Goal: Transaction & Acquisition: Purchase product/service

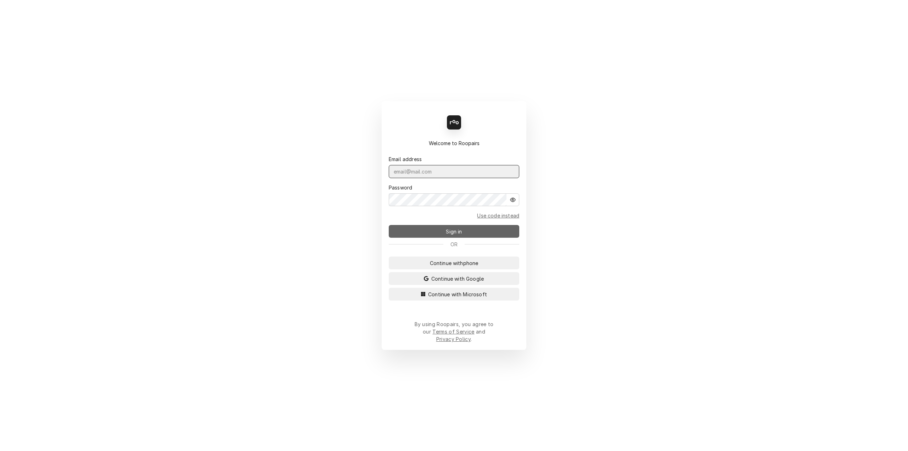
type input "[PERSON_NAME][EMAIL_ADDRESS][DOMAIN_NAME]"
click at [446, 235] on span "Sign in" at bounding box center [453, 231] width 19 height 7
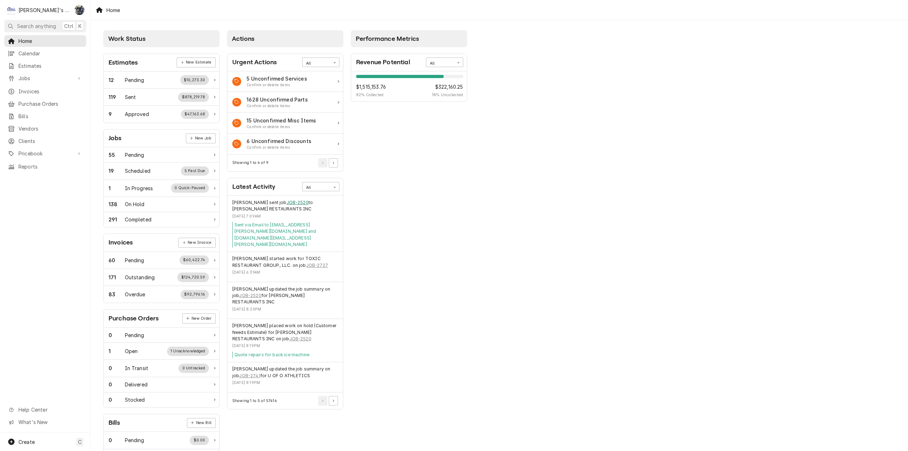
click at [287, 202] on link "JOB-2520" at bounding box center [297, 202] width 22 height 6
click at [412, 202] on div "Performance Metrics Revenue Potential All 82% $1,515,153.76 82 % Collected $322…" at bounding box center [409, 257] width 124 height 460
click at [290, 202] on link "JOB-2520" at bounding box center [297, 202] width 22 height 6
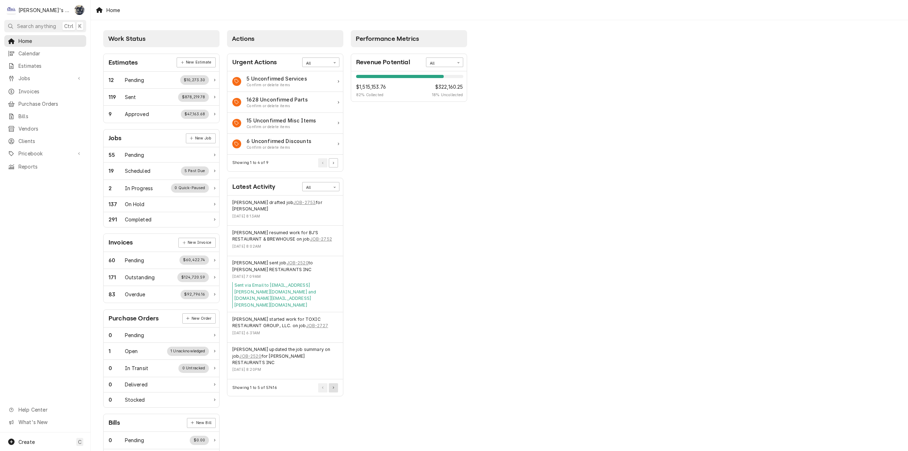
click at [333, 383] on button "Pagination Controls" at bounding box center [333, 387] width 9 height 9
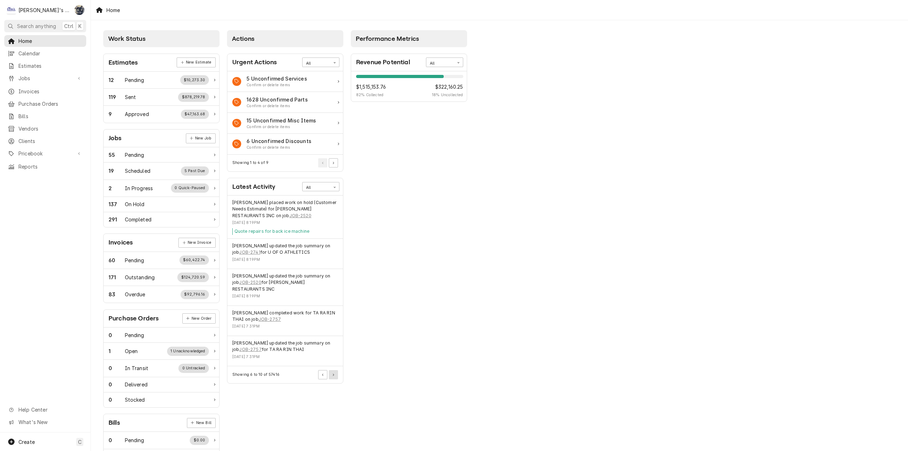
click at [333, 370] on button "Pagination Controls" at bounding box center [333, 374] width 9 height 9
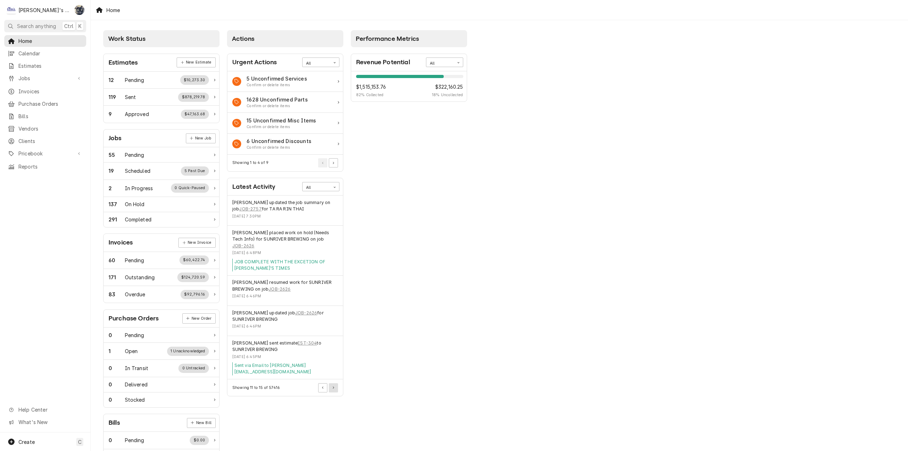
click at [331, 383] on button "Pagination Controls" at bounding box center [333, 387] width 9 height 9
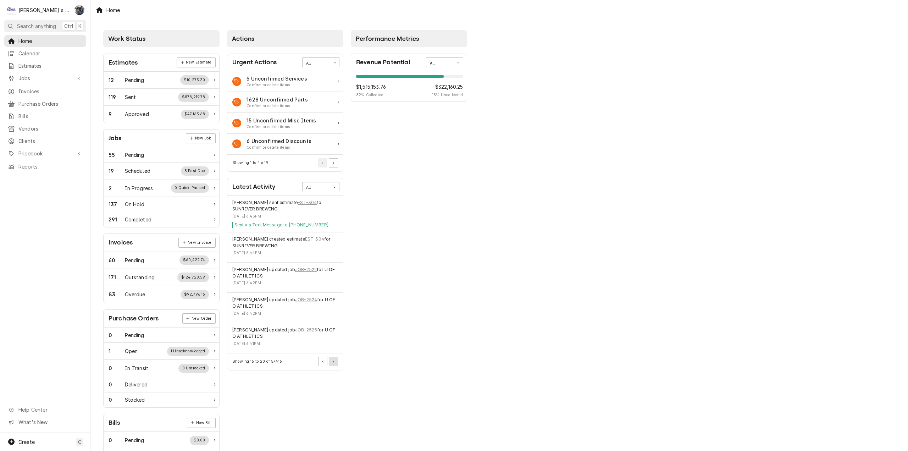
click at [333, 365] on button "Pagination Controls" at bounding box center [333, 361] width 9 height 9
click at [242, 237] on link "JOB-2555" at bounding box center [250, 239] width 22 height 6
click at [332, 357] on button "Pagination Controls" at bounding box center [333, 361] width 9 height 9
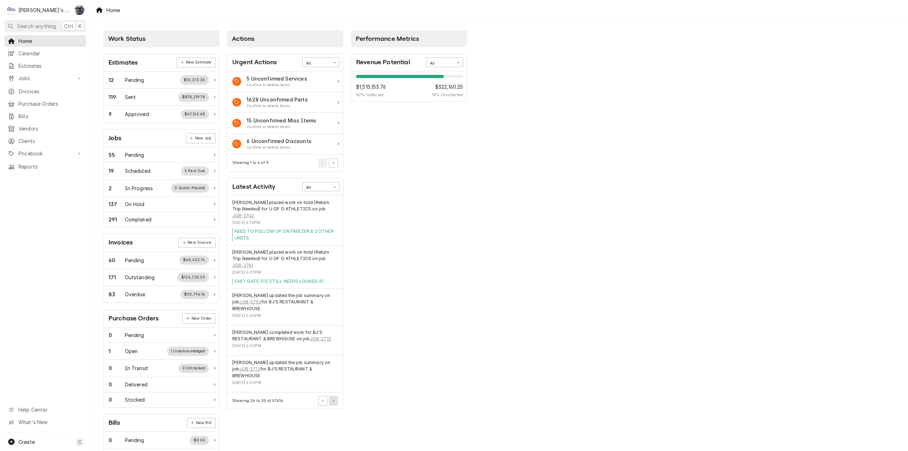
click at [333, 399] on icon "Pagination Controls" at bounding box center [333, 400] width 1 height 2
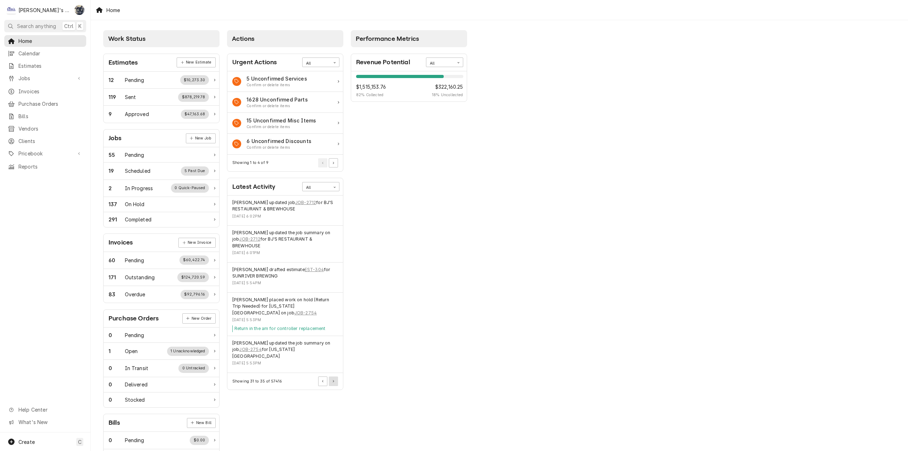
click at [333, 380] on icon "Pagination Controls" at bounding box center [333, 381] width 1 height 2
click at [334, 357] on button "Pagination Controls" at bounding box center [333, 361] width 9 height 9
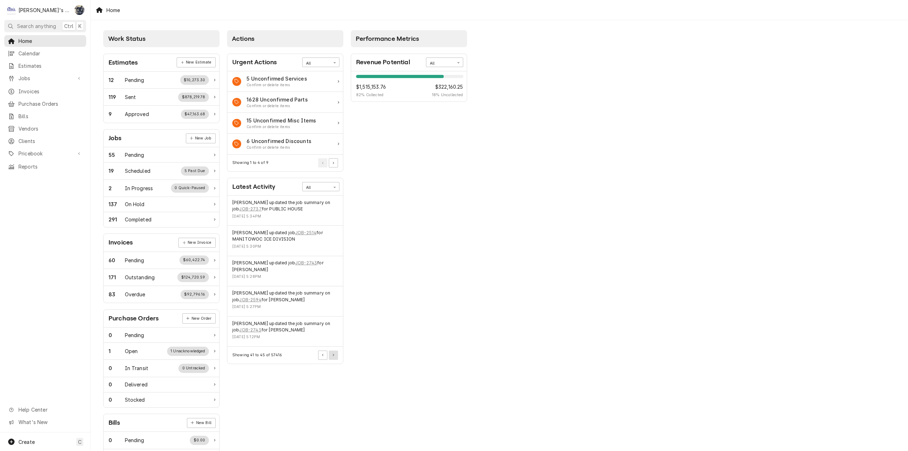
click at [334, 353] on icon "Pagination Controls" at bounding box center [333, 354] width 1 height 2
click at [26, 38] on span "Home" at bounding box center [50, 40] width 64 height 7
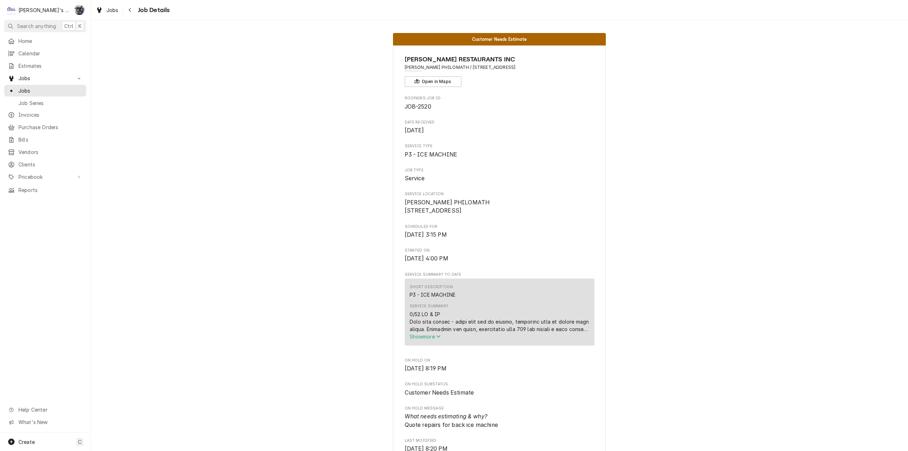
click at [419, 339] on span "Show more" at bounding box center [425, 336] width 31 height 6
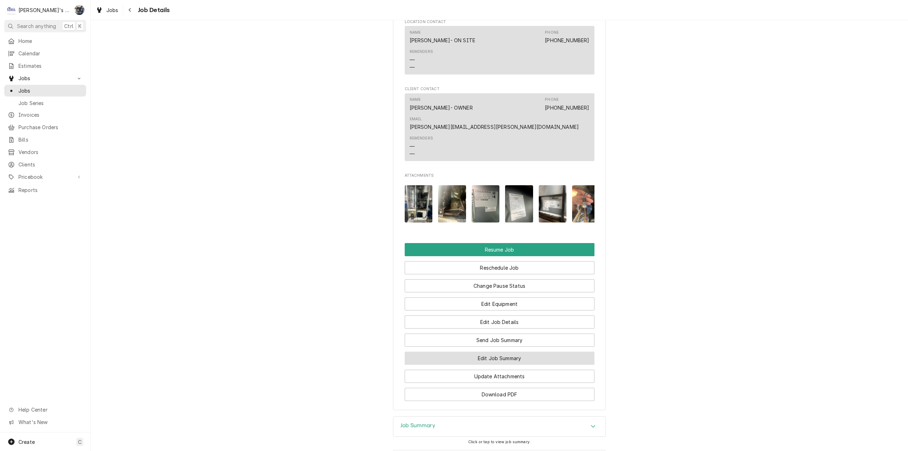
scroll to position [939, 0]
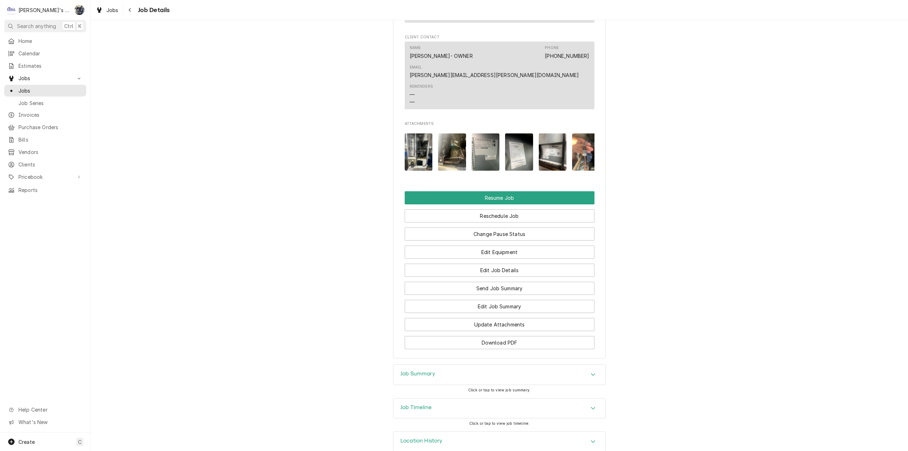
click at [428, 370] on div "Job Summary" at bounding box center [417, 374] width 35 height 9
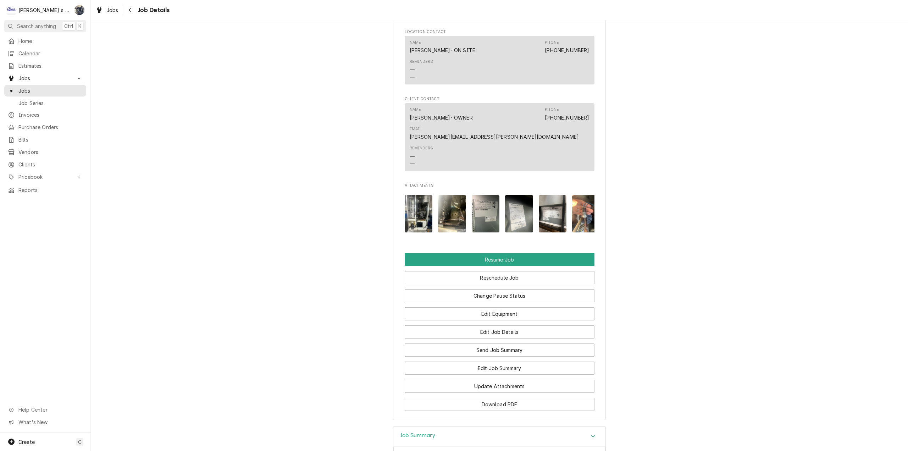
scroll to position [691, 0]
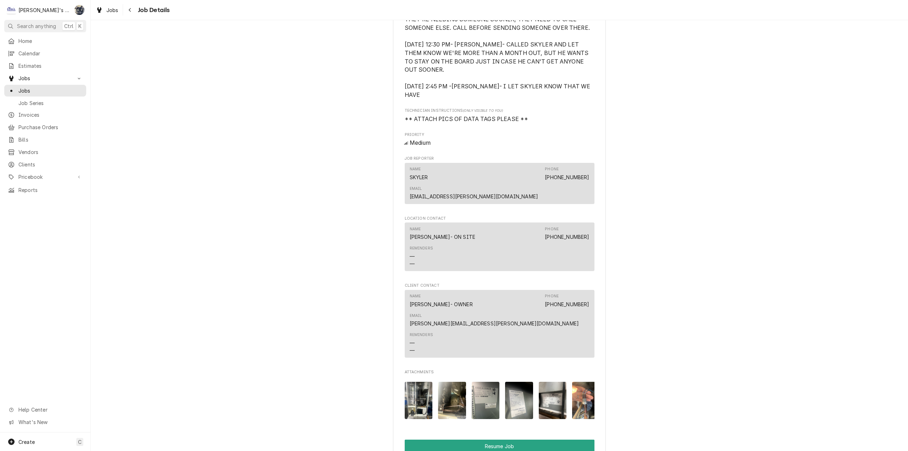
click at [479, 381] on img "Attachments" at bounding box center [486, 399] width 28 height 37
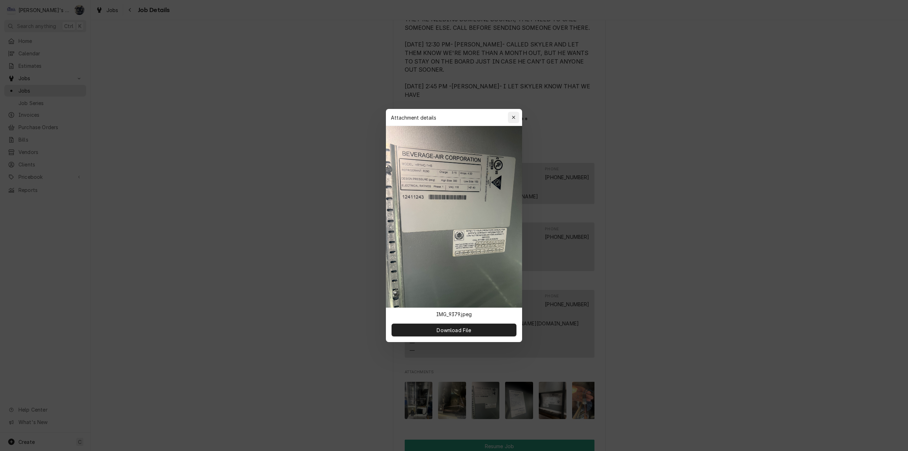
click at [515, 118] on icon "button" at bounding box center [514, 117] width 4 height 5
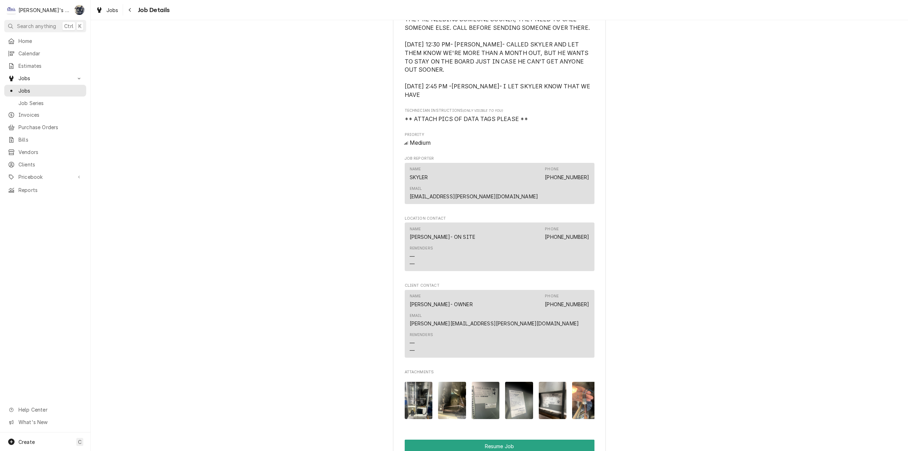
click at [517, 381] on img "Attachments" at bounding box center [519, 399] width 28 height 37
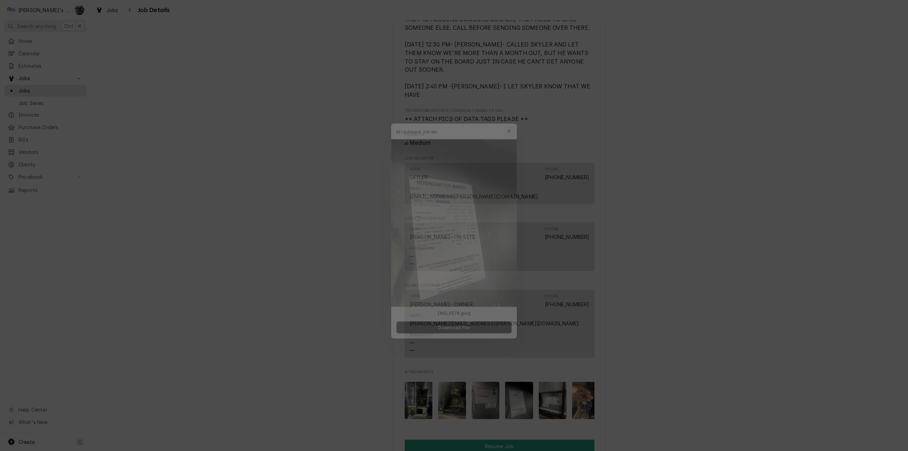
click at [517, 118] on div "button" at bounding box center [513, 117] width 7 height 7
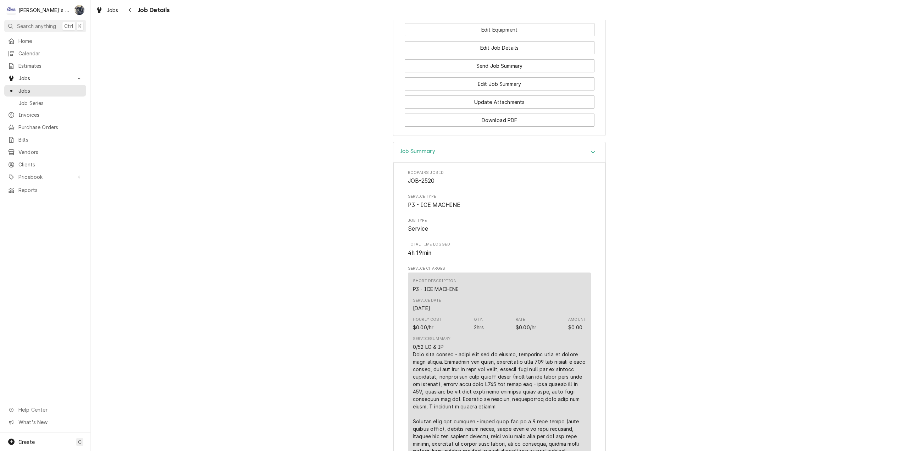
scroll to position [1293, 0]
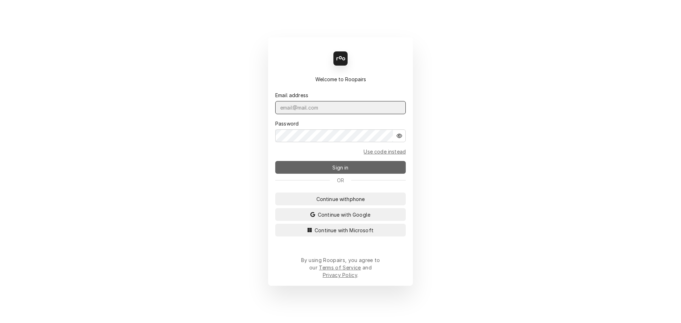
type input "sarah@claysrefrig.com"
click at [328, 167] on button "Sign in" at bounding box center [340, 167] width 130 height 13
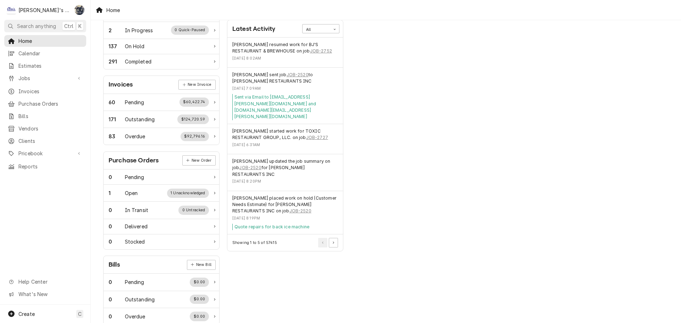
scroll to position [172, 0]
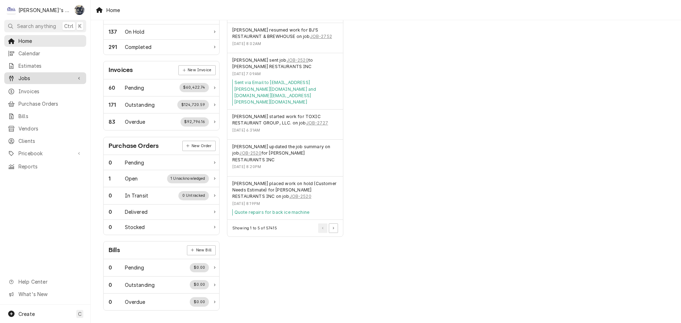
click at [48, 76] on span "Jobs" at bounding box center [45, 77] width 54 height 7
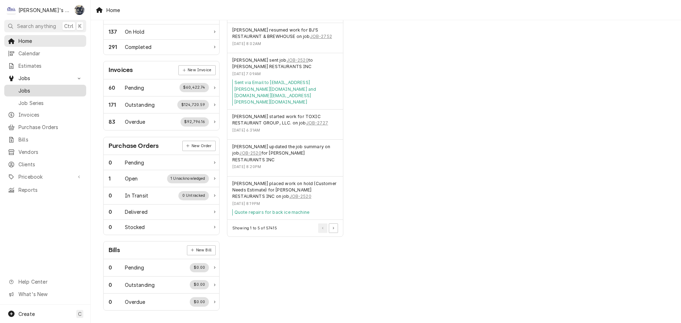
click at [47, 88] on span "Jobs" at bounding box center [50, 90] width 64 height 7
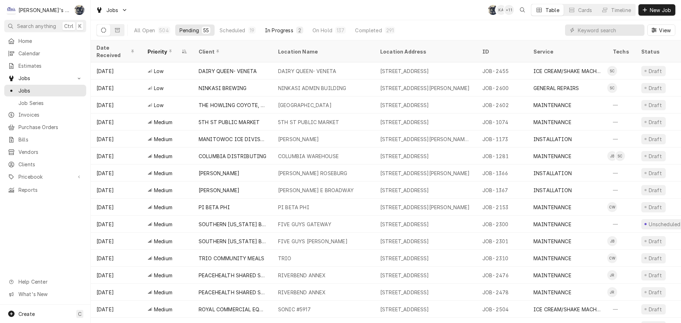
click at [270, 33] on div "In Progress" at bounding box center [279, 30] width 28 height 7
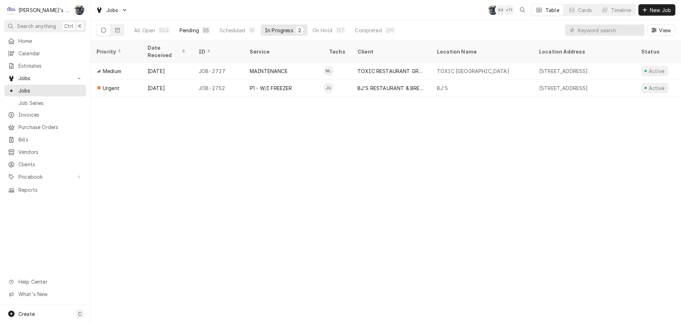
click at [203, 31] on div "55" at bounding box center [206, 30] width 6 height 7
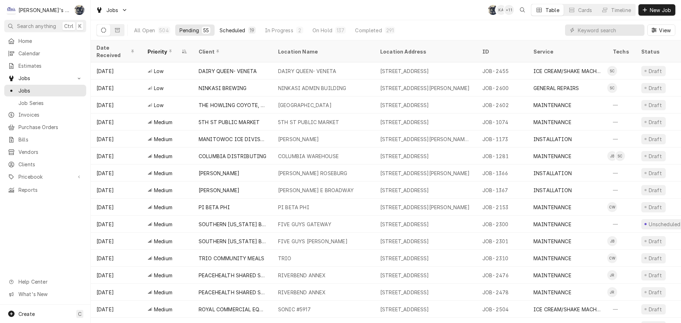
click at [237, 31] on div "Scheduled" at bounding box center [232, 30] width 26 height 7
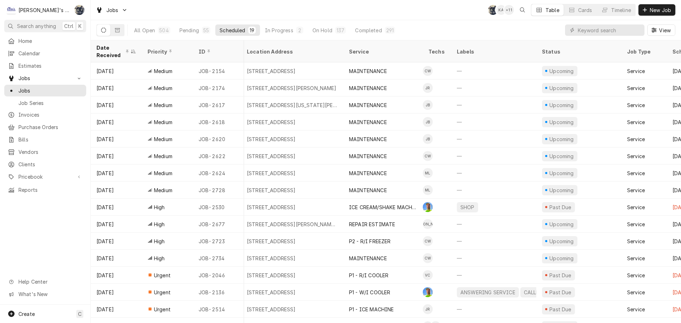
scroll to position [0, 244]
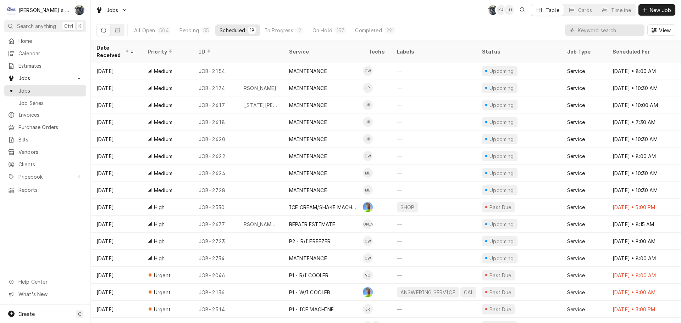
click at [232, 27] on div "Scheduled" at bounding box center [232, 30] width 26 height 7
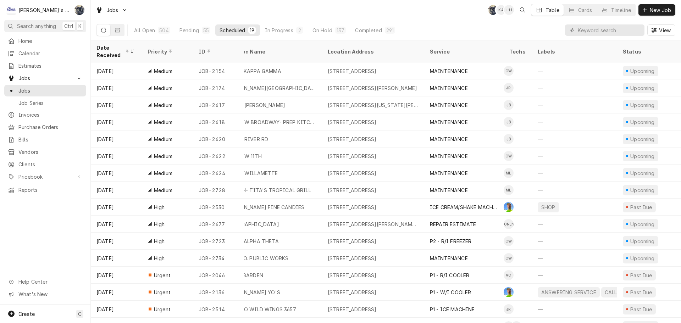
scroll to position [0, 0]
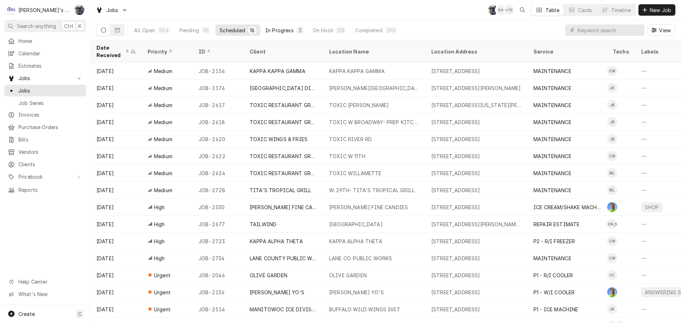
click at [278, 32] on div "In Progress" at bounding box center [279, 30] width 28 height 7
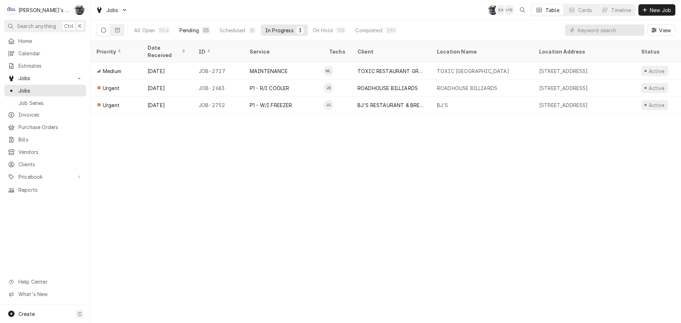
click at [197, 29] on div "Pending" at bounding box center [189, 30] width 20 height 7
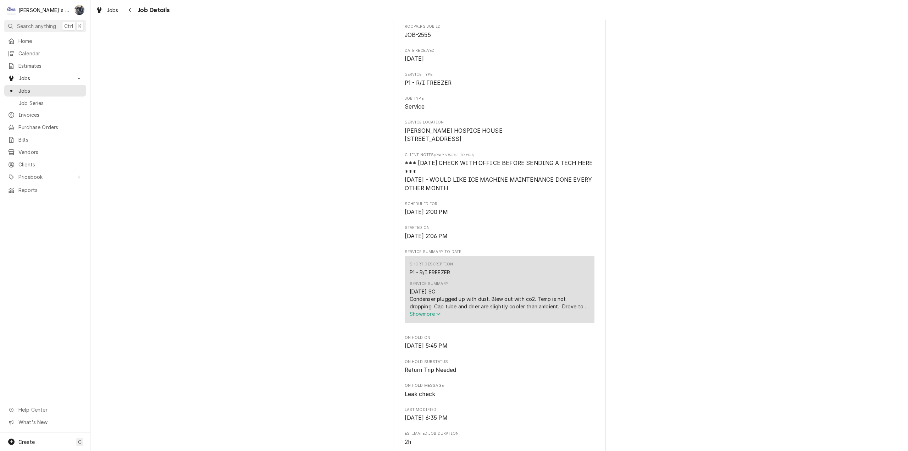
scroll to position [213, 0]
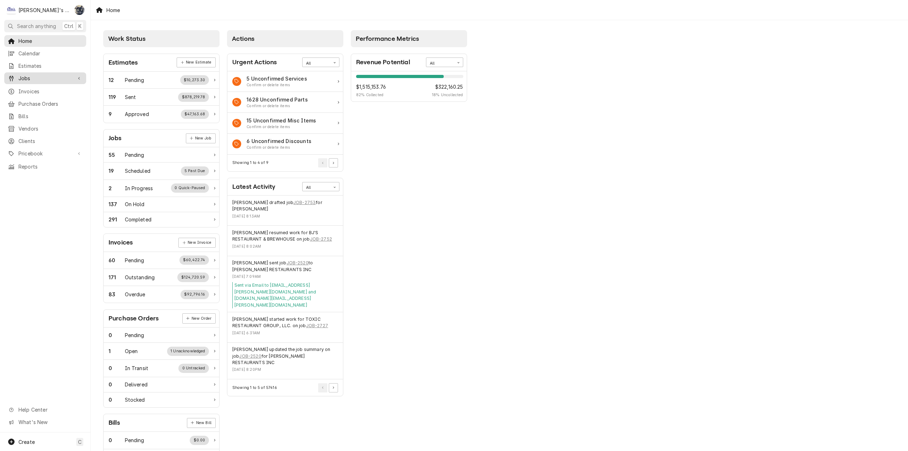
click at [28, 80] on link "Jobs" at bounding box center [45, 78] width 82 height 12
click at [29, 92] on link "Jobs" at bounding box center [45, 91] width 82 height 12
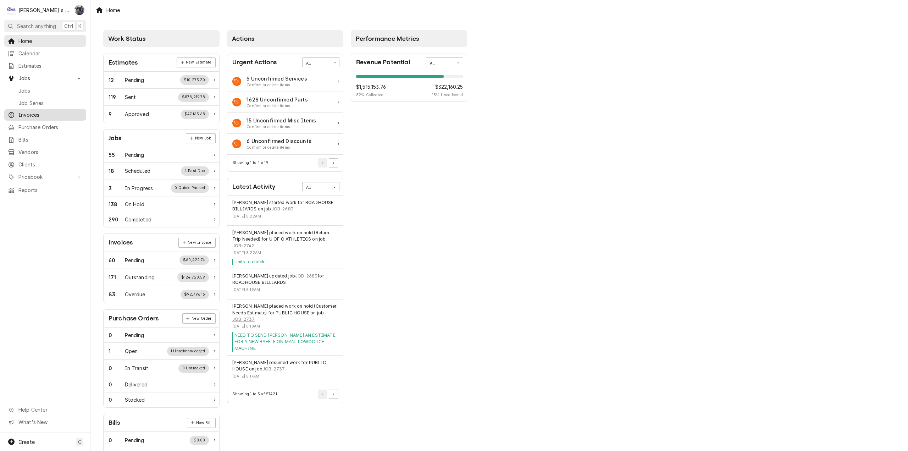
click at [41, 113] on span "Invoices" at bounding box center [50, 114] width 64 height 7
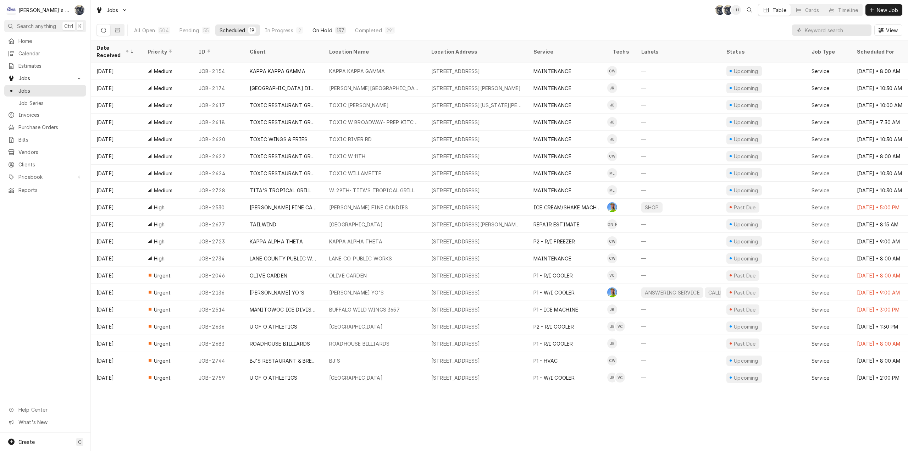
click at [322, 27] on div "On Hold" at bounding box center [322, 30] width 20 height 7
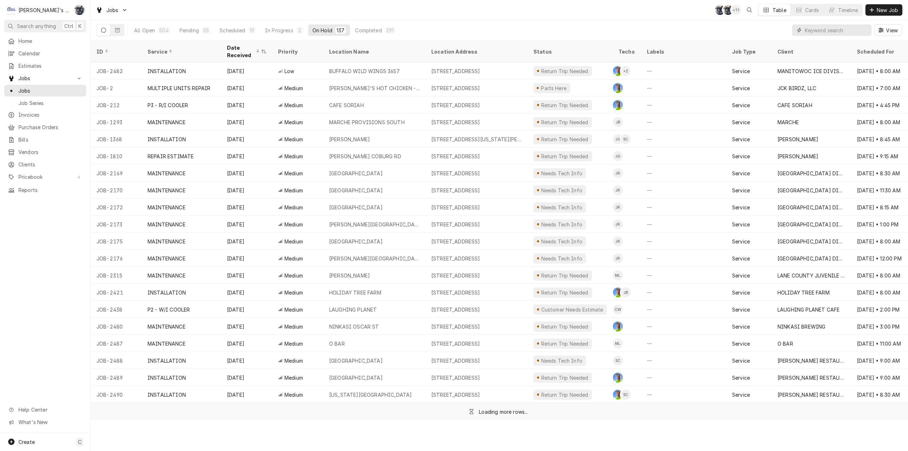
click at [812, 29] on input "Dynamic Content Wrapper" at bounding box center [835, 29] width 63 height 11
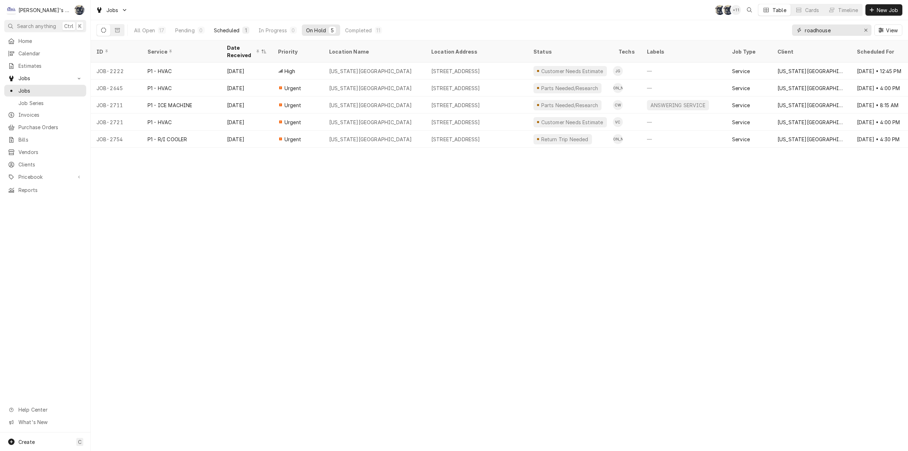
type input "roadhouse"
click at [239, 33] on div "Scheduled" at bounding box center [227, 30] width 26 height 7
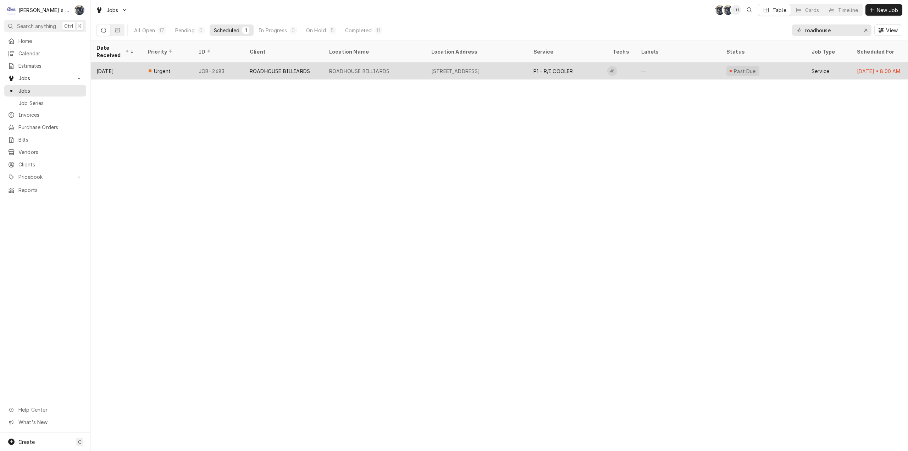
click at [467, 72] on div "2105 W 7TH AVE, EUGENE, OR 97402" at bounding box center [476, 70] width 102 height 17
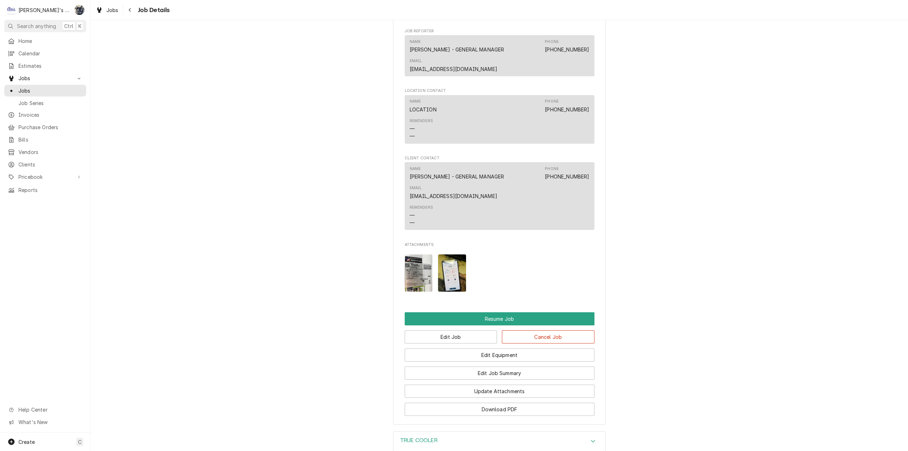
scroll to position [728, 0]
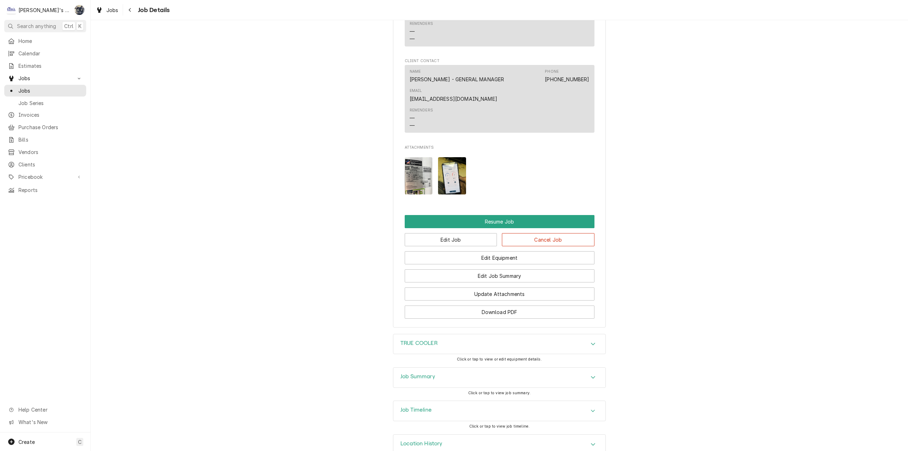
click at [480, 334] on div "TRUE COOLER" at bounding box center [499, 344] width 212 height 20
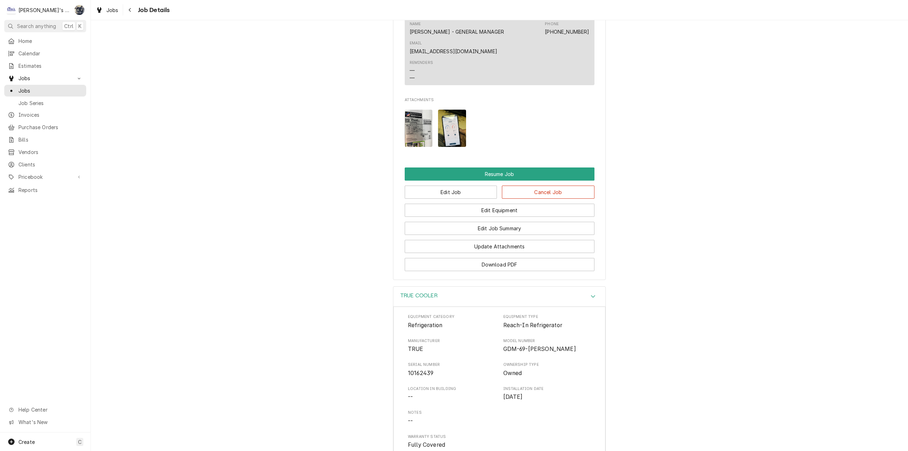
scroll to position [527, 0]
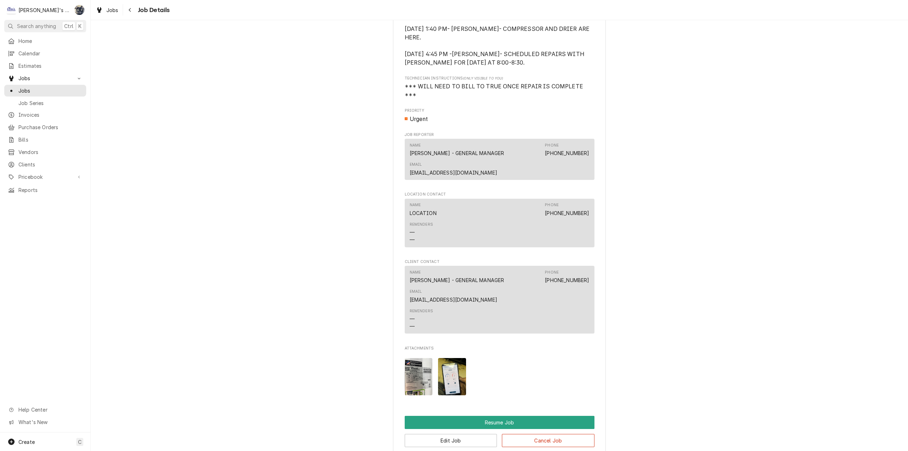
click at [417, 358] on img "Attachments" at bounding box center [419, 376] width 28 height 37
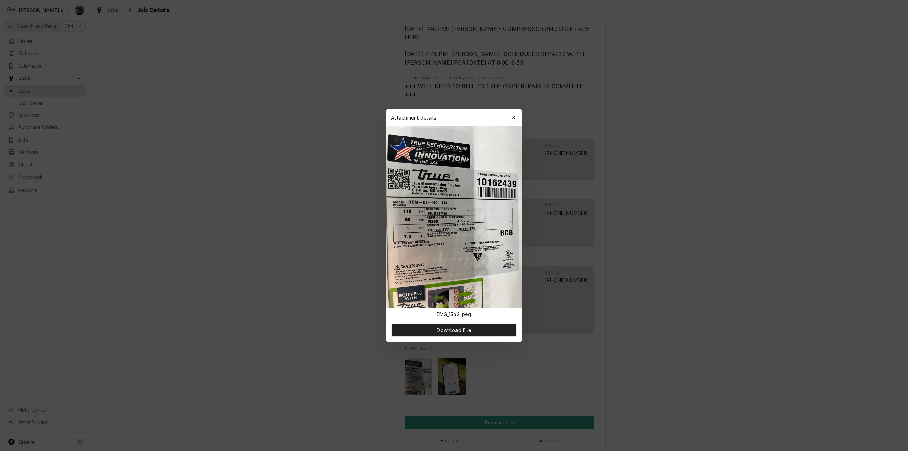
click at [512, 117] on icon "button" at bounding box center [514, 117] width 4 height 5
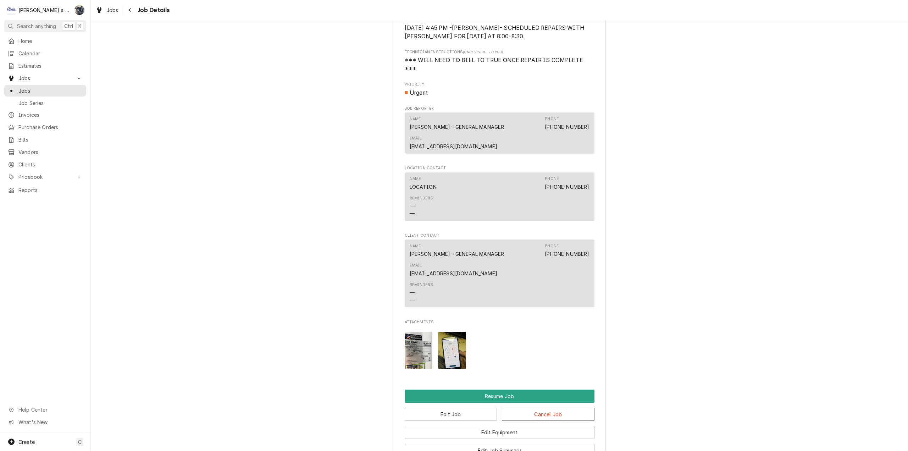
scroll to position [704, 0]
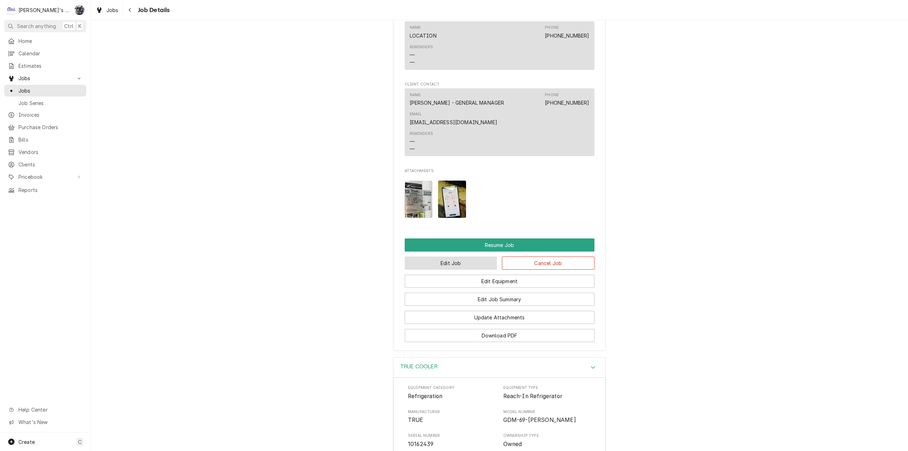
click at [473, 256] on button "Edit Job" at bounding box center [451, 262] width 93 height 13
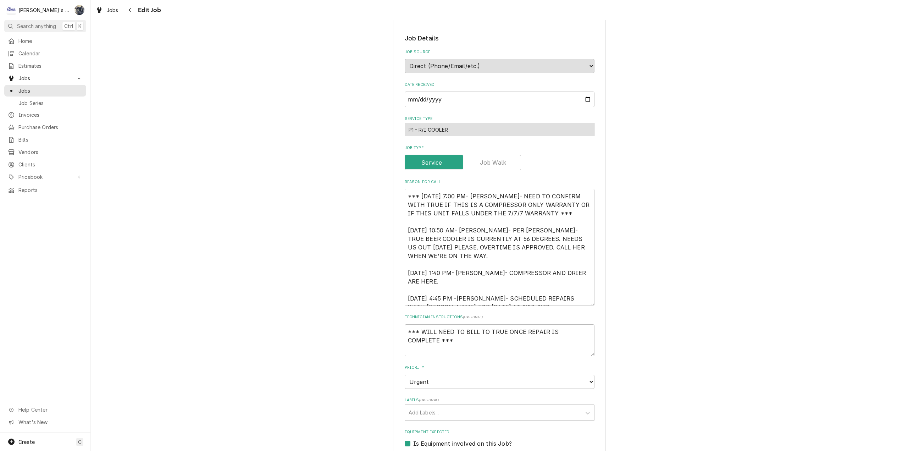
scroll to position [213, 0]
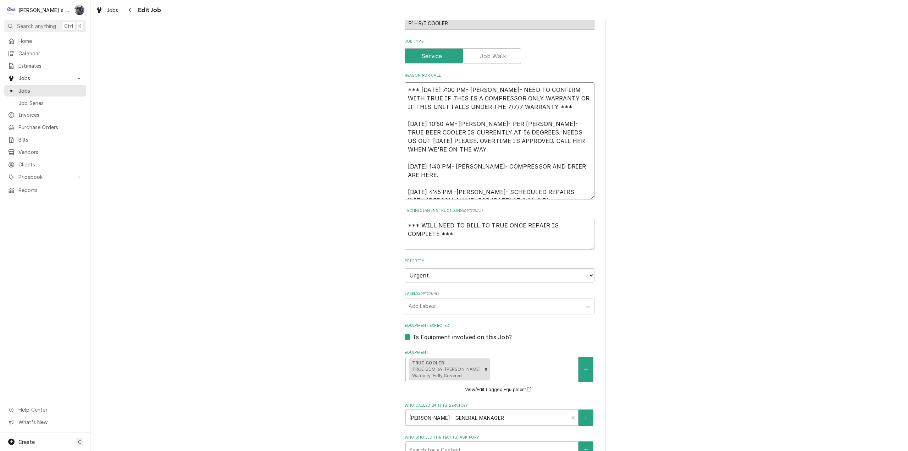
click at [405, 90] on textarea "*** 8/20/2025 7:00 PM- KOREY- NEED TO CONFIRM WITH TRUE IF THIS IS A COMPRESSOR…" at bounding box center [500, 140] width 190 height 117
type textarea "x"
type textarea "*** 8/20/2025 7:00 PM- KOREY- NEED TO CONFIRM WITH TRUE IF THIS IS A COMPRESSOR…"
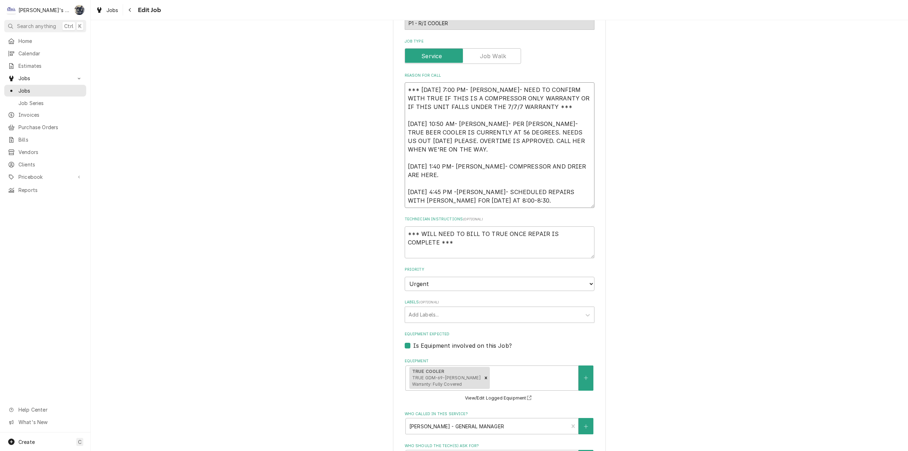
type textarea "x"
type textarea "*** 8/20/2025 7:00 PM- KOREY- NEED TO CONFIRM WITH TRUE IF THIS IS A COMPRESSOR…"
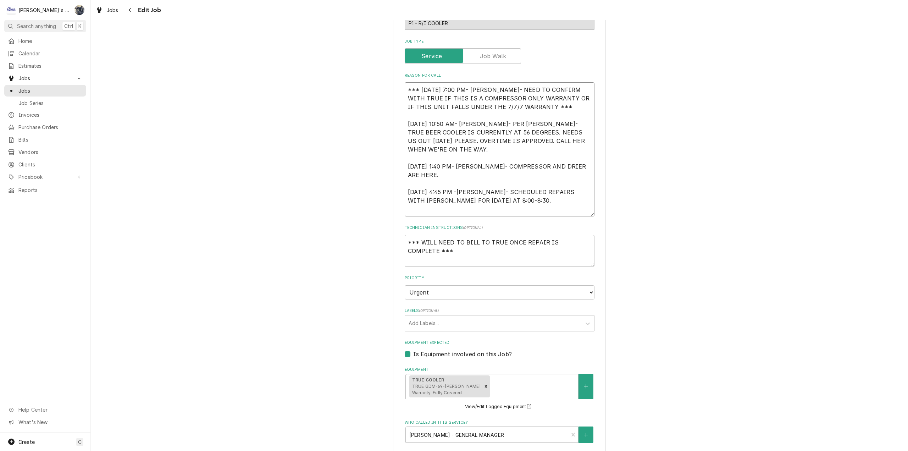
click at [405, 90] on textarea "*** 8/20/2025 7:00 PM- KOREY- NEED TO CONFIRM WITH TRUE IF THIS IS A COMPRESSOR…" at bounding box center [500, 149] width 190 height 134
type textarea "x"
type textarea "* *** 8/20/2025 7:00 PM- KOREY- NEED TO CONFIRM WITH TRUE IF THIS IS A COMPRESS…"
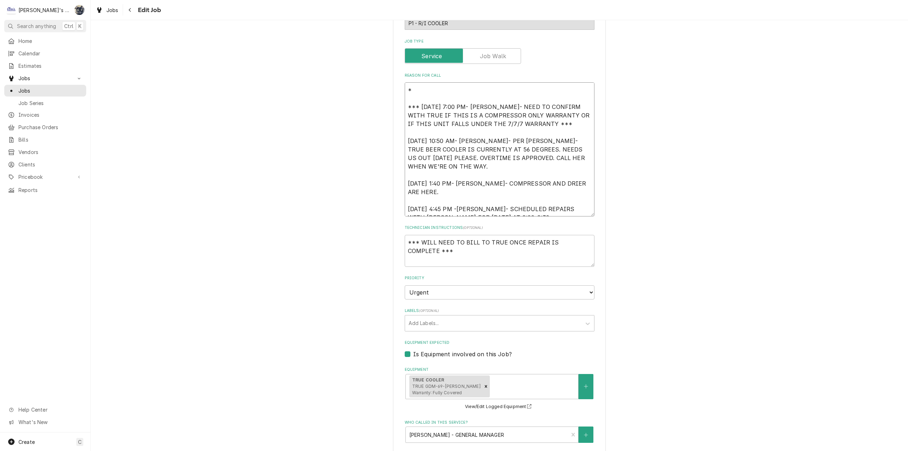
type textarea "x"
type textarea "** *** 8/20/2025 7:00 PM- KOREY- NEED TO CONFIRM WITH TRUE IF THIS IS A COMPRES…"
type textarea "x"
type textarea "*** *** 8/20/2025 7:00 PM- KOREY- NEED TO CONFIRM WITH TRUE IF THIS IS A COMPRE…"
type textarea "x"
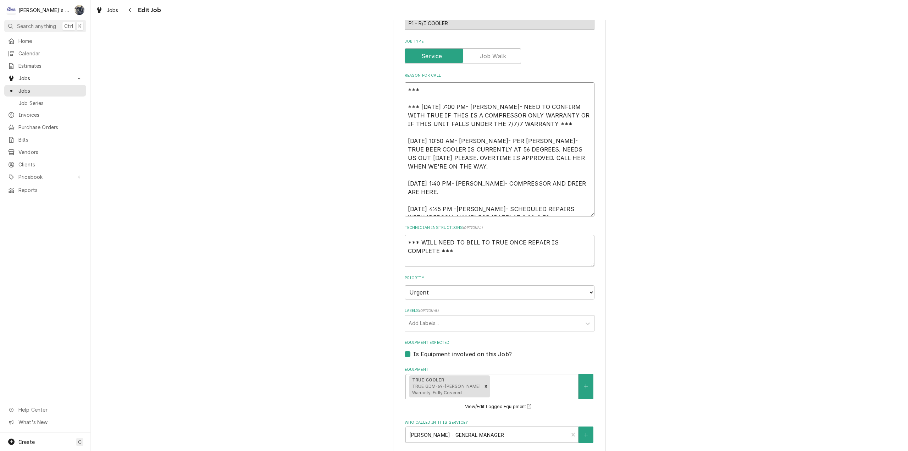
type textarea "***8 *** 8/20/2025 7:00 PM- KOREY- NEED TO CONFIRM WITH TRUE IF THIS IS A COMPR…"
type textarea "x"
type textarea "***8/ *** 8/20/2025 7:00 PM- KOREY- NEED TO CONFIRM WITH TRUE IF THIS IS A COMP…"
type textarea "x"
type textarea "***8/2 *** 8/20/2025 7:00 PM- KOREY- NEED TO CONFIRM WITH TRUE IF THIS IS A COM…"
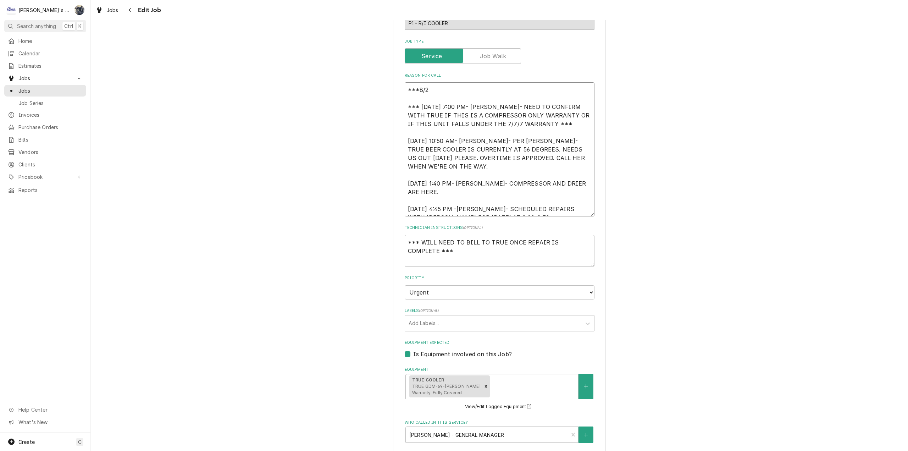
type textarea "x"
type textarea "***8/22 *** 8/20/2025 7:00 PM- KOREY- NEED TO CONFIRM WITH TRUE IF THIS IS A CO…"
type textarea "x"
type textarea "***8/22/ *** 8/20/2025 7:00 PM- KOREY- NEED TO CONFIRM WITH TRUE IF THIS IS A C…"
type textarea "x"
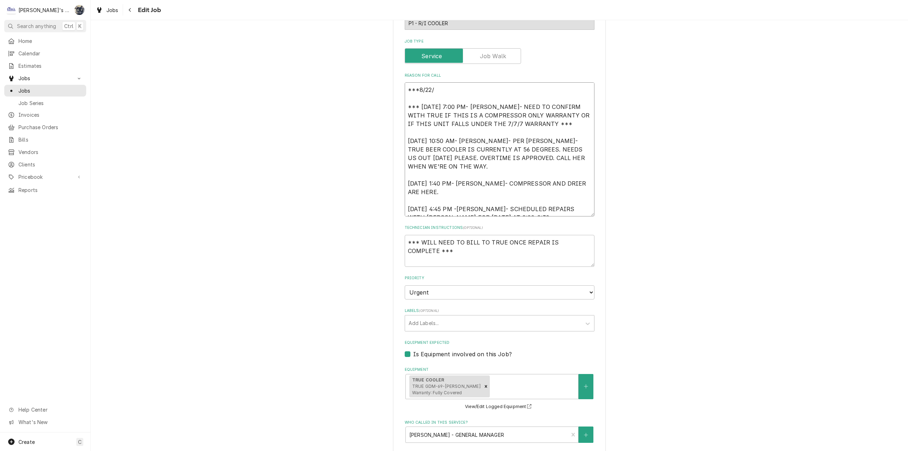
type textarea "***8/22/2 *** 8/20/2025 7:00 PM- KOREY- NEED TO CONFIRM WITH TRUE IF THIS IS A …"
type textarea "x"
type textarea "***8/22/202 *** 8/20/2025 7:00 PM- KOREY- NEED TO CONFIRM WITH TRUE IF THIS IS …"
type textarea "x"
type textarea "***8/22/2025 *** 8/20/2025 7:00 PM- KOREY- NEED TO CONFIRM WITH TRUE IF THIS IS…"
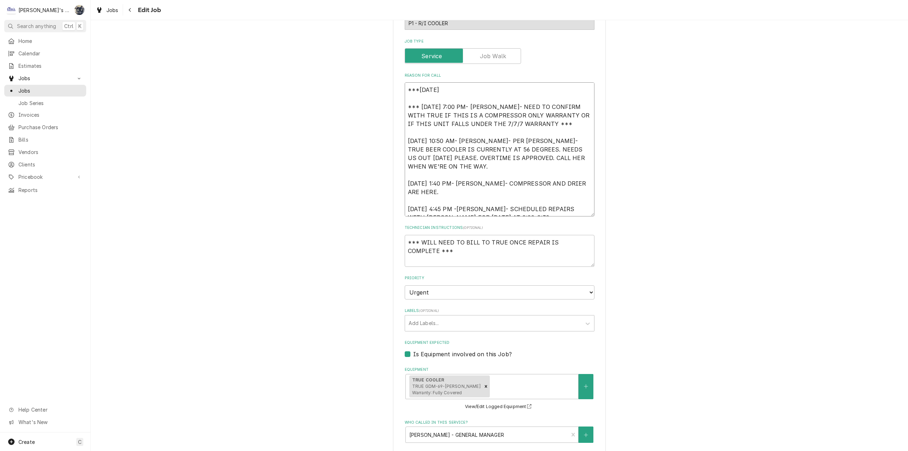
type textarea "x"
type textarea "***8/22/2025 *** 8/20/2025 7:00 PM- KOREY- NEED TO CONFIRM WITH TRUE IF THIS IS…"
type textarea "x"
type textarea "***8/22/2025 8 *** 8/20/2025 7:00 PM- KOREY- NEED TO CONFIRM WITH TRUE IF THIS …"
type textarea "x"
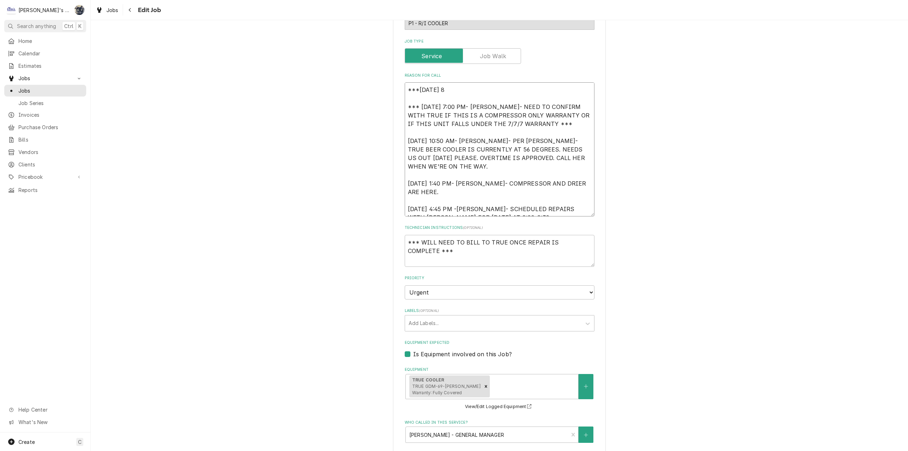
type textarea "***8/22/2025 8: *** 8/20/2025 7:00 PM- KOREY- NEED TO CONFIRM WITH TRUE IF THIS…"
type textarea "x"
type textarea "***8/22/2025 8:2 *** 8/20/2025 7:00 PM- KOREY- NEED TO CONFIRM WITH TRUE IF THI…"
type textarea "x"
type textarea "***8/22/2025 8:20 *** 8/20/2025 7:00 PM- KOREY- NEED TO CONFIRM WITH TRUE IF TH…"
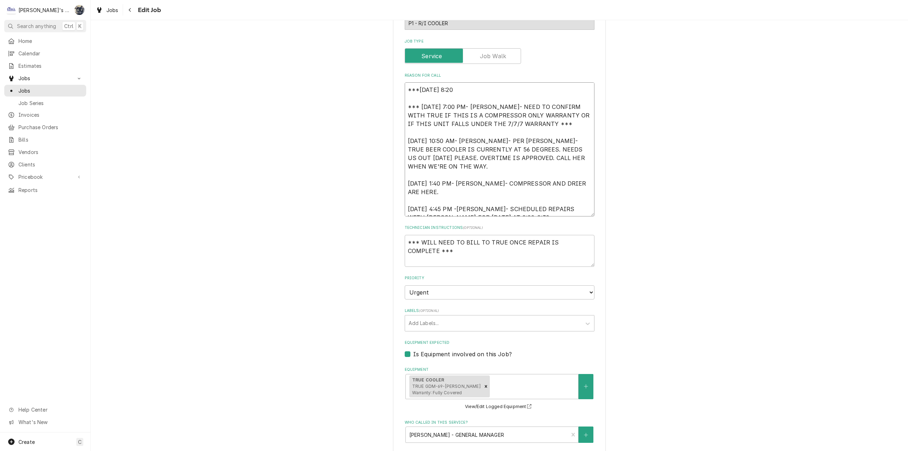
type textarea "x"
type textarea "***8/22/2025 8:20 *** 8/20/2025 7:00 PM- KOREY- NEED TO CONFIRM WITH TRUE IF TH…"
type textarea "x"
type textarea "***8/22/2025 8:20 a *** 8/20/2025 7:00 PM- KOREY- NEED TO CONFIRM WITH TRUE IF …"
type textarea "x"
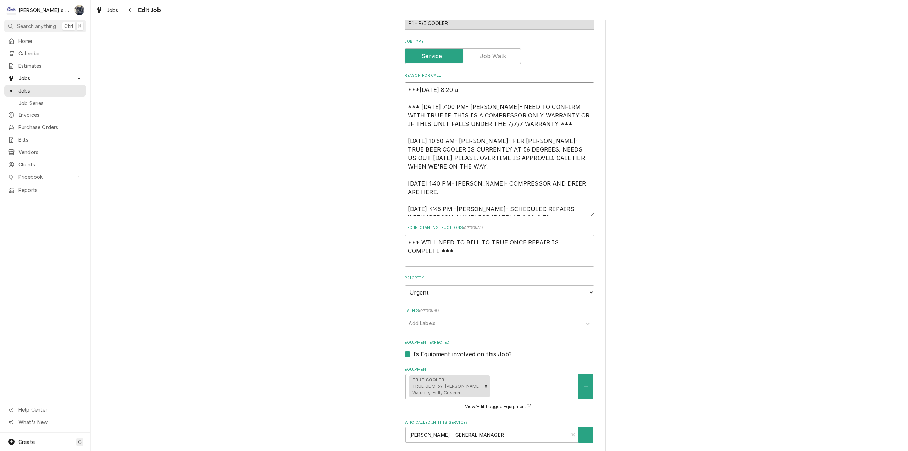
type textarea "***8/22/2025 8:20 am *** 8/20/2025 7:00 PM- KOREY- NEED TO CONFIRM WITH TRUE IF…"
type textarea "x"
type textarea "***8/22/2025 8:20 a *** 8/20/2025 7:00 PM- KOREY- NEED TO CONFIRM WITH TRUE IF …"
type textarea "x"
type textarea "***8/22/2025 8:20 *** 8/20/2025 7:00 PM- KOREY- NEED TO CONFIRM WITH TRUE IF TH…"
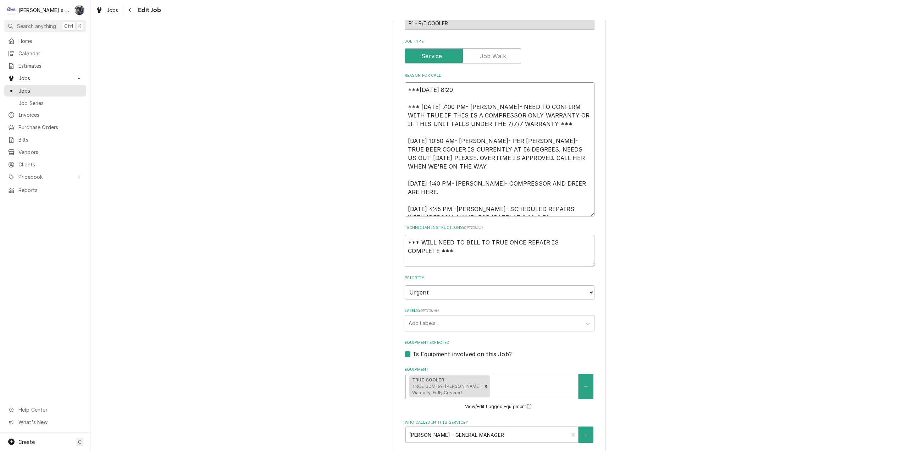
type textarea "x"
type textarea "***8/22/2025 8:20 A *** 8/20/2025 7:00 PM- KOREY- NEED TO CONFIRM WITH TRUE IF …"
type textarea "x"
type textarea "***8/22/2025 8:20 AM *** 8/20/2025 7:00 PM- KOREY- NEED TO CONFIRM WITH TRUE IF…"
type textarea "x"
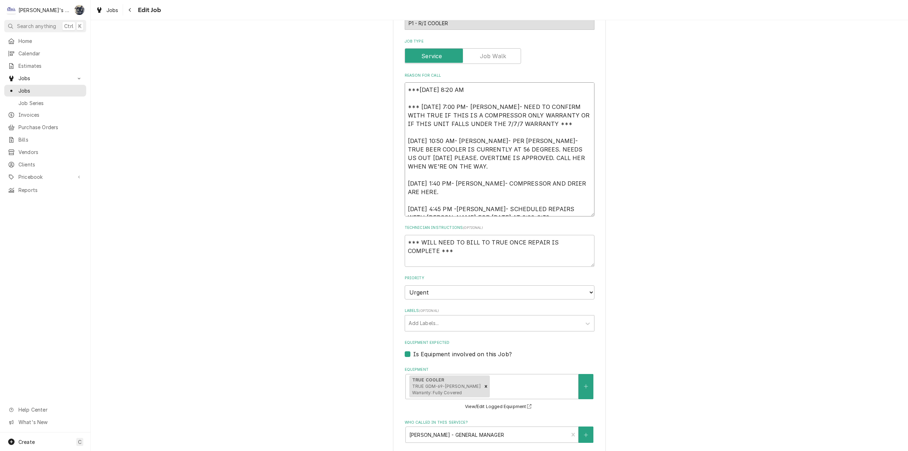
type textarea "***8/22/2025 8:20 AM- *** 8/20/2025 7:00 PM- KOREY- NEED TO CONFIRM WITH TRUE I…"
type textarea "x"
type textarea "***8/22/2025 8:20 AM- *** 8/20/2025 7:00 PM- KOREY- NEED TO CONFIRM WITH TRUE I…"
type textarea "x"
type textarea "***8/22/2025 8:20 AM- C *** 8/20/2025 7:00 PM- KOREY- NEED TO CONFIRM WITH TRUE…"
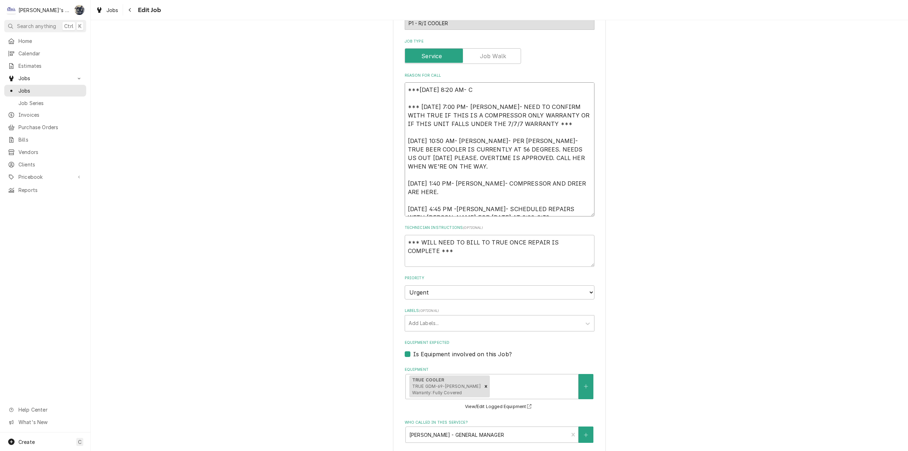
type textarea "x"
type textarea "***8/22/2025 8:20 AM- CO *** 8/20/2025 7:00 PM- KOREY- NEED TO CONFIRM WITH TRU…"
type textarea "x"
type textarea "***8/22/2025 8:20 AM- CON *** 8/20/2025 7:00 PM- KOREY- NEED TO CONFIRM WITH TR…"
type textarea "x"
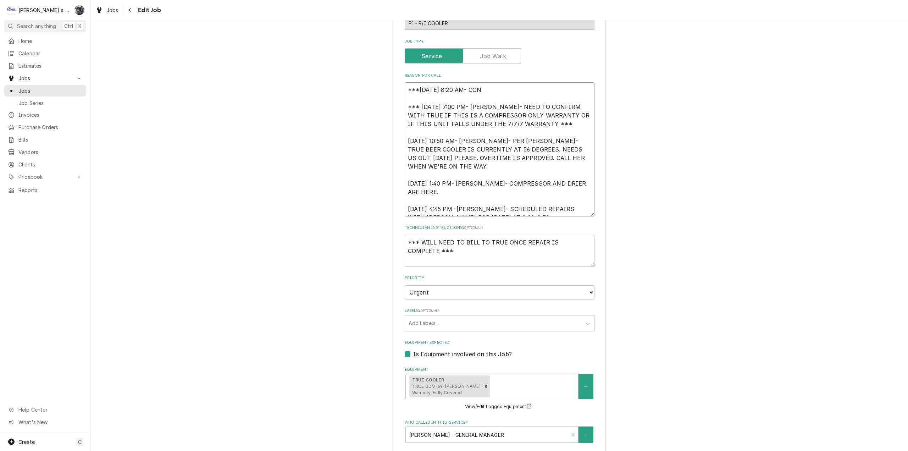
type textarea "***8/22/2025 8:20 AM- CO *** 8/20/2025 7:00 PM- KOREY- NEED TO CONFIRM WITH TRU…"
type textarea "x"
type textarea "***8/22/2025 8:20 AM- C *** 8/20/2025 7:00 PM- KOREY- NEED TO CONFIRM WITH TRUE…"
type textarea "x"
type textarea "***8/22/2025 8:20 AM- *** 8/20/2025 7:00 PM- KOREY- NEED TO CONFIRM WITH TRUE I…"
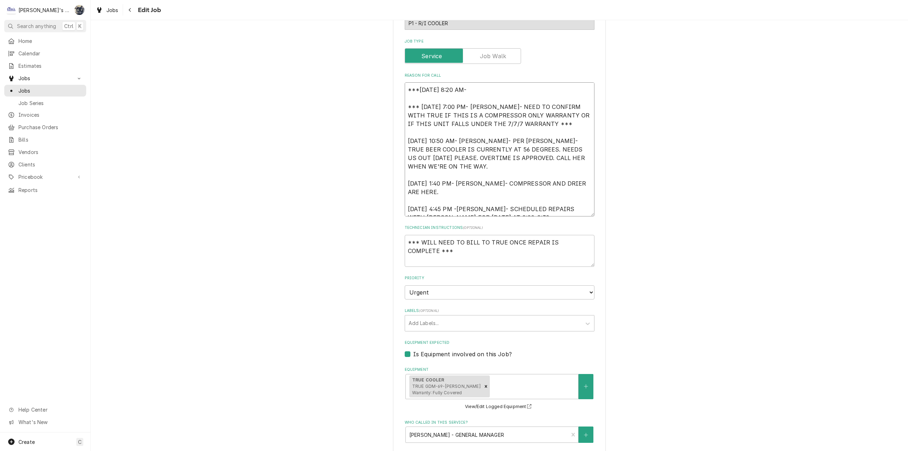
type textarea "x"
type textarea "***8/22/2025 8:20 AM- S *** 8/20/2025 7:00 PM- KOREY- NEED TO CONFIRM WITH TRUE…"
type textarea "x"
type textarea "***8/22/2025 8:20 AM- SA *** 8/20/2025 7:00 PM- KOREY- NEED TO CONFIRM WITH TRU…"
type textarea "x"
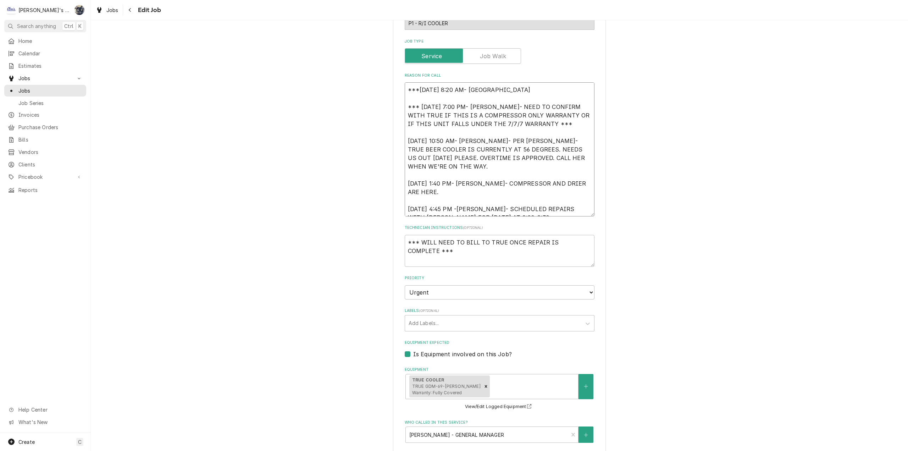
type textarea "***8/22/2025 8:20 AM- SAR *** 8/20/2025 7:00 PM- KOREY- NEED TO CONFIRM WITH TR…"
type textarea "x"
type textarea "***8/22/2025 8:20 AM- SARA *** 8/20/2025 7:00 PM- KOREY- NEED TO CONFIRM WITH T…"
type textarea "x"
type textarea "***8/22/2025 8:20 AM- SARAH *** 8/20/2025 7:00 PM- KOREY- NEED TO CONFIRM WITH …"
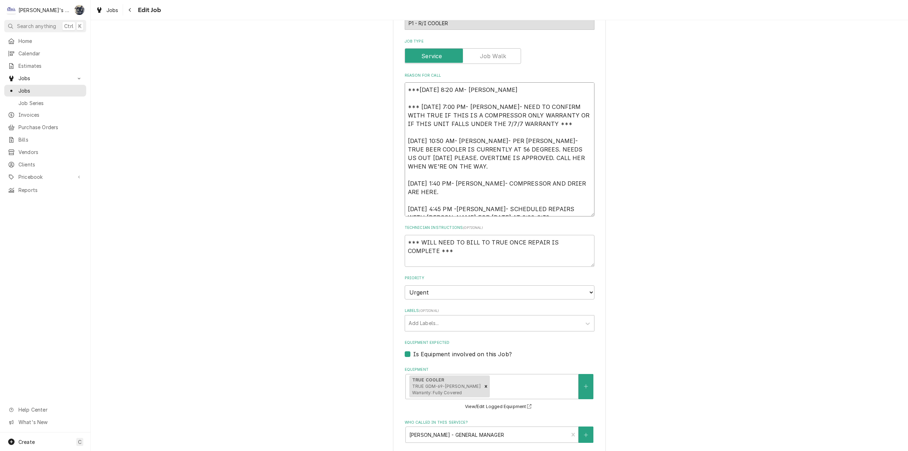
type textarea "x"
type textarea "***8/22/2025 8:20 AM- SARAH- *** 8/20/2025 7:00 PM- KOREY- NEED TO CONFIRM WITH…"
type textarea "x"
type textarea "***8/22/2025 8:20 AM- SARAH- *** 8/20/2025 7:00 PM- KOREY- NEED TO CONFIRM WITH…"
type textarea "x"
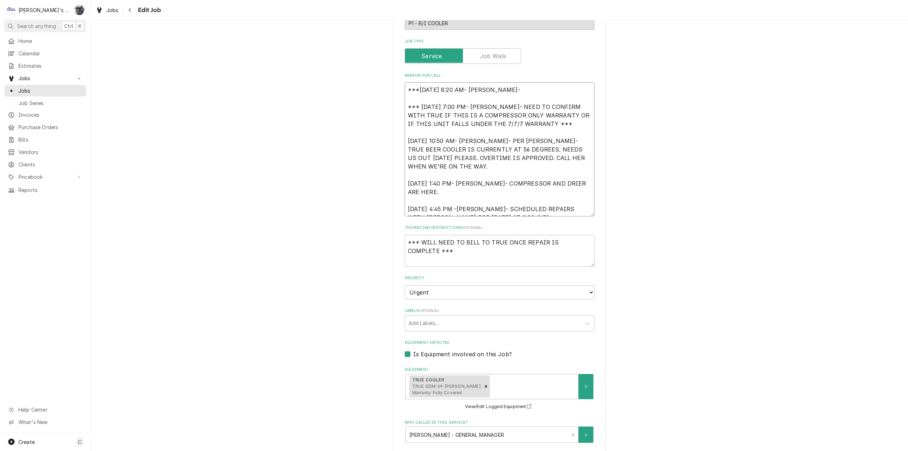
type textarea "***8/22/2025 8:20 AM- SARAH- C *** 8/20/2025 7:00 PM- KOREY- NEED TO CONFIRM WI…"
type textarea "x"
type textarea "***8/22/2025 8:20 AM- SARAH- CO *** 8/20/2025 7:00 PM- KOREY- NEED TO CONFIRM W…"
type textarea "x"
type textarea "***8/22/2025 8:20 AM- SARAH- CON *** 8/20/2025 7:00 PM- KOREY- NEED TO CONFIRM …"
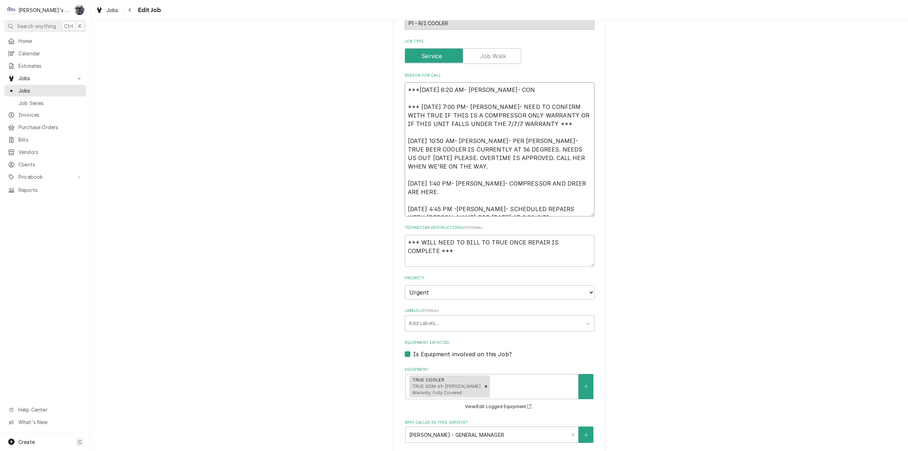
type textarea "x"
type textarea "***8/22/2025 8:20 AM- SARAH- CONR *** 8/20/2025 7:00 PM- KOREY- NEED TO CONFIRM…"
type textarea "x"
type textarea "***8/22/2025 8:20 AM- SARAH- CONRI *** 8/20/2025 7:00 PM- KOREY- NEED TO CONFIR…"
type textarea "x"
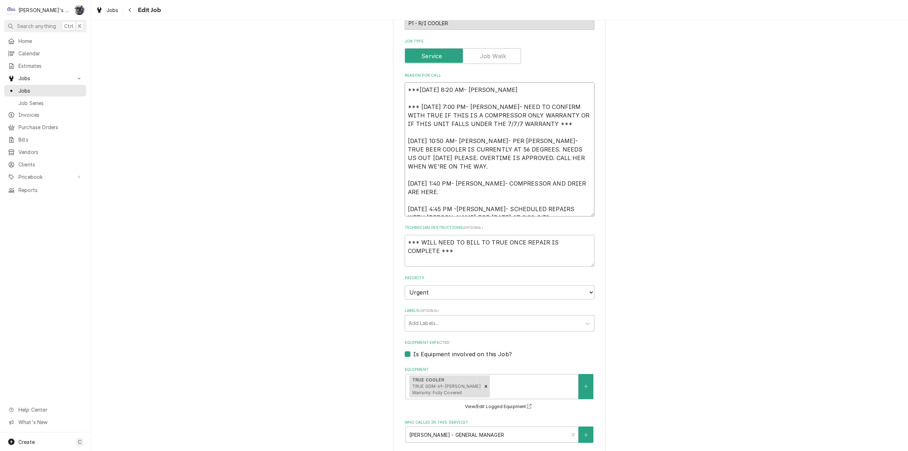
type textarea "***8/22/2025 8:20 AM- SARAH- CONRIR *** 8/20/2025 7:00 PM- KOREY- NEED TO CONFI…"
type textarea "x"
type textarea "***8/22/2025 8:20 AM- SARAH- CONRI *** 8/20/2025 7:00 PM- KOREY- NEED TO CONFIR…"
type textarea "x"
type textarea "***8/22/2025 8:20 AM- SARAH- CONR *** 8/20/2025 7:00 PM- KOREY- NEED TO CONFIRM…"
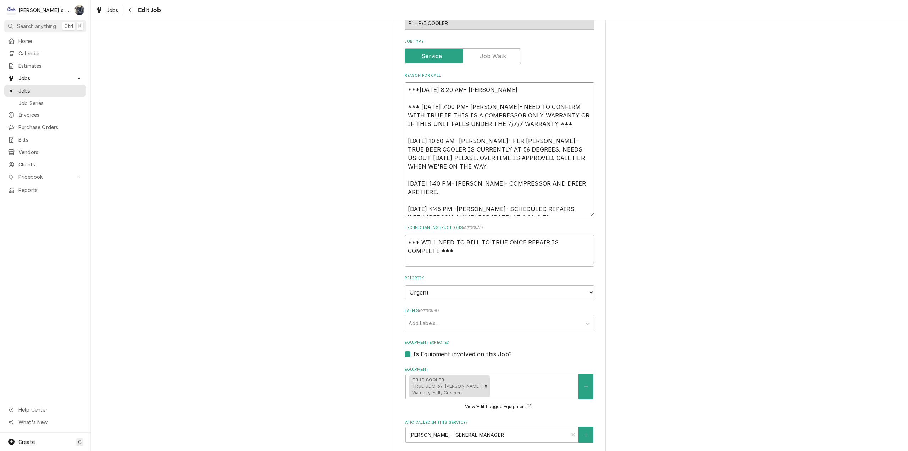
type textarea "x"
type textarea "***8/22/2025 8:20 AM- SARAH- CON *** 8/20/2025 7:00 PM- KOREY- NEED TO CONFIRM …"
type textarea "x"
type textarea "***8/22/2025 8:20 AM- SARAH- CONF *** 8/20/2025 7:00 PM- KOREY- NEED TO CONFIRM…"
type textarea "x"
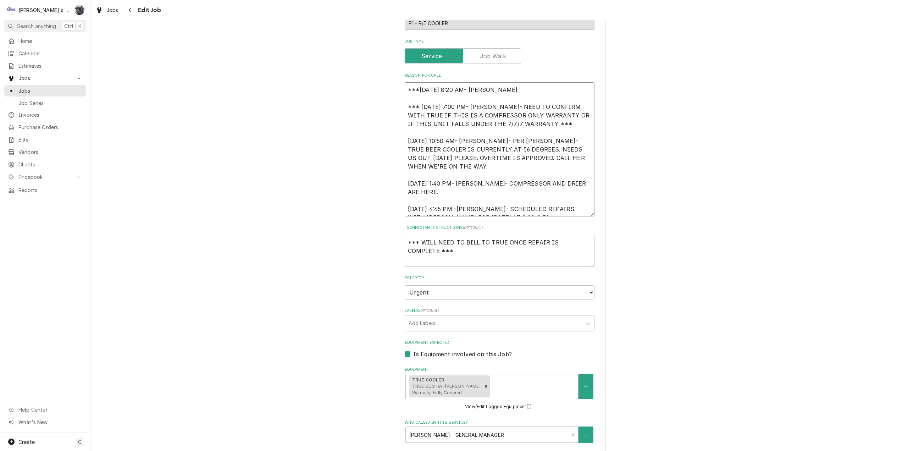
type textarea "***8/22/2025 8:20 AM- SARAH- CONFO *** 8/20/2025 7:00 PM- KOREY- NEED TO CONFIR…"
type textarea "x"
type textarea "***8/22/2025 8:20 AM- SARAH- CONF *** 8/20/2025 7:00 PM- KOREY- NEED TO CONFIRM…"
type textarea "x"
type textarea "***8/22/2025 8:20 AM- SARAH- CONFI *** 8/20/2025 7:00 PM- KOREY- NEED TO CONFIR…"
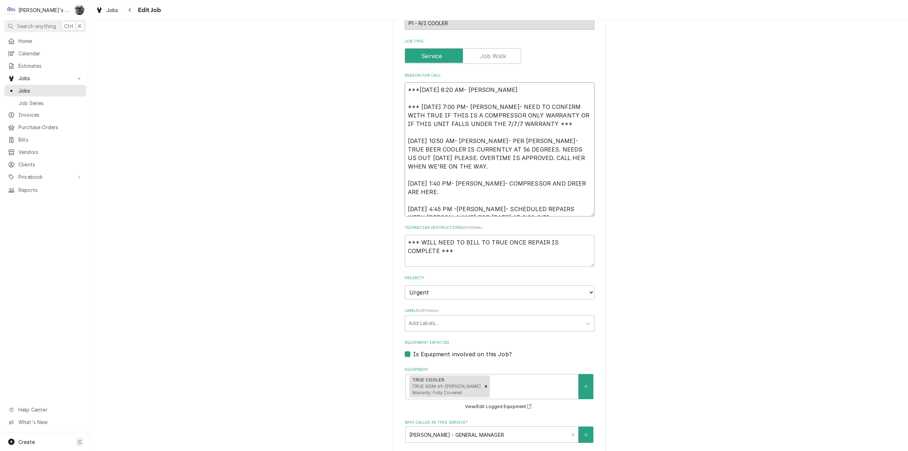
type textarea "x"
type textarea "***8/22/2025 8:20 AM- SARAH- CONFIR *** 8/20/2025 7:00 PM- KOREY- NEED TO CONFI…"
type textarea "x"
type textarea "***8/22/2025 8:20 AM- SARAH- CONFIRM *** 8/20/2025 7:00 PM- KOREY- NEED TO CONF…"
type textarea "x"
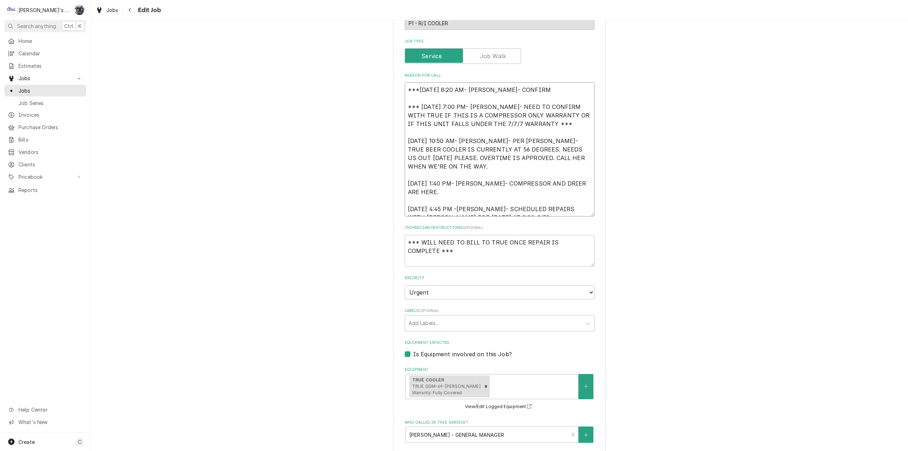
type textarea "***8/22/2025 8:20 AM- SARAH- CONFIRME *** 8/20/2025 7:00 PM- KOREY- NEED TO CON…"
type textarea "x"
type textarea "***8/22/2025 8:20 AM- SARAH- CONFIRMED *** 8/20/2025 7:00 PM- KOREY- NEED TO CO…"
type textarea "x"
type textarea "***8/22/2025 8:20 AM- SARAH- CONFIRMED *** 8/20/2025 7:00 PM- KOREY- NEED TO CO…"
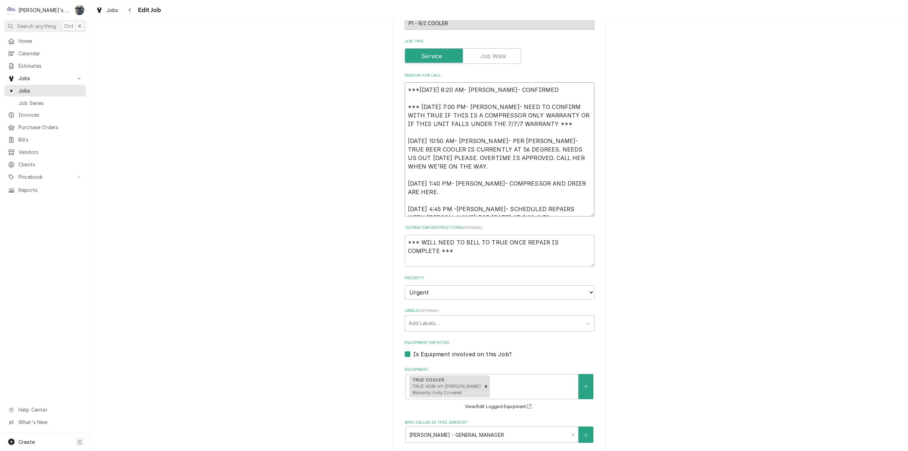
type textarea "x"
type textarea "***8/22/2025 8:20 AM- SARAH- CONFIRMED W *** 8/20/2025 7:00 PM- KOREY- NEED TO …"
type textarea "x"
type textarea "***8/22/2025 8:20 AM- SARAH- CONFIRMED WI *** 8/20/2025 7:00 PM- KOREY- NEED TO…"
type textarea "x"
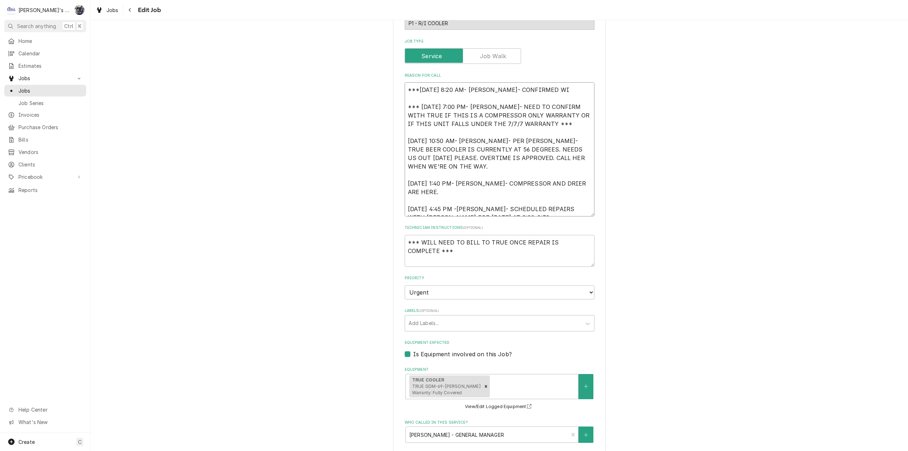
type textarea "***8/22/2025 8:20 AM- SARAH- CONFIRMED WIT *** 8/20/2025 7:00 PM- KOREY- NEED T…"
type textarea "x"
type textarea "***8/22/2025 8:20 AM- SARAH- CONFIRMED WITH *** 8/20/2025 7:00 PM- KOREY- NEED …"
type textarea "x"
type textarea "***8/22/2025 8:20 AM- SARAH- CONFIRMED WITH *** 8/20/2025 7:00 PM- KOREY- NEED …"
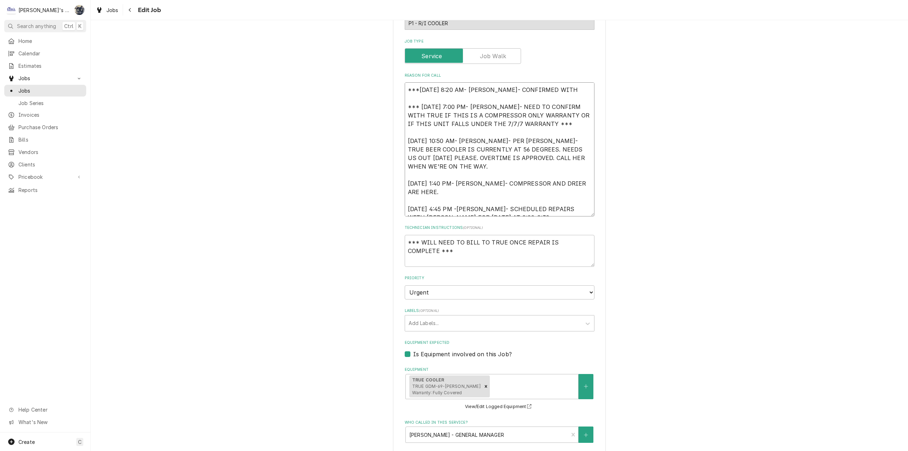
type textarea "x"
type textarea "***8/22/2025 8:20 AM- SARAH- CONFIRMED WITH T *** 8/20/2025 7:00 PM- KOREY- NEE…"
type textarea "x"
type textarea "***8/22/2025 8:20 AM- SARAH- CONFIRMED WITH TR *** 8/20/2025 7:00 PM- KOREY- NE…"
type textarea "x"
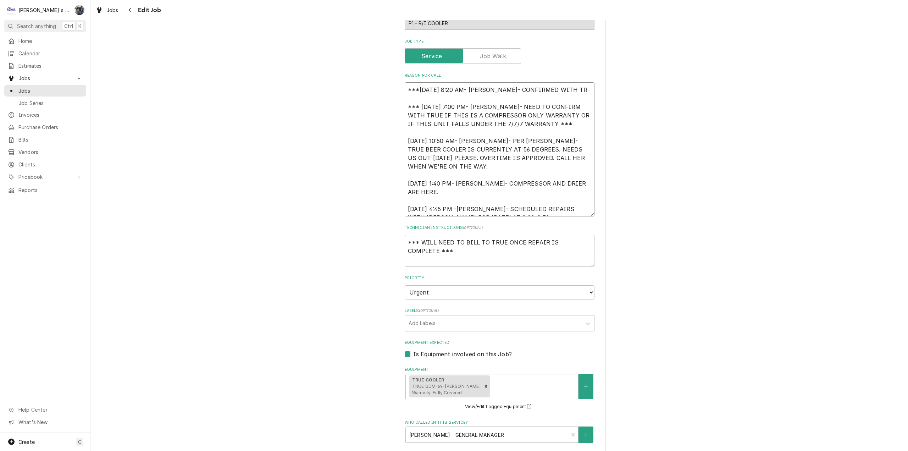
type textarea "***8/22/2025 8:20 AM- SARAH- CONFIRMED WITH TRU *** 8/20/2025 7:00 PM- KOREY- N…"
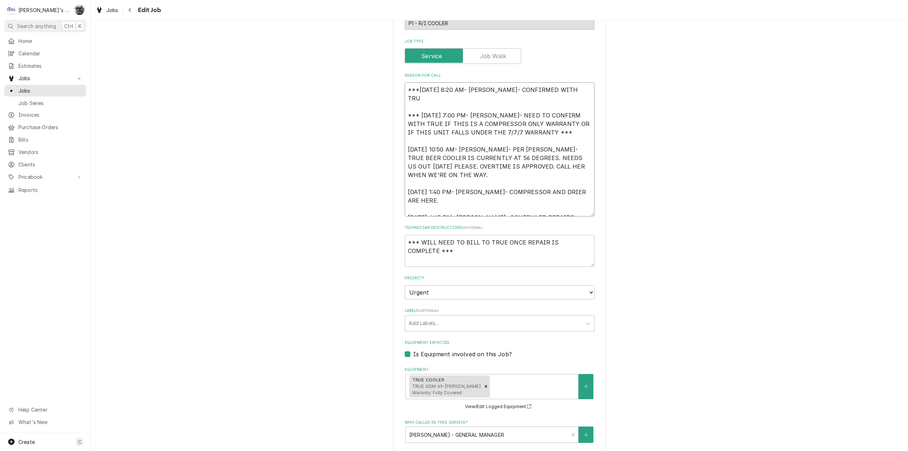
type textarea "x"
type textarea "***8/22/2025 8:20 AM- SARAH- CONFIRMED WITH TRUE *** 8/20/2025 7:00 PM- KOREY- …"
type textarea "x"
type textarea "***8/22/2025 8:20 AM- SARAH- CONFIRMED WITH TRUE *** 8/20/2025 7:00 PM- KOREY- …"
type textarea "x"
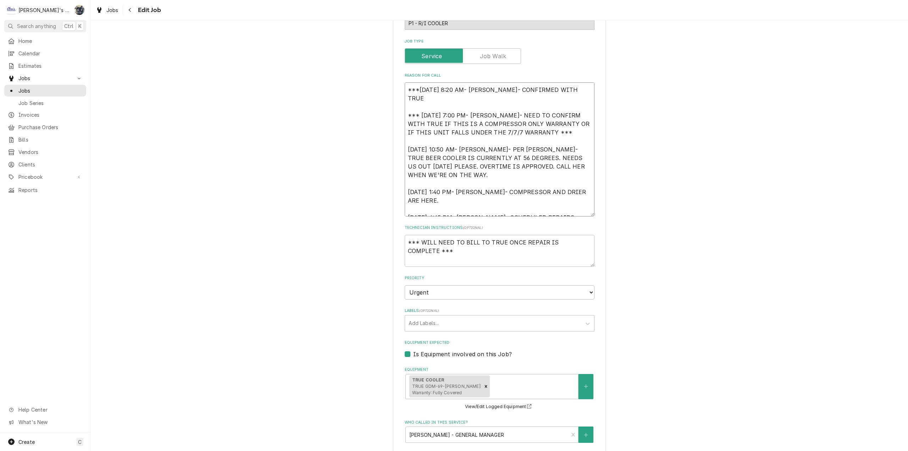
type textarea "***8/22/2025 8:20 AM- SARAH- CONFIRMED WITH TRUE W *** 8/20/2025 7:00 PM- KOREY…"
type textarea "x"
type textarea "***8/22/2025 8:20 AM- SARAH- CONFIRMED WITH TRUE WA *** 8/20/2025 7:00 PM- KORE…"
type textarea "x"
type textarea "***8/22/2025 8:20 AM- SARAH- CONFIRMED WITH TRUE WAR *** 8/20/2025 7:00 PM- KOR…"
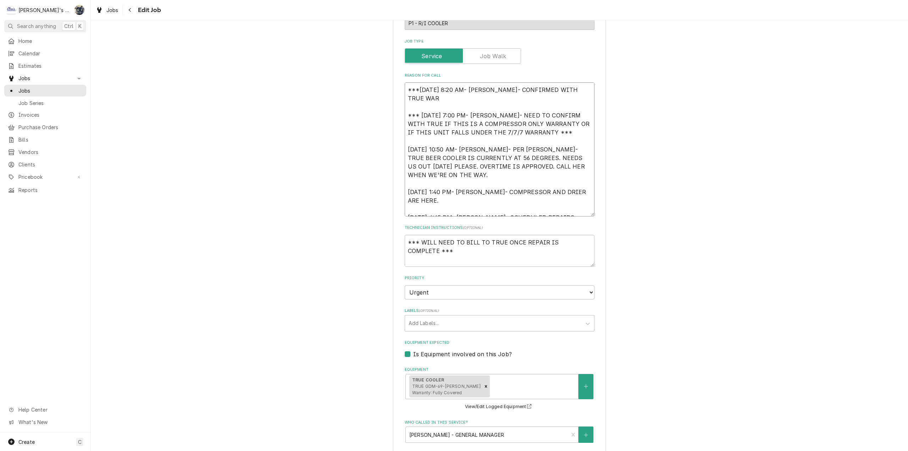
type textarea "x"
type textarea "***8/22/2025 8:20 AM- SARAH- CONFIRMED WITH TRUE WARR *** 8/20/2025 7:00 PM- KO…"
type textarea "x"
type textarea "***8/22/2025 8:20 AM- SARAH- CONFIRMED WITH TRUE WARRA *** 8/20/2025 7:00 PM- K…"
type textarea "x"
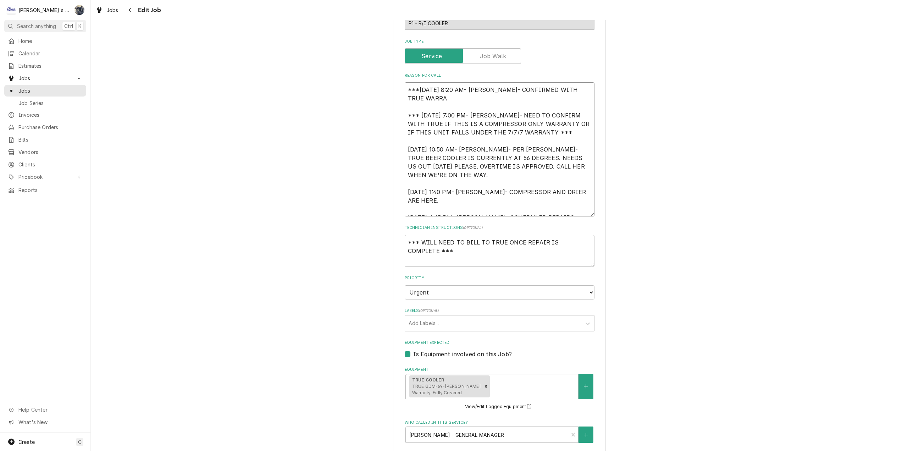
type textarea "***8/22/2025 8:20 AM- SARAH- CONFIRMED WITH TRUE WARRAN *** 8/20/2025 7:00 PM- …"
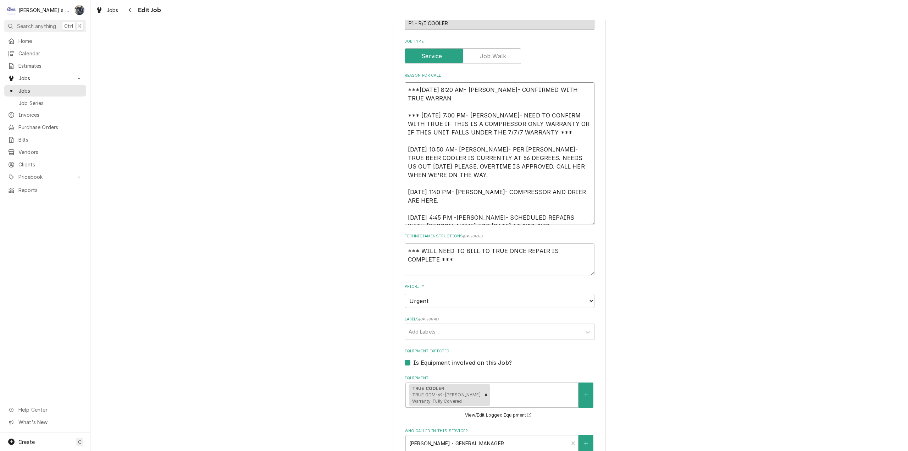
type textarea "x"
type textarea "***8/22/2025 8:20 AM- SARAH- CONFIRMED WITH TRUE WARRANT *** 8/20/2025 7:00 PM-…"
type textarea "x"
type textarea "***8/22/2025 8:20 AM- SARAH- CONFIRMED WITH TRUE WARRANTY *** 8/20/2025 7:00 PM…"
type textarea "x"
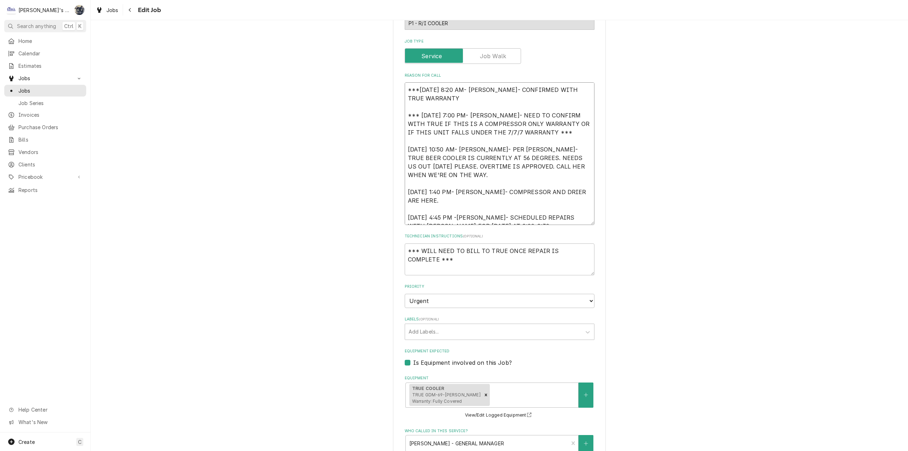
type textarea "***8/22/2025 8:20 AM- SARAH- CONFIRMED WITH TRUE WARRANTY *** 8/20/2025 7:00 PM…"
type textarea "x"
type textarea "***8/22/2025 8:20 AM- SARAH- CONFIRMED WITH TRUE WARRANTY A *** 8/20/2025 7:00 …"
type textarea "x"
type textarea "***8/22/2025 8:20 AM- SARAH- CONFIRMED WITH TRUE WARRANTY ATH *** 8/20/2025 7:0…"
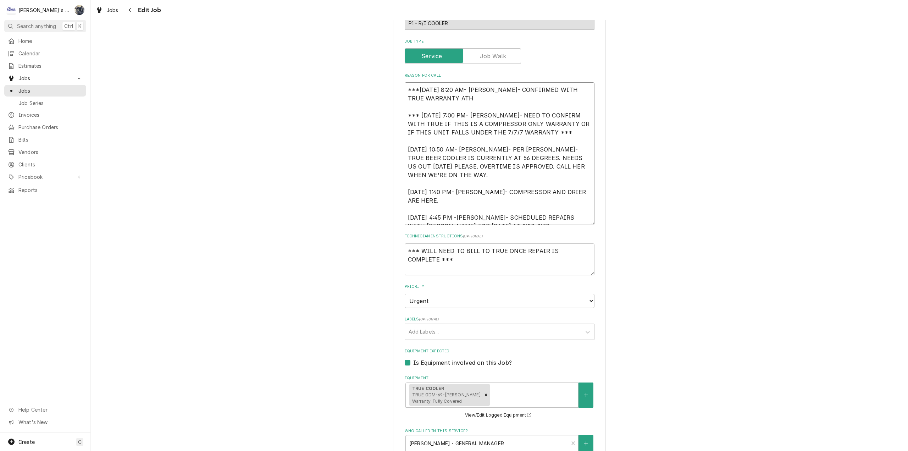
type textarea "x"
type textarea "***8/22/2025 8:20 AM- SARAH- CONFIRMED WITH TRUE WARRANTY AT *** 8/20/2025 7:00…"
type textarea "x"
type textarea "***8/22/2025 8:20 AM- SARAH- CONFIRMED WITH TRUE WARRANTY A *** 8/20/2025 7:00 …"
type textarea "x"
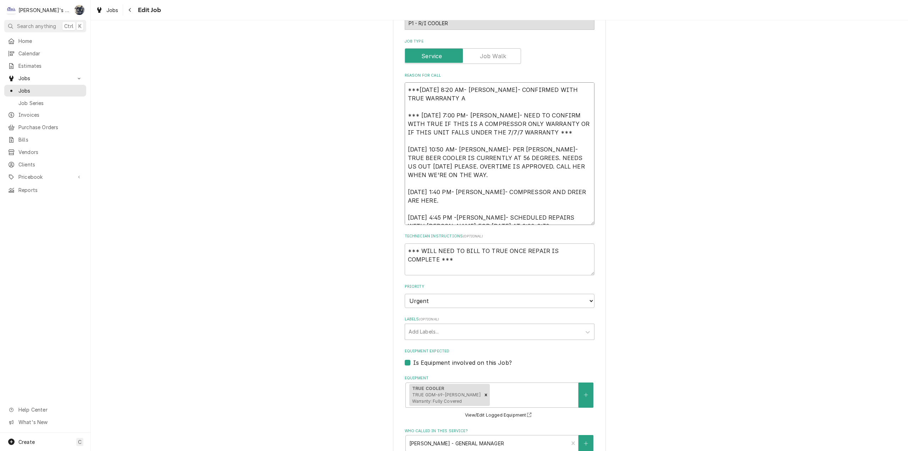
type textarea "***8/22/2025 8:20 AM- SARAH- CONFIRMED WITH TRUE WARRANTY *** 8/20/2025 7:00 PM…"
type textarea "x"
type textarea "***8/22/2025 8:20 AM- SARAH- CONFIRMED WITH TRUE WARRANTY T *** 8/20/2025 7:00 …"
type textarea "x"
type textarea "***8/22/2025 8:20 AM- SARAH- CONFIRMED WITH TRUE WARRANTY TH *** 8/20/2025 7:00…"
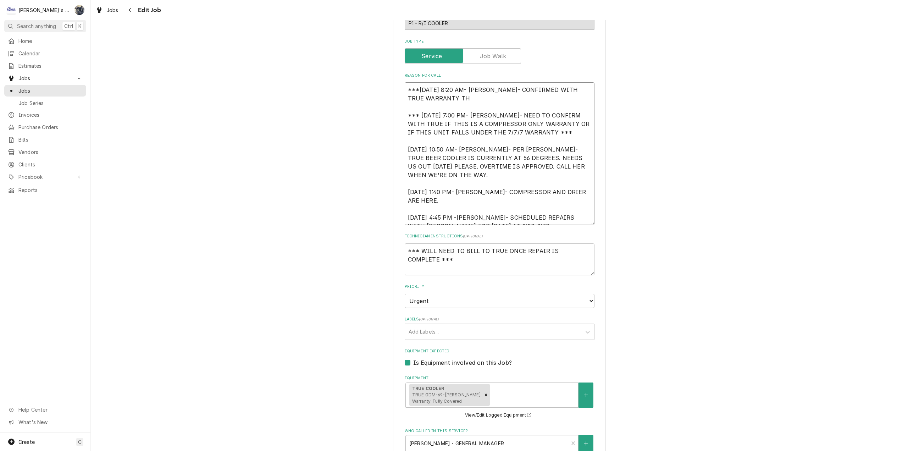
type textarea "x"
type textarea "***8/22/2025 8:20 AM- SARAH- CONFIRMED WITH TRUE WARRANTY THA *** 8/20/2025 7:0…"
type textarea "x"
type textarea "***8/22/2025 8:20 AM- SARAH- CONFIRMED WITH TRUE WARRANTY THAT *** 8/20/2025 7:…"
type textarea "x"
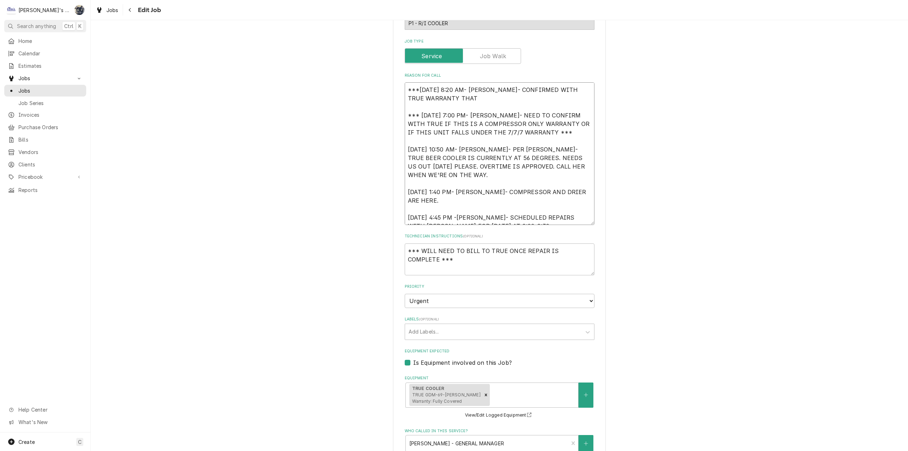
type textarea "***8/22/2025 8:20 AM- SARAH- CONFIRMED WITH TRUE WARRANTY THAT *** 8/20/2025 7:…"
type textarea "x"
type textarea "***8/22/2025 8:20 AM- SARAH- CONFIRMED WITH TRUE WARRANTY THAT T *** 8/20/2025 …"
type textarea "x"
type textarea "***8/22/2025 8:20 AM- SARAH- CONFIRMED WITH TRUE WARRANTY THAT TH *** 8/20/2025…"
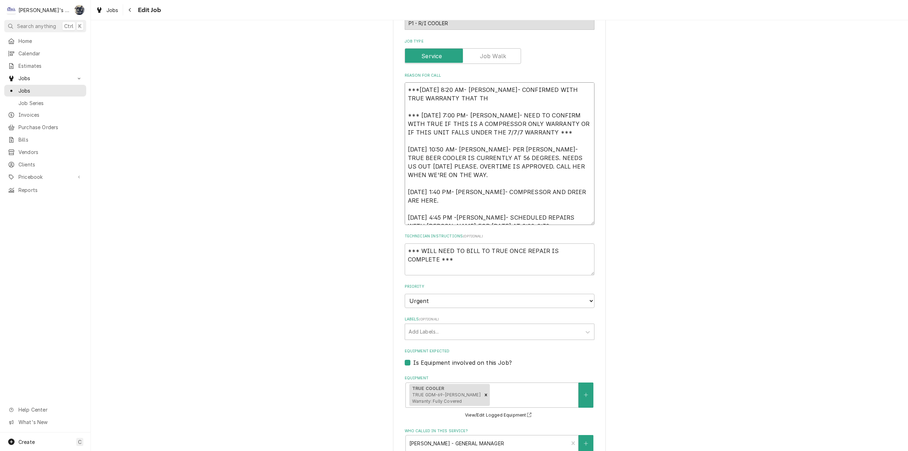
type textarea "x"
type textarea "***8/22/2025 8:20 AM- SARAH- CONFIRMED WITH TRUE WARRANTY THAT THI *** 8/20/202…"
type textarea "x"
type textarea "***8/22/2025 8:20 AM- SARAH- CONFIRMED WITH TRUE WARRANTY THAT THIS *** 8/20/20…"
type textarea "x"
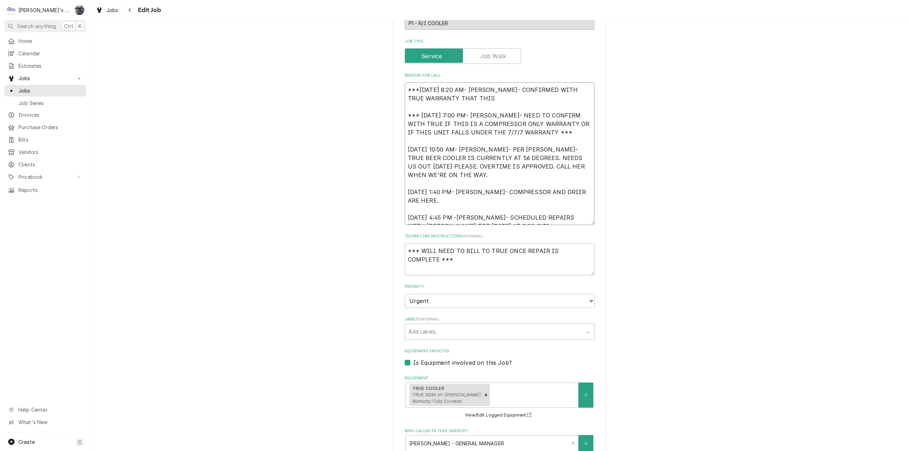
type textarea "***8/22/2025 8:20 AM- SARAH- CONFIRMED WITH TRUE WARRANTY THAT THIS *** 8/20/20…"
type textarea "x"
type textarea "***8/22/2025 8:20 AM- SARAH- CONFIRMED WITH TRUE WARRANTY THAT THIS A *** 8/20/…"
type textarea "x"
type textarea "***8/22/2025 8:20 AM- SARAH- CONFIRMED WITH TRUE WARRANTY THAT THIS A *** 8/20/…"
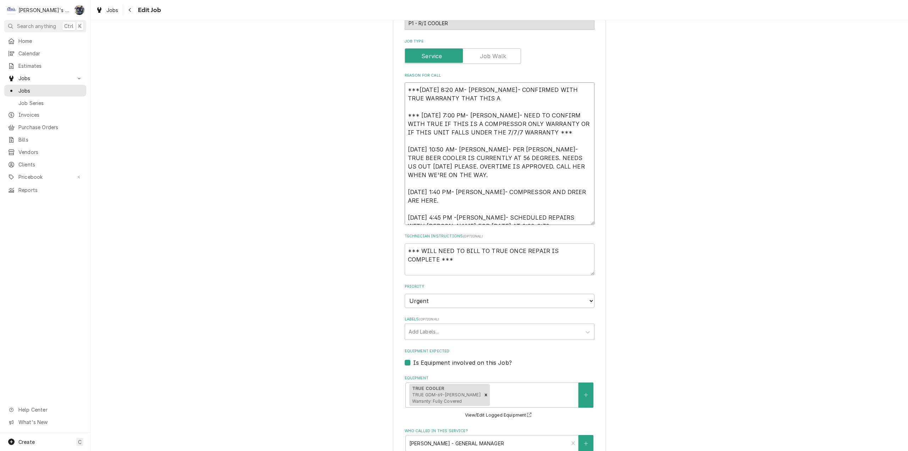
type textarea "x"
type textarea "***8/22/2025 8:20 AM- SARAH- CONFIRMED WITH TRUE WARRANTY THAT THIS A *** 8/20/…"
type textarea "x"
type textarea "***8/22/2025 8:20 AM- SARAH- CONFIRMED WITH TRUE WARRANTY THAT THIS *** 8/20/20…"
type textarea "x"
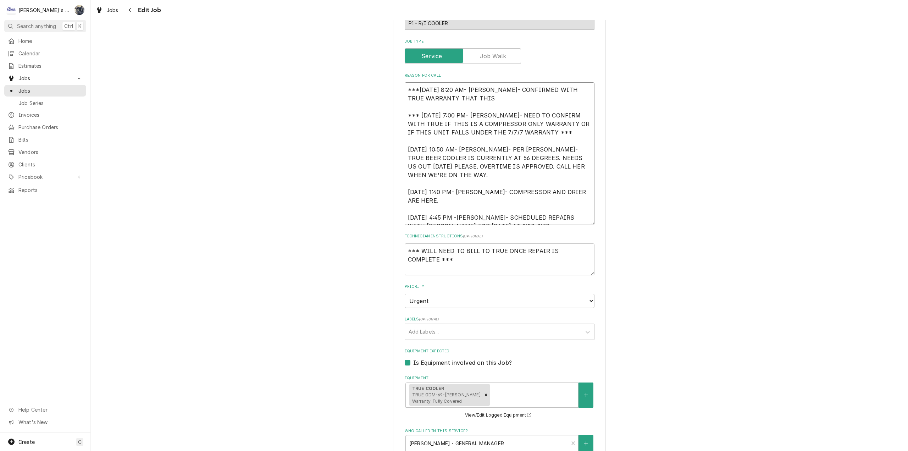
type textarea "***8/22/2025 8:20 AM- SARAH- CONFIRMED WITH TRUE WARRANTY THAT THIS I *** 8/20/…"
type textarea "x"
type textarea "***8/22/2025 8:20 AM- SARAH- CONFIRMED WITH TRUE WARRANTY THAT THIS IS *** 8/20…"
type textarea "x"
type textarea "***8/22/2025 8:20 AM- SARAH- CONFIRMED WITH TRUE WARRANTY THAT THIS IS *** 8/20…"
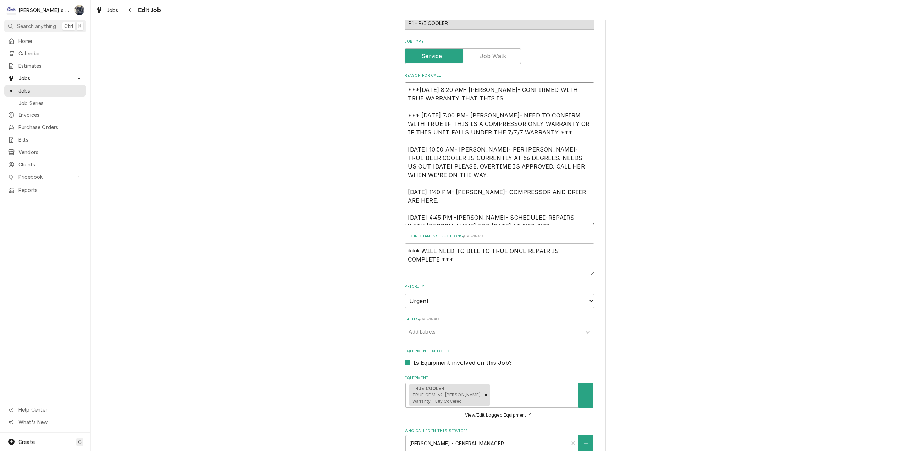
type textarea "x"
type textarea "***8/22/2025 8:20 AM- SARAH- CONFIRMED WITH TRUE WARRANTY THAT THIS IS A *** 8/…"
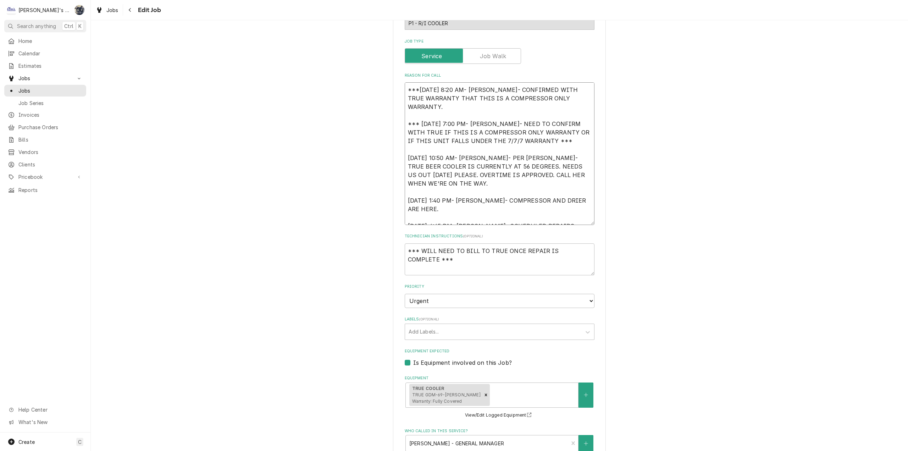
click at [416, 90] on textarea "***8/22/2025 8:20 AM- SARAH- CONFIRMED WITH TRUE WARRANTY THAT THIS IS A COMPRE…" at bounding box center [500, 153] width 190 height 143
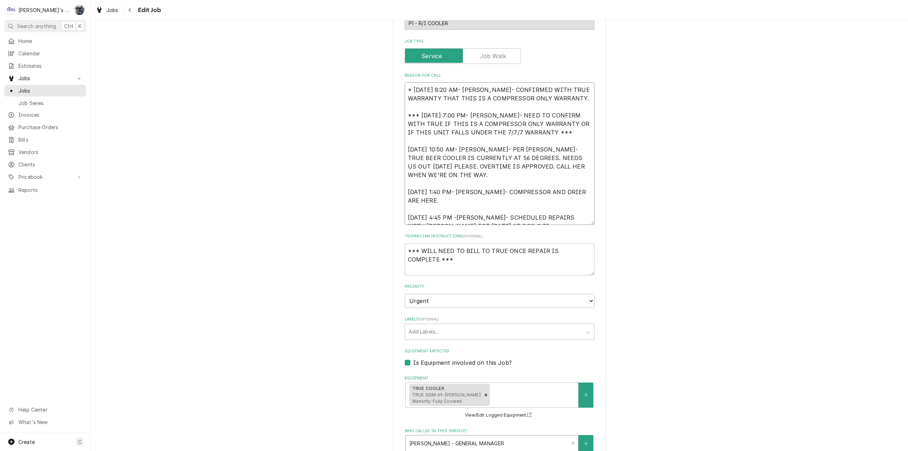
scroll to position [485, 0]
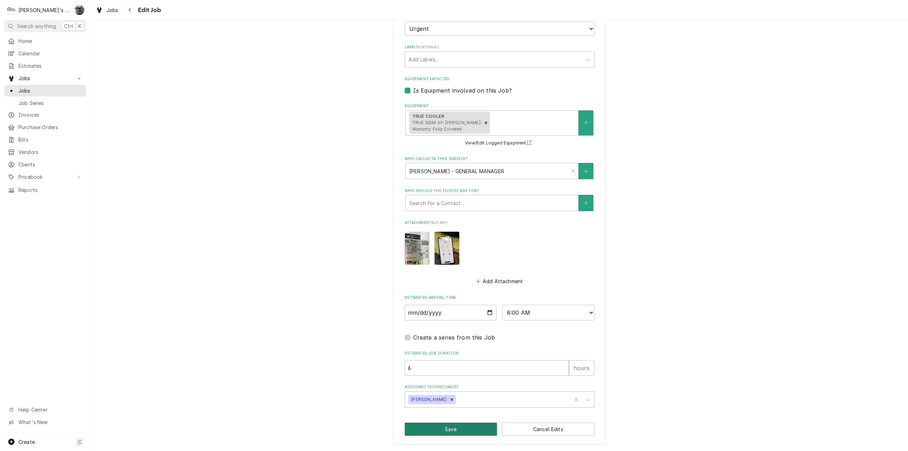
click at [464, 424] on button "Save" at bounding box center [451, 428] width 93 height 13
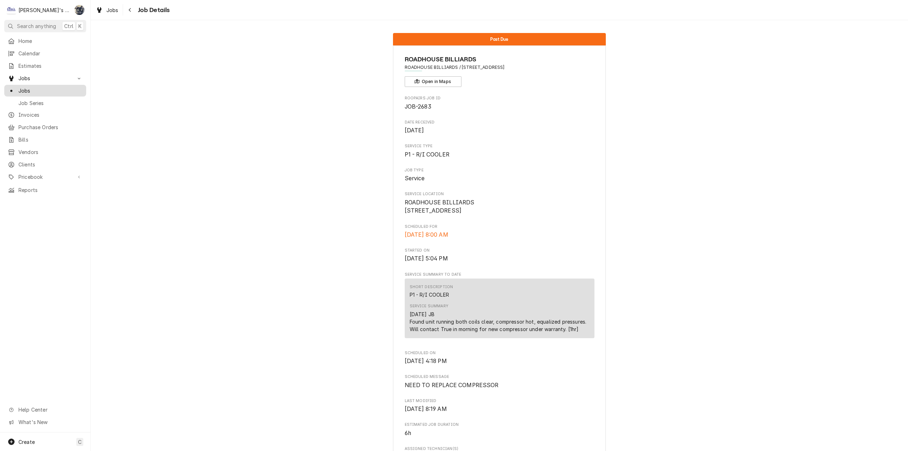
click at [49, 88] on span "Jobs" at bounding box center [50, 90] width 64 height 7
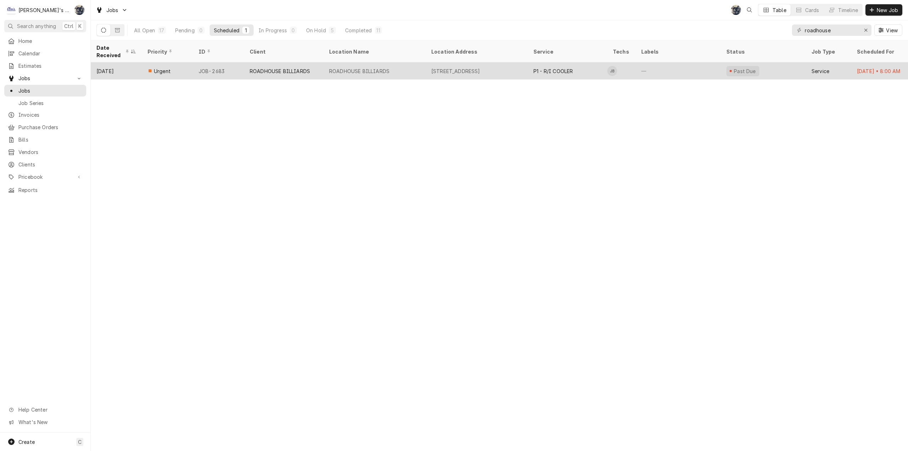
click at [545, 73] on div "P1 - R/I COOLER" at bounding box center [567, 70] width 79 height 17
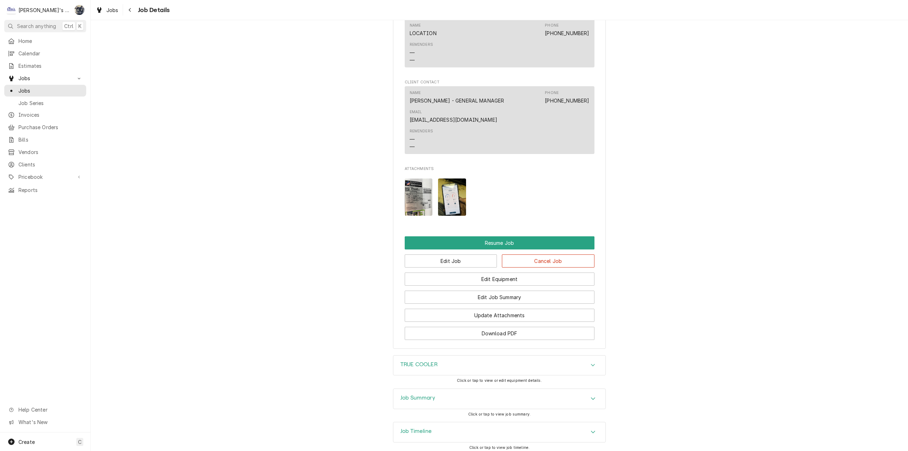
scroll to position [753, 0]
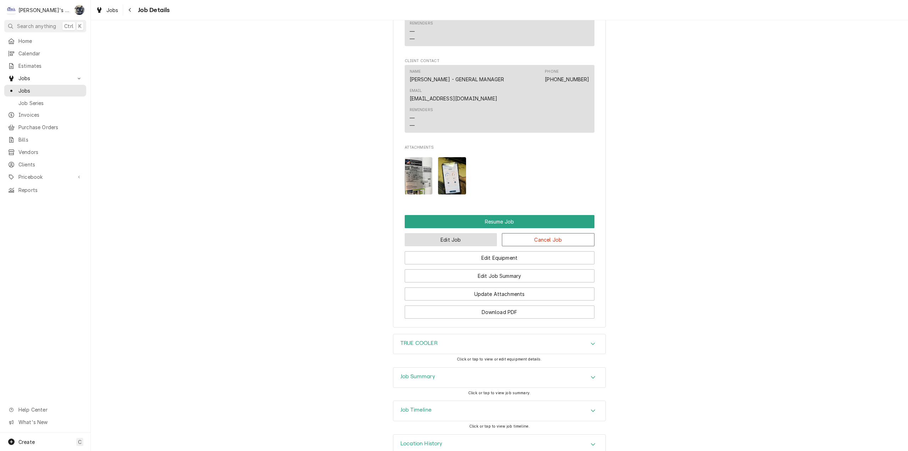
click at [461, 233] on button "Edit Job" at bounding box center [451, 239] width 93 height 13
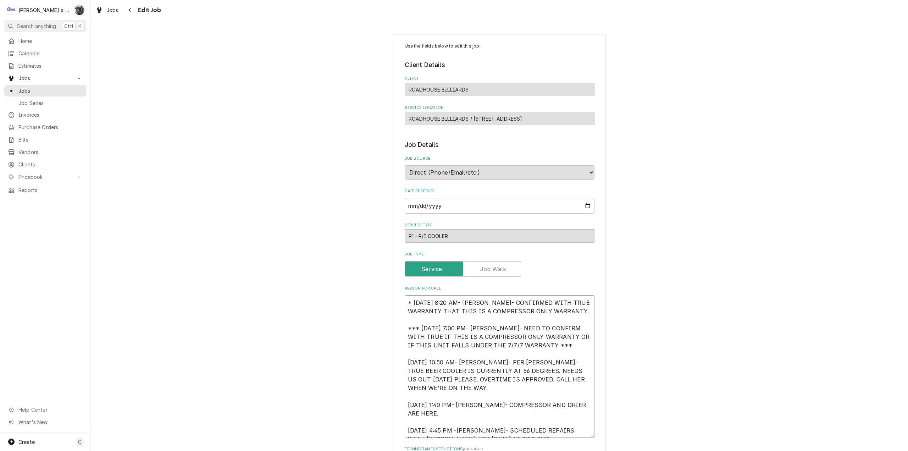
click at [581, 310] on textarea "* [DATE] 8:20 AM- [PERSON_NAME]- CONFIRMED WITH TRUE WARRANTY THAT THIS IS A CO…" at bounding box center [500, 366] width 190 height 143
type textarea "x"
type textarea "* [DATE] 8:20 AM- [PERSON_NAME]- CONFIRMED WITH TRUE WARRANTY THAT THIS IS A CO…"
type textarea "x"
type textarea "* [DATE] 8:20 AM- [PERSON_NAME]- CONFIRMED WITH TRUE WARRANTY THAT THIS IS A CO…"
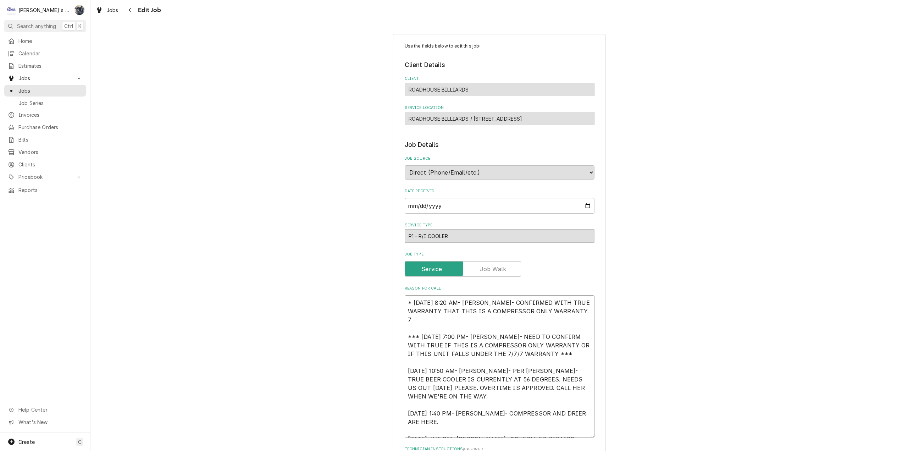
type textarea "x"
type textarea "* [DATE] 8:20 AM- [PERSON_NAME]- CONFIRMED WITH TRUE WARRANTY THAT THIS IS A CO…"
type textarea "x"
type textarea "* [DATE] 8:20 AM- [PERSON_NAME]- CONFIRMED WITH TRUE WARRANTY THAT THIS IS A CO…"
type textarea "x"
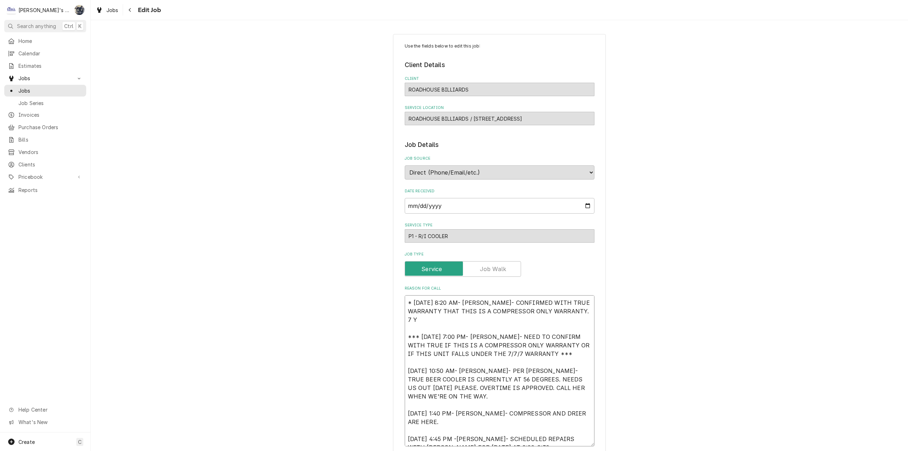
type textarea "* [DATE] 8:20 AM- [PERSON_NAME]- CONFIRMED WITH TRUE WARRANTY THAT THIS IS A CO…"
type textarea "x"
type textarea "* [DATE] 8:20 AM- [PERSON_NAME]- CONFIRMED WITH TRUE WARRANTY THAT THIS IS A CO…"
type textarea "x"
type textarea "* [DATE] 8:20 AM- [PERSON_NAME]- CONFIRMED WITH TRUE WARRANTY THAT THIS IS A CO…"
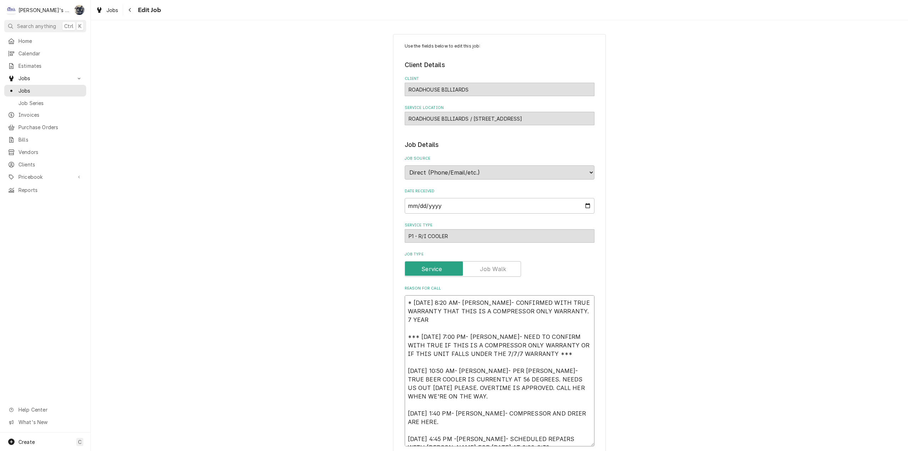
type textarea "x"
type textarea "* [DATE] 8:20 AM- [PERSON_NAME]- CONFIRMED WITH TRUE WARRANTY THAT THIS IS A CO…"
type textarea "x"
type textarea "* [DATE] 8:20 AM- [PERSON_NAME]- CONFIRMED WITH TRUE WARRANTY THAT THIS IS A CO…"
type textarea "x"
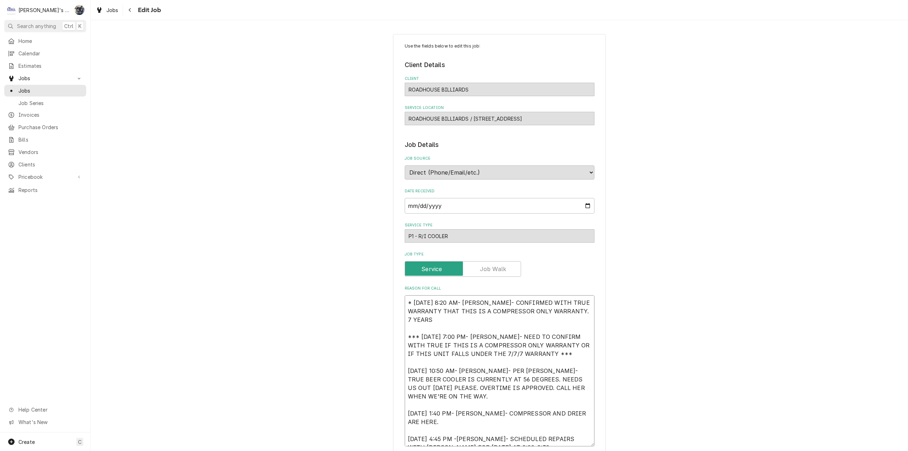
type textarea "* [DATE] 8:20 AM- [PERSON_NAME]- CONFIRMED WITH TRUE WARRANTY THAT THIS IS A CO…"
type textarea "x"
type textarea "* [DATE] 8:20 AM- [PERSON_NAME]- CONFIRMED WITH TRUE WARRANTY THAT THIS IS A CO…"
type textarea "x"
type textarea "* [DATE] 8:20 AM- [PERSON_NAME]- CONFIRMED WITH TRUE WARRANTY THAT THIS IS A CO…"
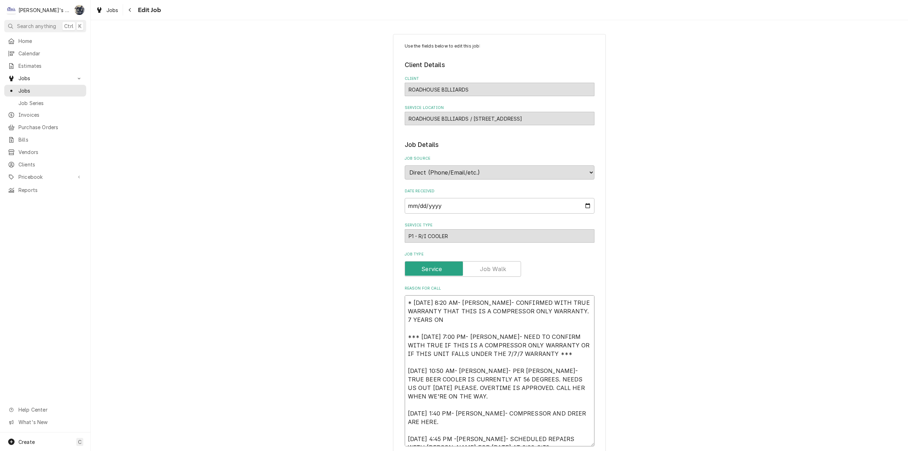
type textarea "x"
type textarea "* [DATE] 8:20 AM- [PERSON_NAME]- CONFIRMED WITH TRUE WARRANTY THAT THIS IS A CO…"
type textarea "x"
type textarea "* [DATE] 8:20 AM- [PERSON_NAME]- CONFIRMED WITH TRUE WARRANTY THAT THIS IS A CO…"
type textarea "x"
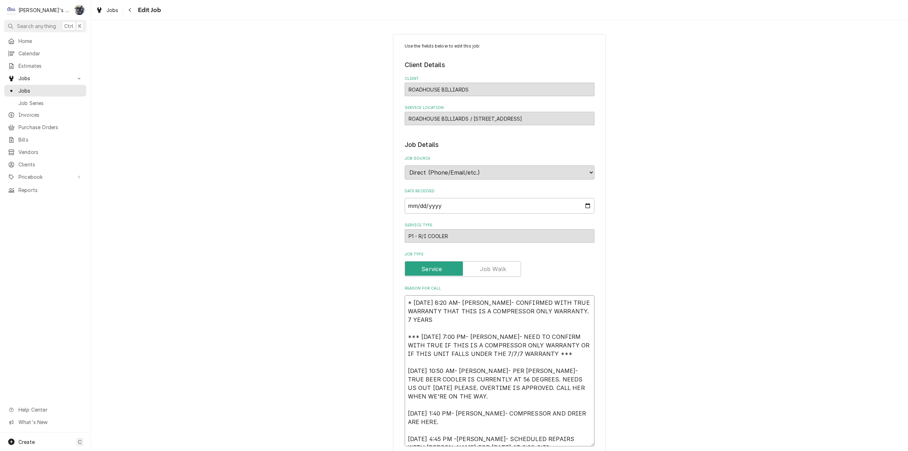
type textarea "* [DATE] 8:20 AM- [PERSON_NAME]- CONFIRMED WITH TRUE WARRANTY THAT THIS IS A CO…"
type textarea "x"
type textarea "* [DATE] 8:20 AM- [PERSON_NAME]- CONFIRMED WITH TRUE WARRANTY THAT THIS IS A CO…"
type textarea "x"
type textarea "* [DATE] 8:20 AM- [PERSON_NAME]- CONFIRMED WITH TRUE WARRANTY THAT THIS IS A CO…"
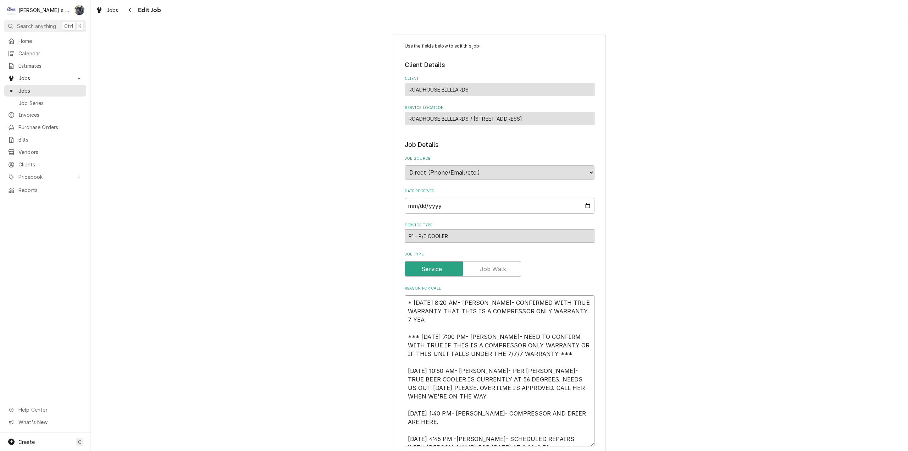
type textarea "x"
type textarea "* [DATE] 8:20 AM- [PERSON_NAME]- CONFIRMED WITH TRUE WARRANTY THAT THIS IS A CO…"
type textarea "x"
type textarea "* [DATE] 8:20 AM- [PERSON_NAME]- CONFIRMED WITH TRUE WARRANTY THAT THIS IS A CO…"
type textarea "x"
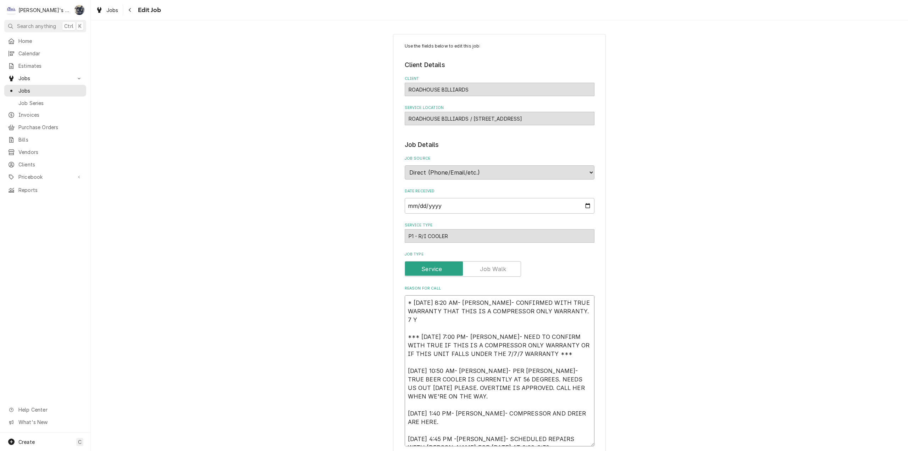
type textarea "* [DATE] 8:20 AM- [PERSON_NAME]- CONFIRMED WITH TRUE WARRANTY THAT THIS IS A CO…"
type textarea "x"
type textarea "* [DATE] 8:20 AM- [PERSON_NAME]- CONFIRMED WITH TRUE WARRANTY THAT THIS IS A CO…"
type textarea "x"
type textarea "* [DATE] 8:20 AM- [PERSON_NAME]- CONFIRMED WITH TRUE WARRANTY THAT THIS IS A CO…"
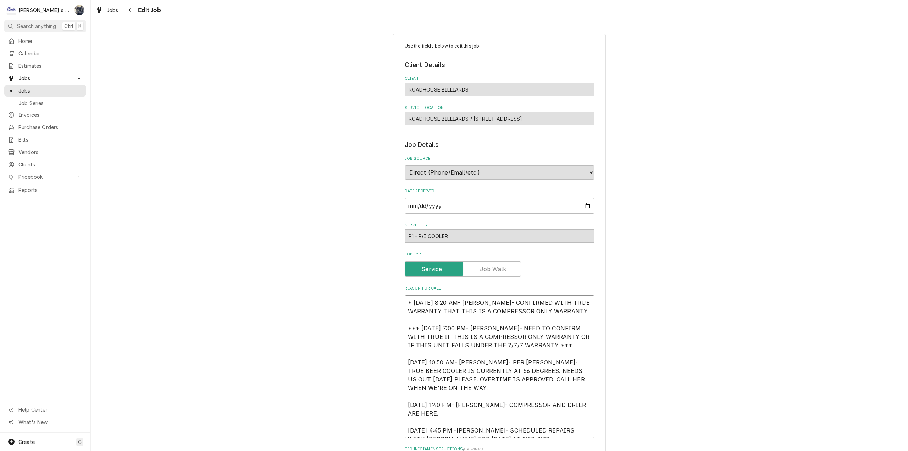
type textarea "x"
type textarea "* [DATE] 8:20 AM- [PERSON_NAME]- CONFIRMED WITH TRUE WARRANTY THAT THIS IS A CO…"
type textarea "x"
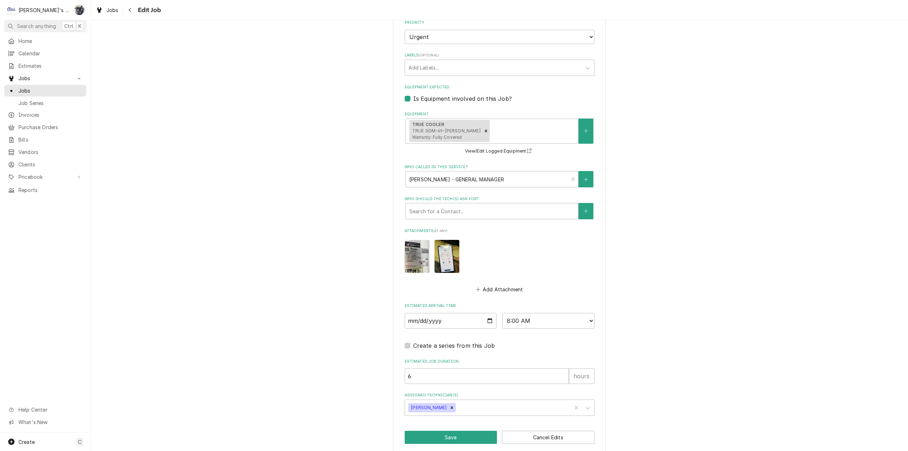
scroll to position [485, 0]
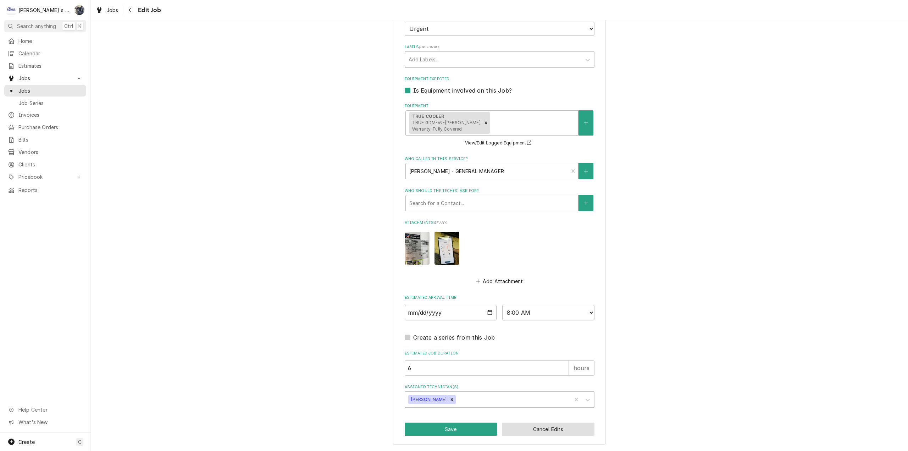
click at [535, 426] on button "Cancel Edits" at bounding box center [548, 428] width 93 height 13
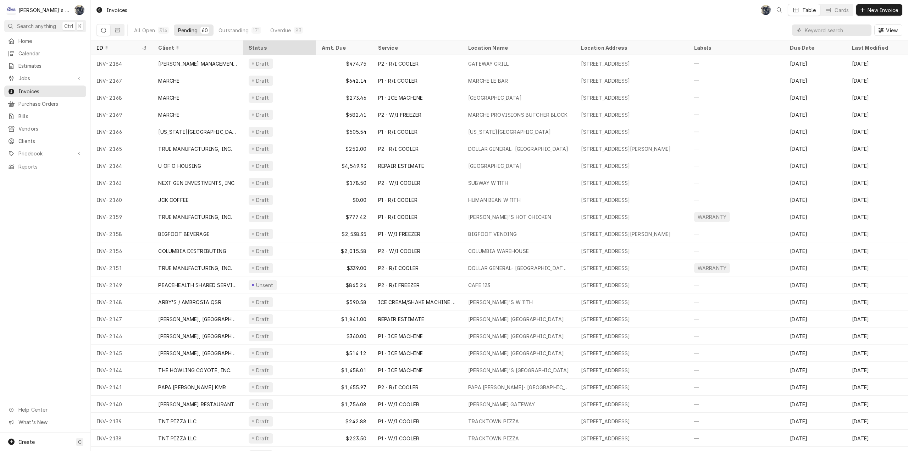
click at [267, 47] on div "Status" at bounding box center [279, 47] width 60 height 7
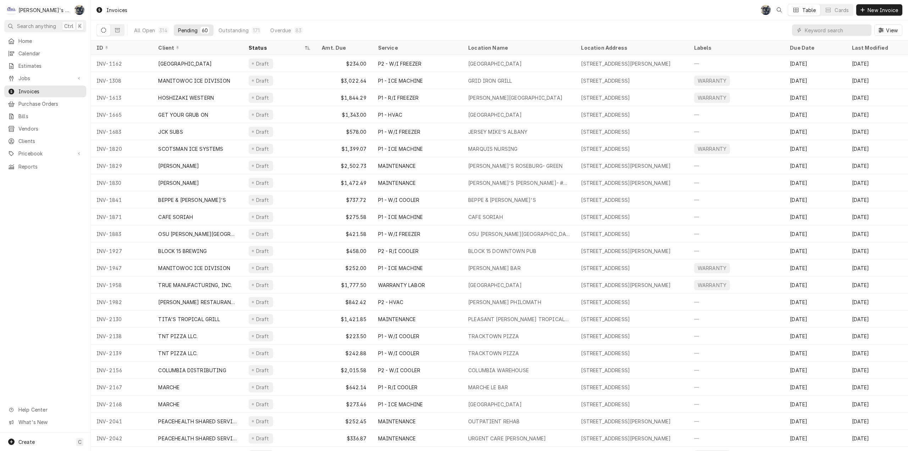
click at [267, 47] on div "Status" at bounding box center [276, 47] width 55 height 7
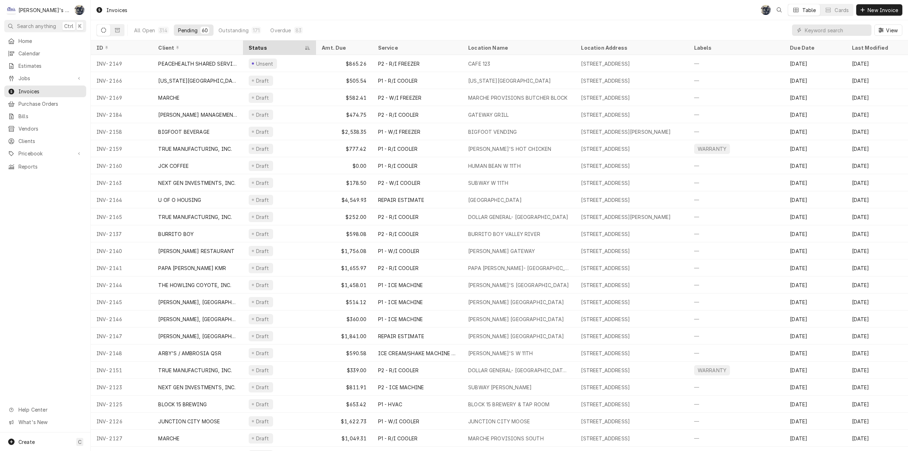
click at [267, 48] on div "Status" at bounding box center [276, 47] width 55 height 7
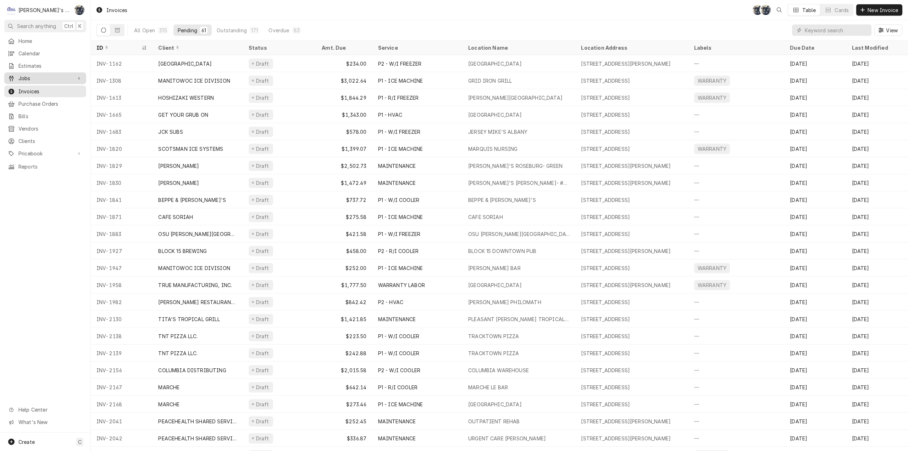
click at [37, 75] on span "Jobs" at bounding box center [45, 77] width 54 height 7
click at [38, 90] on span "Jobs" at bounding box center [50, 90] width 64 height 7
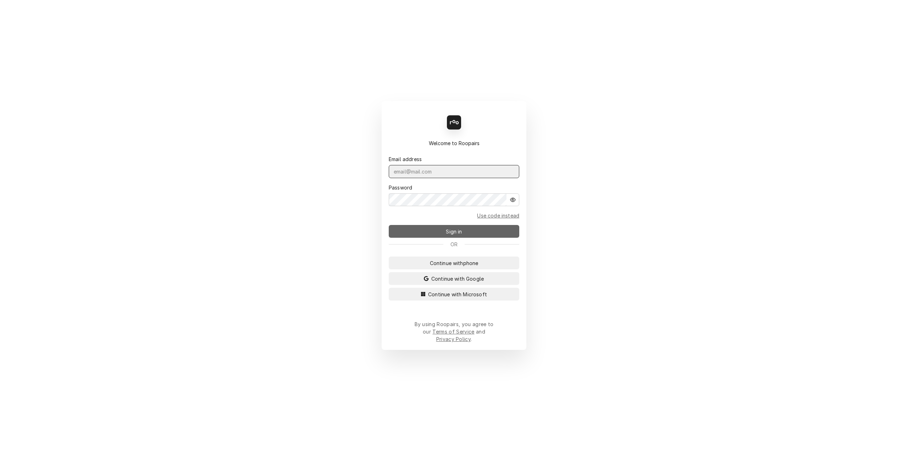
type input "sarah@claysrefrig.com"
click at [447, 230] on button "Sign in" at bounding box center [454, 231] width 130 height 13
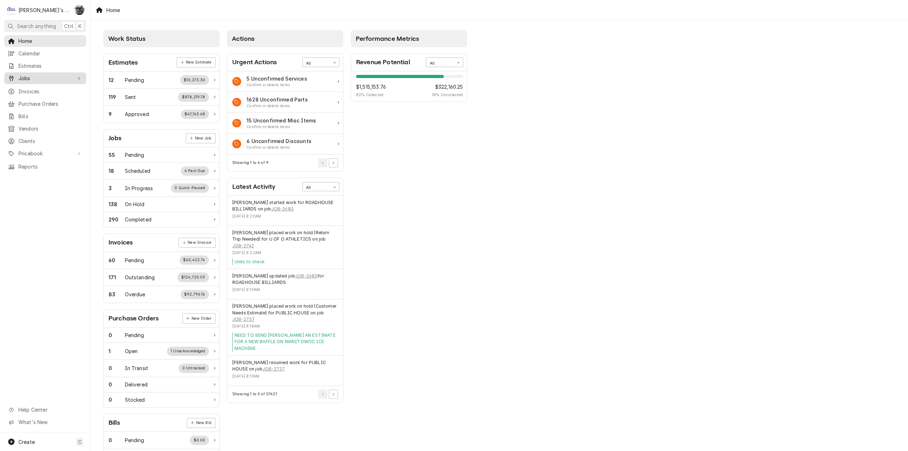
click at [26, 76] on span "Jobs" at bounding box center [45, 77] width 54 height 7
click at [30, 87] on span "Jobs" at bounding box center [50, 90] width 64 height 7
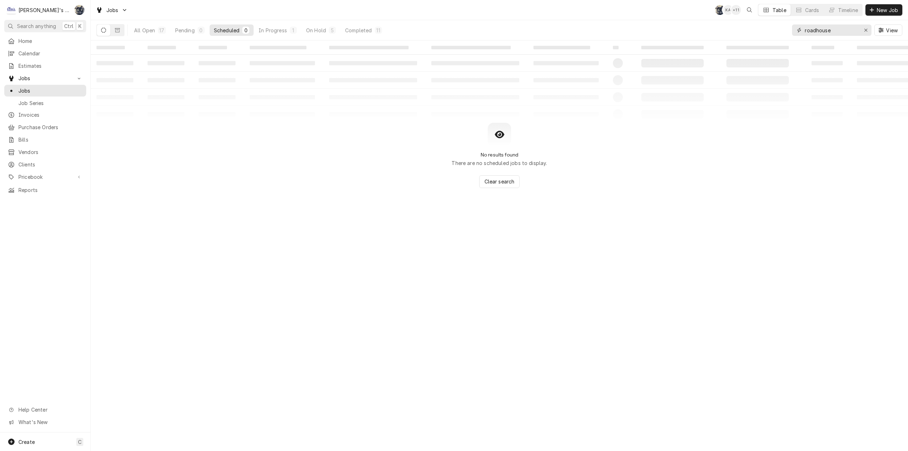
drag, startPoint x: 846, startPoint y: 32, endPoint x: 765, endPoint y: 34, distance: 80.5
click at [765, 34] on div "All Open 17 Pending 0 Scheduled 0 In Progress 1 On Hold 5 Completed 11 roadhous…" at bounding box center [499, 30] width 806 height 20
type input "2330"
click at [360, 32] on div "Completed" at bounding box center [357, 30] width 27 height 7
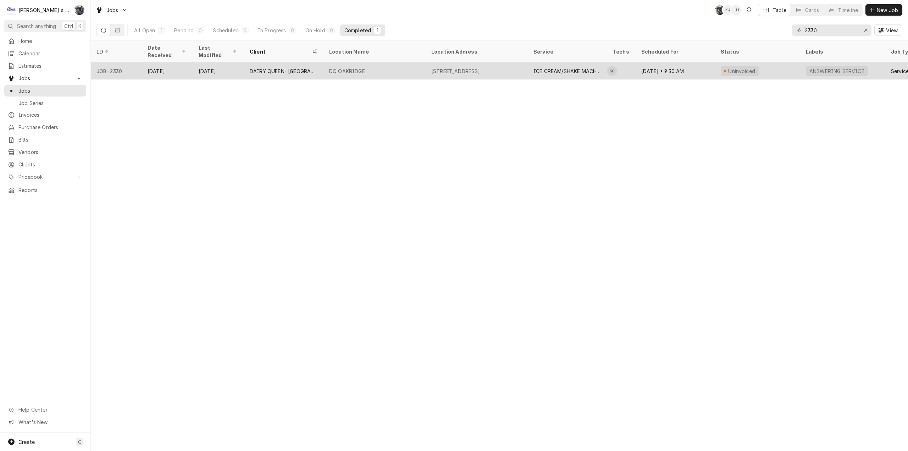
click at [382, 71] on tr "JOB-[DATE] Aug 21 DAIRY [GEOGRAPHIC_DATA][STREET_ADDRESS] ICE CREAM/SHAKE MACHI…" at bounding box center [640, 70] width 1098 height 17
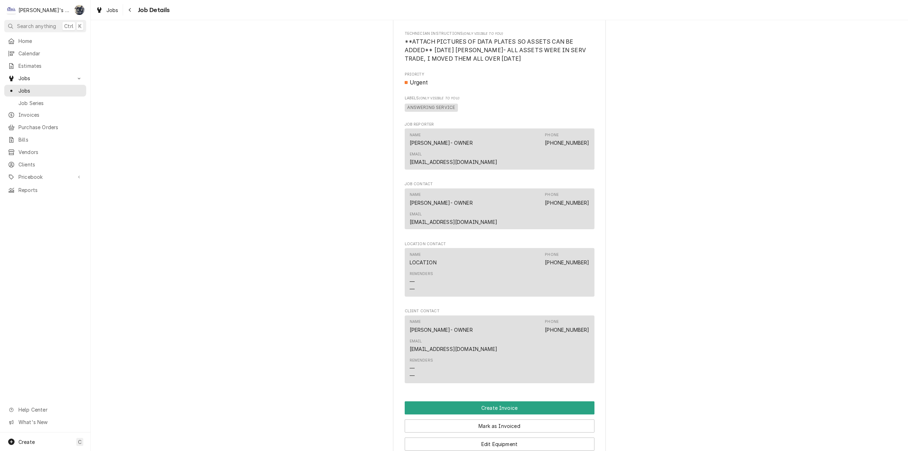
scroll to position [709, 0]
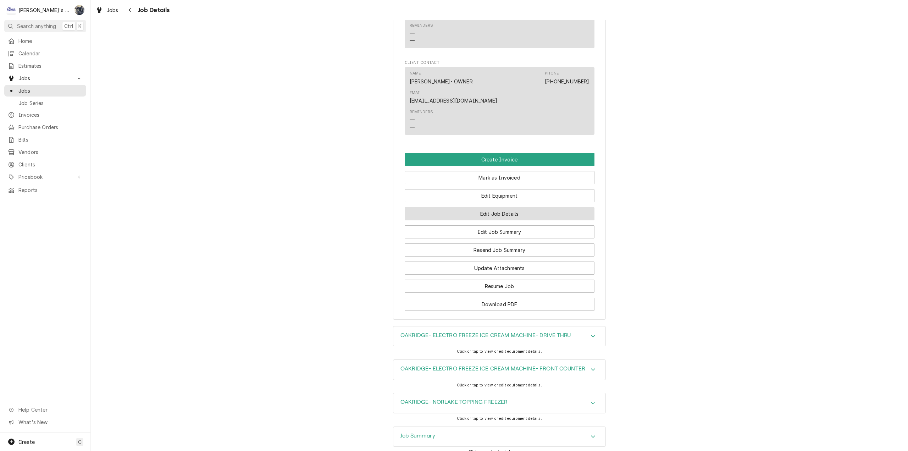
click at [495, 207] on button "Edit Job Details" at bounding box center [500, 213] width 190 height 13
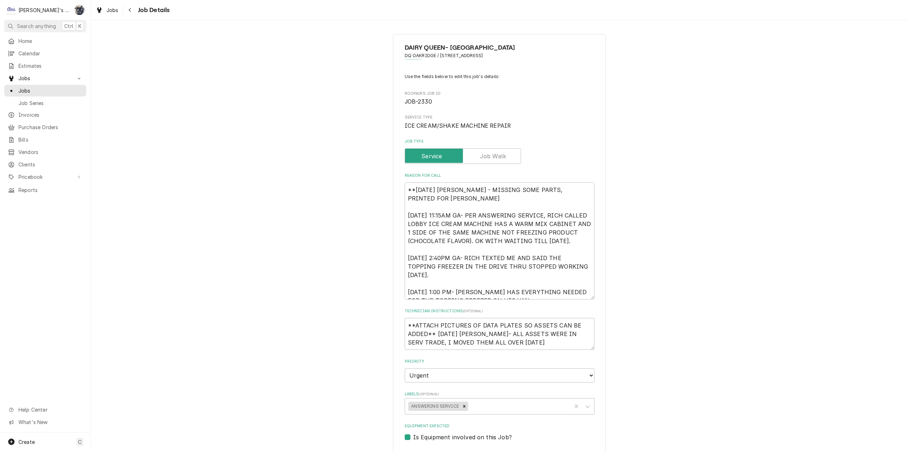
type textarea "x"
drag, startPoint x: 453, startPoint y: 204, endPoint x: 449, endPoint y: 205, distance: 5.0
click at [449, 205] on textarea "**[DATE] [PERSON_NAME] - MISSING SOME PARTS, PRINTED FOR [PERSON_NAME] [DATE] 1…" at bounding box center [500, 240] width 190 height 117
drag, startPoint x: 402, startPoint y: 216, endPoint x: 401, endPoint y: 183, distance: 33.0
click at [401, 183] on div "DAIRY QUEEN- [GEOGRAPHIC_DATA] DQ OAKRIDGE / [STREET_ADDRESS] Use the fields be…" at bounding box center [499, 410] width 213 height 753
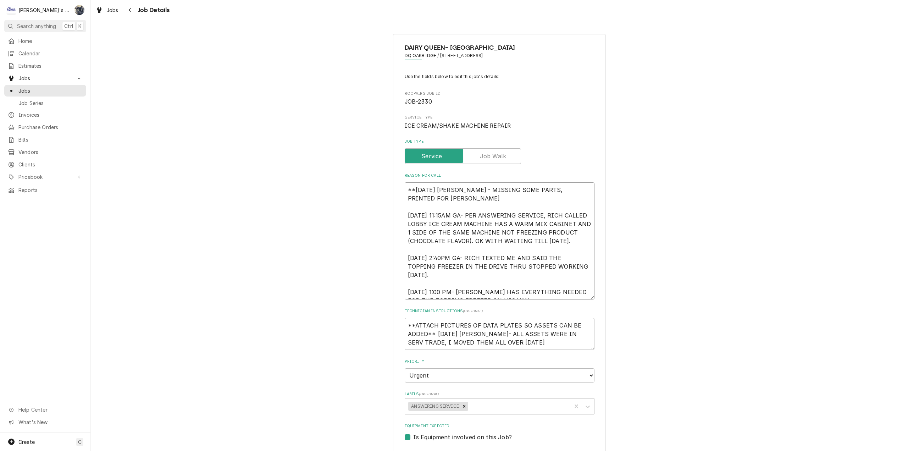
type textarea "\[DATE] 11:15AM GA- PER ANSWERING SERVICE, RICH CALLED LOBBY ICE CREAM MACHINE …"
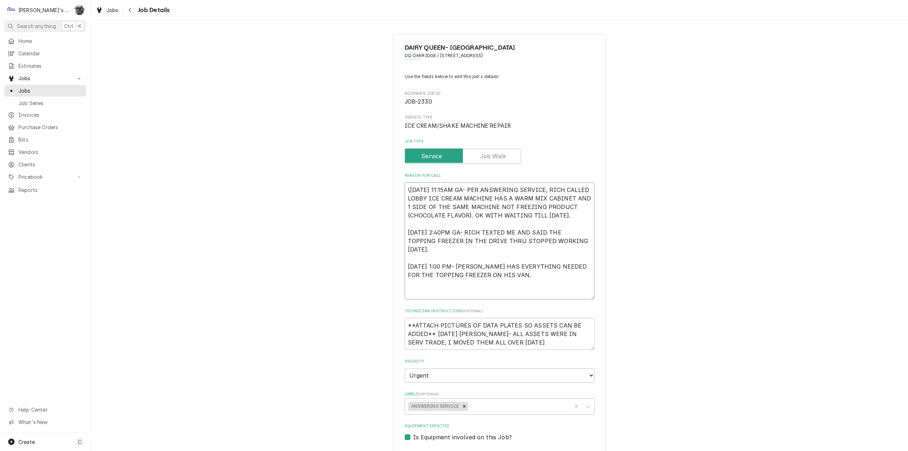
type textarea "x"
type textarea "[DATE] 11:15AM GA- PER ANSWERING SERVICE, RICH CALLED LOBBY ICE CREAM MACHINE H…"
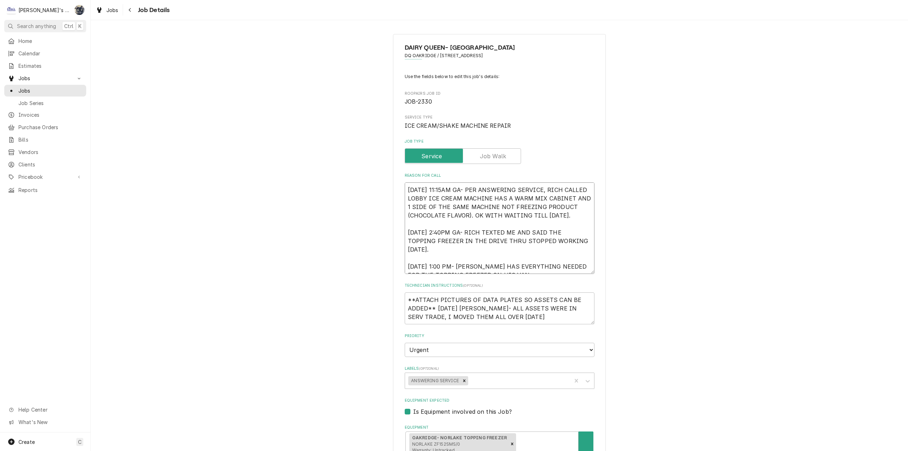
type textarea "x"
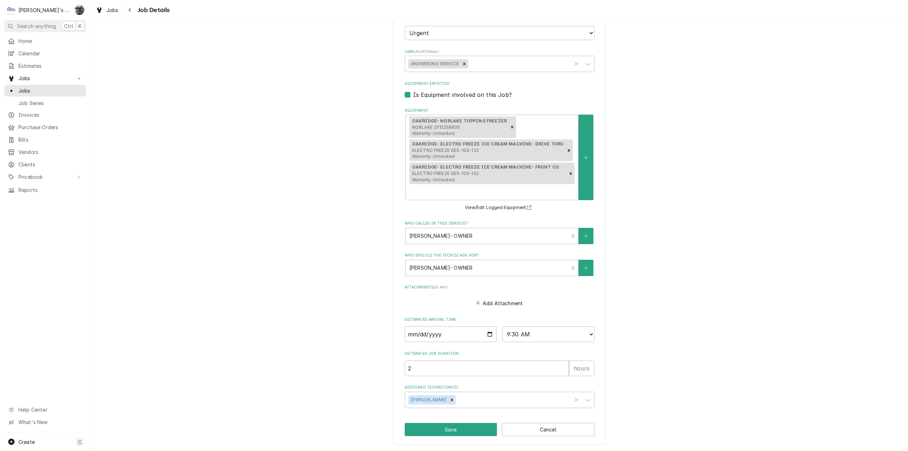
scroll to position [317, 0]
type textarea "[DATE] 11:15AM GA- PER ANSWERING SERVICE, RICH CALLED LOBBY ICE CREAM MACHINE H…"
click at [459, 431] on button "Save" at bounding box center [451, 428] width 93 height 13
type textarea "x"
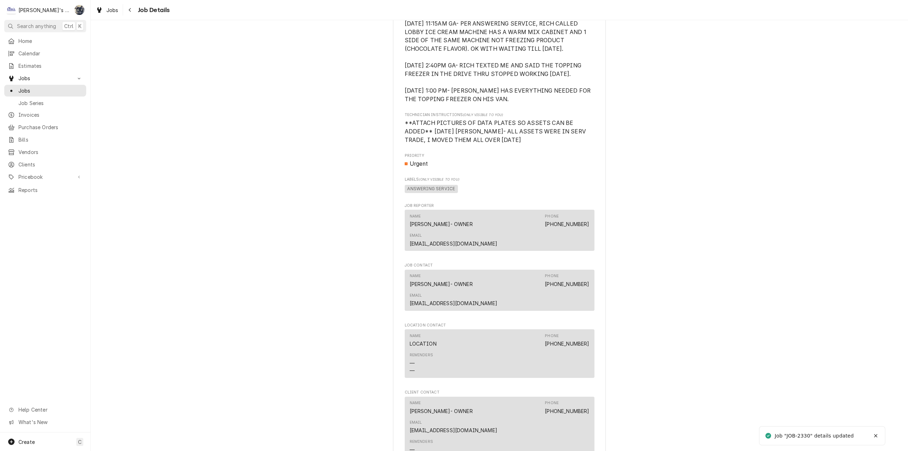
scroll to position [567, 0]
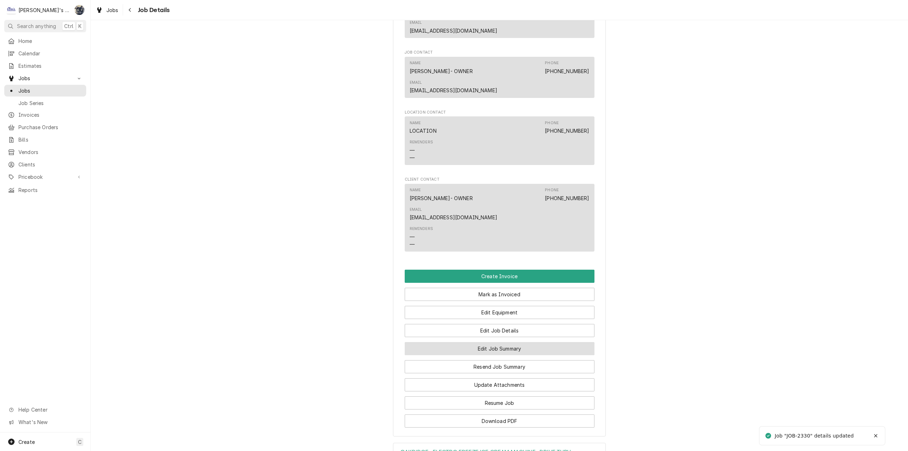
click at [474, 342] on button "Edit Job Summary" at bounding box center [500, 348] width 190 height 13
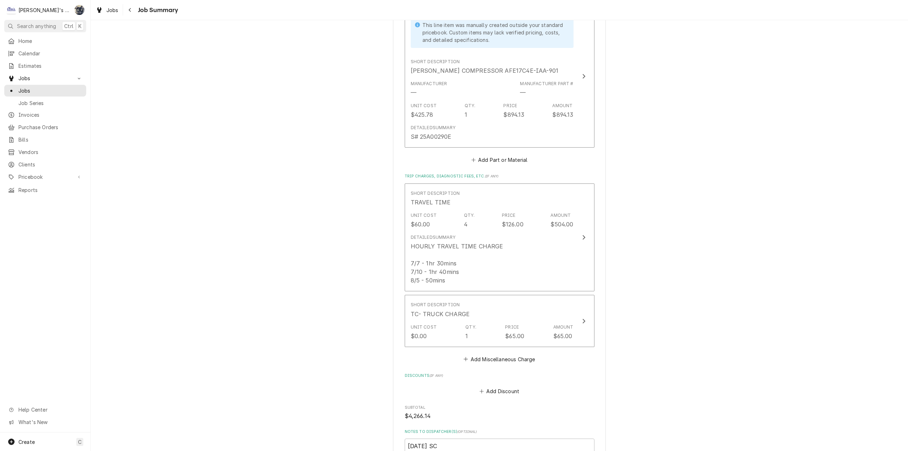
scroll to position [1347, 0]
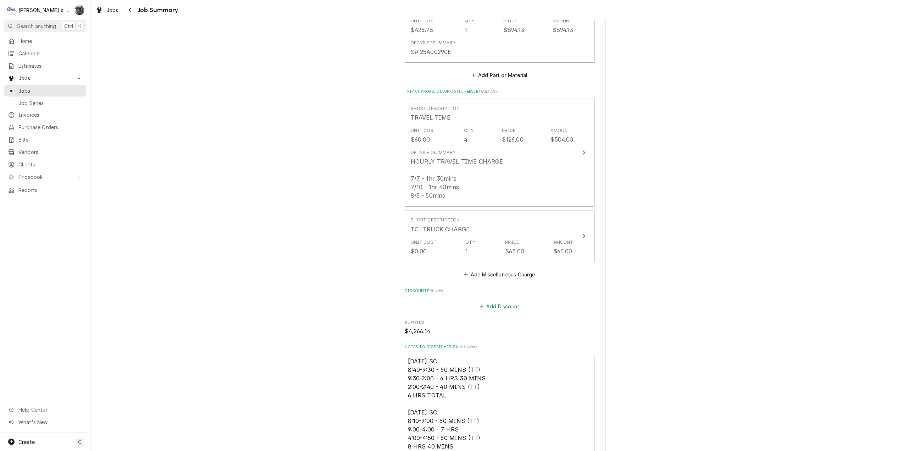
click at [492, 301] on button "Add Discount" at bounding box center [499, 306] width 42 height 10
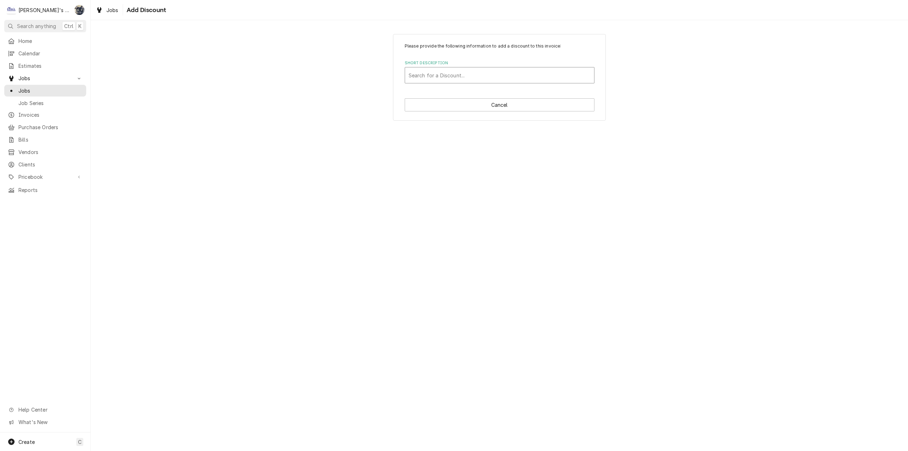
click at [451, 76] on div "Short Description" at bounding box center [499, 75] width 182 height 13
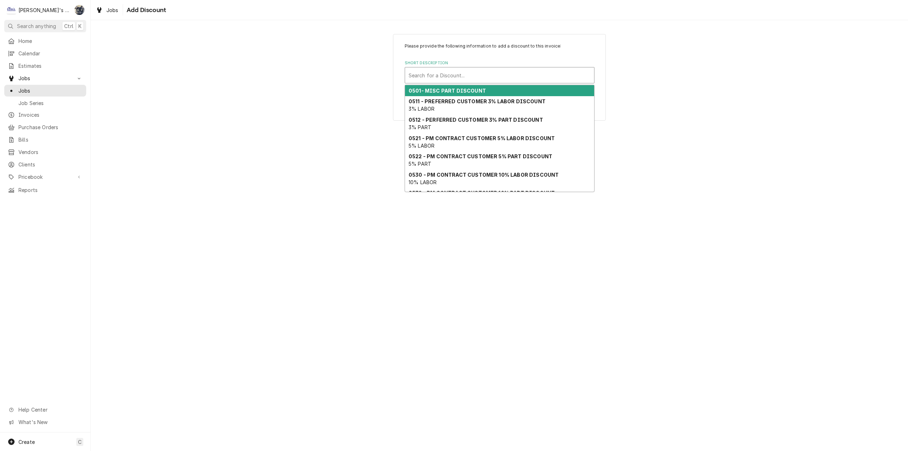
click at [451, 89] on strong "0501- MISC PART DISCOUNT" at bounding box center [446, 91] width 77 height 6
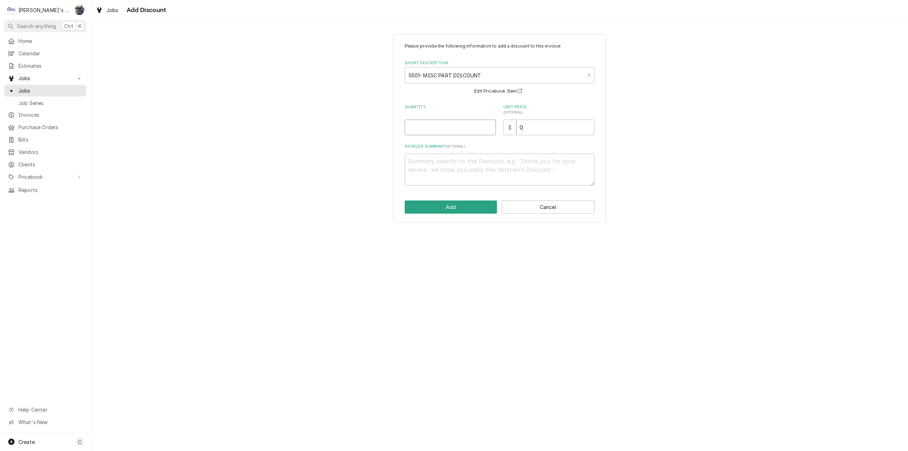
click at [441, 132] on input "Quantity" at bounding box center [450, 127] width 91 height 16
type textarea "x"
type input "1"
click at [449, 211] on button "Add" at bounding box center [451, 206] width 93 height 13
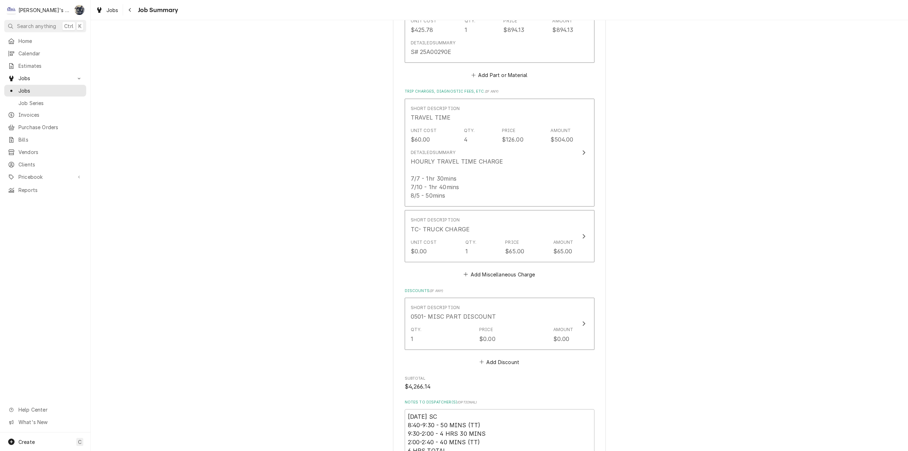
scroll to position [1637, 0]
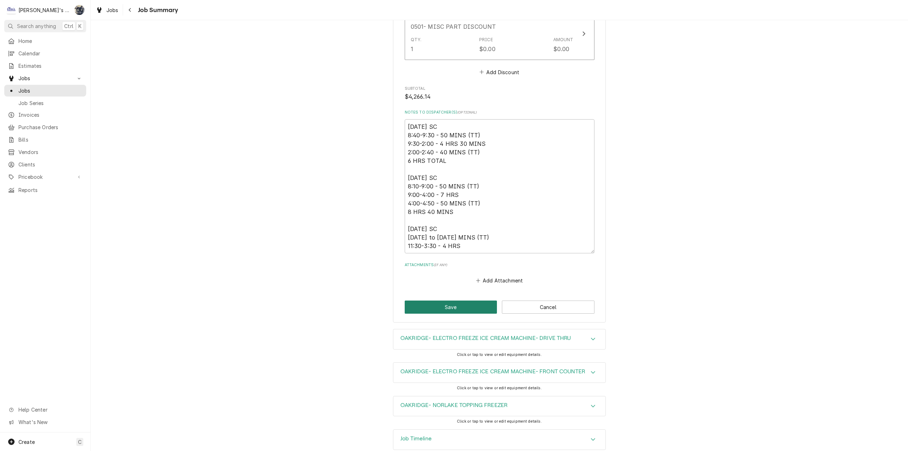
click at [426, 300] on button "Save" at bounding box center [451, 306] width 93 height 13
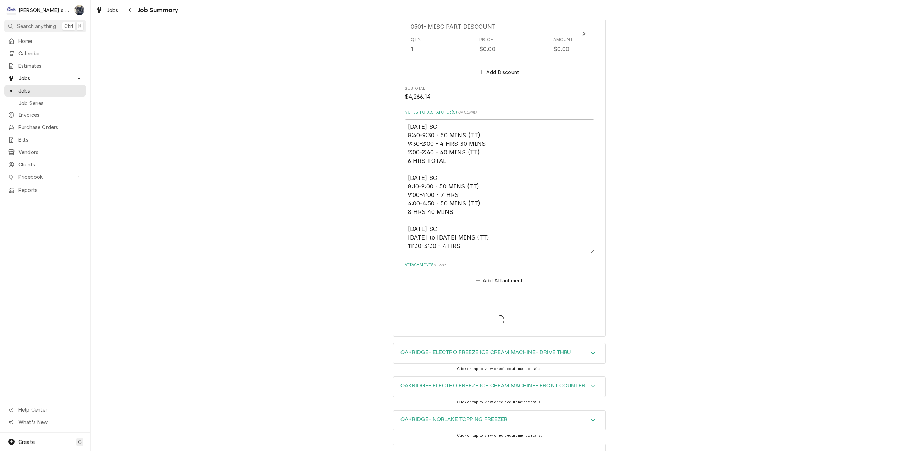
type textarea "x"
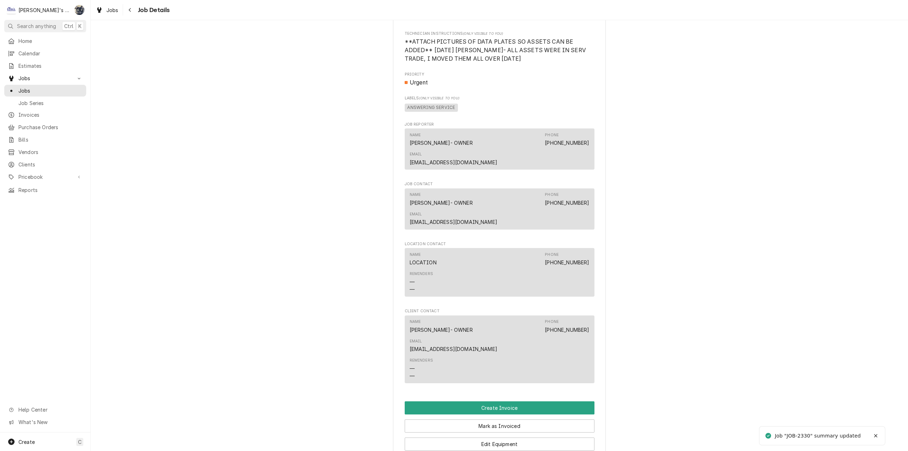
scroll to position [567, 0]
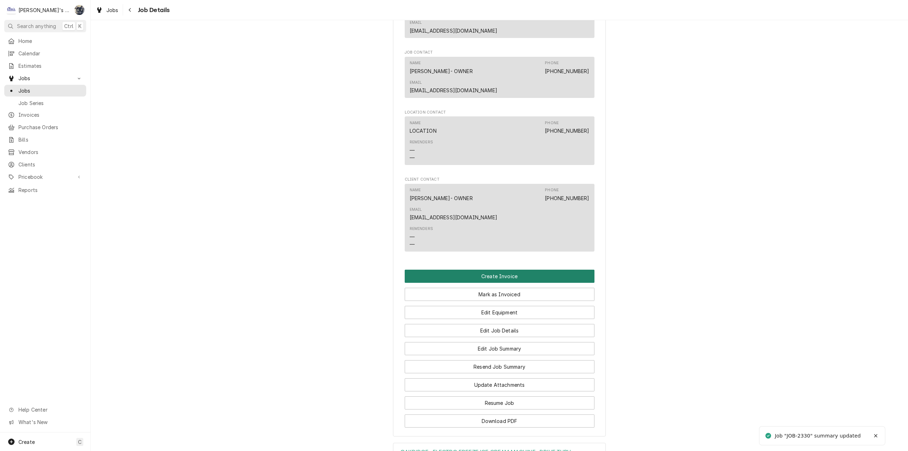
click at [493, 269] on button "Create Invoice" at bounding box center [500, 275] width 190 height 13
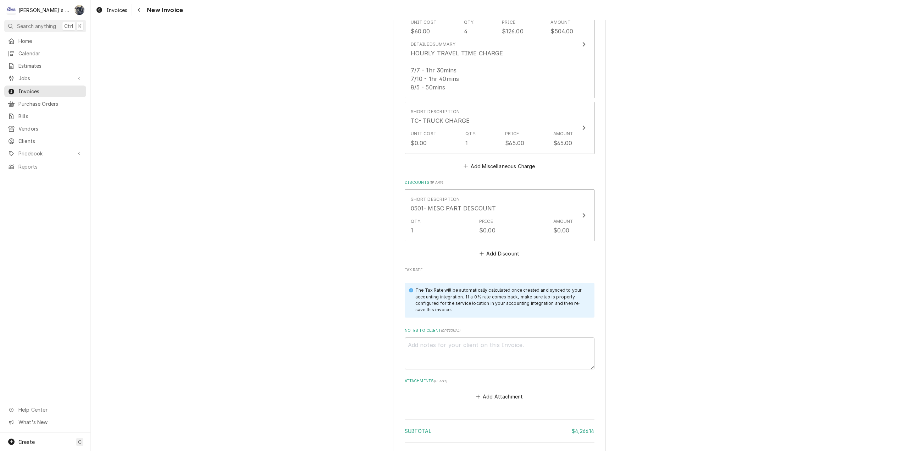
scroll to position [2070, 0]
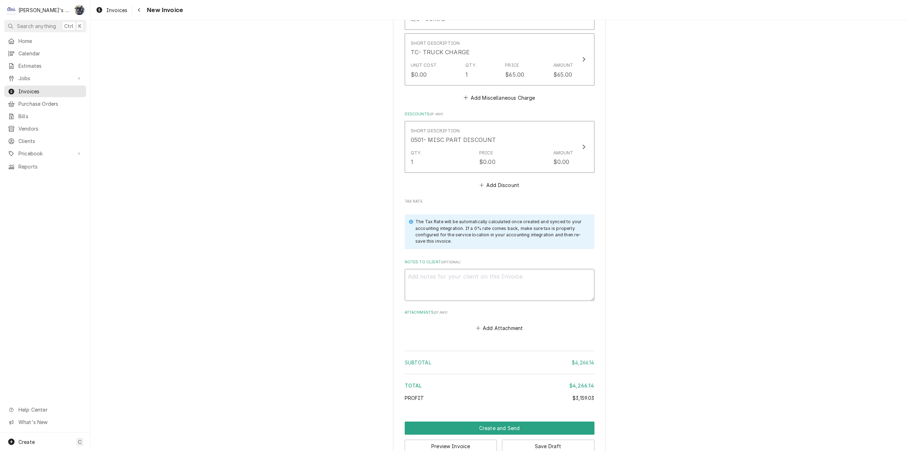
click at [447, 269] on textarea "Notes to Client ( optional )" at bounding box center [500, 285] width 190 height 32
type textarea "x"
type textarea "8"
type textarea "x"
type textarea "8/"
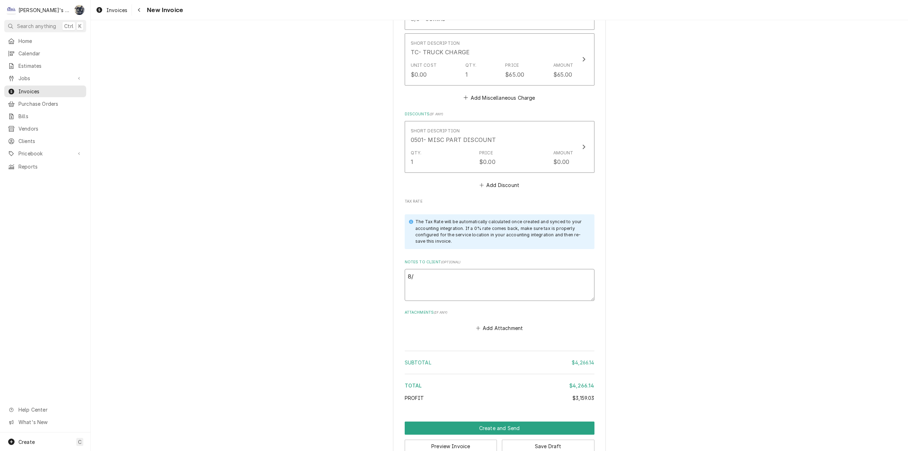
type textarea "x"
type textarea "8/2"
type textarea "x"
type textarea "8/22"
type textarea "x"
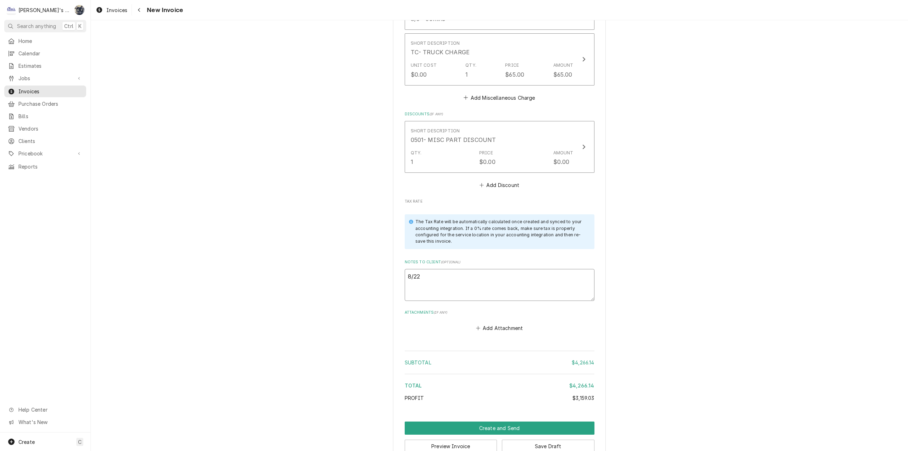
type textarea "8/22/"
type textarea "x"
type textarea "8/22/2"
type textarea "x"
type textarea "8/22/20"
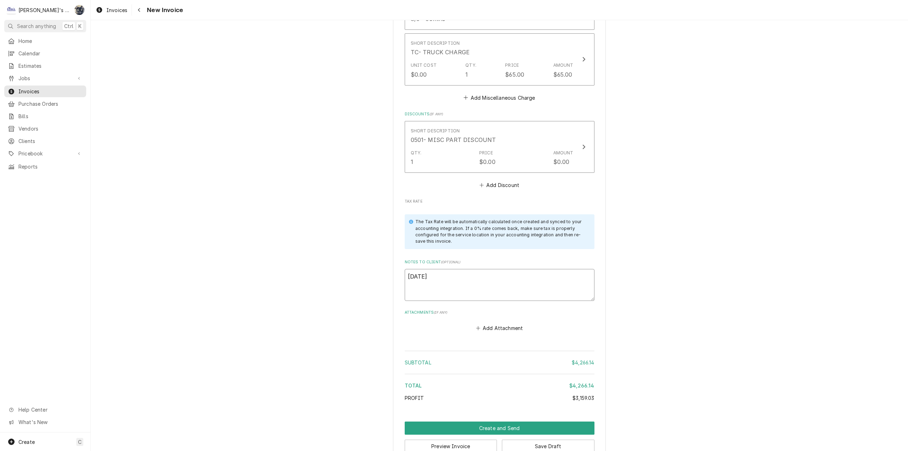
type textarea "x"
type textarea "8/22/202"
type textarea "x"
type textarea "8/22/2025"
type textarea "x"
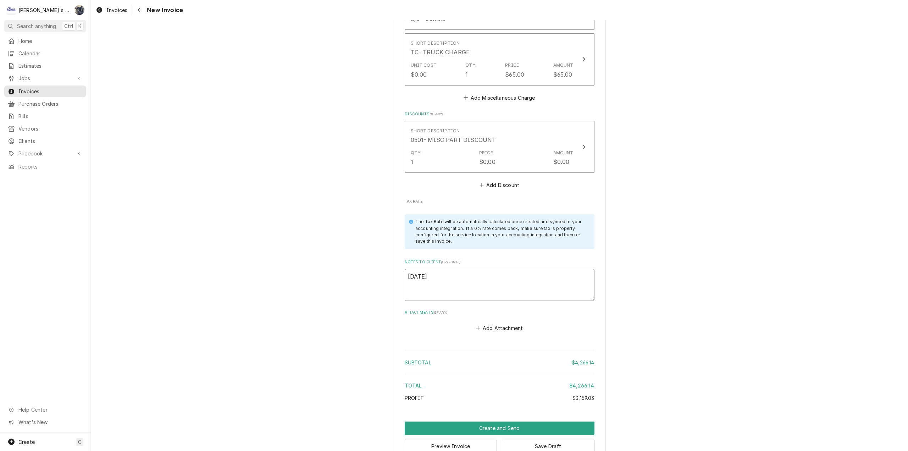
type textarea "8/22/2025"
type textarea "x"
type textarea "8/22/2025 s"
type textarea "x"
type textarea "8/22/2025 sA"
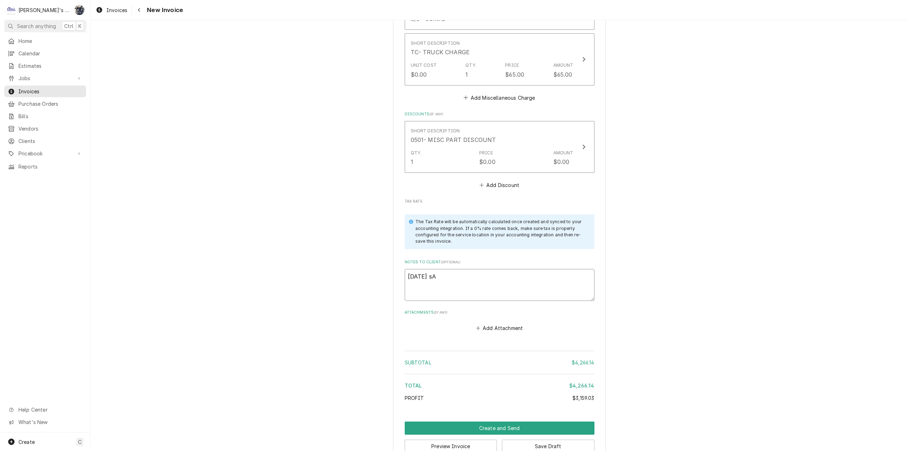
type textarea "x"
type textarea "8/22/2025 sAR"
type textarea "x"
type textarea "8/22/2025 sARA"
type textarea "x"
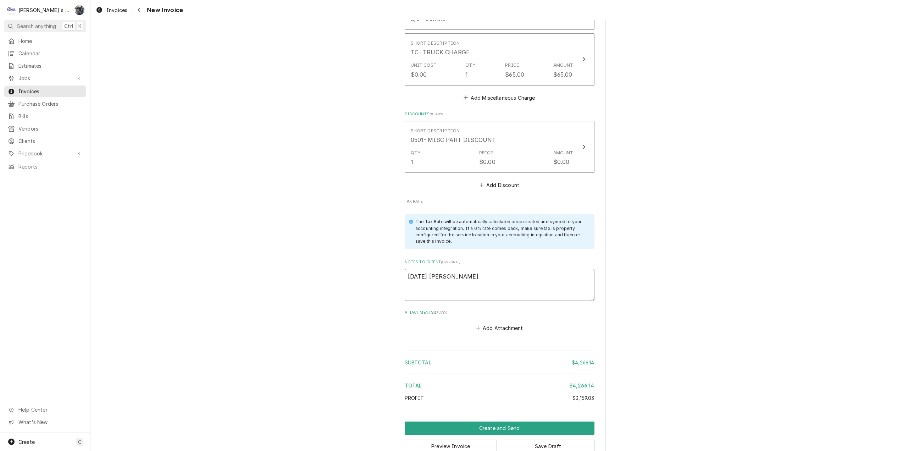
type textarea "8/22/2025 sAR"
type textarea "x"
type textarea "8/22/2025 sA"
type textarea "x"
type textarea "8/22/2025 s"
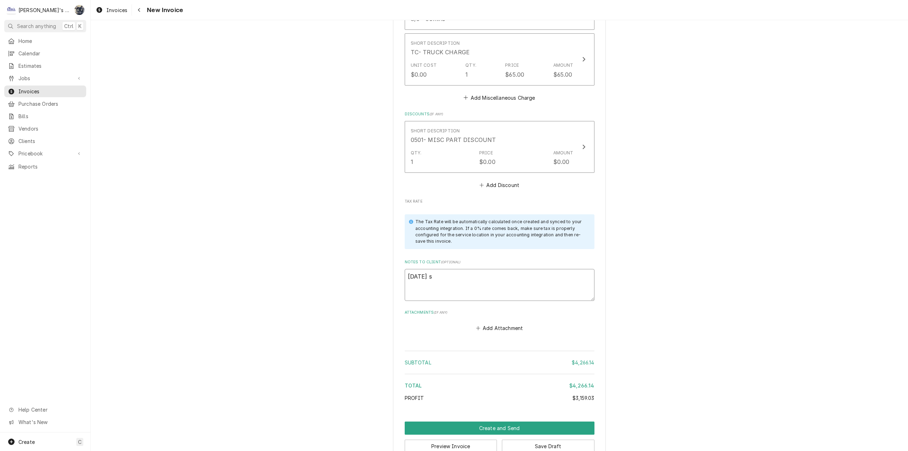
type textarea "x"
type textarea "8/22/2025"
type textarea "x"
type textarea "8/22/2025"
type textarea "x"
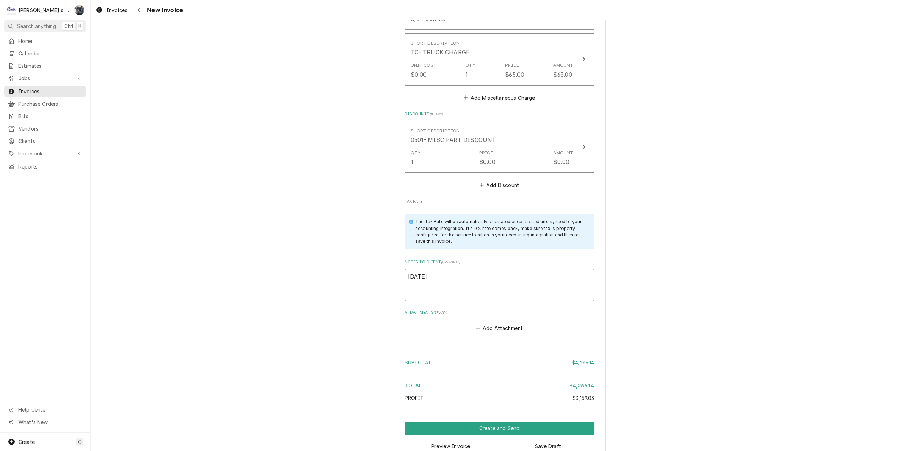
type textarea "8/22/2025 S"
type textarea "x"
type textarea "8/22/2025 Sa"
type textarea "x"
type textarea "8/22/2025 Sar"
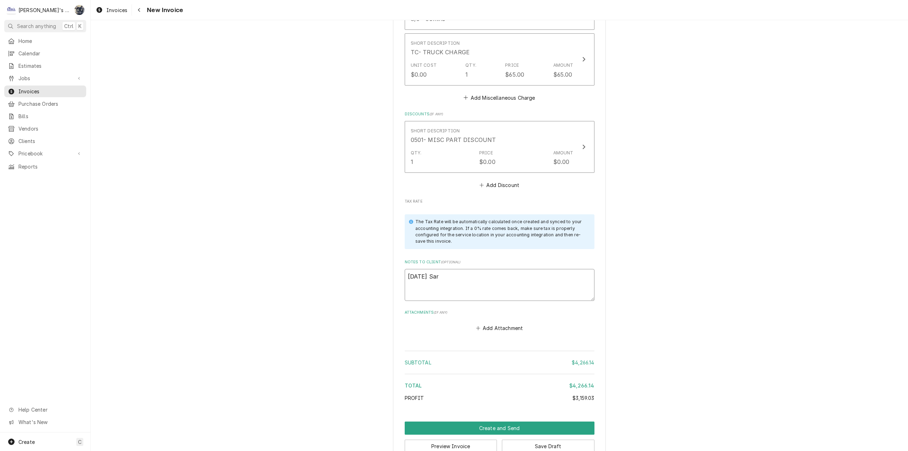
type textarea "x"
type textarea "8/22/2025 Sara"
type textarea "x"
type textarea "8/22/2025 Sarah"
type textarea "x"
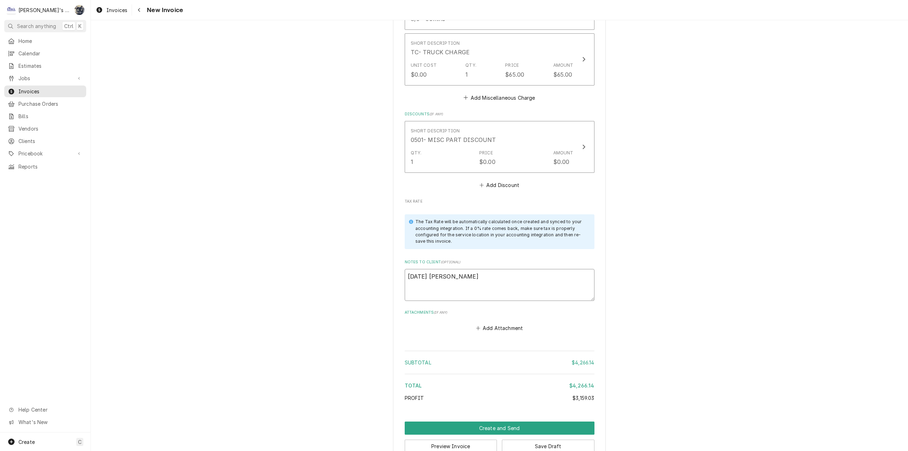
type textarea "8/22/2025 Sarah"
type textarea "x"
type textarea "8/22/2025 Sarah -"
type textarea "x"
type textarea "8/22/2025 Sarah -"
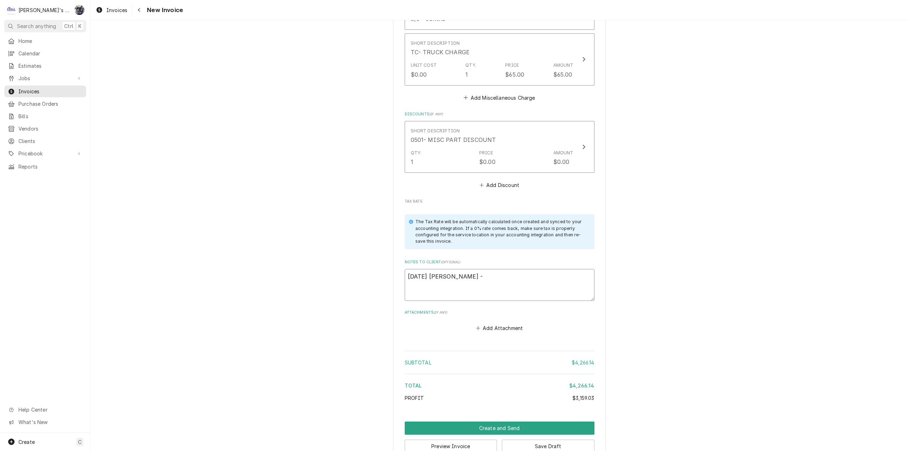
type textarea "x"
type textarea "8/22/2025 Sarah - G"
type textarea "x"
type textarea "8/22/2025 Sarah - Gr"
type textarea "x"
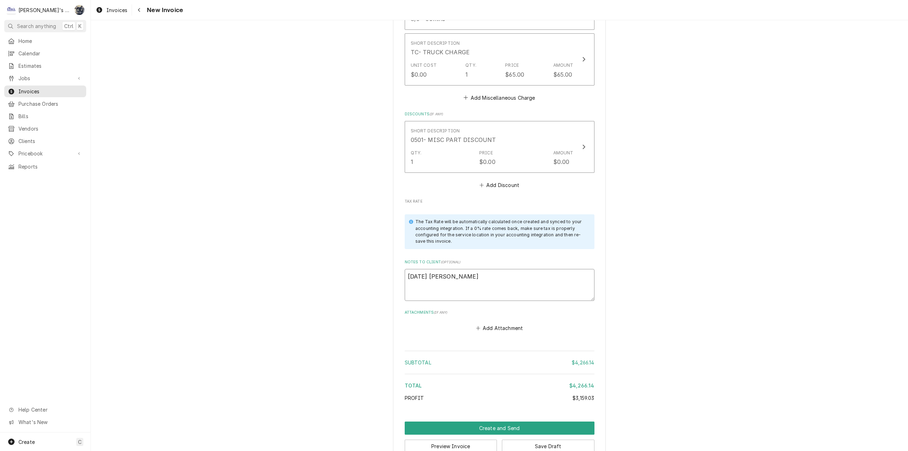
type textarea "8/22/2025 Sarah - Gre"
type textarea "x"
type textarea "8/22/2025 Sarah - Greg"
type textarea "x"
type textarea "8/22/2025 Sarah - Greg,"
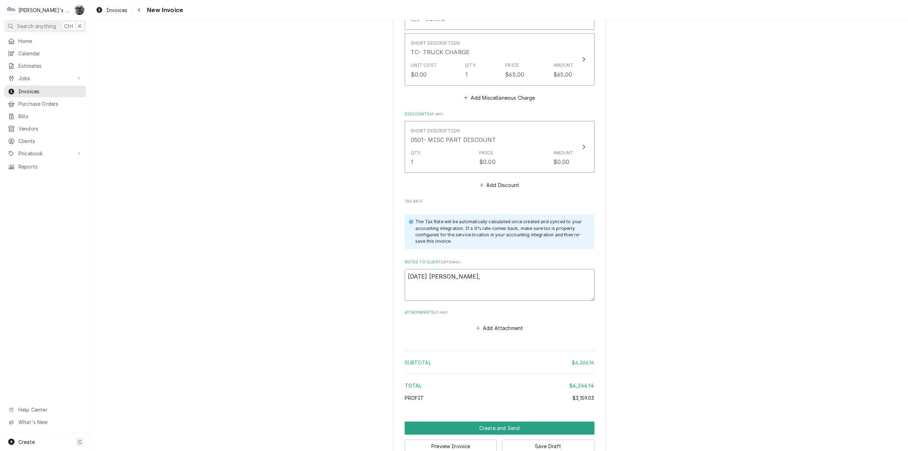
type textarea "x"
type textarea "8/22/2025 Sarah - Greg,"
type textarea "x"
type textarea "8/22/2025 Sarah - Greg, L"
type textarea "x"
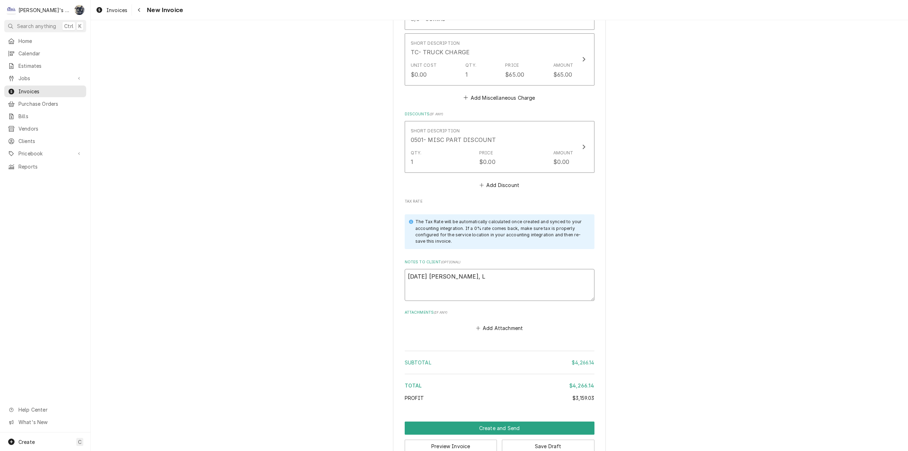
type textarea "8/22/2025 Sarah - Greg, LD"
type textarea "x"
type textarea "8/22/2025 Sarah - Greg, LD?"
type textarea "x"
type textarea "8/22/2025 Sarah - Greg, LD?"
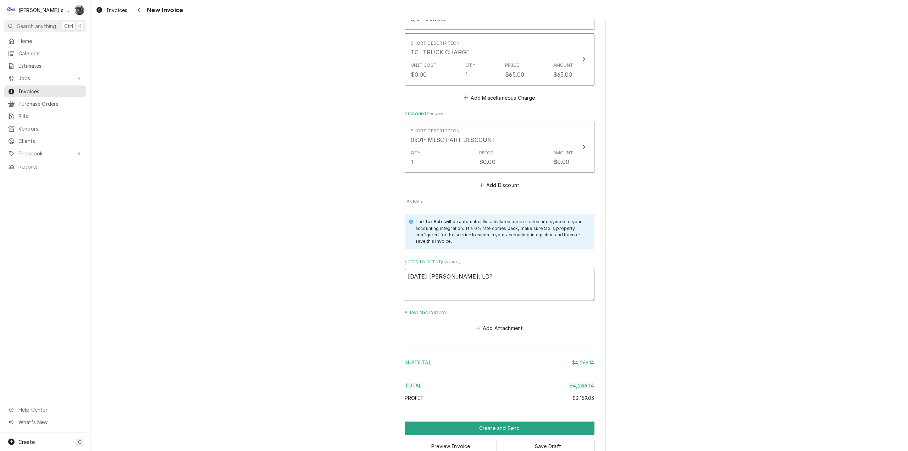
type textarea "x"
type textarea "8/22/2025 Sarah - Greg, LD? s"
type textarea "x"
type textarea "8/22/2025 Sarah - Greg, LD? sh"
type textarea "x"
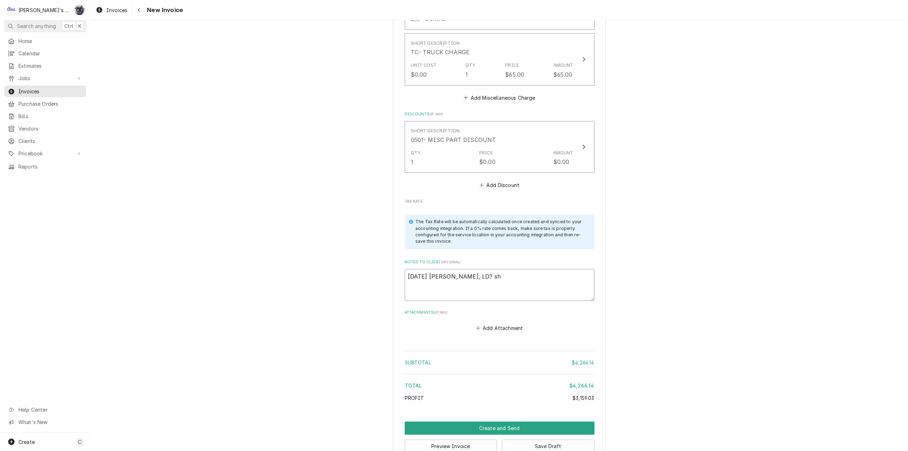
type textarea "8/22/2025 Sarah - Greg, LD? s"
type textarea "x"
type textarea "8/22/2025 Sarah - Greg, LD?"
type textarea "x"
type textarea "8/22/2025 Sarah - Greg, LD? S"
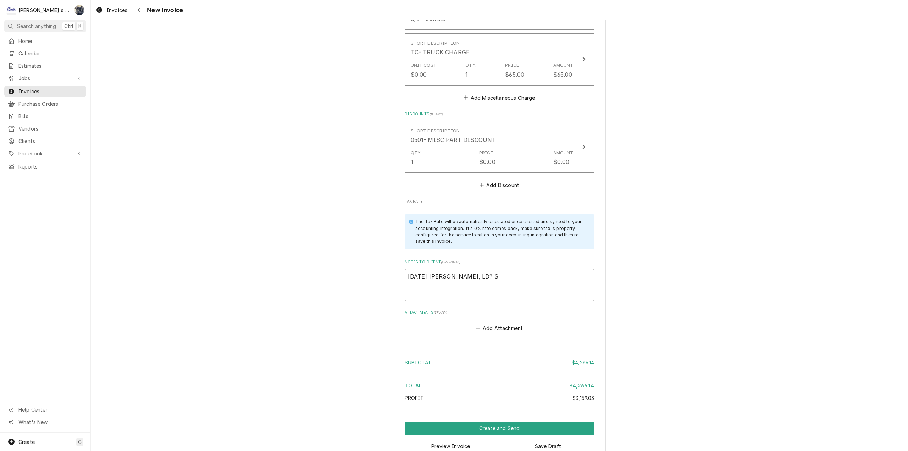
type textarea "x"
type textarea "8/22/2025 Sarah - Greg, LD? Sh"
type textarea "x"
type textarea "8/22/2025 Sarah - Greg, LD? Sho"
type textarea "x"
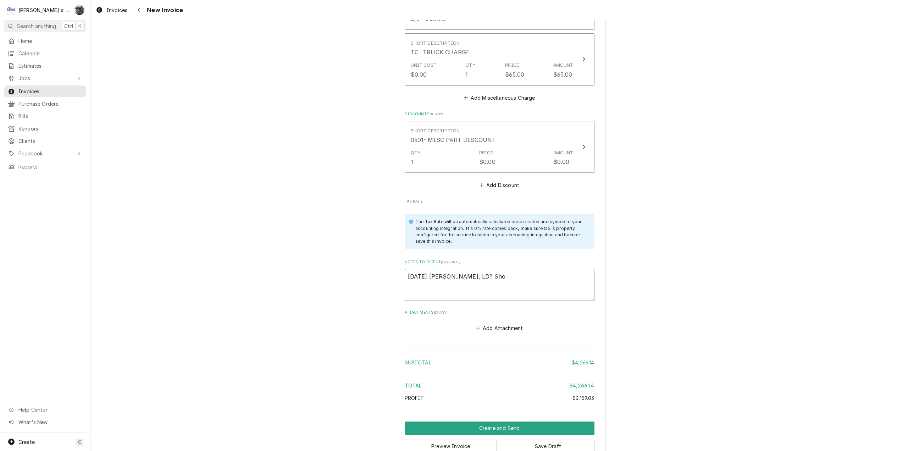
type textarea "8/22/2025 Sarah - Greg, LD? Shou"
type textarea "x"
type textarea "8/22/2025 Sarah - Greg, LD? Shoul"
type textarea "x"
type textarea "8/22/2025 Sarah - Greg, LD? Should"
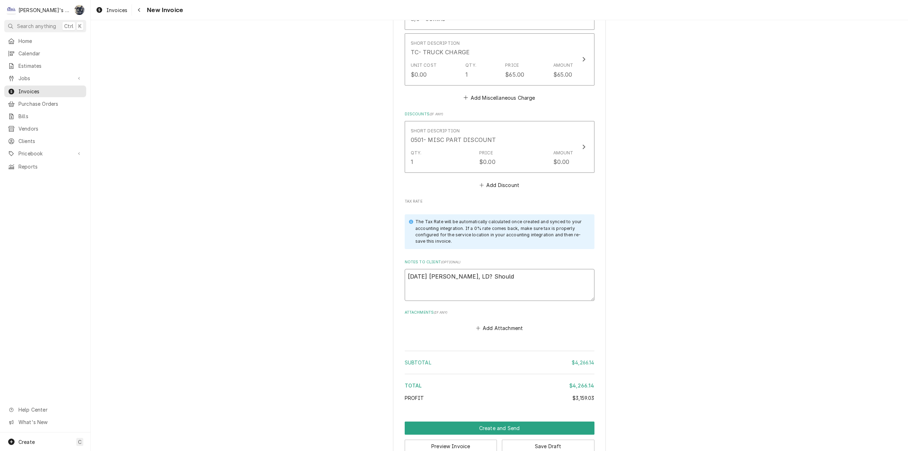
type textarea "x"
type textarea "8/22/2025 Sarah - Greg, LD? Should"
type textarea "x"
type textarea "8/22/2025 Sarah - Greg, LD? Should w"
type textarea "x"
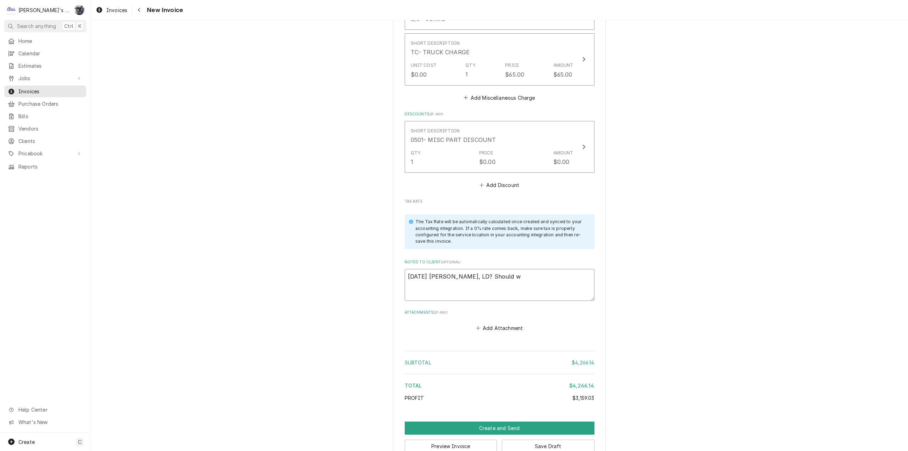
type textarea "8/22/2025 Sarah - Greg, LD? Should we"
type textarea "x"
type textarea "8/22/2025 Sarah - Greg, LD? Should we"
type textarea "x"
type textarea "8/22/2025 Sarah - Greg, LD? Should we d"
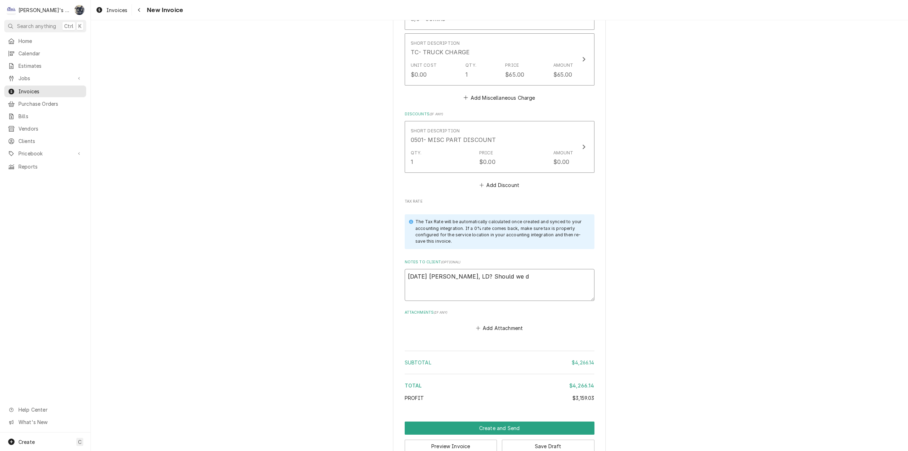
type textarea "x"
type textarea "8/22/2025 Sarah - Greg, LD? Should we do"
type textarea "x"
type textarea "8/22/2025 Sarah - Greg, LD? Should we do"
type textarea "x"
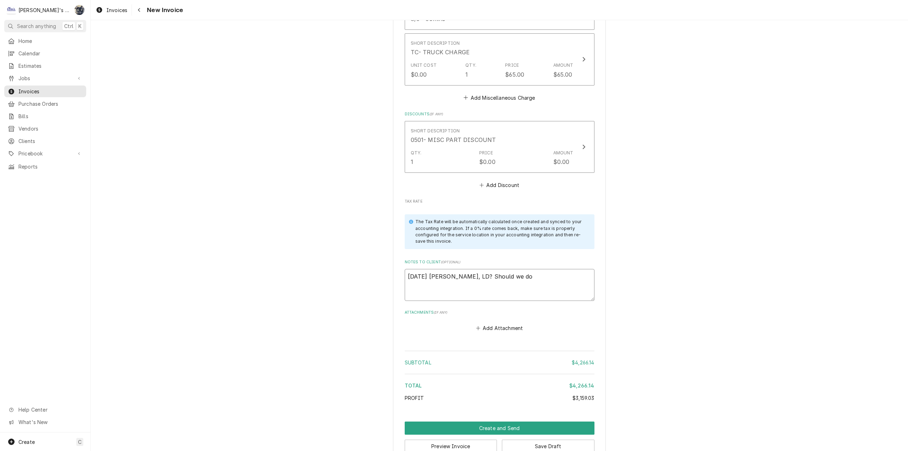
type textarea "8/22/2025 Sarah - Greg, LD? Should we do 2"
type textarea "x"
type textarea "8/22/2025 Sarah - Greg, LD? Should we do 20"
type textarea "x"
type textarea "8/22/2025 Sarah - Greg, LD? Should we do 20%"
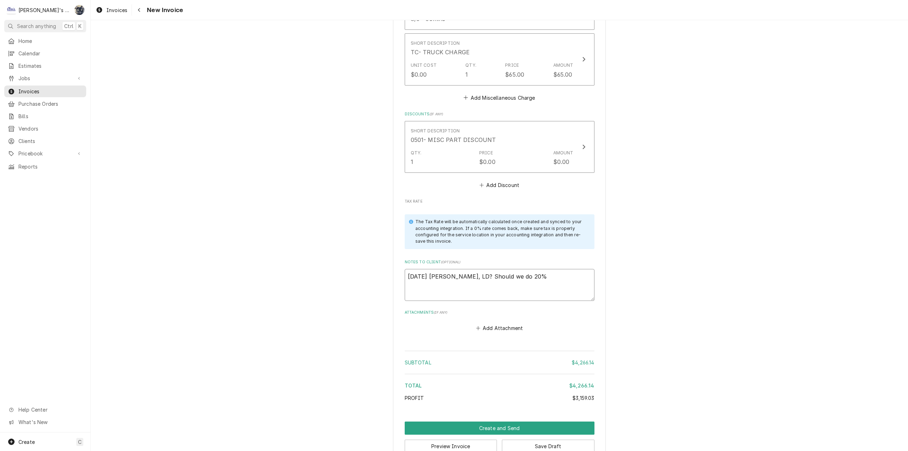
type textarea "x"
type textarea "8/22/2025 Sarah - Greg, LD? Should we do 20%"
type textarea "x"
type textarea "8/22/2025 Sarah - Greg, LD? Should we do 20% o"
type textarea "x"
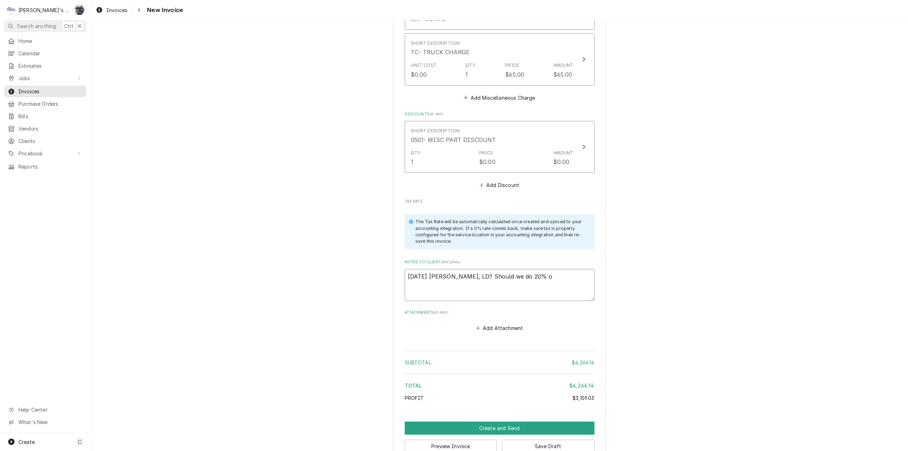
type textarea "8/22/2025 Sarah - Greg, LD? Should we do 20% on"
type textarea "x"
type textarea "8/22/2025 Sarah - Greg, LD? Should we do 20% on"
type textarea "x"
type textarea "8/22/2025 Sarah - Greg, LD? Should we do 20% on p"
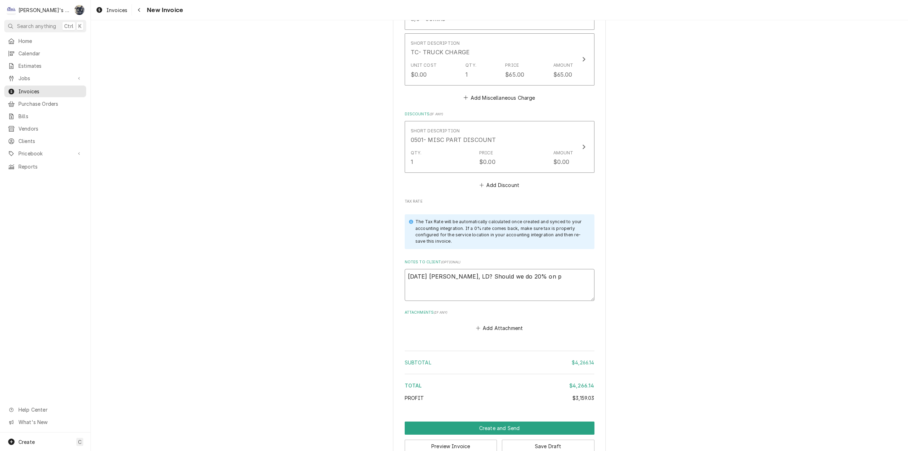
type textarea "x"
type textarea "8/22/2025 Sarah - Greg, LD? Should we do 20% on pa"
type textarea "x"
type textarea "8/22/2025 Sarah - Greg, LD? Should we do 20% on par"
type textarea "x"
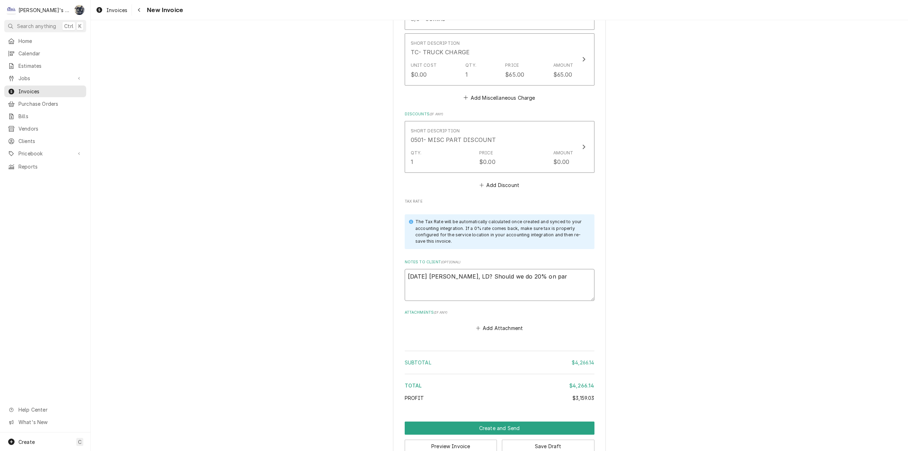
type textarea "8/22/2025 Sarah - Greg, LD? Should we do 20% on part"
type textarea "x"
type textarea "8/22/2025 Sarah - Greg, LD? Should we do 20% on parts"
type textarea "x"
type textarea "8/22/2025 Sarah - Greg, LD? Should we do 20% on parts?"
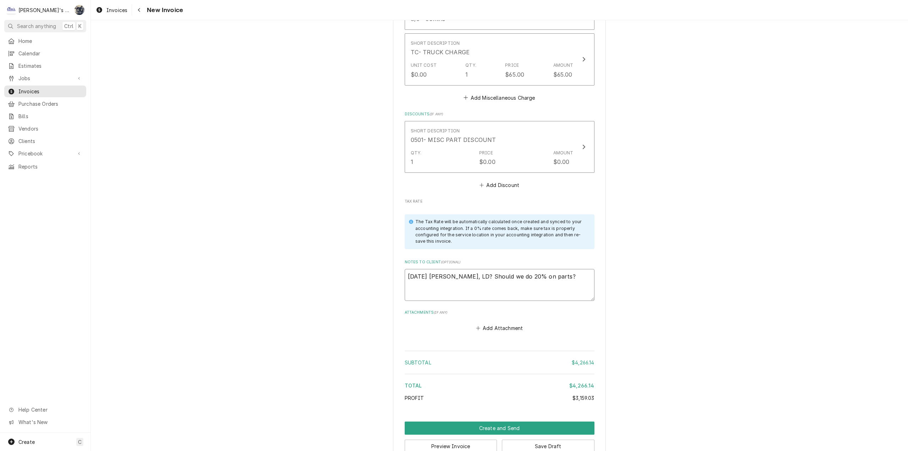
type textarea "x"
type textarea "8/22/2025 Sarah - Greg, LD? Should we do 20% on parts?"
type textarea "x"
type textarea "8/22/2025 Sarah - Greg, LD? Should we do 20% on parts?"
type textarea "x"
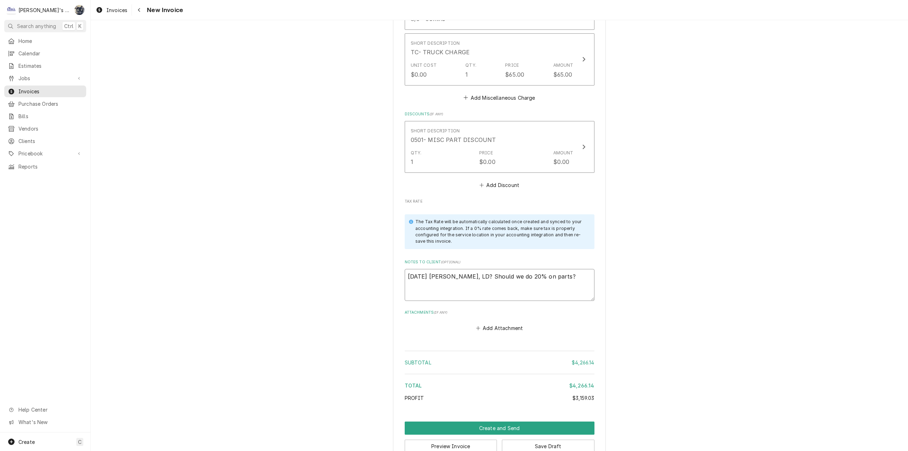
type textarea "8/22/2025 Sarah - Greg, LD? Should we do 20% on parts"
type textarea "x"
type textarea "8/22/2025 Sarah - Greg, LD? Should we do 20% on part"
type textarea "x"
type textarea "8/22/2025 Sarah - Greg, LD? Should we do 20% on par"
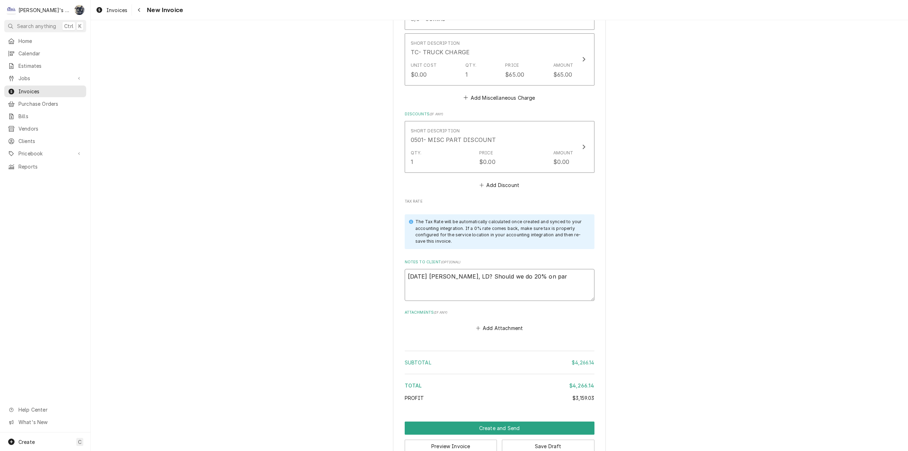
type textarea "x"
type textarea "8/22/2025 Sarah - Greg, LD? Should we do 20% on pa"
type textarea "x"
type textarea "8/22/2025 Sarah - Greg, LD? Should we do 20% on p"
type textarea "x"
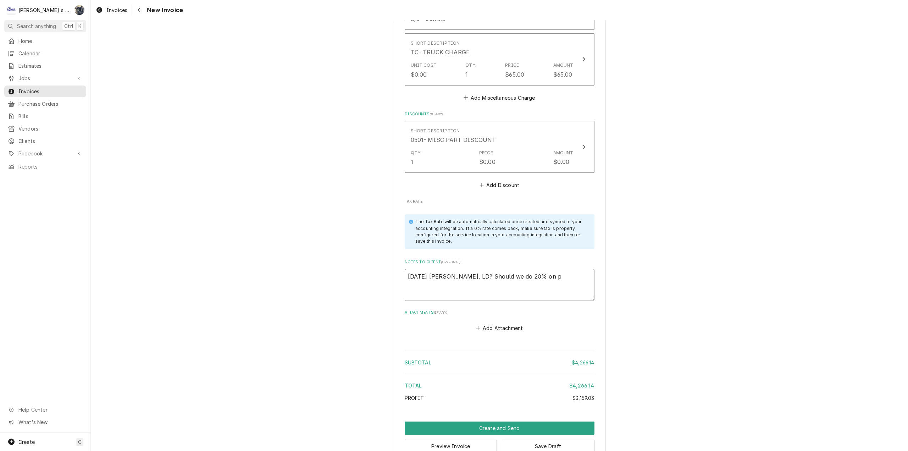
type textarea "8/22/2025 Sarah - Greg, LD? Should we do 20% on"
type textarea "x"
type textarea "8/22/2025 Sarah - Greg, LD? Should we do 20% on"
type textarea "x"
type textarea "8/22/2025 Sarah - Greg, LD? Should we do 20% o"
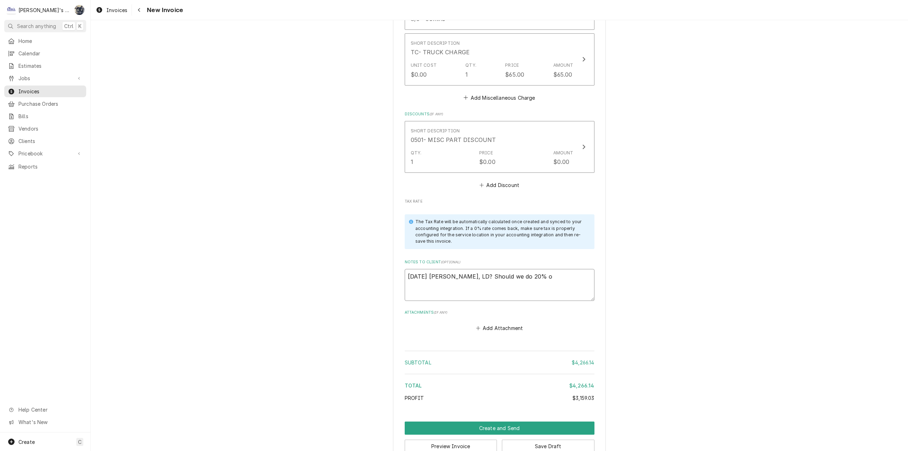
type textarea "x"
type textarea "8/22/2025 Sarah - Greg, LD? Should we do 20%"
type textarea "x"
type textarea "8/22/2025 Sarah - Greg, LD? Should we do 20%"
type textarea "x"
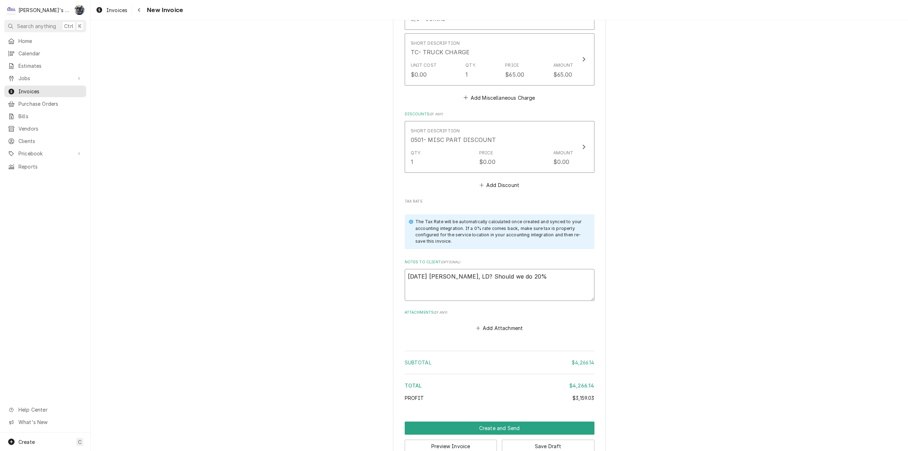
type textarea "8/22/2025 Sarah - Greg, LD? Should we do 20"
type textarea "x"
type textarea "8/22/2025 Sarah - Greg, LD? Should we do"
type textarea "x"
type textarea "8/22/2025 Sarah - Greg, LD? Should we do"
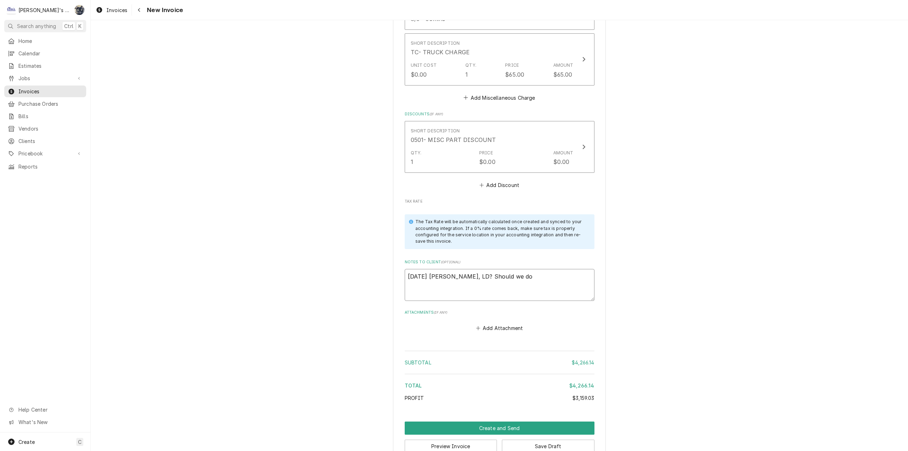
type textarea "x"
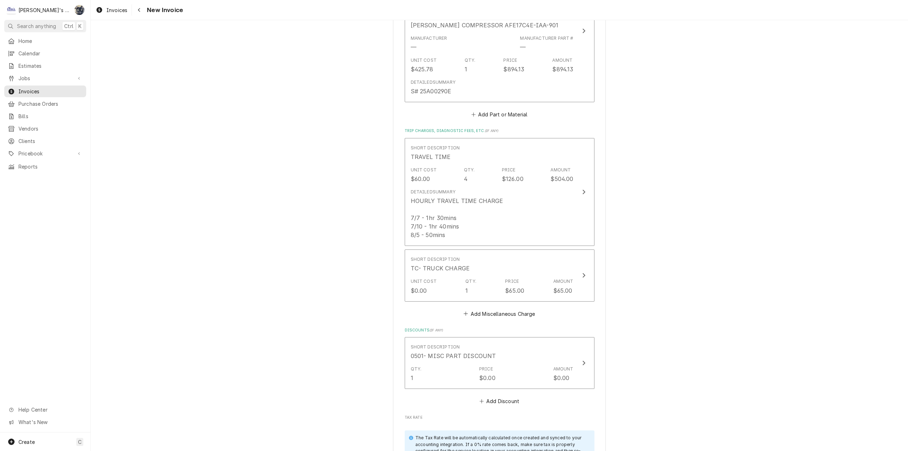
scroll to position [1928, 0]
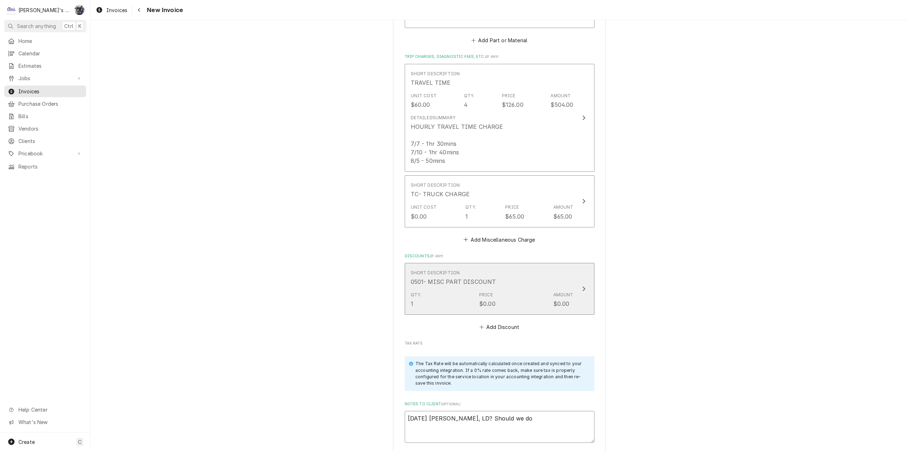
type textarea "8/22/2025 Sarah - Greg, LD? Should we do"
click at [473, 277] on div "0501- MISC PART DISCOUNT" at bounding box center [453, 281] width 85 height 9
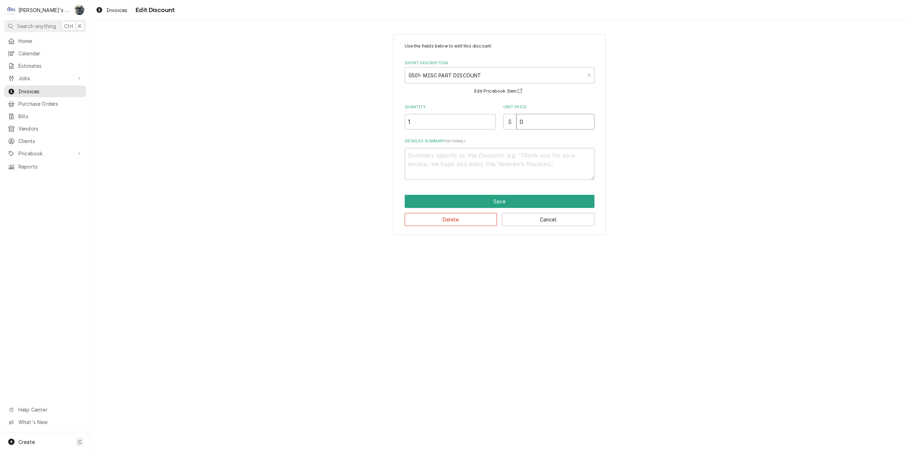
drag, startPoint x: 544, startPoint y: 115, endPoint x: 499, endPoint y: 121, distance: 45.1
click at [499, 121] on div "Quantity 1 Unit Price $ 0" at bounding box center [500, 116] width 190 height 25
type textarea "x"
type input "1"
type textarea "x"
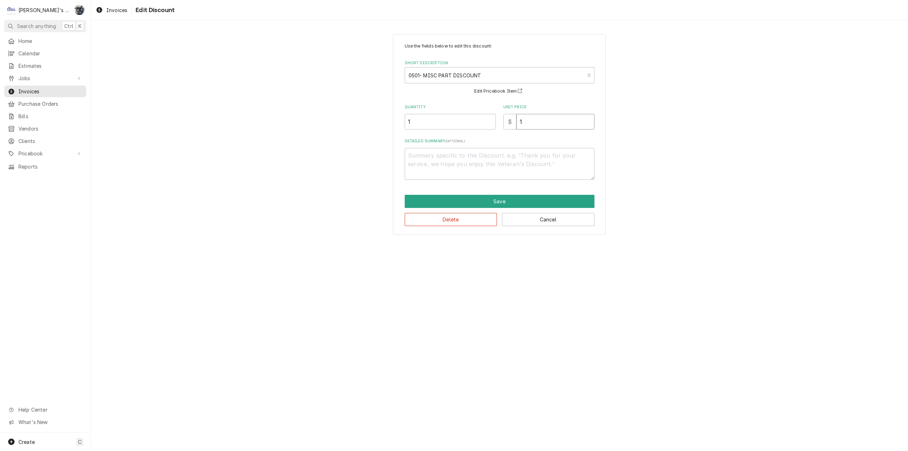
type input "18"
type textarea "x"
type input "184"
type textarea "x"
type input "184.8"
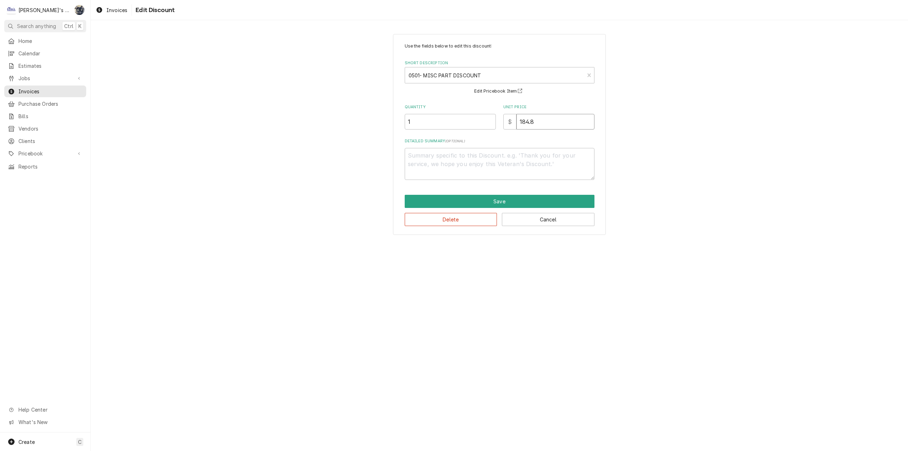
type textarea "x"
type input "184.87"
click at [483, 164] on textarea "Detailed Summary ( optional )" at bounding box center [500, 164] width 190 height 32
type textarea "x"
type textarea "1"
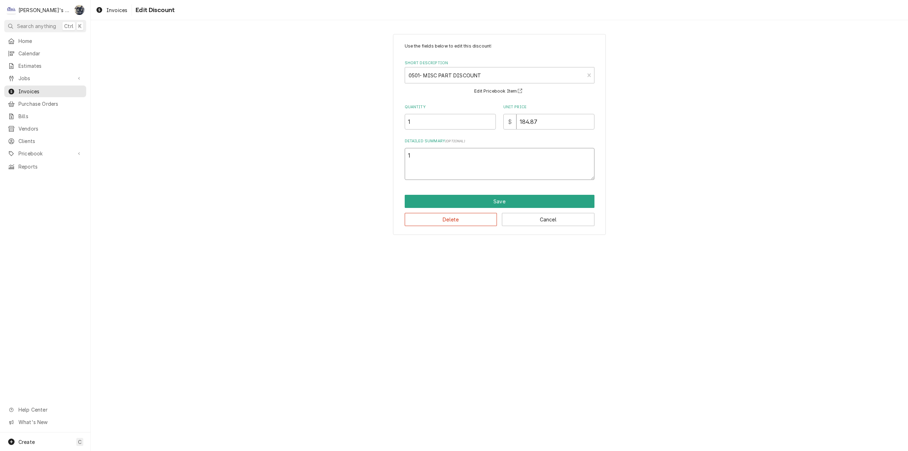
type textarea "x"
type textarea "10"
type textarea "x"
type textarea "10%"
click at [512, 200] on button "Save" at bounding box center [500, 201] width 190 height 13
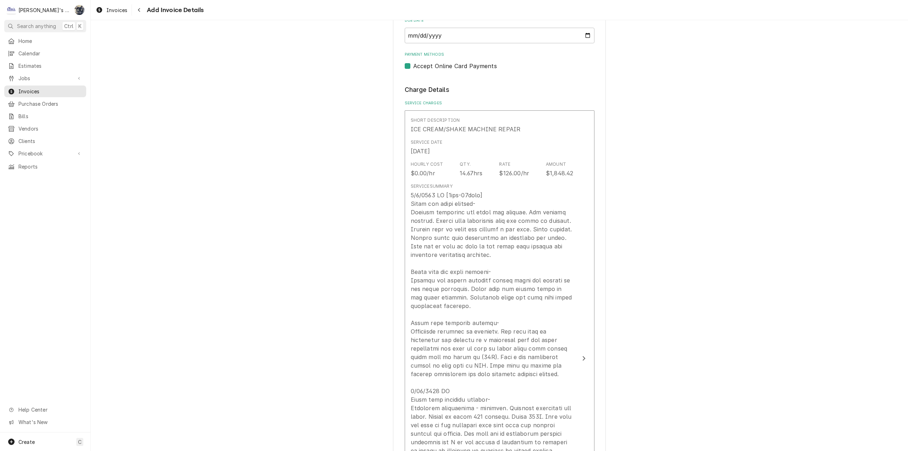
scroll to position [638, 0]
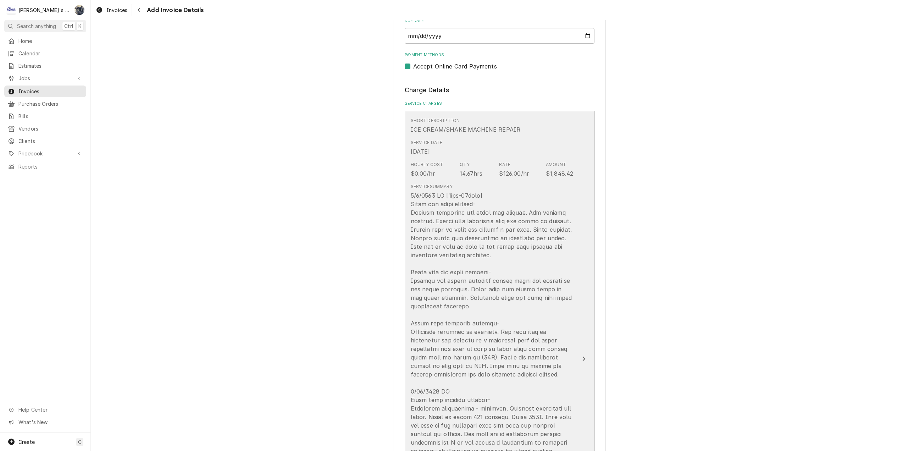
click at [514, 203] on div "Update Line Item" at bounding box center [492, 395] width 163 height 408
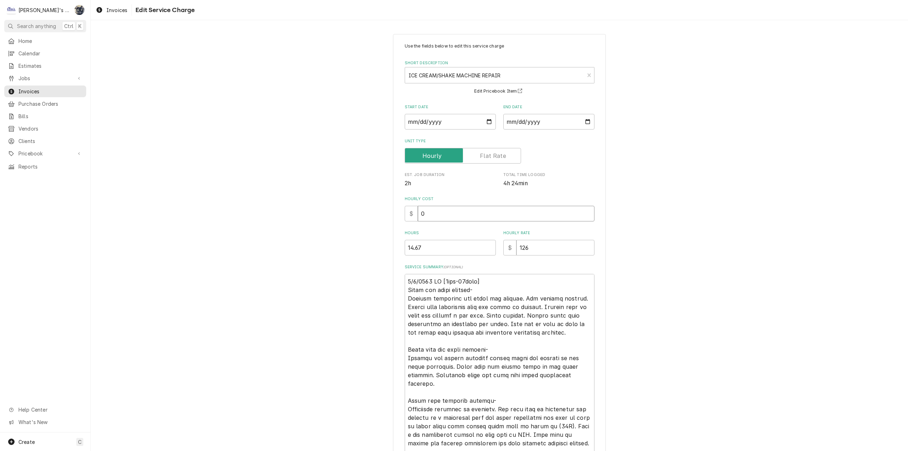
drag, startPoint x: 432, startPoint y: 211, endPoint x: 392, endPoint y: 214, distance: 40.5
click at [393, 213] on div "Use the fields below to edit this service charge Short Description ICE CREAM/SH…" at bounding box center [499, 359] width 213 height 650
type textarea "x"
type input "6"
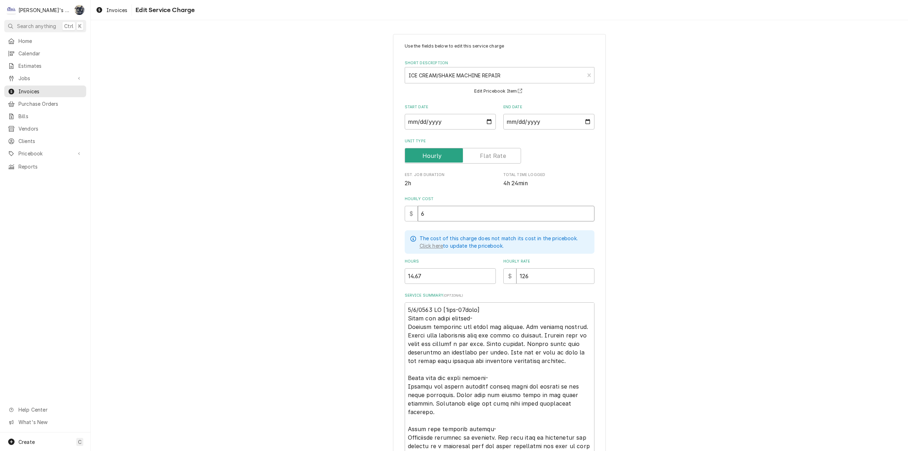
type textarea "x"
type input "60"
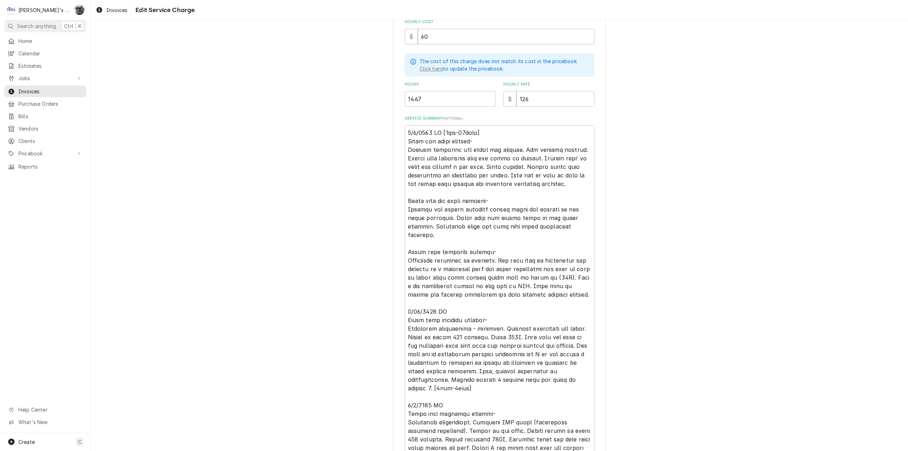
scroll to position [267, 0]
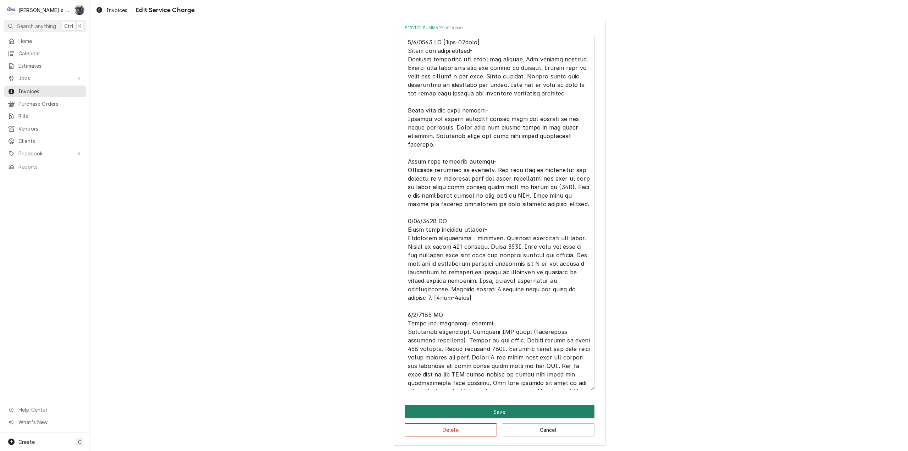
click at [495, 412] on button "Save" at bounding box center [500, 411] width 190 height 13
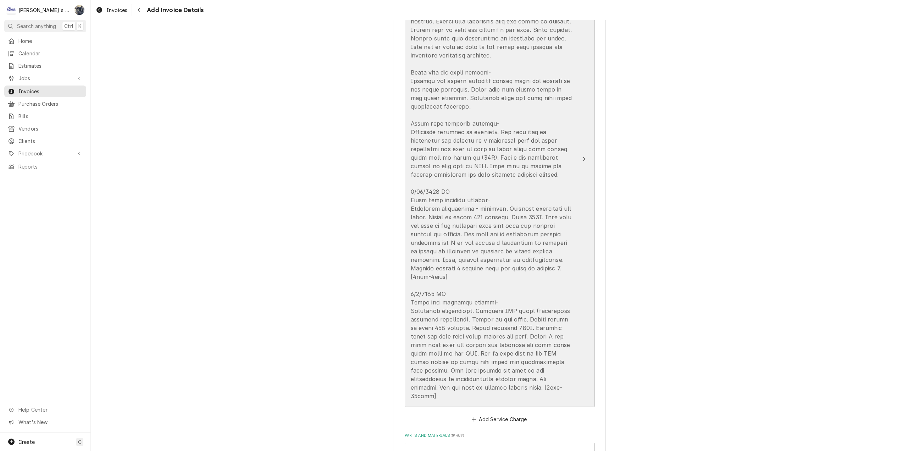
scroll to position [842, 0]
click at [453, 296] on div "Update Line Item" at bounding box center [492, 191] width 163 height 408
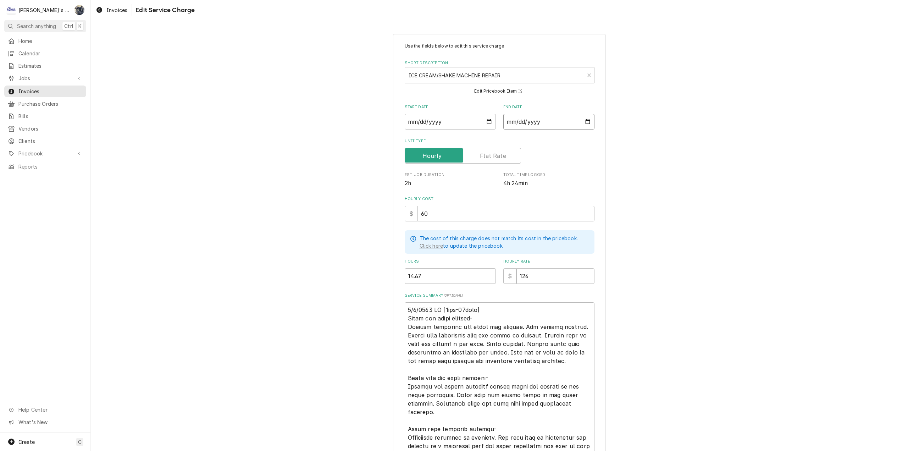
click at [585, 123] on input "2025-07-07" at bounding box center [548, 122] width 91 height 16
type textarea "x"
type input "2025-08-07"
type textarea "x"
type input "2025-08-05"
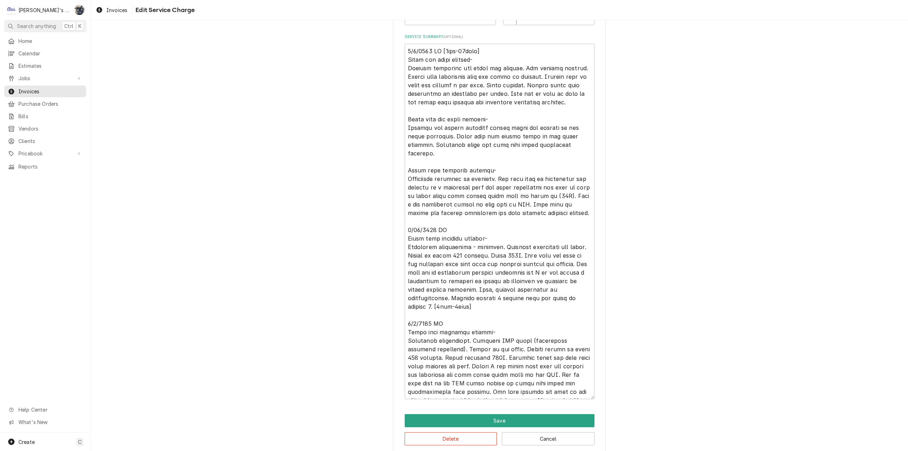
scroll to position [267, 0]
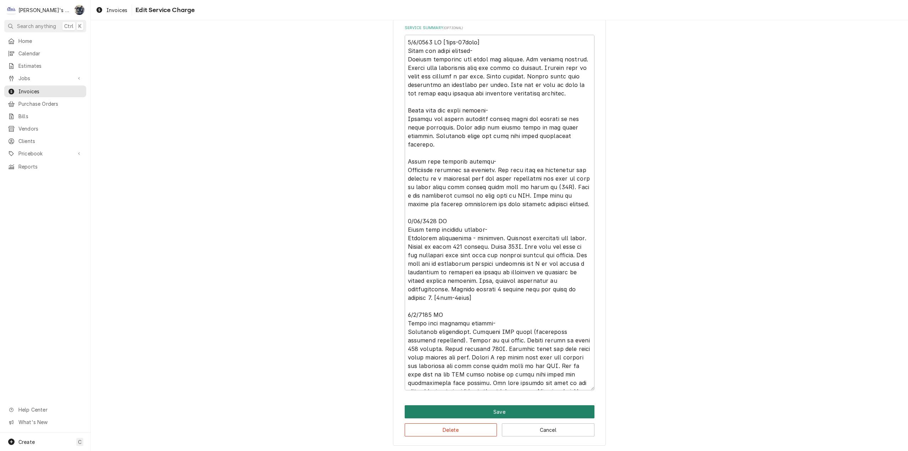
click at [495, 410] on button "Save" at bounding box center [500, 411] width 190 height 13
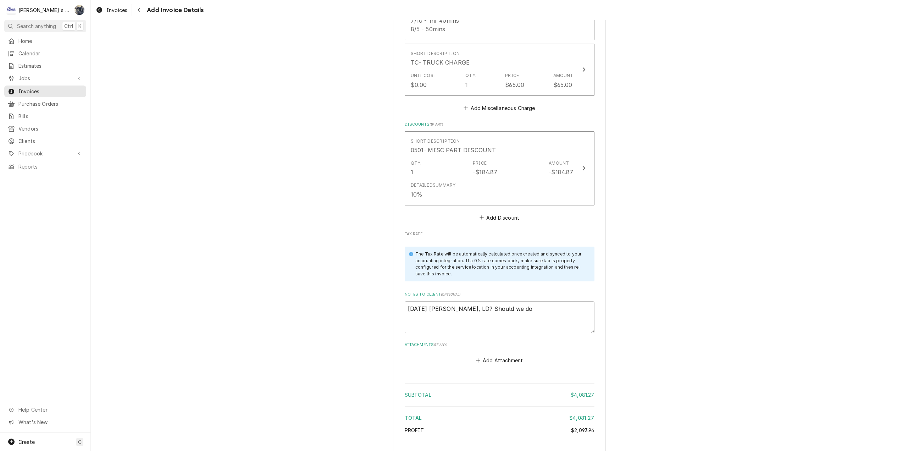
scroll to position [2092, 0]
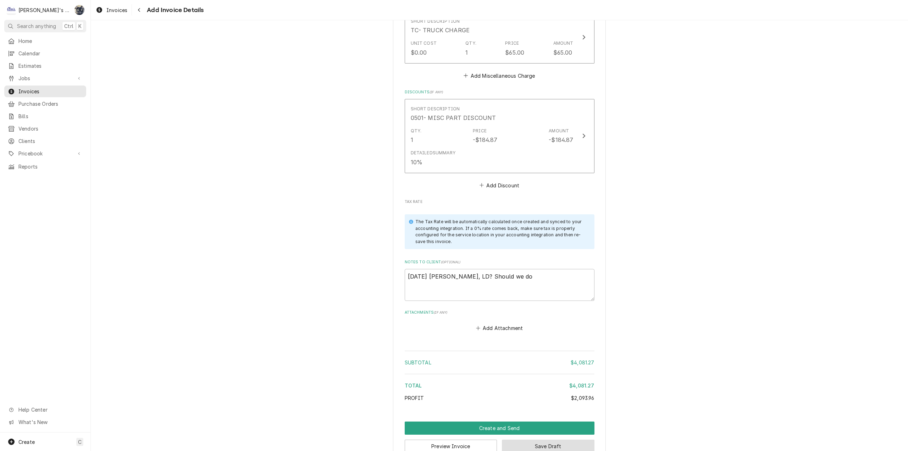
click at [517, 439] on button "Save Draft" at bounding box center [548, 445] width 93 height 13
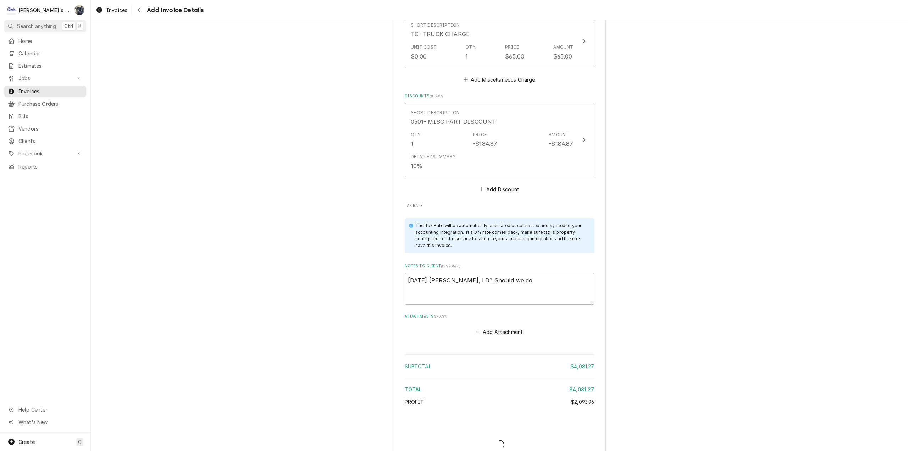
type textarea "x"
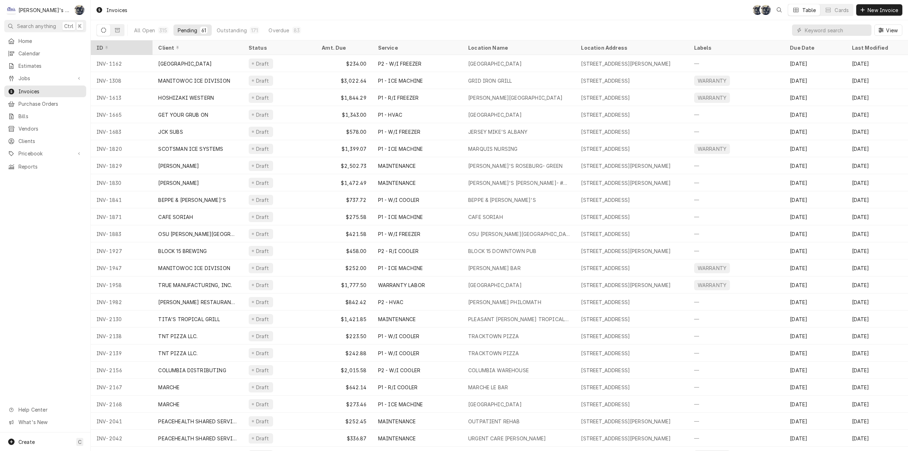
click at [110, 50] on div "ID" at bounding box center [121, 48] width 59 height 12
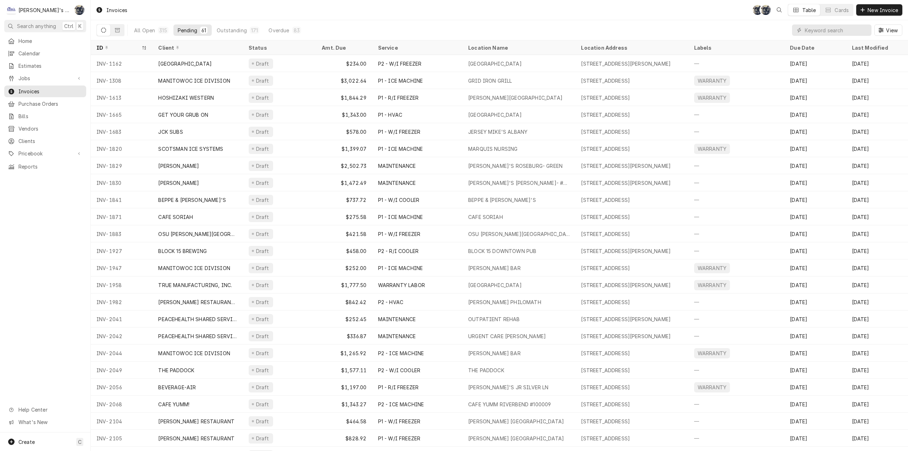
click at [110, 50] on div "ID" at bounding box center [121, 48] width 59 height 12
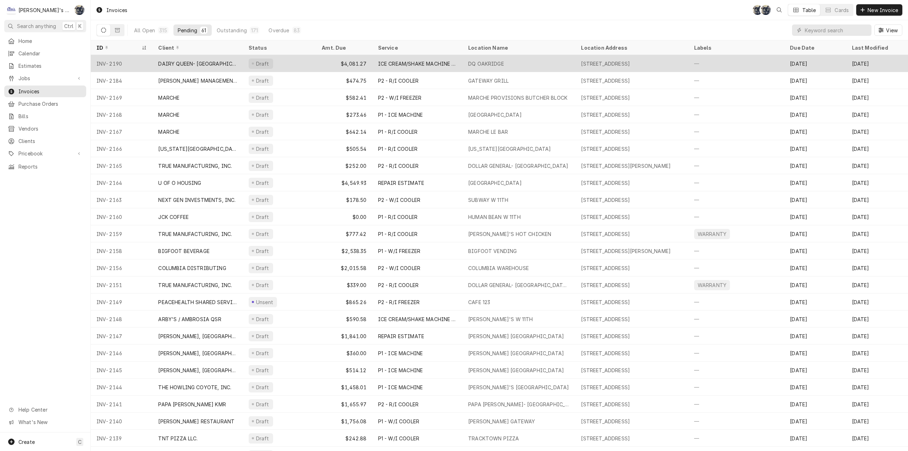
click at [214, 65] on div "DAIRY QUEEN- [GEOGRAPHIC_DATA]" at bounding box center [197, 63] width 79 height 7
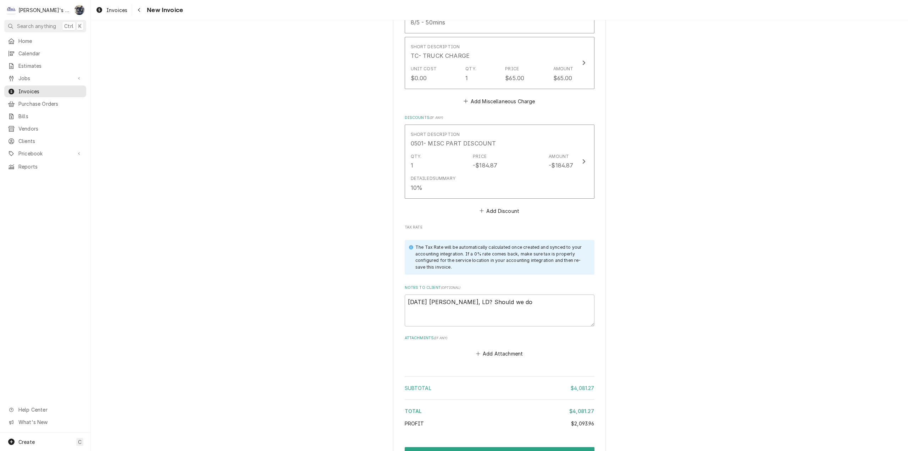
scroll to position [2143, 0]
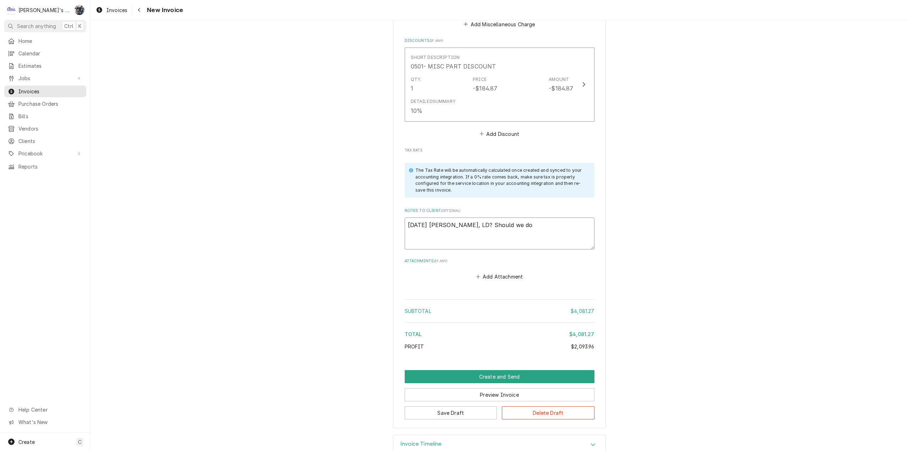
click at [546, 217] on textarea "[DATE] [PERSON_NAME], LD? Should we do" at bounding box center [500, 233] width 190 height 32
type textarea "x"
type textarea "[DATE] [PERSON_NAME], LD? Should we do"
type textarea "x"
type textarea "[DATE] [PERSON_NAME], LD? Should we do"
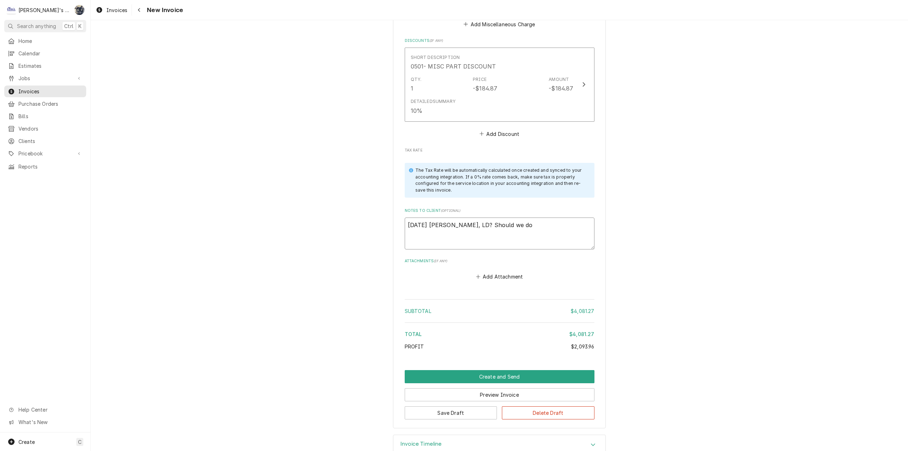
type textarea "x"
type textarea "[DATE] [PERSON_NAME], LD? Should we d"
type textarea "x"
type textarea "[DATE] [PERSON_NAME], LD? Should we"
type textarea "x"
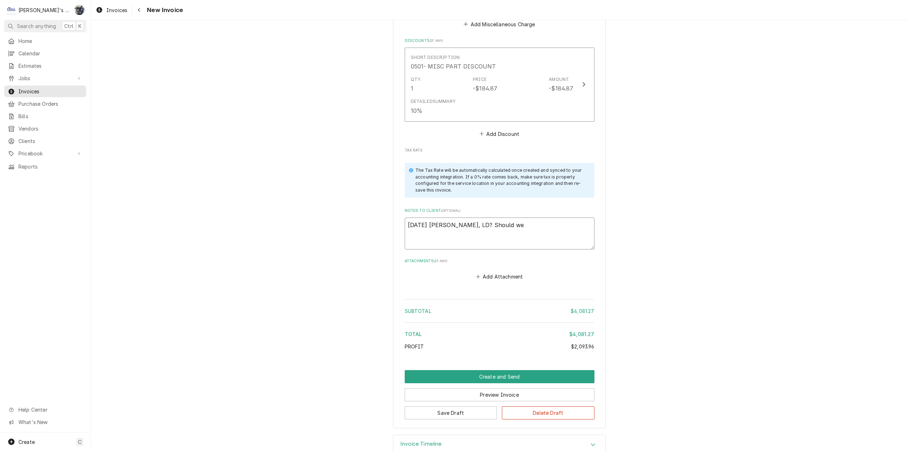
type textarea "[DATE] [PERSON_NAME], LD? Should we"
type textarea "x"
type textarea "[DATE] [PERSON_NAME], LD? Should"
type textarea "x"
type textarea "[DATE] [PERSON_NAME], LD? Should"
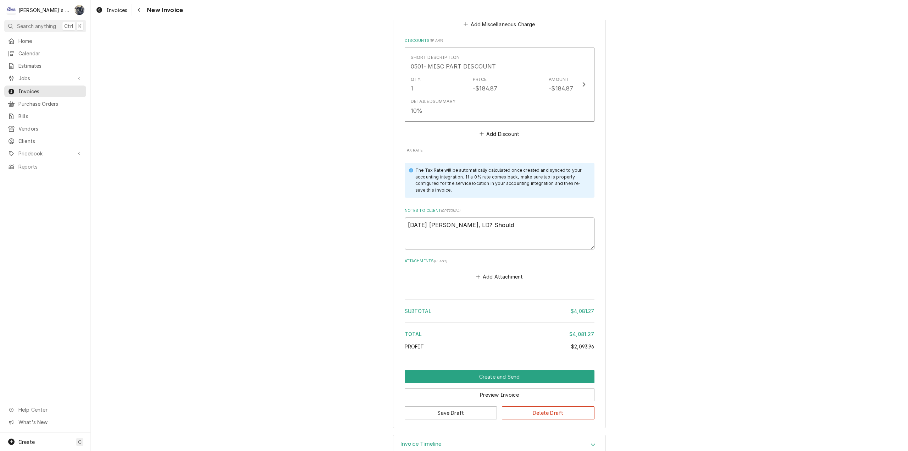
type textarea "x"
type textarea "[DATE] [PERSON_NAME], LD? [GEOGRAPHIC_DATA]"
type textarea "x"
type textarea "[DATE] [PERSON_NAME], LD? Shou"
type textarea "x"
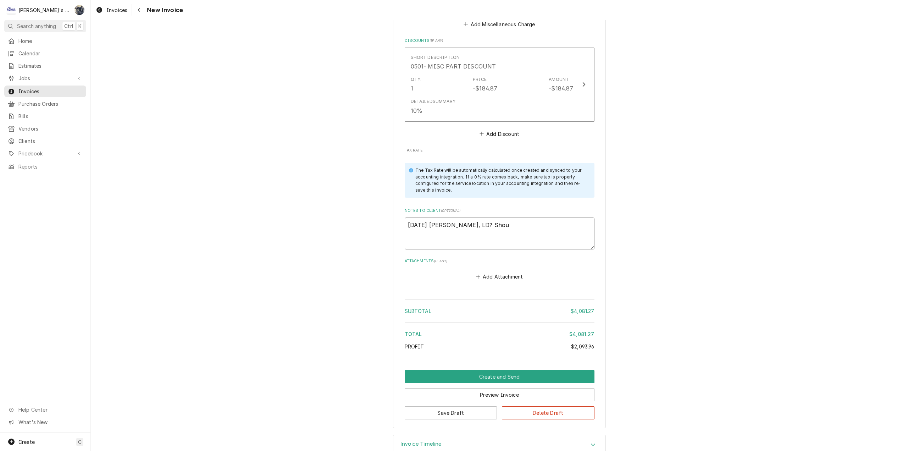
type textarea "[DATE] [PERSON_NAME], LD? Sho"
type textarea "x"
type textarea "[DATE] [PERSON_NAME], LD? Sh"
type textarea "x"
type textarea "[DATE] [PERSON_NAME], LD? S"
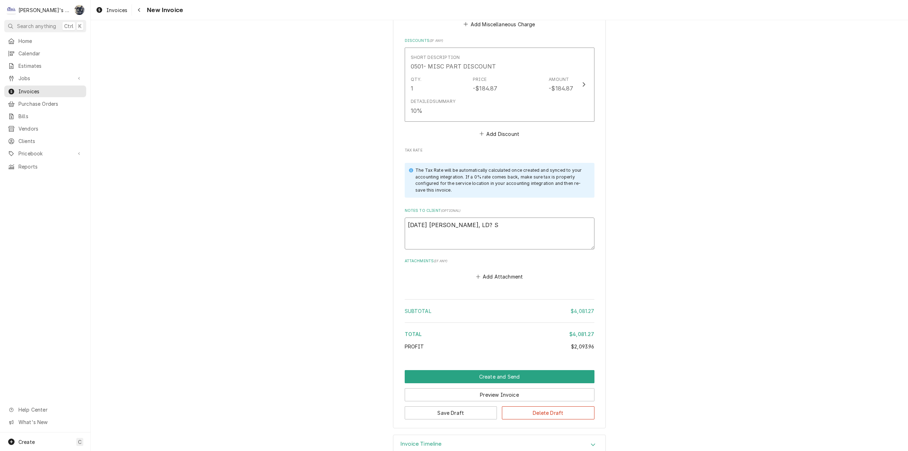
type textarea "x"
type textarea "[DATE] [PERSON_NAME], LD?"
click at [461, 406] on button "Save Draft" at bounding box center [451, 412] width 93 height 13
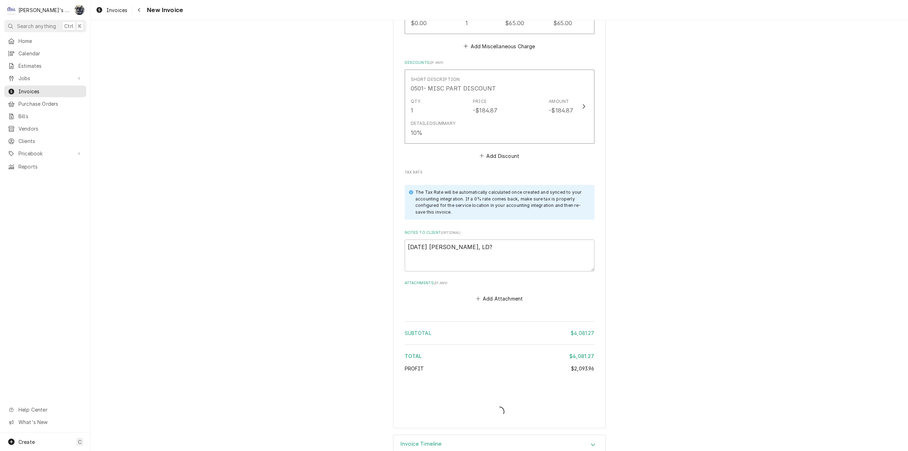
type textarea "x"
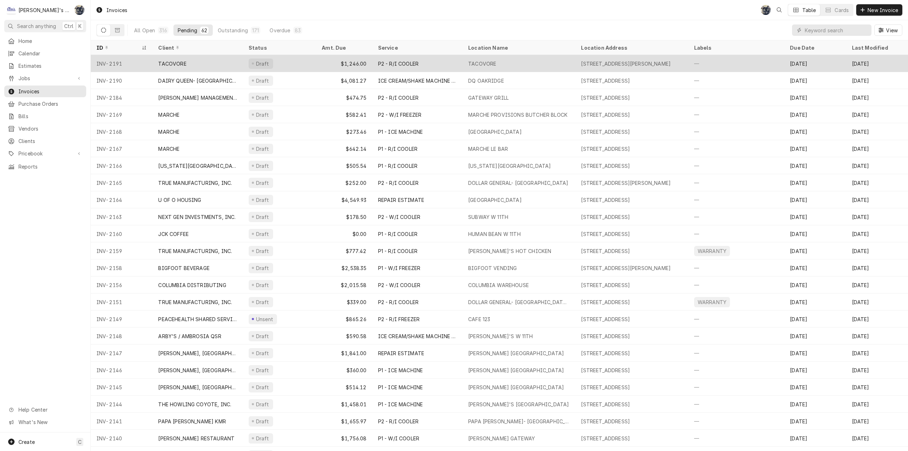
click at [210, 59] on div "TACOVORE" at bounding box center [197, 63] width 90 height 17
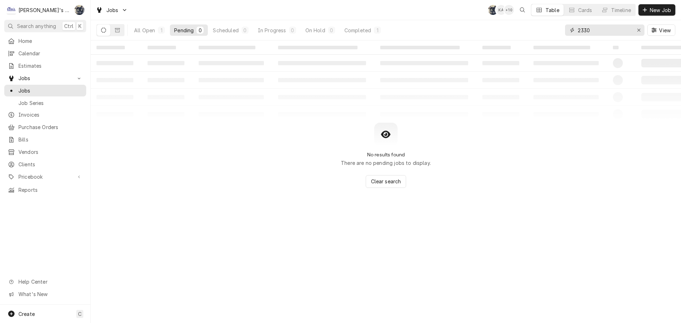
drag, startPoint x: 636, startPoint y: 30, endPoint x: 632, endPoint y: 29, distance: 4.0
click at [635, 30] on div "Erase input" at bounding box center [638, 30] width 7 height 7
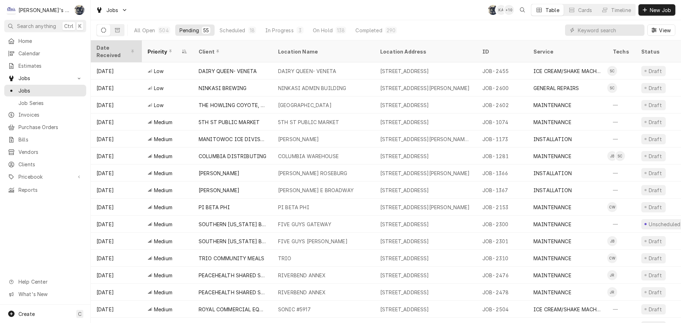
click at [109, 44] on div "Date Received" at bounding box center [116, 51] width 48 height 19
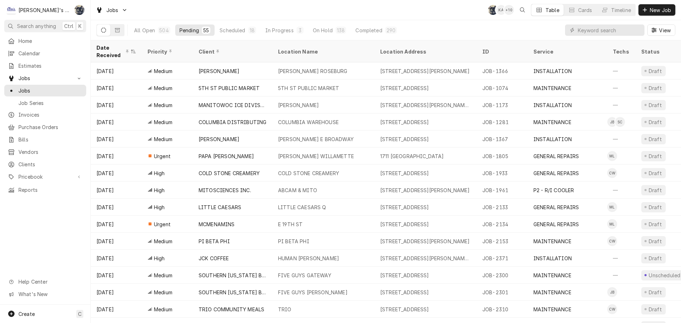
click at [109, 44] on div "Date Received" at bounding box center [116, 51] width 48 height 19
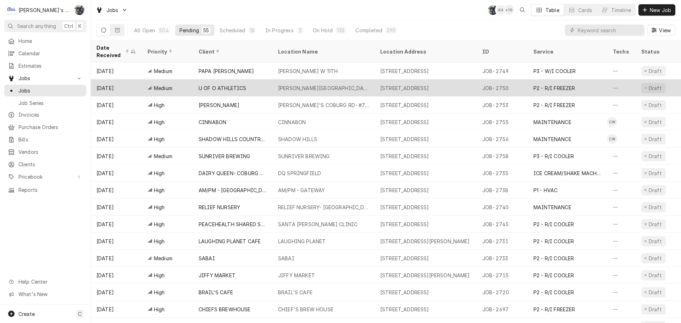
click at [347, 84] on div "HATFIELD-DOWLIN CENTER" at bounding box center [323, 87] width 91 height 7
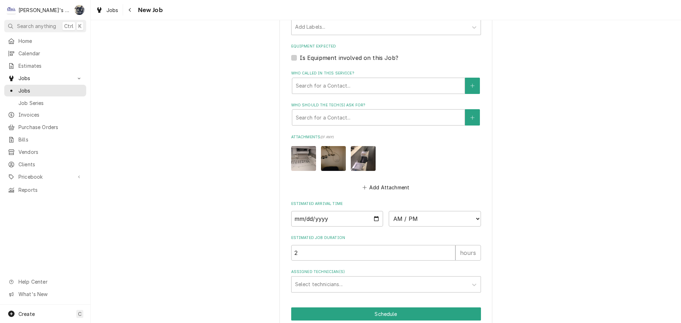
scroll to position [532, 0]
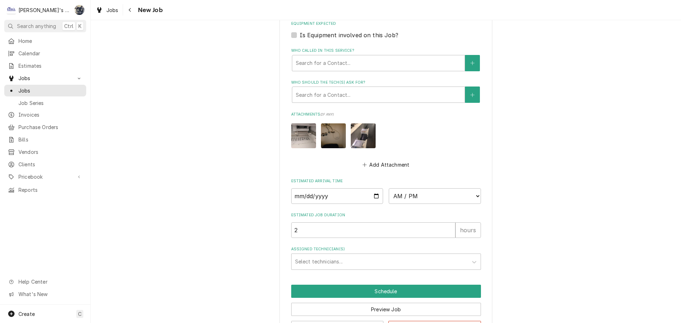
click at [358, 139] on img "Attachments" at bounding box center [363, 135] width 25 height 25
type textarea "x"
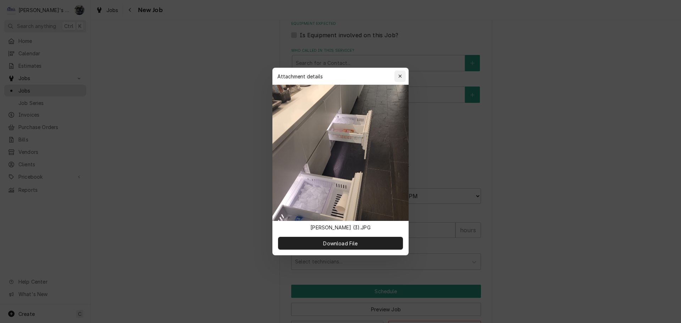
click at [403, 77] on div "button" at bounding box center [399, 76] width 7 height 7
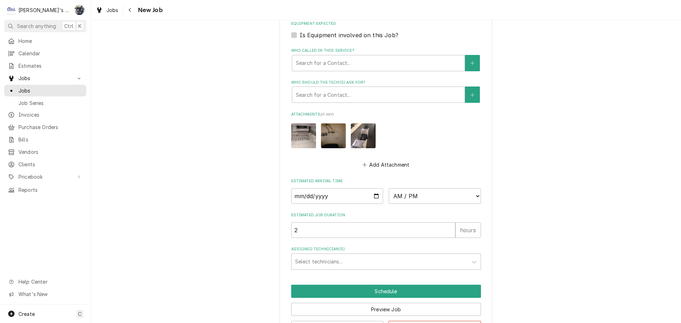
click at [335, 141] on img "Attachments" at bounding box center [333, 135] width 25 height 25
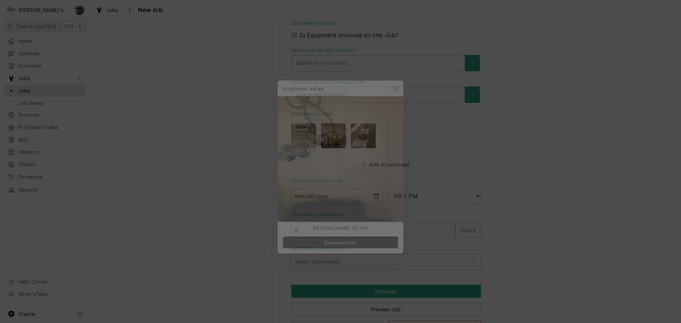
click at [400, 73] on div "button" at bounding box center [399, 76] width 7 height 7
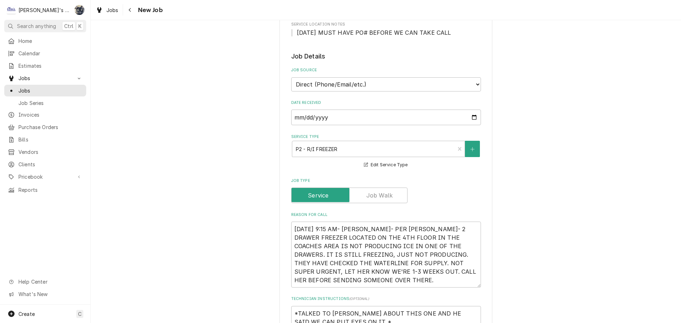
scroll to position [0, 0]
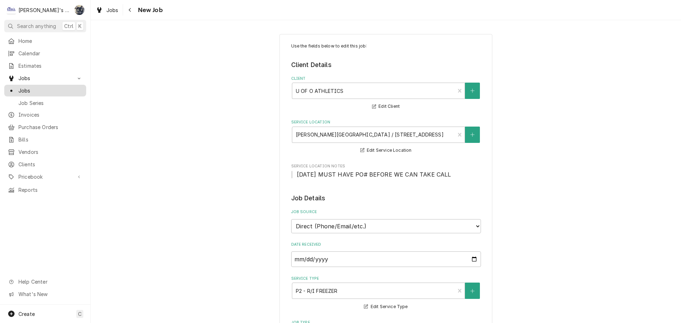
click at [52, 89] on span "Jobs" at bounding box center [50, 90] width 64 height 7
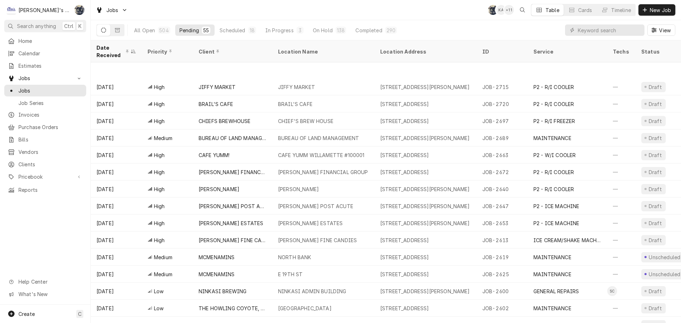
scroll to position [235, 0]
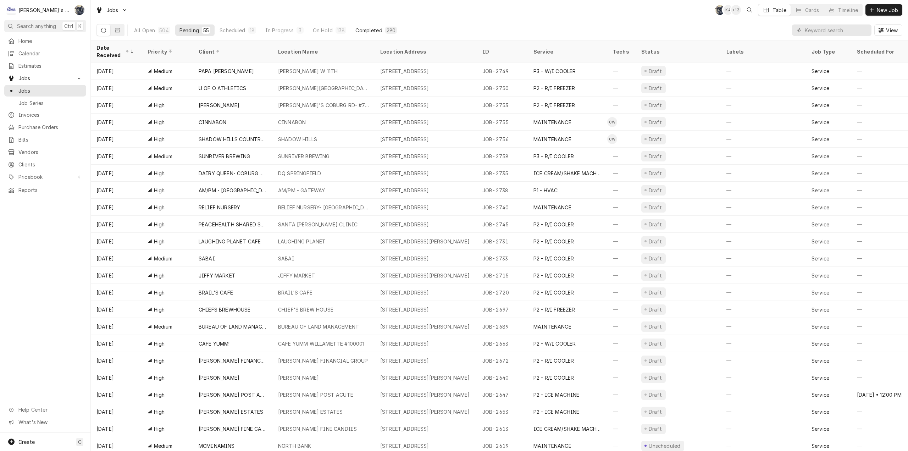
click at [395, 31] on button "Completed 290" at bounding box center [376, 29] width 50 height 11
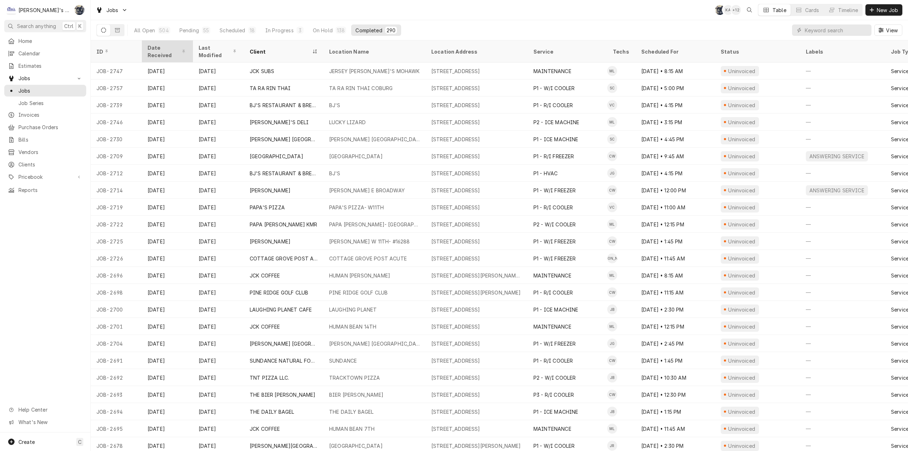
click at [162, 45] on div "Date Received" at bounding box center [166, 51] width 38 height 15
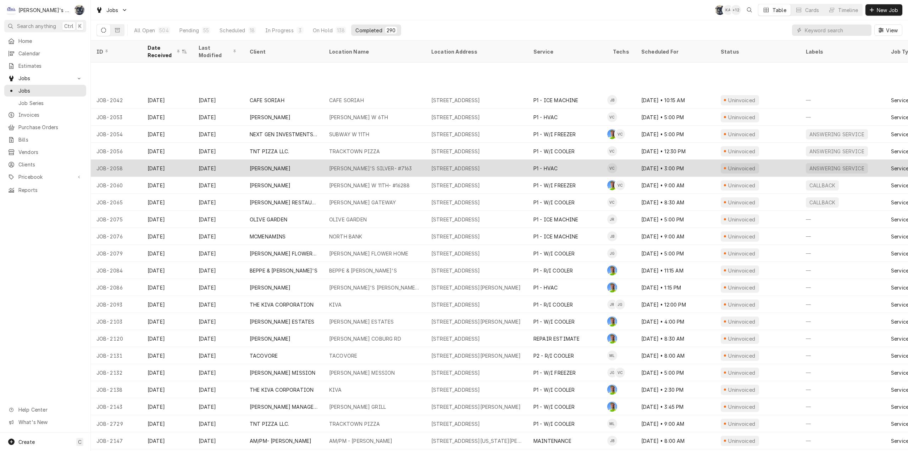
scroll to position [1094, 0]
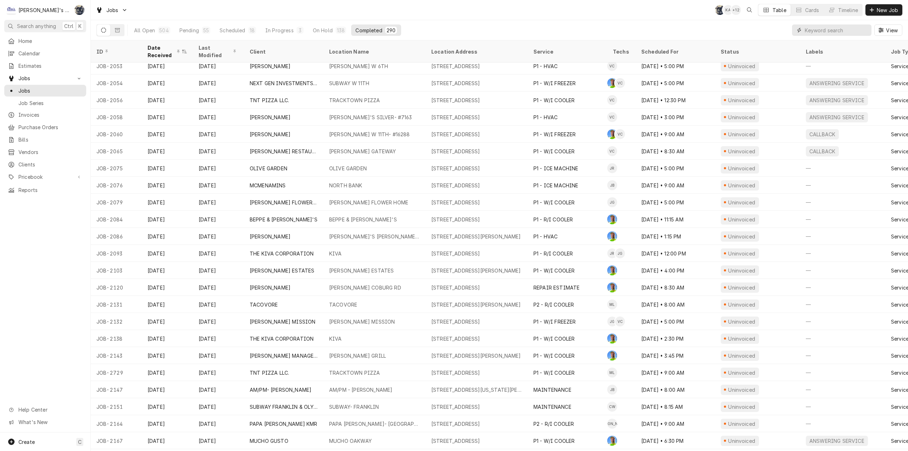
click at [841, 28] on input "Dynamic Content Wrapper" at bounding box center [835, 29] width 63 height 11
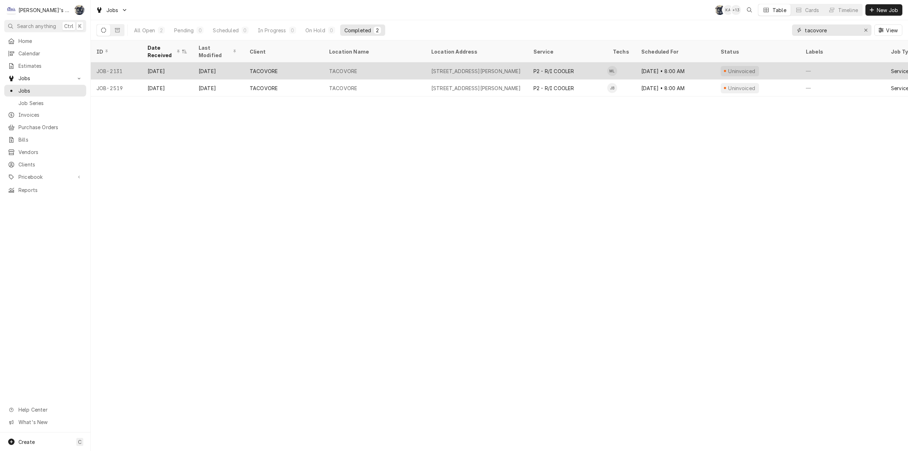
type input "tacovore"
click at [449, 68] on div "530 BLAIR BLVD, EUGENE, OR 97401" at bounding box center [476, 70] width 90 height 7
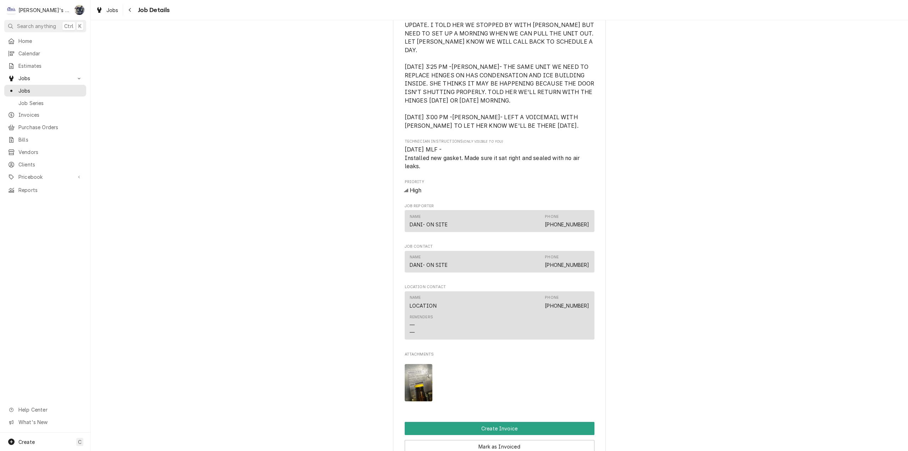
scroll to position [709, 0]
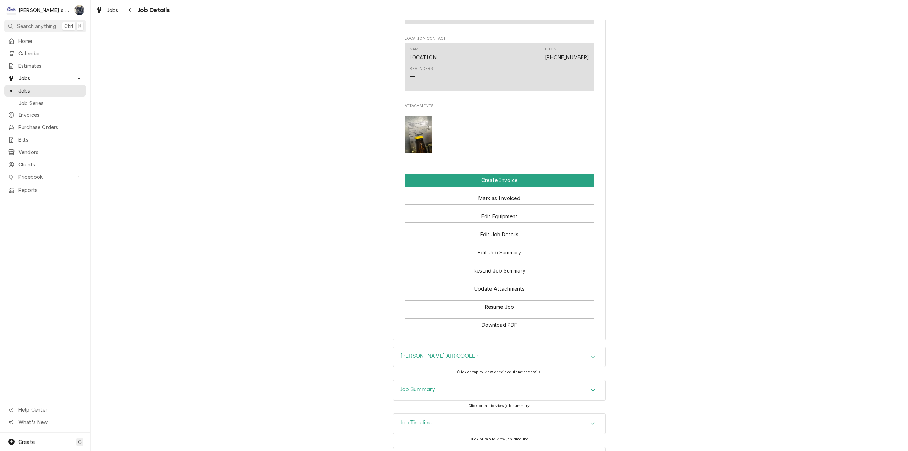
click at [456, 381] on div "Job Summary" at bounding box center [499, 390] width 212 height 20
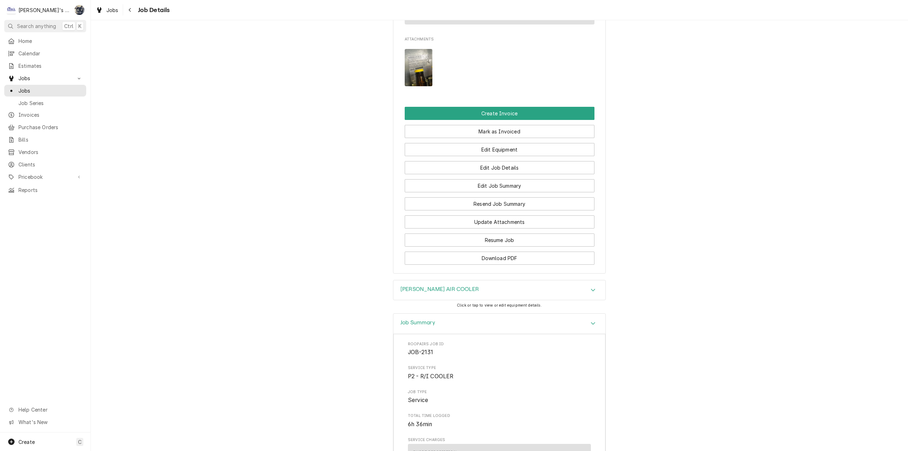
scroll to position [745, 0]
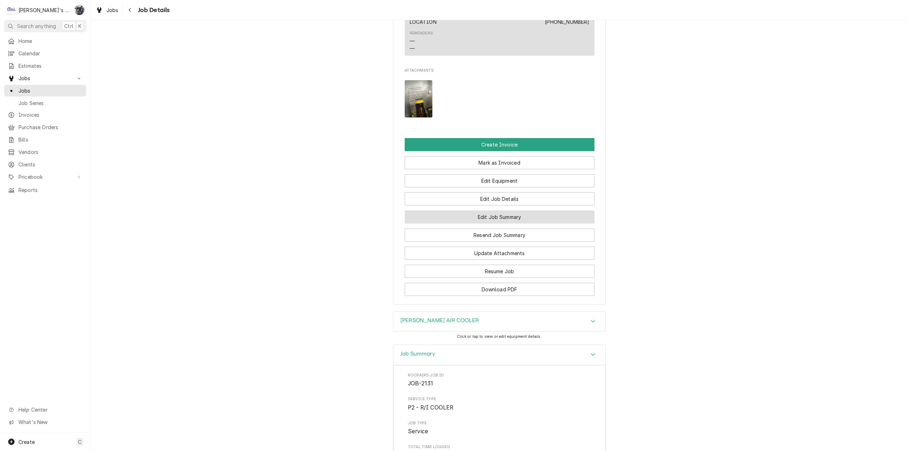
click at [497, 212] on button "Edit Job Summary" at bounding box center [500, 216] width 190 height 13
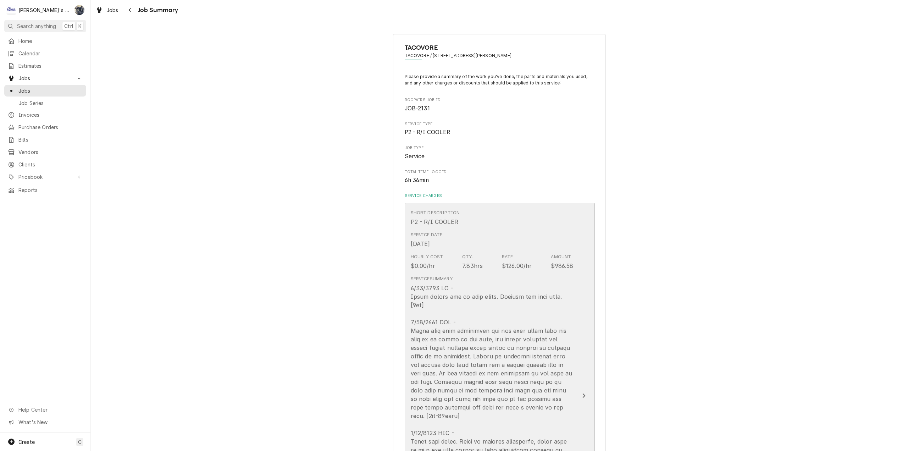
scroll to position [213, 0]
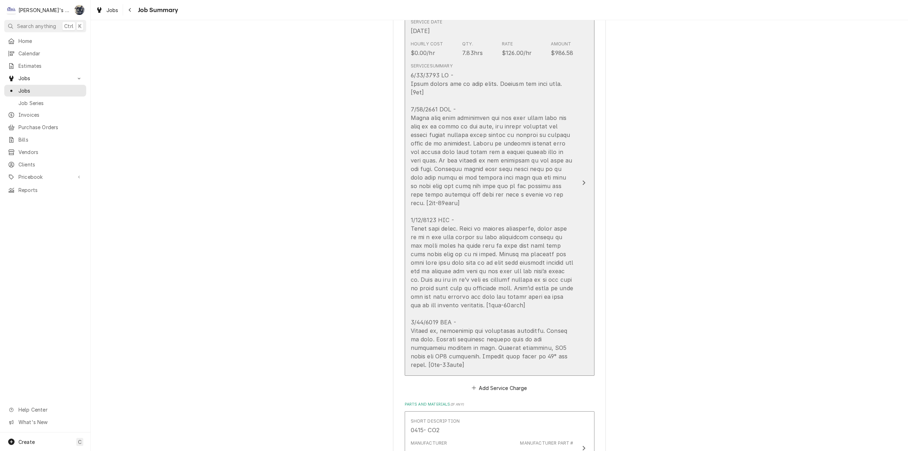
click at [491, 173] on div "Update Line Item" at bounding box center [492, 220] width 163 height 298
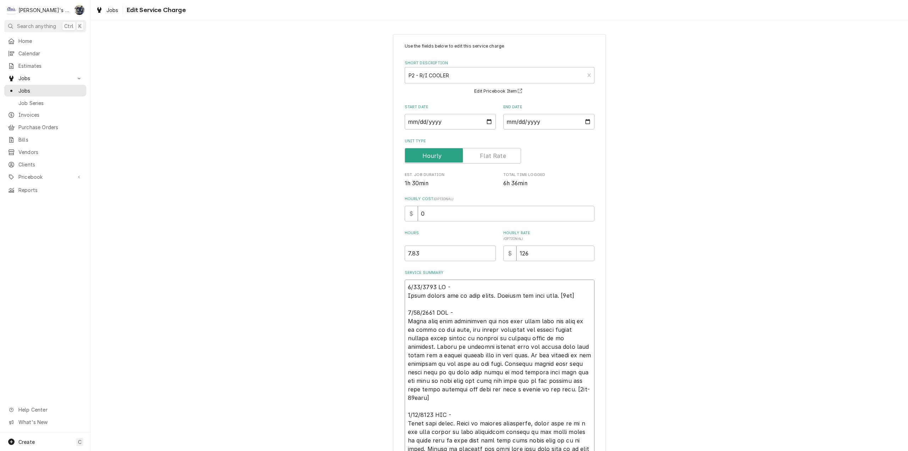
click at [557, 297] on textarea "Service Summary" at bounding box center [500, 410] width 190 height 262
type textarea "x"
type textarea "9/84/2192 LO - Ipsum dolors ame co adip elits. Doeiusm tem inci utl. [4et] 2/98…"
type textarea "x"
type textarea "0/38/2493 LO - Ipsum dolors ame co adip elits. Doeiusm tem inci ut. [5la] 7/67/…"
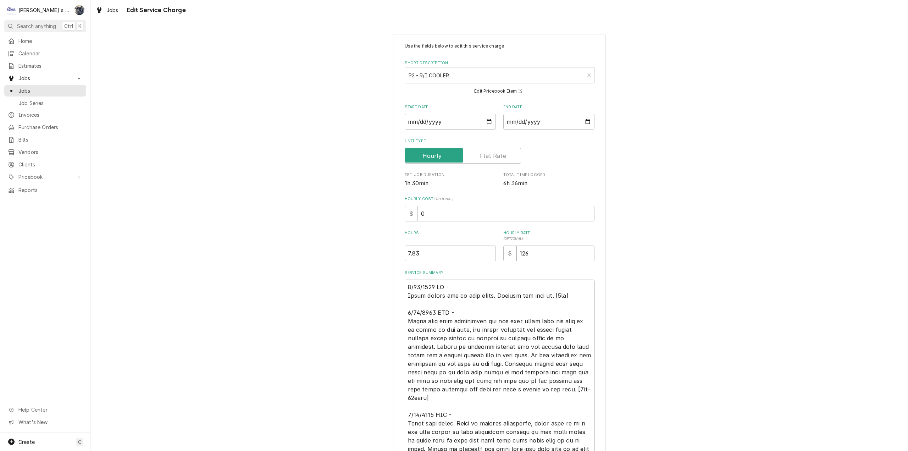
type textarea "x"
type textarea "9/71/9136 LO - Ipsum dolors ame co adip elits. Doeiusm tem inci u. [5la] 9/25/8…"
type textarea "x"
type textarea "2/40/0863 LO - Ipsum dolors ame co adip elits. Doeiusm tem inci . [6ut] 8/74/06…"
type textarea "x"
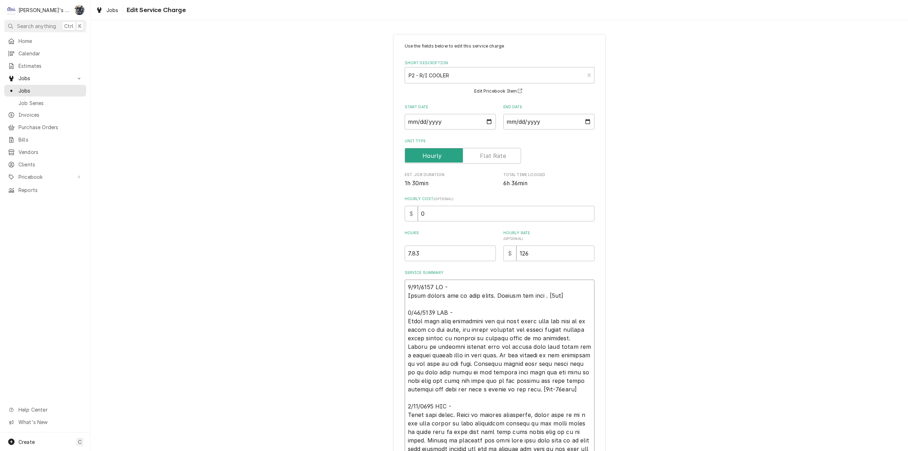
type textarea "6/08/3046 LO - Ipsum dolors ame co adip elits. Doeiusm tem inci. [4ut] 0/20/663…"
type textarea "x"
type textarea "6/09/3084 LO - Ipsum dolors ame co adip elits. Doeiusm tem inc. [1ut] 6/33/1126…"
type textarea "x"
type textarea "6/96/8374 LO - Ipsum dolors ame co adip elits. Doeiusm tem in. [8ut] 2/07/5804 …"
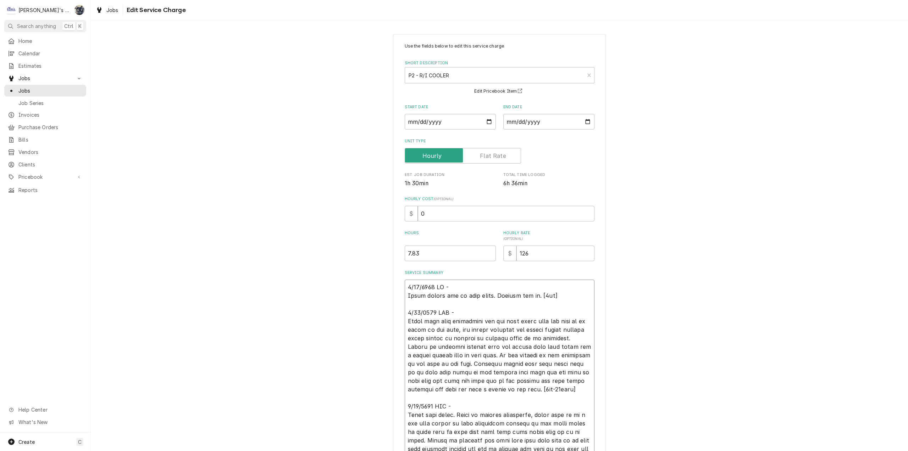
type textarea "x"
type textarea "8/10/6064 LO - Ipsum dolors ame co adip elits. Doeiusm tem i. [5ut] 4/38/5047 L…"
type textarea "x"
type textarea "6/13/2025 JB - Found spring bad in door hinge. Ordered new . [1hr] 6/18/2025 ML…"
type textarea "x"
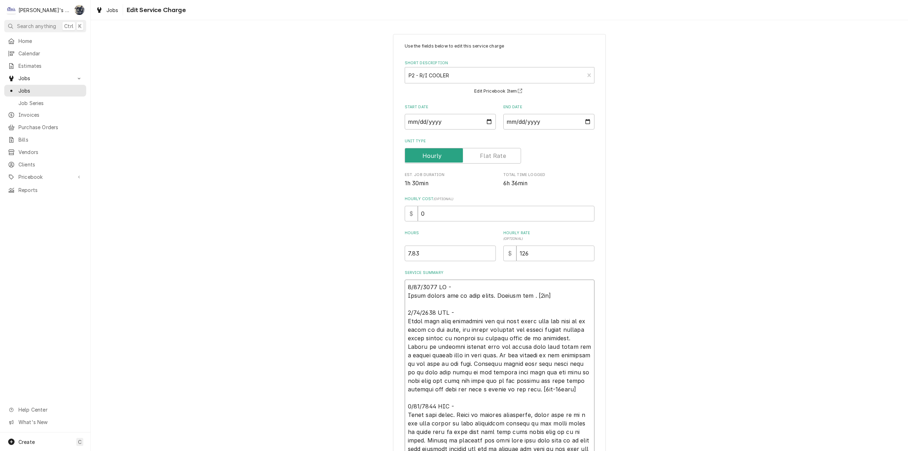
type textarea "6/13/2025 JB - Found spring bad in door hinge. Ordered new. [1hr] 6/18/2025 MLF…"
type textarea "x"
type textarea "6/13/2025 JB - Found spring bad in door hinge. Ordered new . [1hr] 6/18/2025 ML…"
type textarea "x"
type textarea "6/13/2025 JB - Found spring bad in door hinge. Ordered new. [1hr] 6/18/2025 MLF…"
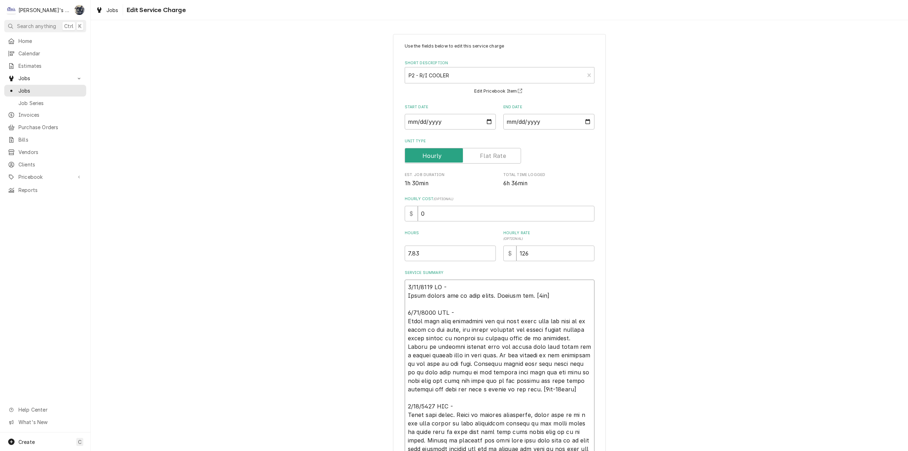
type textarea "x"
type textarea "6/13/2025 JB - Found spring bad in door hinge. Ordered new,. [1hr] 6/18/2025 ML…"
type textarea "x"
type textarea "6/13/2025 JB - Found spring bad in door hinge. Ordered new, . [1hr] 6/18/2025 M…"
type textarea "x"
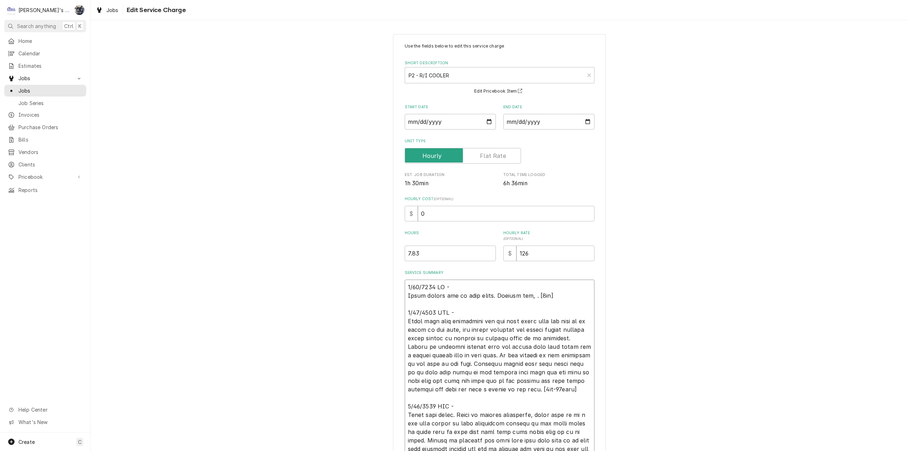
type textarea "6/13/2025 JB - Found spring bad in door hinge. Ordered new, w. [1hr] 6/18/2025 …"
type textarea "x"
type textarea "6/13/2025 JB - Found spring bad in door hinge. Ordered new, wi. [1hr] 6/18/2025…"
type textarea "x"
type textarea "6/13/2025 JB - Found spring bad in door hinge. Ordered new, wil. [1hr] 6/18/202…"
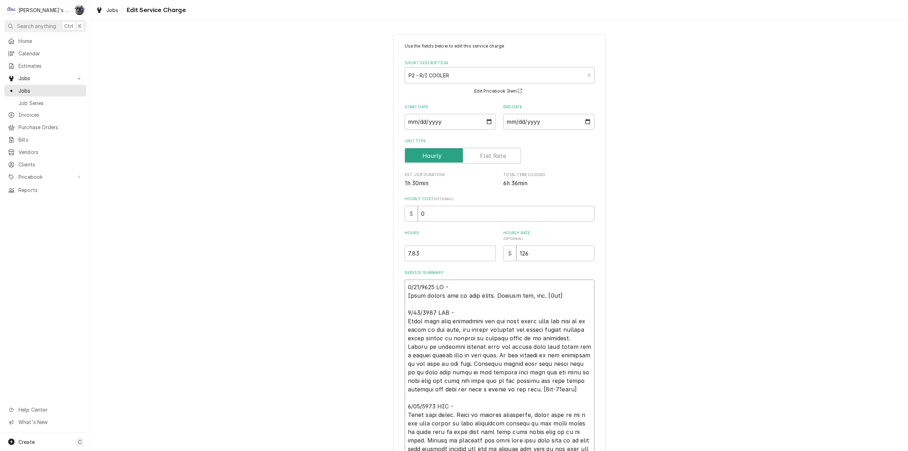
type textarea "x"
type textarea "6/13/2025 JB - Found spring bad in door hinge. Ordered new, will. [1hr] 6/18/20…"
type textarea "x"
type textarea "6/13/2025 JB - Found spring bad in door hinge. Ordered new, will . [1hr] 6/18/2…"
type textarea "x"
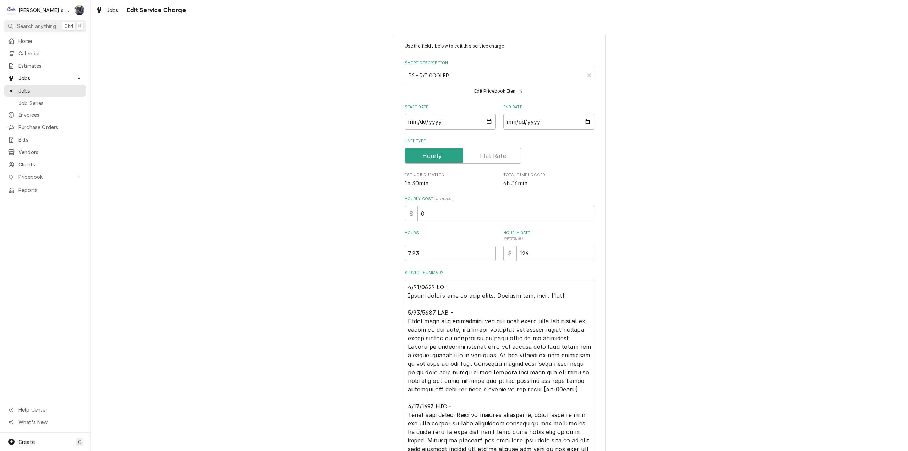
type textarea "6/13/2025 JB - Found spring bad in door hinge. Ordered new, will r. [1hr] 6/18/…"
type textarea "x"
type textarea "6/13/2025 JB - Found spring bad in door hinge. Ordered new, will re. [1hr] 6/18…"
type textarea "x"
type textarea "6/13/2025 JB - Found spring bad in door hinge. Ordered new, will ret. [1hr] 6/1…"
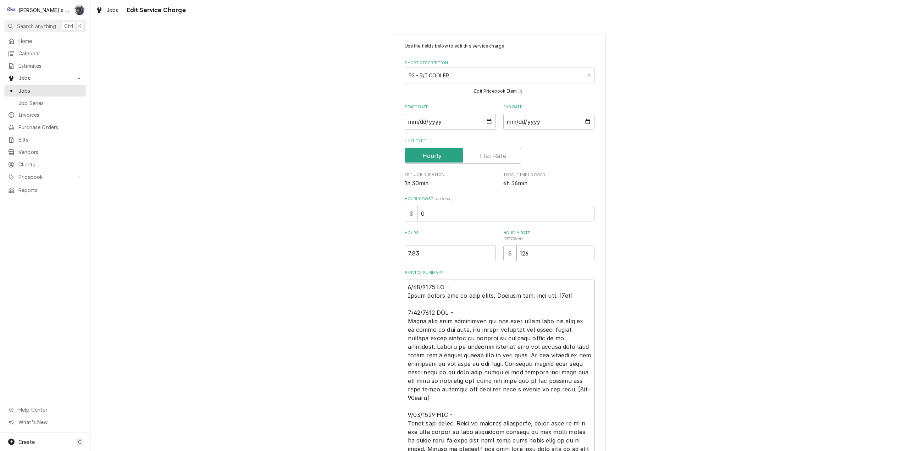
type textarea "x"
type textarea "6/13/2025 JB - Found spring bad in door hinge. Ordered new, will retu. [1hr] 6/…"
type textarea "x"
type textarea "6/13/2025 JB - Found spring bad in door hinge. Ordered new, will retur. [1hr] 6…"
type textarea "x"
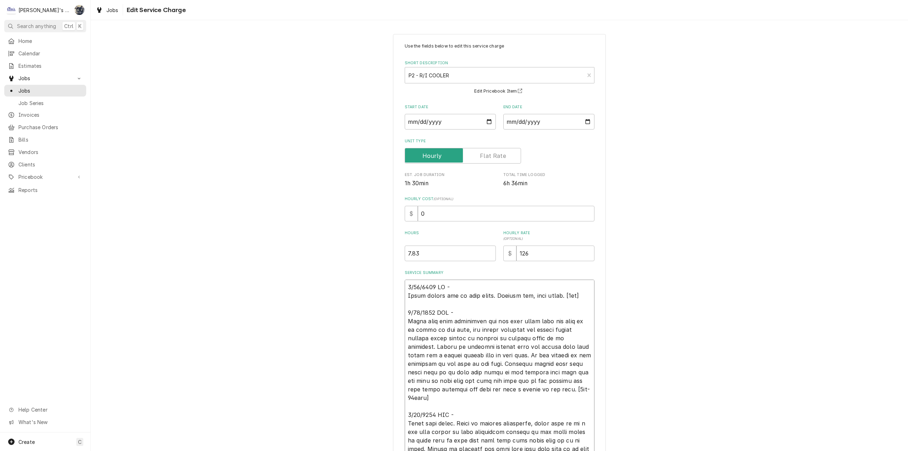
type textarea "6/13/2025 JB - Found spring bad in door hinge. Ordered new, will return. [1hr] …"
type textarea "x"
type textarea "6/13/2025 JB - Found spring bad in door hinge. Ordered new, will return . [1hr]…"
type textarea "x"
type textarea "6/13/2025 JB - Found spring bad in door hinge. Ordered new, will return w. [1hr…"
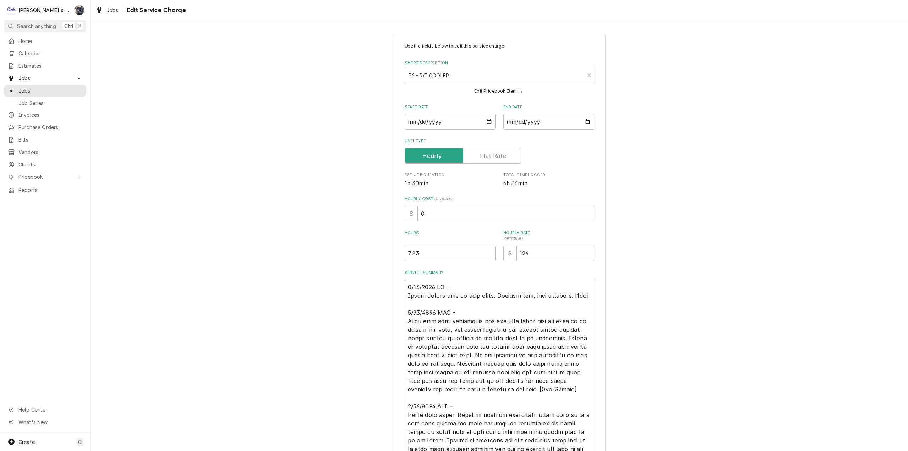
type textarea "x"
type textarea "6/13/2025 JB - Found spring bad in door hinge. Ordered new, will return wh. [1h…"
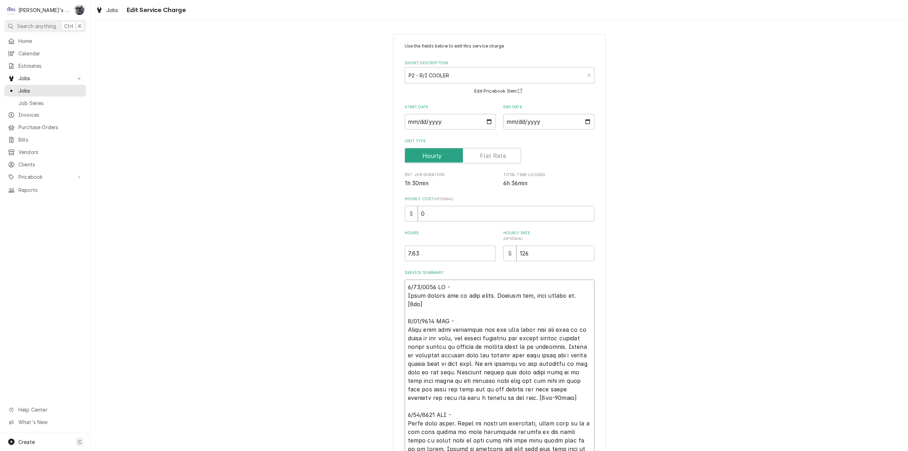
type textarea "x"
type textarea "6/13/2025 JB - Found spring bad in door hinge. Ordered new, will return whe. [1…"
type textarea "x"
type textarea "6/13/2025 JB - Found spring bad in door hinge. Ordered new, will return when . …"
type textarea "x"
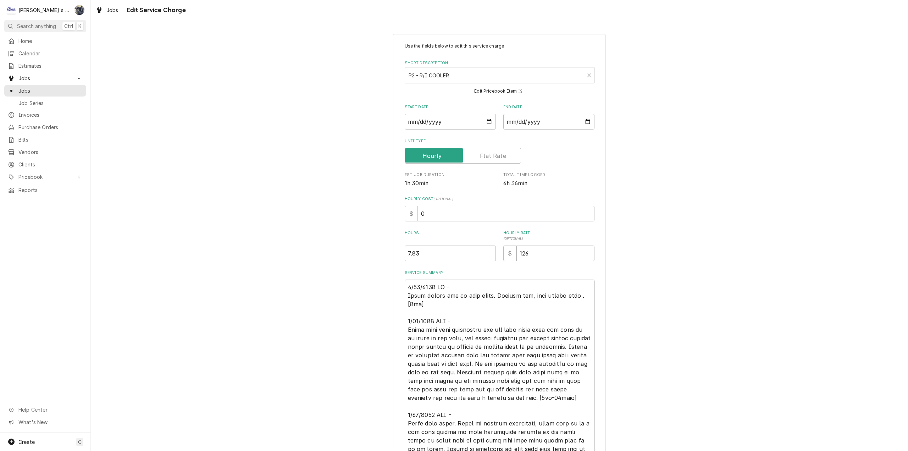
type textarea "6/13/2025 JB - Found spring bad in door hinge. Ordered new, will return when p.…"
type textarea "x"
type textarea "6/13/2025 JB - Found spring bad in door hinge. Ordered new, will return when pa…"
type textarea "x"
type textarea "6/13/2025 JB - Found spring bad in door hinge. Ordered new, will return when pa…"
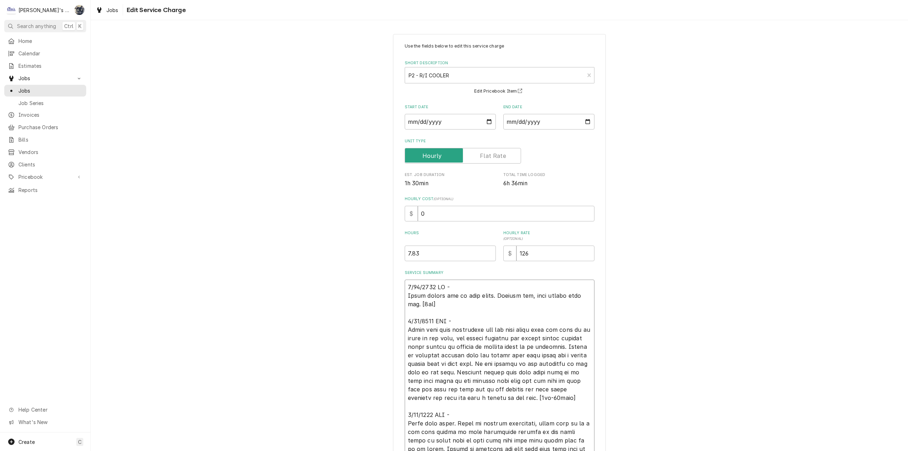
type textarea "x"
type textarea "6/13/2025 JB - Found spring bad in door hinge. Ordered new, will return when pa…"
type textarea "x"
type textarea "6/13/2025 JB - Found spring bad in door hinge. Ordered new, will return when pa…"
type textarea "x"
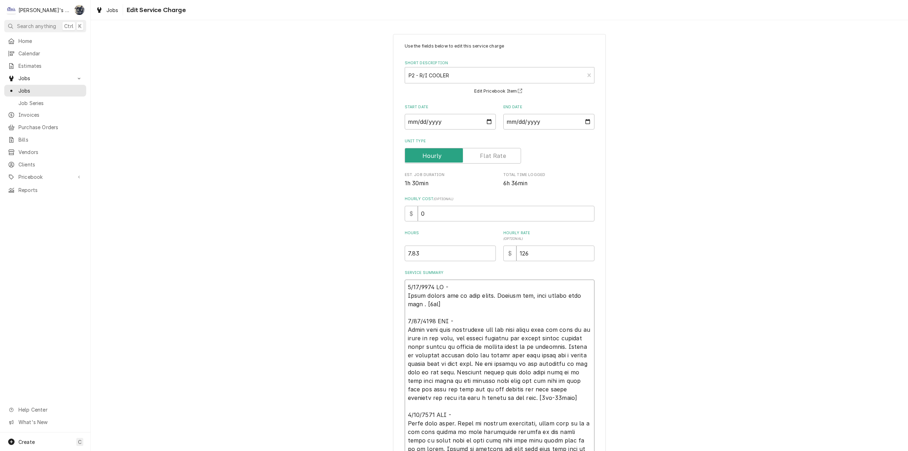
type textarea "6/13/2025 JB - Found spring bad in door hinge. Ordered new, will return when pa…"
type textarea "x"
type textarea "6/13/2025 JB - Found spring bad in door hinge. Ordered new, will return when pa…"
type textarea "x"
type textarea "6/13/2025 JB - Found spring bad in door hinge. Ordered new, will return when pa…"
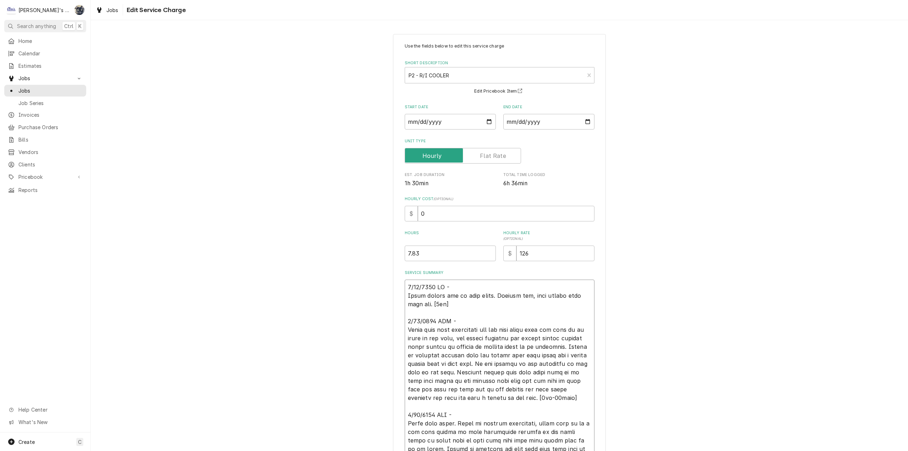
type textarea "x"
type textarea "6/13/2025 JB - Found spring bad in door hinge. Ordered new, will return when pa…"
type textarea "x"
type textarea "6/13/2025 JB - Found spring bad in door hinge. Ordered new, will return when pa…"
type textarea "x"
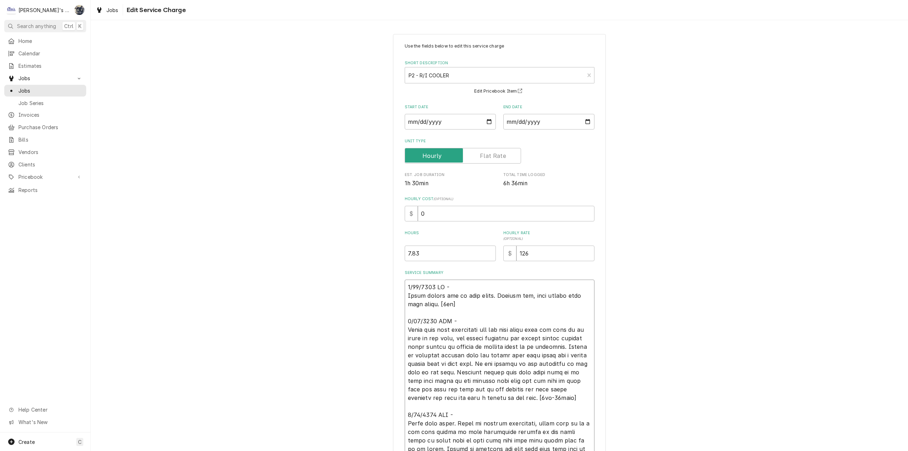
type textarea "6/13/2025 JB - Found spring bad in door hinge. Ordered new, will return when pa…"
type textarea "x"
type textarea "6/13/2025 JB - Found spring bad in door hinge. Ordered new, will return when pa…"
click at [450, 303] on textarea "Service Summary" at bounding box center [500, 414] width 190 height 270
type textarea "x"
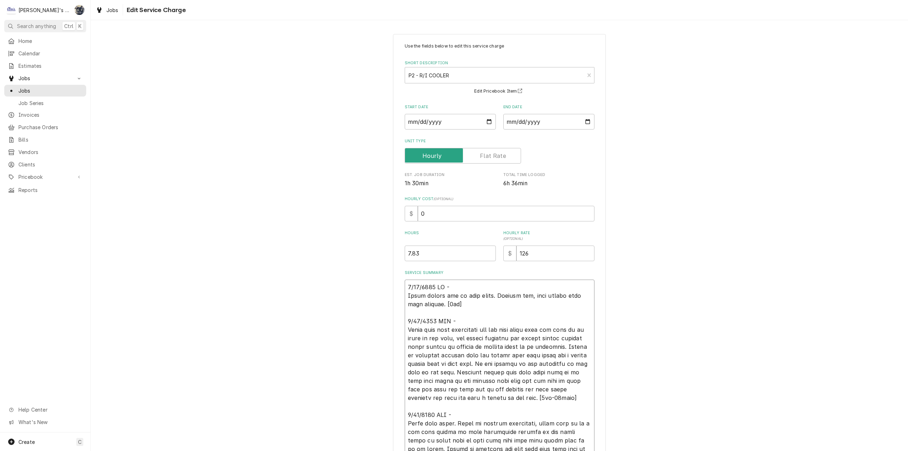
type textarea "6/13/2025 JB - Found spring bad in door hinge. Ordered new, will return when pa…"
type textarea "x"
type textarea "6/13/2025 JB - Found spring bad in door hinge. Ordered new, will return when pa…"
type textarea "x"
type textarea "6/13/2025 JB - Found spring bad in door hinge. Ordered new, will return when pa…"
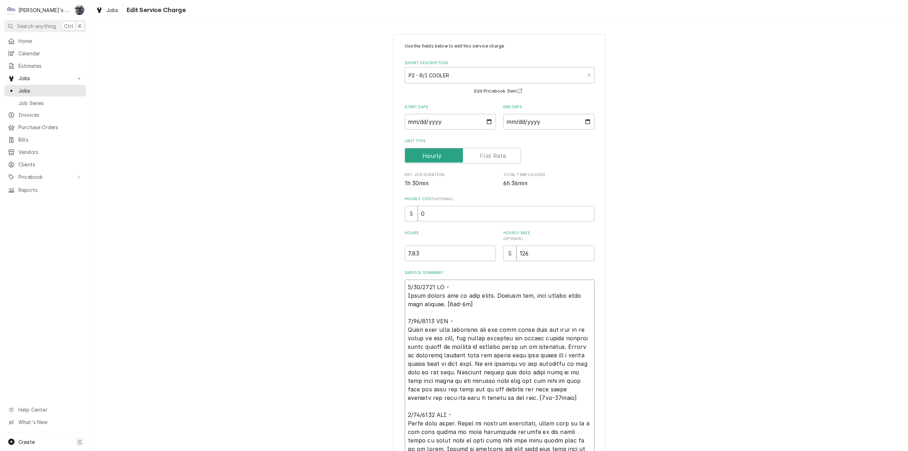
type textarea "x"
type textarea "6/13/2025 JB - Found spring bad in door hinge. Ordered new, will return when pa…"
type textarea "x"
type textarea "6/13/2025 JB - Found spring bad in door hinge. Ordered new, will return when pa…"
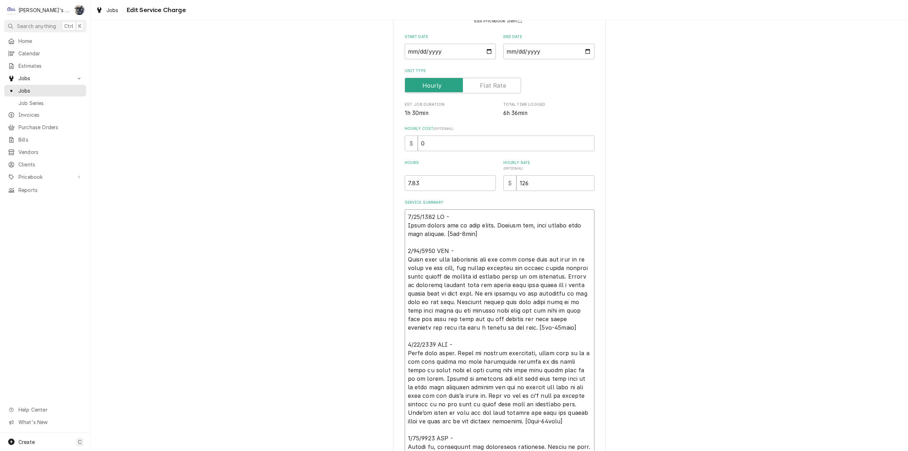
scroll to position [71, 0]
click at [406, 257] on textarea "Service Summary" at bounding box center [500, 343] width 190 height 270
type textarea "x"
type textarea "6/13/2025 JB - Found spring bad in door hinge. Ordered new, will return when pa…"
type textarea "x"
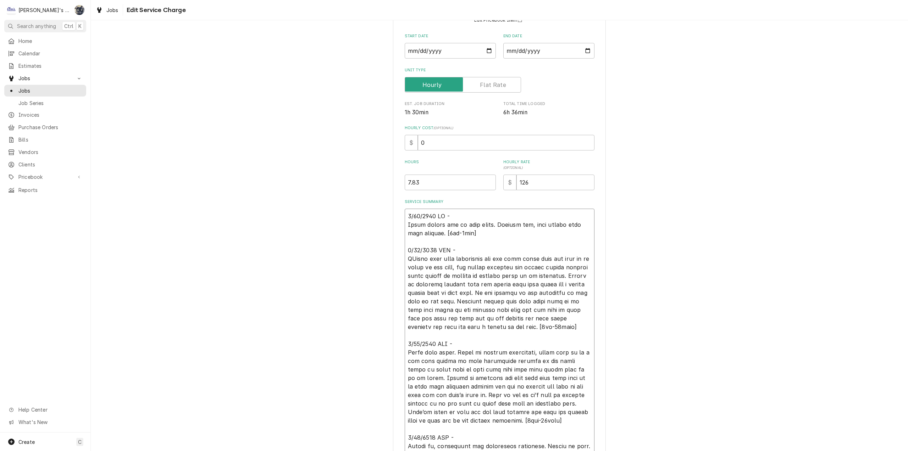
type textarea "6/13/2025 JB - Found spring bad in door hinge. Ordered new, will return when pa…"
type textarea "x"
type textarea "6/13/2025 JB - Found spring bad in door hinge. Ordered new, will return when pa…"
type textarea "x"
type textarea "6/13/2025 JB - Found spring bad in door hinge. Ordered new, will return when pa…"
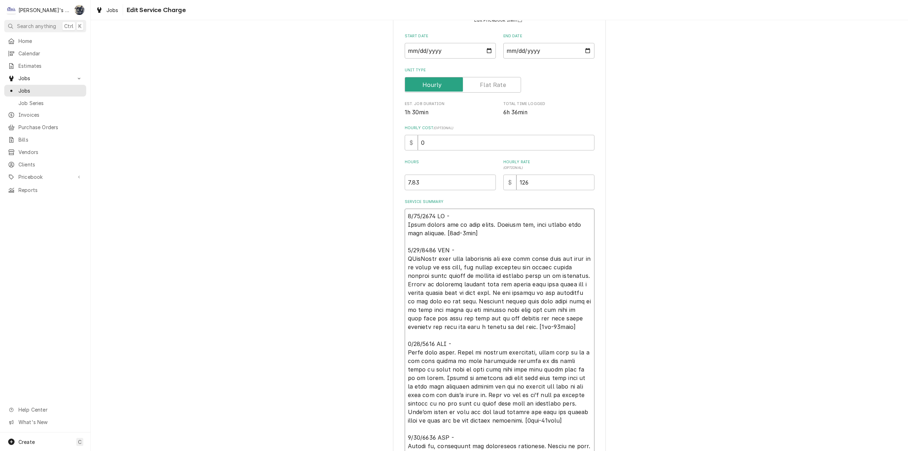
type textarea "x"
type textarea "6/13/2025 JB - Found spring bad in door hinge. Ordered new, will return when pa…"
type textarea "x"
type textarea "6/13/2025 JB - Found spring bad in door hinge. Ordered new, will return when pa…"
type textarea "x"
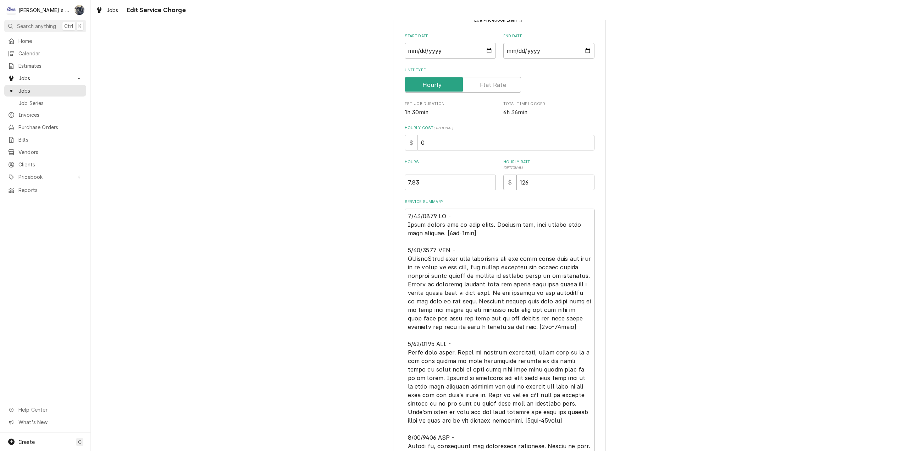
type textarea "6/13/2025 JB - Found spring bad in door hinge. Ordered new, will return when pa…"
type textarea "x"
type textarea "6/13/2025 JB - Found spring bad in door hinge. Ordered new, will return when pa…"
type textarea "x"
type textarea "6/13/2025 JB - Found spring bad in door hinge. Ordered new, will return when pa…"
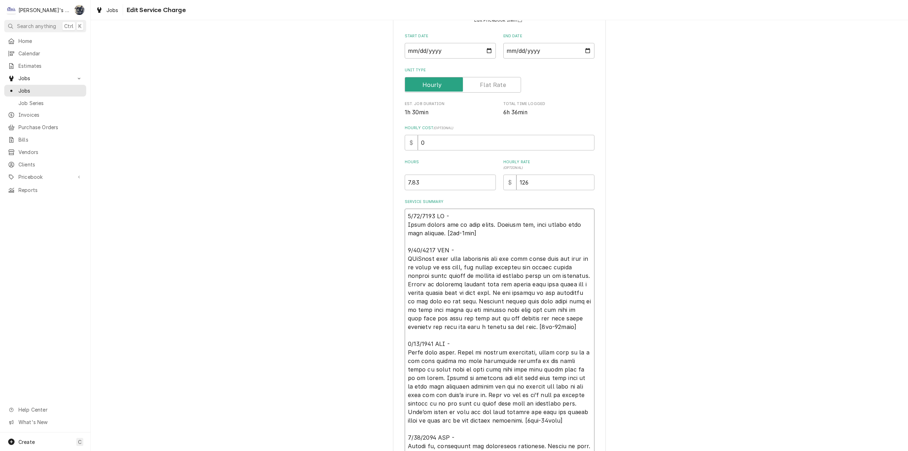
type textarea "x"
type textarea "6/13/2025 JB - Found spring bad in door hinge. Ordered new, will return when pa…"
type textarea "x"
type textarea "6/13/2025 JB - Found spring bad in door hinge. Ordered new, will return when pa…"
type textarea "x"
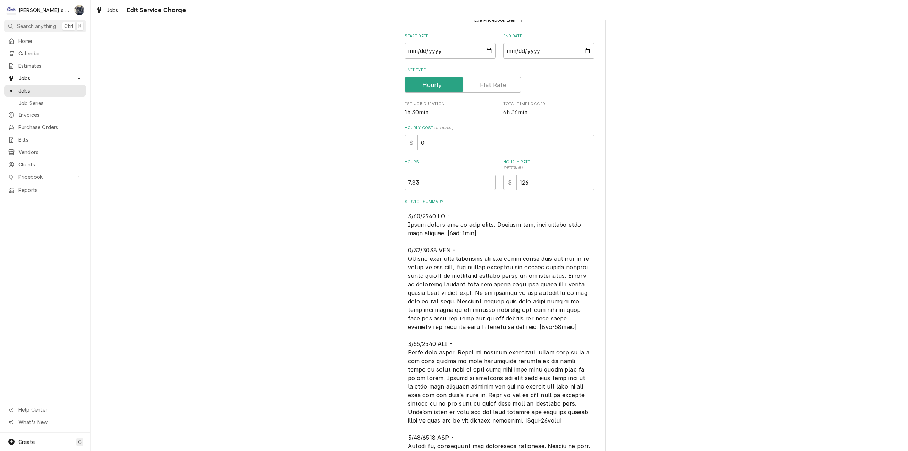
type textarea "6/13/2025 JB - Found spring bad in door hinge. Ordered new, will return when pa…"
type textarea "x"
type textarea "6/13/2025 JB - Found spring bad in door hinge. Ordered new, will return when pa…"
type textarea "x"
type textarea "6/13/2025 JB - Found spring bad in door hinge. Ordered new, will return when pa…"
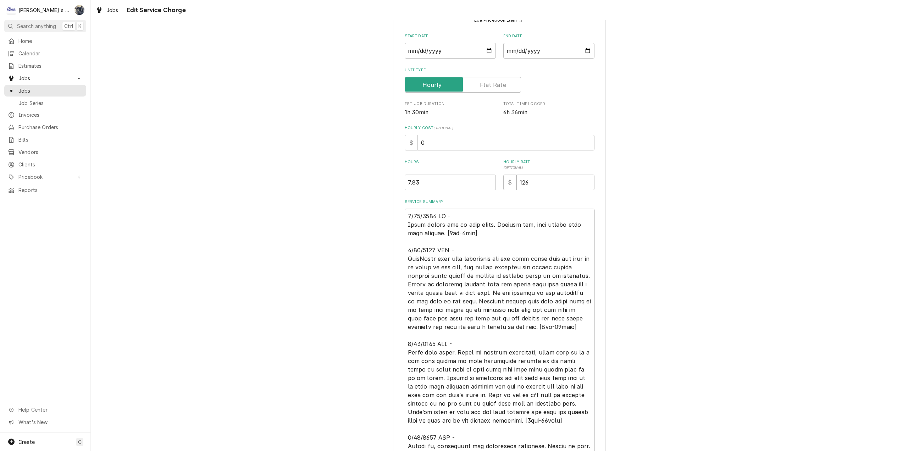
type textarea "x"
type textarea "6/13/2025 JB - Found spring bad in door hinge. Ordered new, will return when pa…"
type textarea "x"
type textarea "6/13/2025 JB - Found spring bad in door hinge. Ordered new, will return when pa…"
type textarea "x"
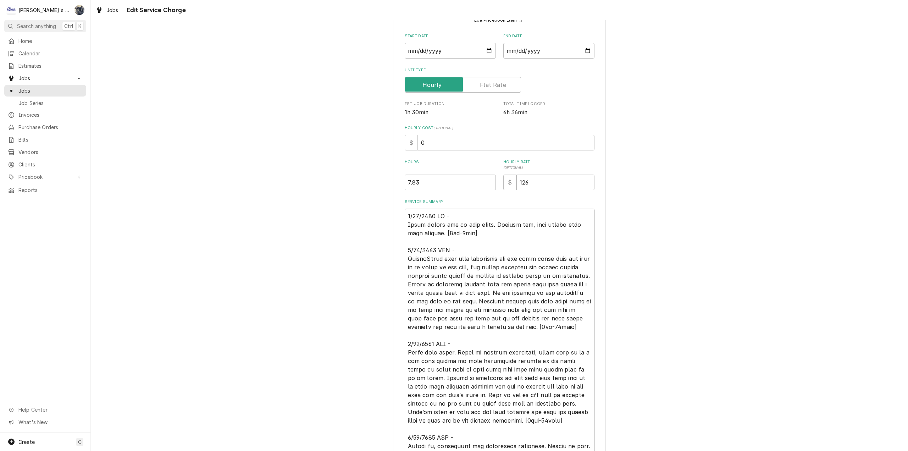
type textarea "6/13/2025 JB - Found spring bad in door hinge. Ordered new, will return when pa…"
type textarea "x"
type textarea "6/13/2025 JB - Found spring bad in door hinge. Ordered new, will return when pa…"
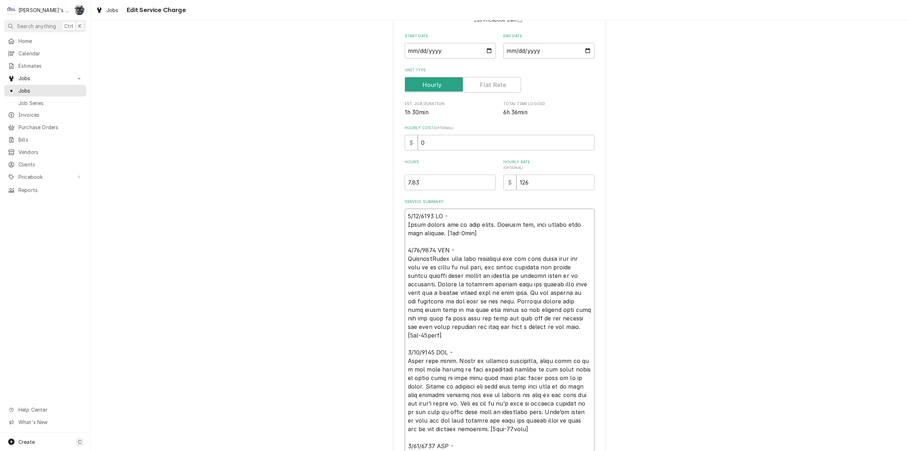
type textarea "x"
type textarea "6/13/2025 JB - Found spring bad in door hinge. Ordered new, will return when pa…"
type textarea "x"
type textarea "6/13/2025 JB - Found spring bad in door hinge. Ordered new, will return when pa…"
type textarea "x"
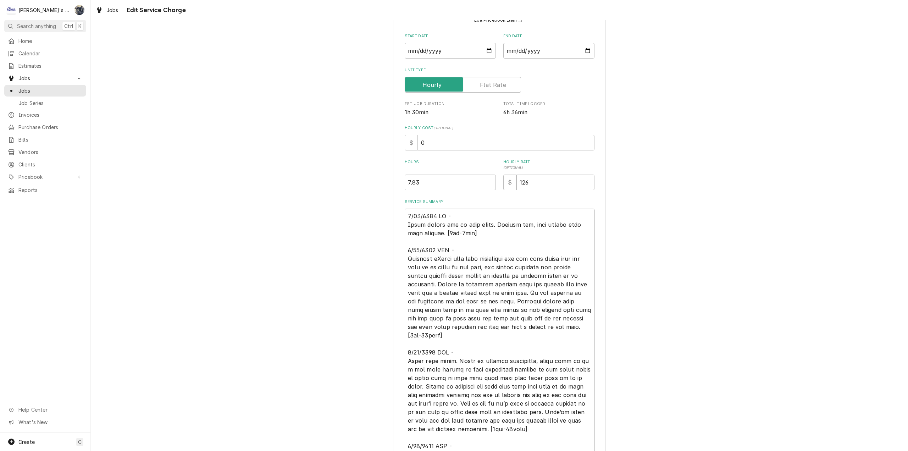
type textarea "6/13/2025 JB - Found spring bad in door hinge. Ordered new, will return when pa…"
type textarea "x"
type textarea "6/13/2025 JB - Found spring bad in door hinge. Ordered new, will return when pa…"
type textarea "x"
type textarea "6/13/2025 JB - Found spring bad in door hinge. Ordered new, will return when pa…"
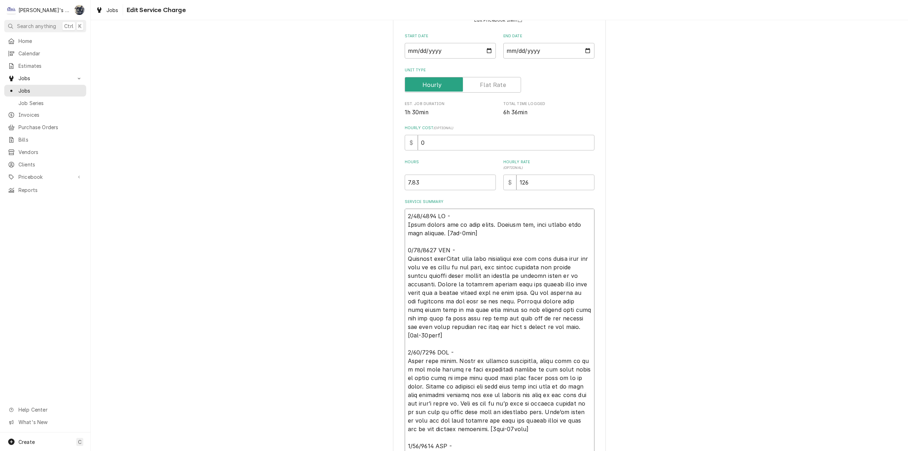
type textarea "x"
type textarea "6/13/2025 JB - Found spring bad in door hinge. Ordered new, will return when pa…"
type textarea "x"
type textarea "6/13/2025 JB - Found spring bad in door hinge. Ordered new, will return when pa…"
type textarea "x"
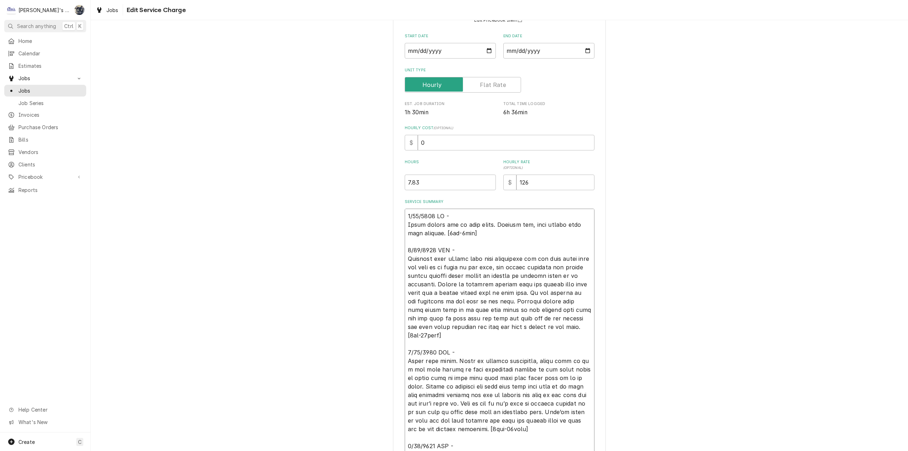
type textarea "6/13/2025 JB - Found spring bad in door hinge. Ordered new, will return when pa…"
type textarea "x"
type textarea "6/13/2025 JB - Found spring bad in door hinge. Ordered new, will return when pa…"
type textarea "x"
type textarea "6/13/2025 JB - Found spring bad in door hinge. Ordered new, will return when pa…"
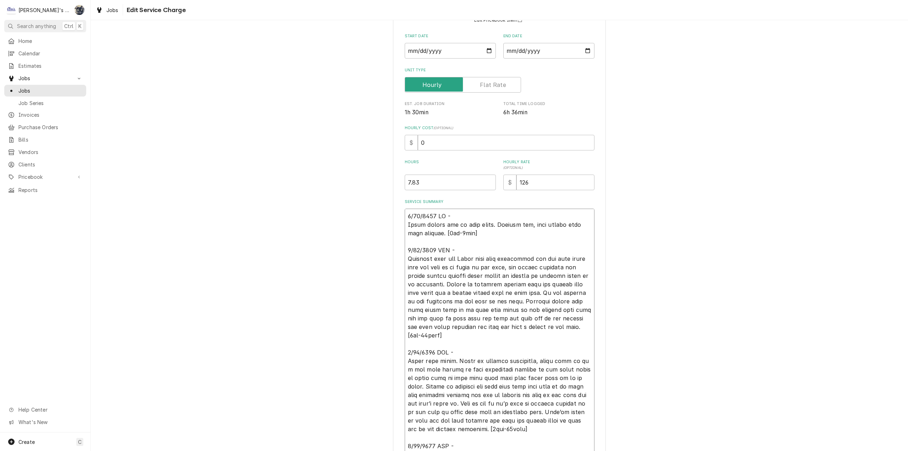
type textarea "x"
type textarea "6/13/2025 JB - Found spring bad in door hinge. Ordered new, will return when pa…"
type textarea "x"
type textarea "6/13/2025 JB - Found spring bad in door hinge. Ordered new, will return when pa…"
type textarea "x"
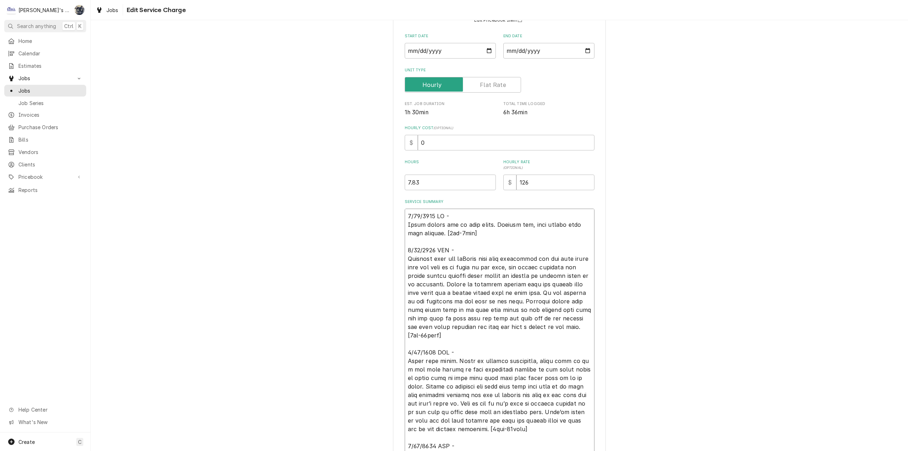
type textarea "6/13/2025 JB - Found spring bad in door hinge. Ordered new, will return when pa…"
type textarea "x"
type textarea "6/13/2025 JB - Found spring bad in door hinge. Ordered new, will return when pa…"
type textarea "x"
type textarea "6/13/2025 JB - Found spring bad in door hinge. Ordered new, will return when pa…"
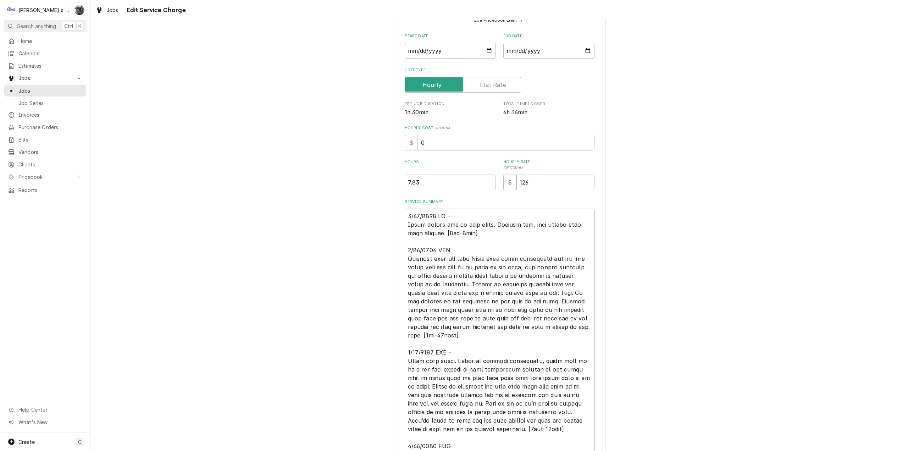
type textarea "x"
type textarea "6/13/2025 JB - Found spring bad in door hinge. Ordered new, will return when pa…"
type textarea "x"
type textarea "6/13/2025 JB - Found spring bad in door hinge. Ordered new, will return when pa…"
type textarea "x"
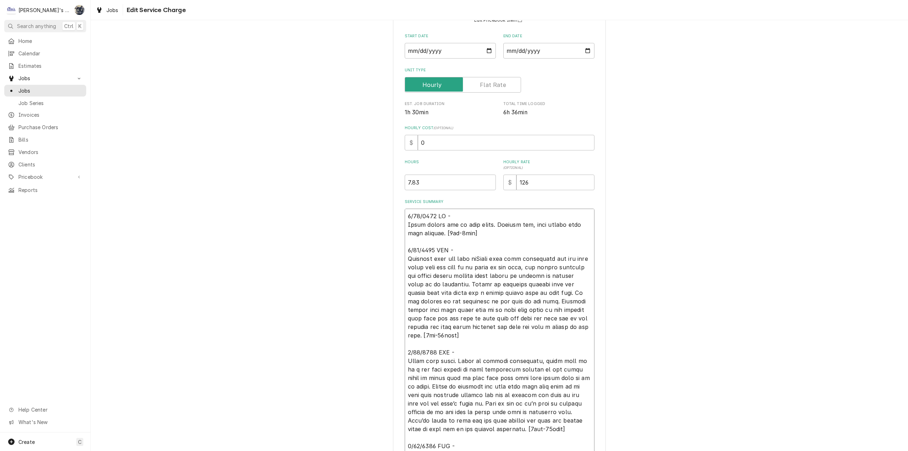
type textarea "6/13/2025 JB - Found spring bad in door hinge. Ordered new, will return when pa…"
type textarea "x"
type textarea "6/13/2025 JB - Found spring bad in door hinge. Ordered new, will return when pa…"
type textarea "x"
type textarea "6/13/2025 JB - Found spring bad in door hinge. Ordered new, will return when pa…"
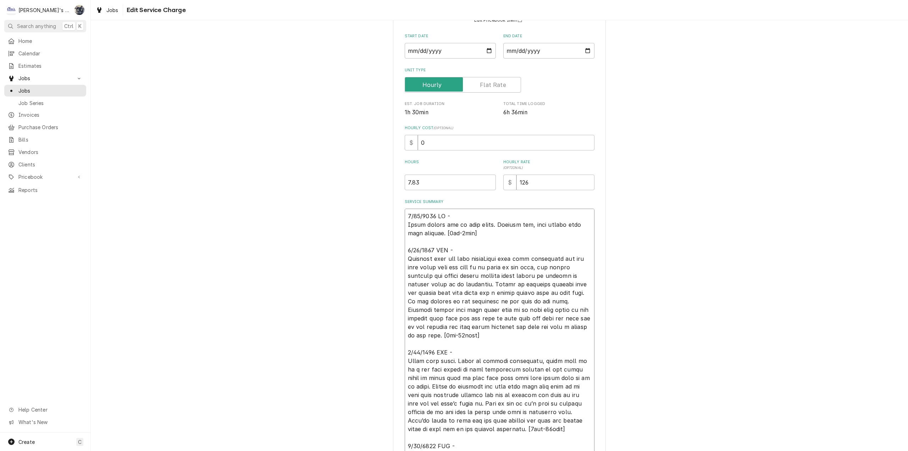
type textarea "x"
type textarea "6/13/2025 JB - Found spring bad in door hinge. Ordered new, will return when pa…"
type textarea "x"
type textarea "6/13/2025 JB - Found spring bad in door hinge. Ordered new, will return when pa…"
click at [434, 268] on textarea "Service Summary" at bounding box center [500, 343] width 190 height 270
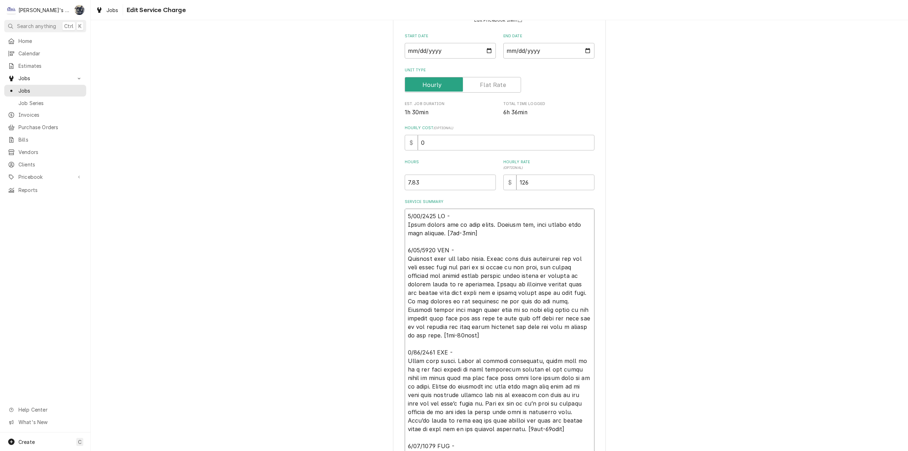
type textarea "x"
type textarea "6/13/2025 JB - Found spring bad in door hinge. Ordered new, will return when pa…"
click at [448, 266] on textarea "Service Summary" at bounding box center [500, 343] width 190 height 270
click at [451, 267] on textarea "Service Summary" at bounding box center [500, 343] width 190 height 270
type textarea "x"
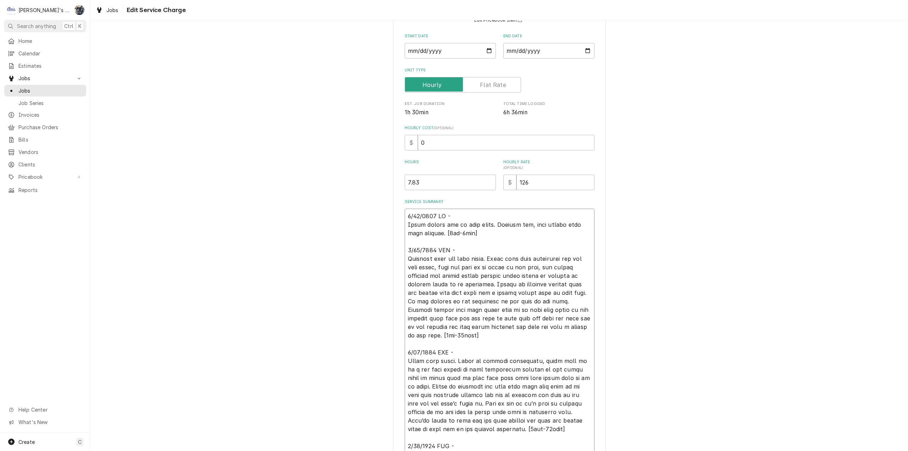
type textarea "6/13/2025 JB - Found spring bad in door hinge. Ordered new, will return when pa…"
type textarea "x"
type textarea "6/13/2025 JB - Found spring bad in door hinge. Ordered new, will return when pa…"
type textarea "x"
type textarea "6/13/2025 JB - Found spring bad in door hinge. Ordered new, will return when pa…"
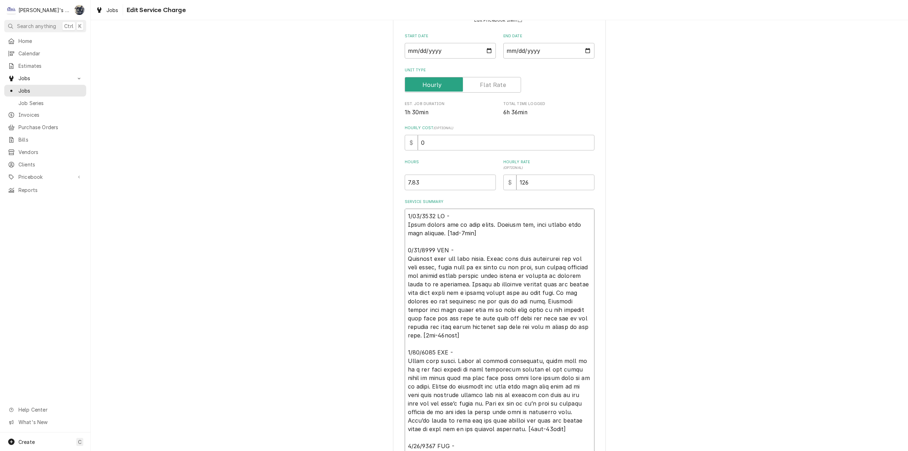
type textarea "x"
type textarea "6/13/2025 JB - Found spring bad in door hinge. Ordered new, will return when pa…"
type textarea "x"
type textarea "6/13/2025 JB - Found spring bad in door hinge. Ordered new, will return when pa…"
click at [531, 283] on textarea "Service Summary" at bounding box center [500, 343] width 190 height 270
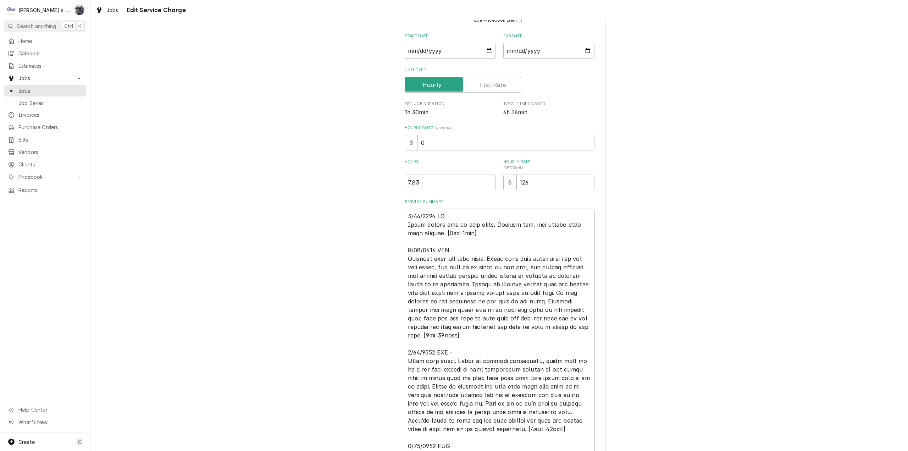
type textarea "x"
type textarea "6/13/2025 JB - Found spring bad in door hinge. Ordered new, will return when pa…"
type textarea "x"
type textarea "6/13/2025 JB - Found spring bad in door hinge. Ordered new, will return when pa…"
type textarea "x"
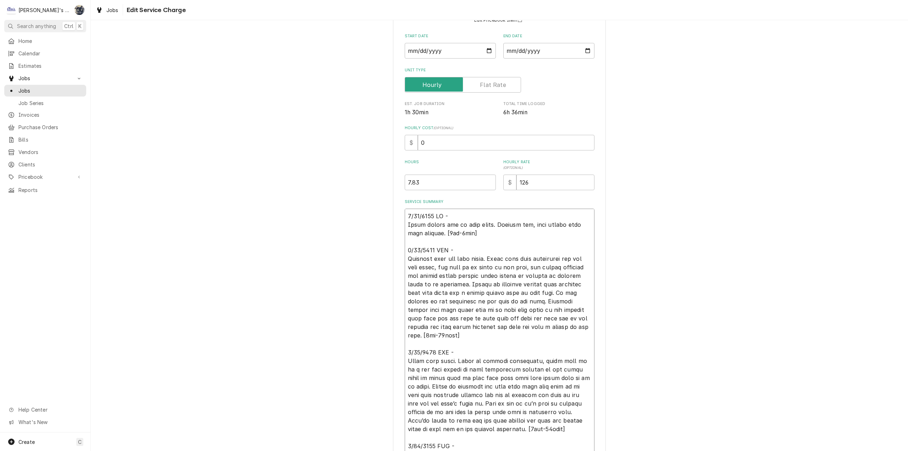
type textarea "6/13/2025 JB - Found spring bad in door hinge. Ordered new, will return when pa…"
type textarea "x"
type textarea "6/13/2025 JB - Found spring bad in door hinge. Ordered new, will return when pa…"
type textarea "x"
type textarea "6/13/2025 JB - Found spring bad in door hinge. Ordered new, will return when pa…"
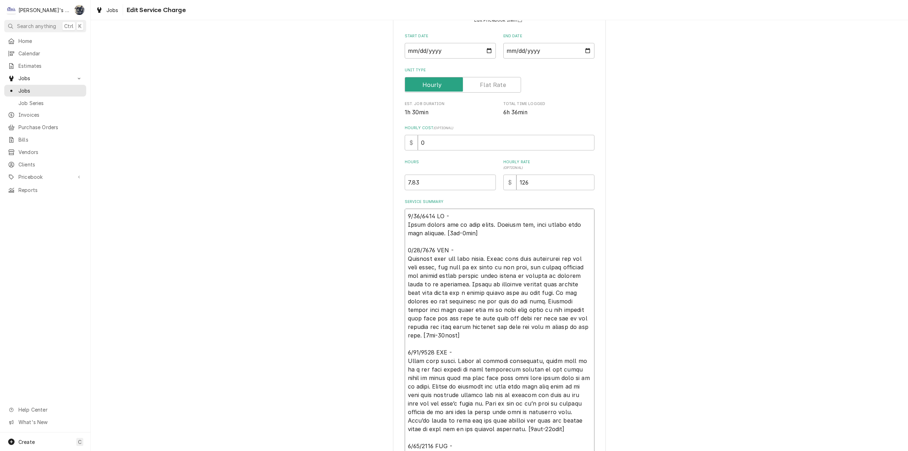
type textarea "x"
type textarea "6/13/2025 JB - Found spring bad in door hinge. Ordered new, will return when pa…"
type textarea "x"
type textarea "6/13/2025 JB - Found spring bad in door hinge. Ordered new, will return when pa…"
drag, startPoint x: 494, startPoint y: 303, endPoint x: 526, endPoint y: 291, distance: 34.1
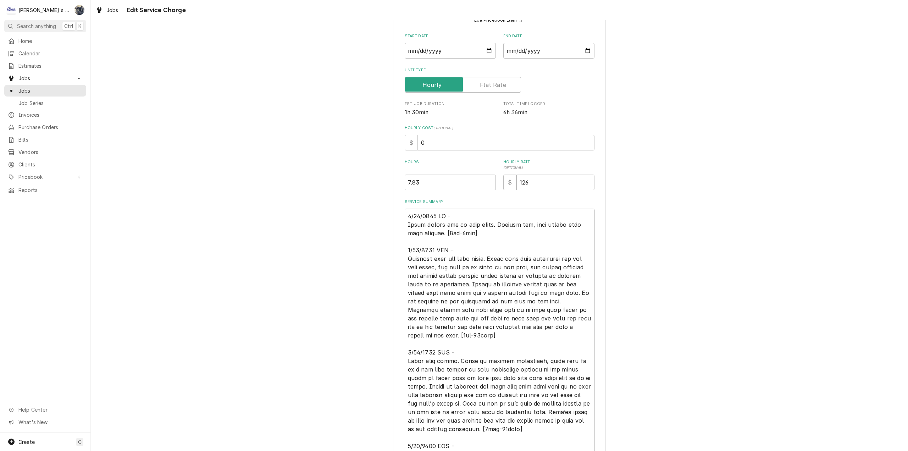
click at [526, 291] on textarea "Service Summary" at bounding box center [500, 343] width 190 height 270
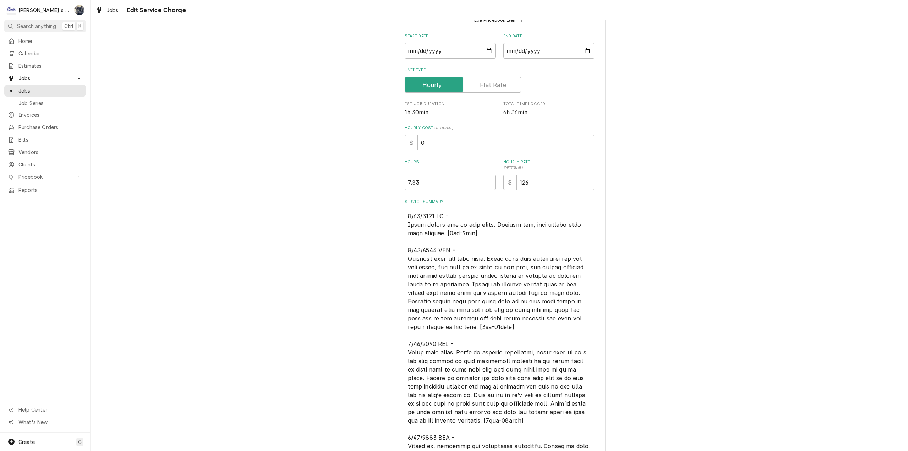
click at [461, 310] on textarea "Service Summary" at bounding box center [500, 343] width 190 height 270
drag, startPoint x: 552, startPoint y: 318, endPoint x: 445, endPoint y: 316, distance: 107.1
click at [445, 316] on textarea "Service Summary" at bounding box center [500, 343] width 190 height 270
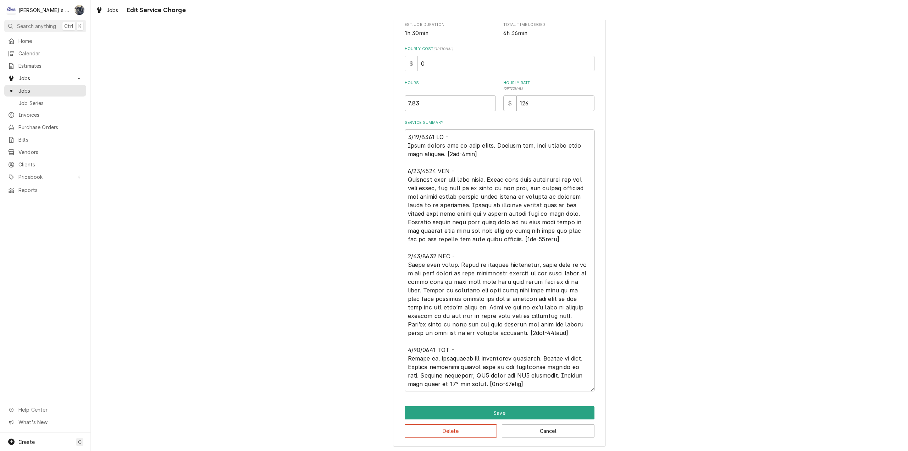
scroll to position [152, 0]
click at [405, 262] on textarea "Service Summary" at bounding box center [500, 259] width 190 height 262
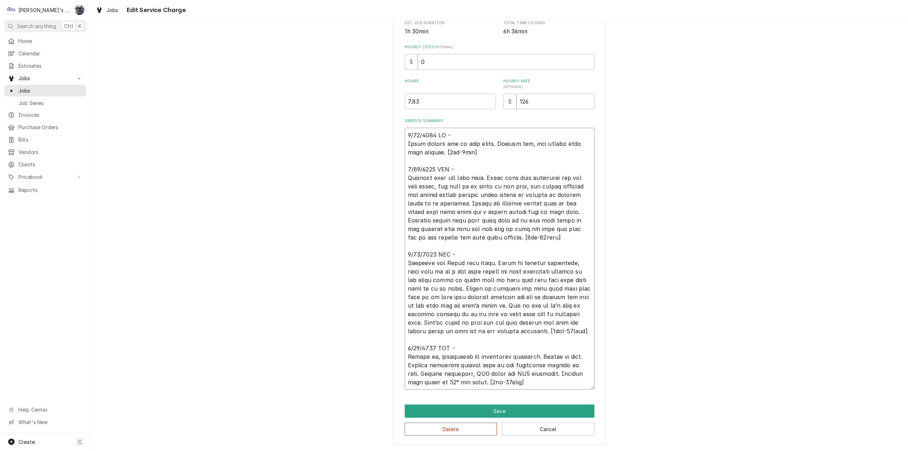
click at [446, 264] on textarea "Service Summary" at bounding box center [500, 259] width 190 height 262
click at [470, 305] on textarea "Service Summary" at bounding box center [500, 259] width 190 height 262
click at [577, 363] on textarea "Service Summary" at bounding box center [500, 259] width 190 height 262
click at [515, 408] on button "Save" at bounding box center [500, 410] width 190 height 13
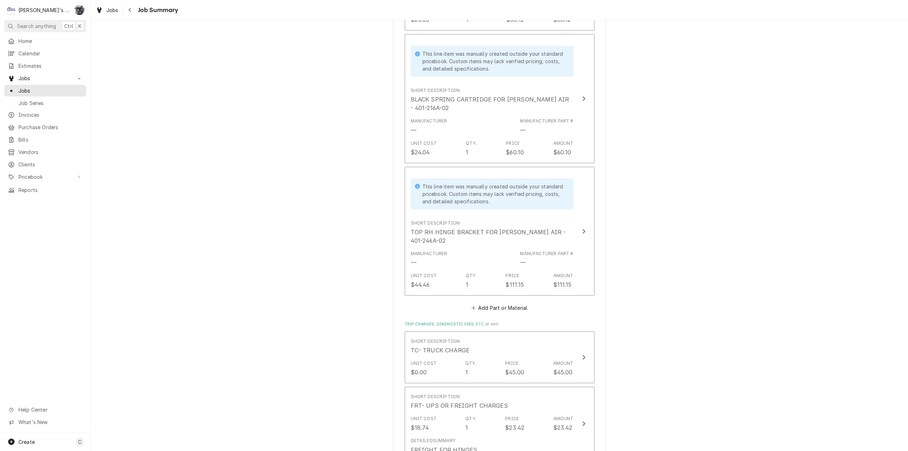
scroll to position [957, 0]
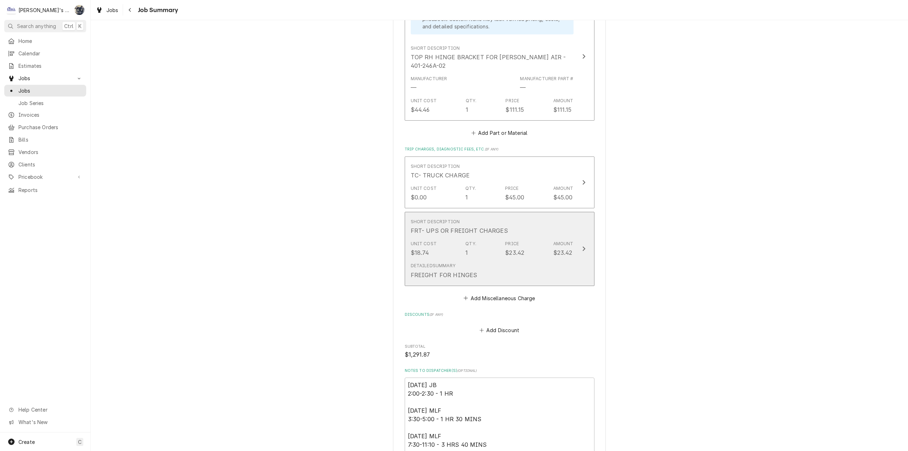
click at [484, 260] on div "Detailed Summary FREIGHT FOR HINGES" at bounding box center [492, 271] width 163 height 22
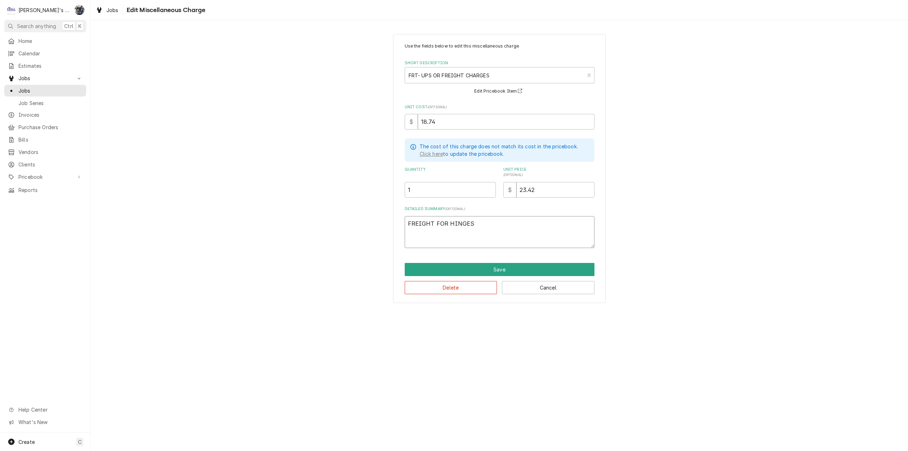
drag, startPoint x: 494, startPoint y: 227, endPoint x: 373, endPoint y: 239, distance: 121.5
click at [373, 234] on div "Use the fields below to edit this miscellaneous charge Short Description FRT- U…" at bounding box center [499, 169] width 817 height 282
click at [449, 271] on button "Save" at bounding box center [500, 269] width 190 height 13
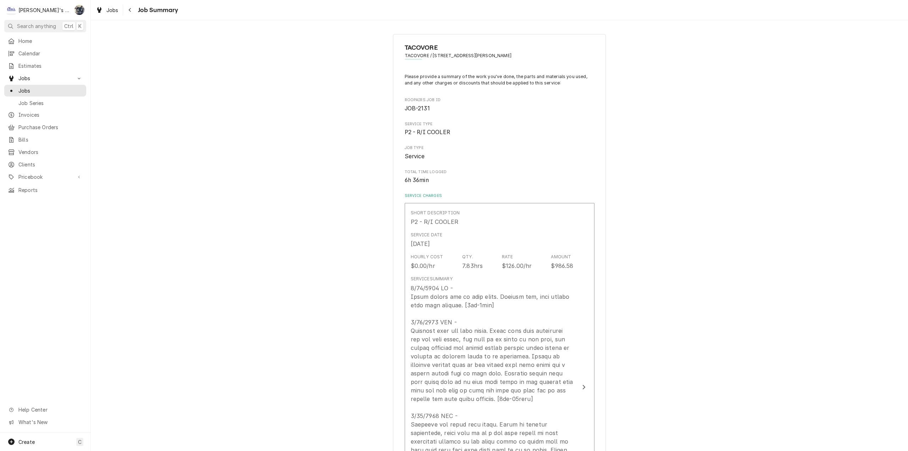
scroll to position [983, 0]
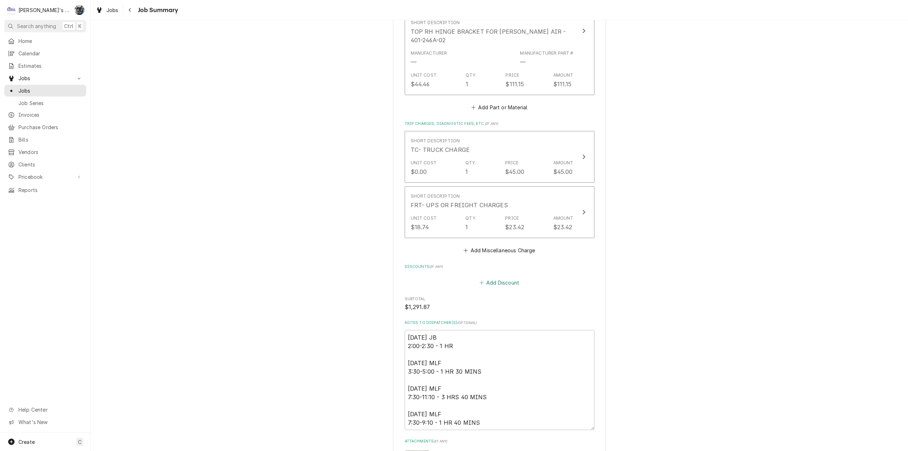
click at [492, 277] on button "Add Discount" at bounding box center [499, 282] width 42 height 10
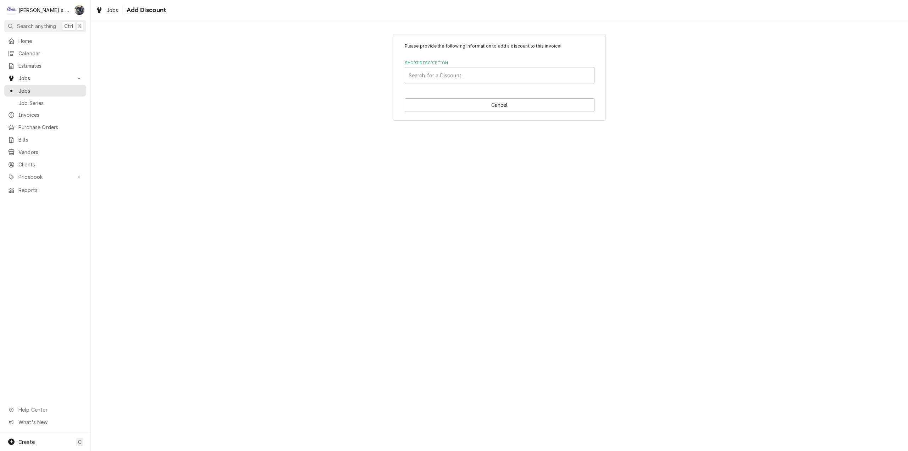
click at [445, 63] on label "Short Description" at bounding box center [500, 63] width 190 height 6
click at [445, 74] on div "Short Description" at bounding box center [499, 75] width 182 height 13
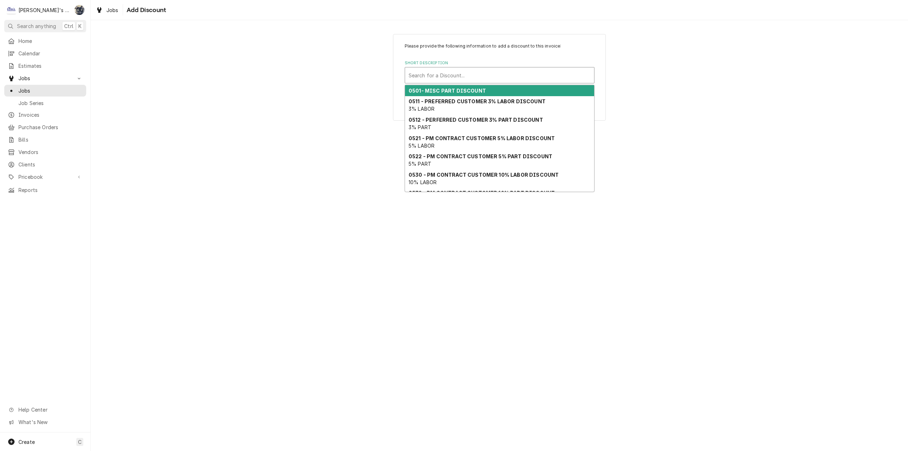
click at [446, 89] on strong "0501- MISC PART DISCOUNT" at bounding box center [446, 91] width 77 height 6
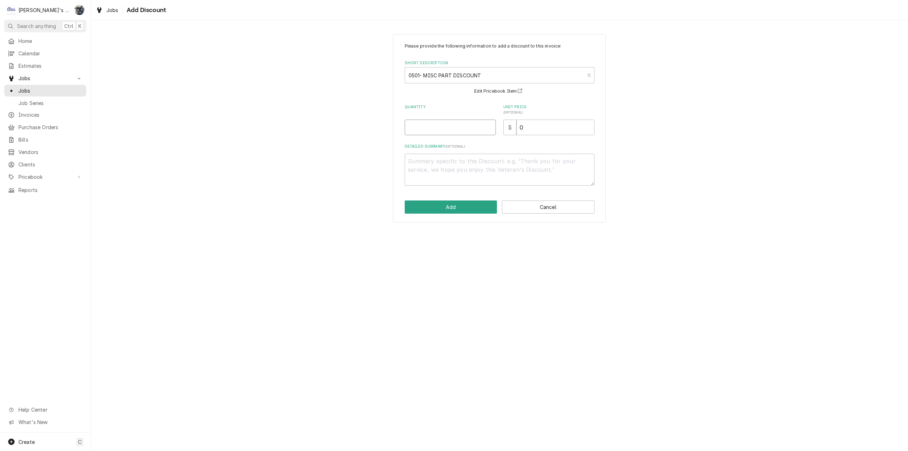
click at [436, 128] on input "Quantity" at bounding box center [450, 127] width 91 height 16
click at [441, 178] on textarea "Detailed Summary ( optional )" at bounding box center [500, 170] width 190 height 32
click at [452, 207] on button "Add" at bounding box center [451, 206] width 93 height 13
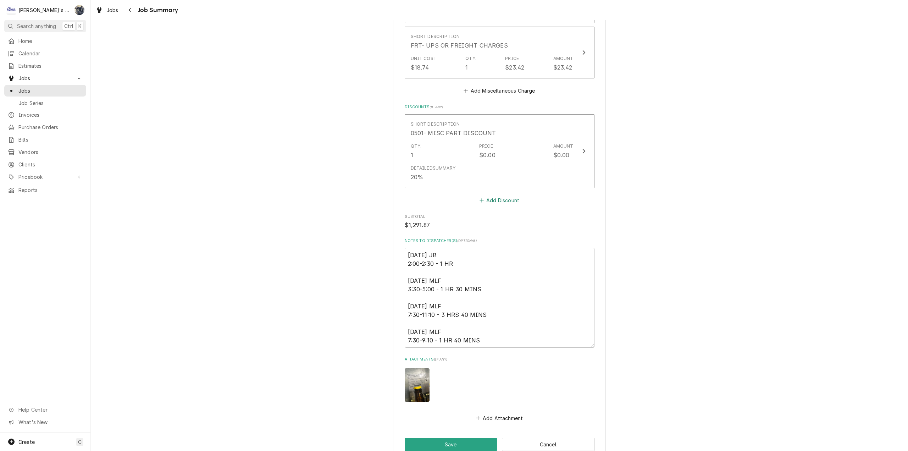
scroll to position [1208, 0]
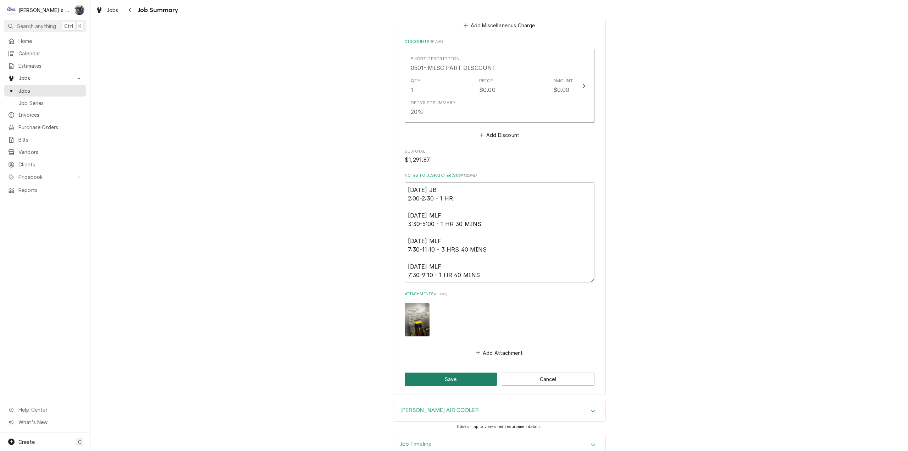
click at [478, 372] on button "Save" at bounding box center [451, 378] width 93 height 13
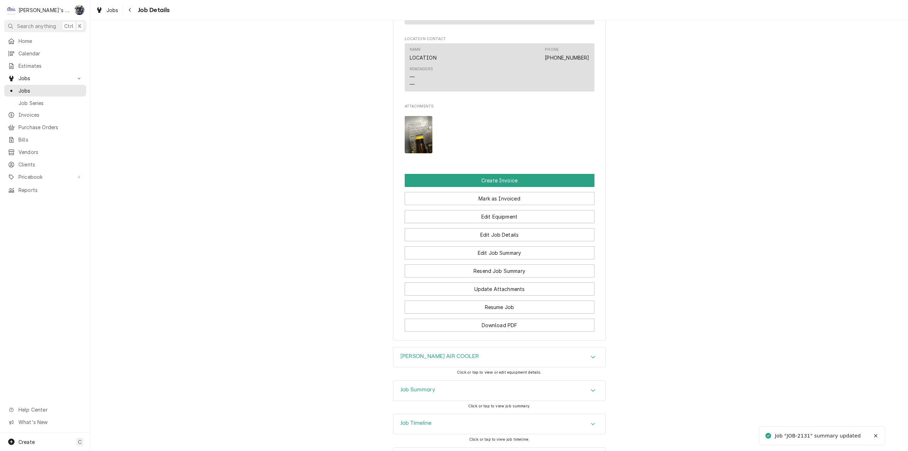
scroll to position [709, 0]
click at [494, 246] on button "Edit Job Summary" at bounding box center [500, 252] width 190 height 13
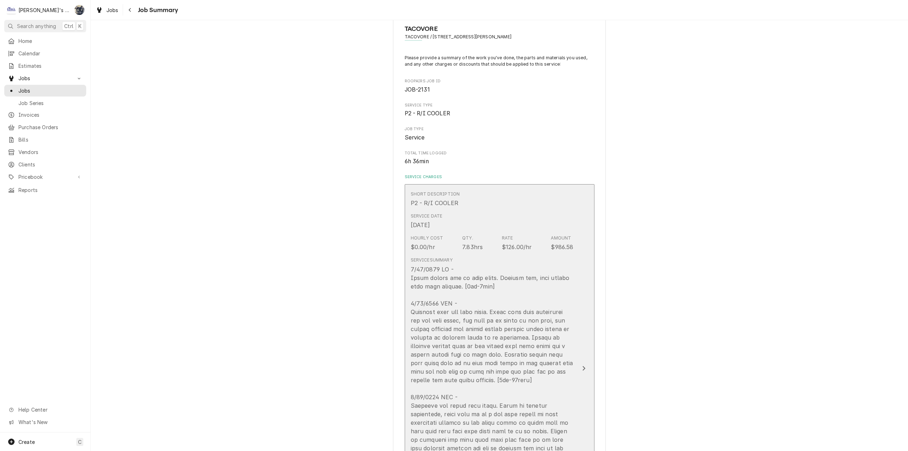
scroll to position [35, 0]
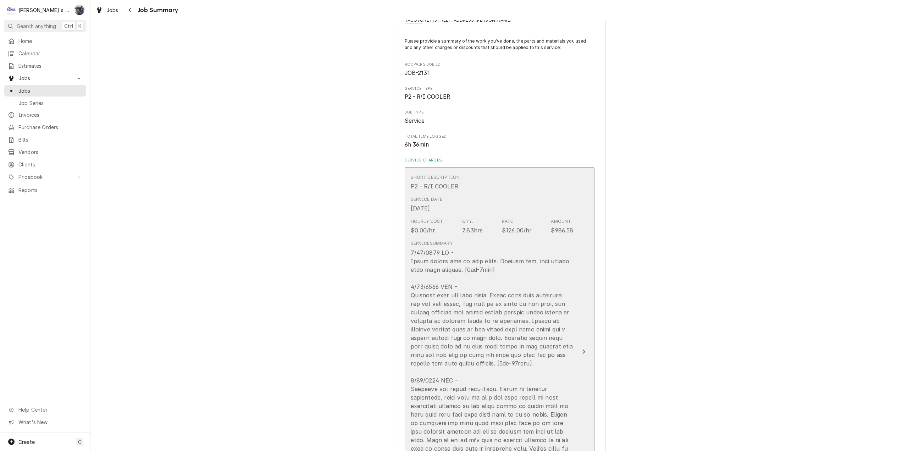
click at [472, 262] on div "Update Line Item" at bounding box center [492, 388] width 163 height 281
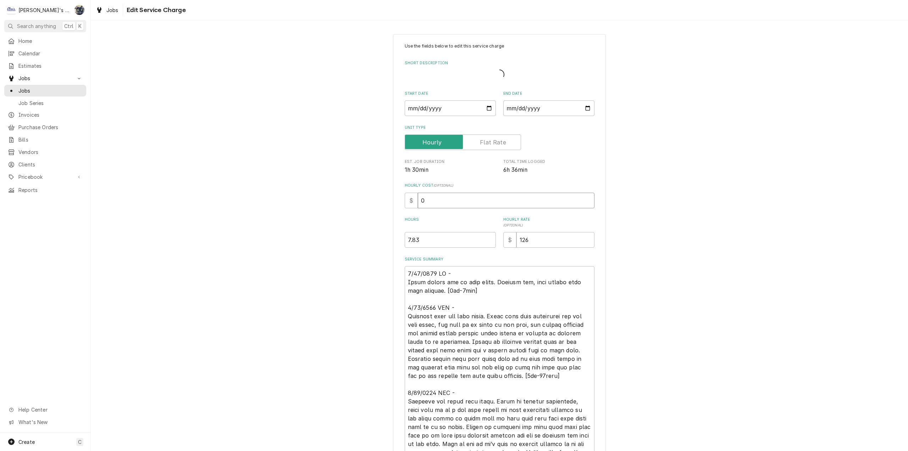
click at [368, 195] on div "Use the fields below to edit this service charge Short Description Start Date […" at bounding box center [499, 308] width 817 height 561
type textarea "x"
type input "3"
type textarea "x"
type input "35"
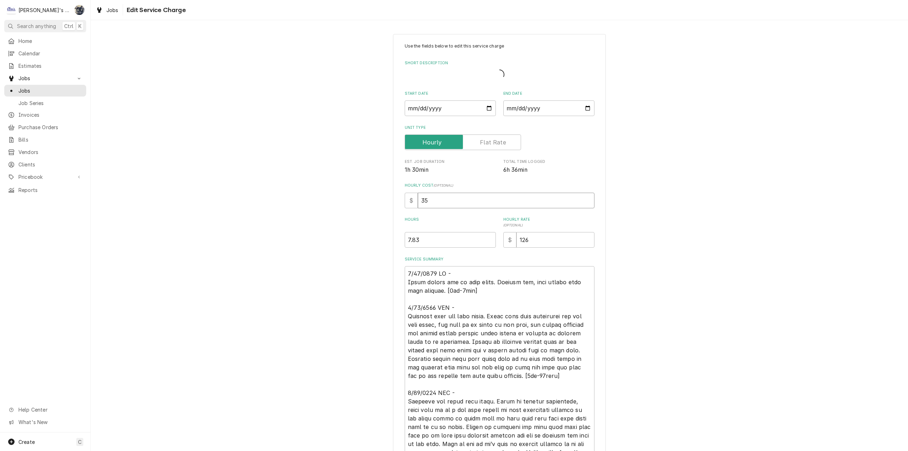
type textarea "x"
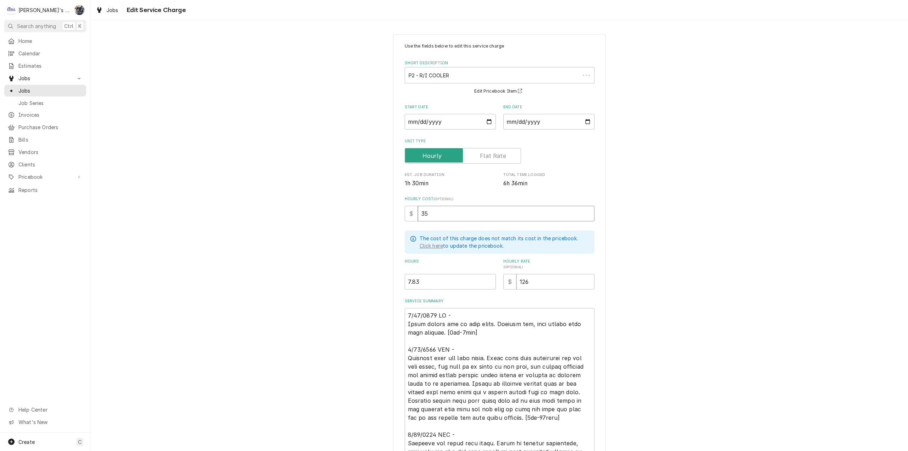
type input "35"
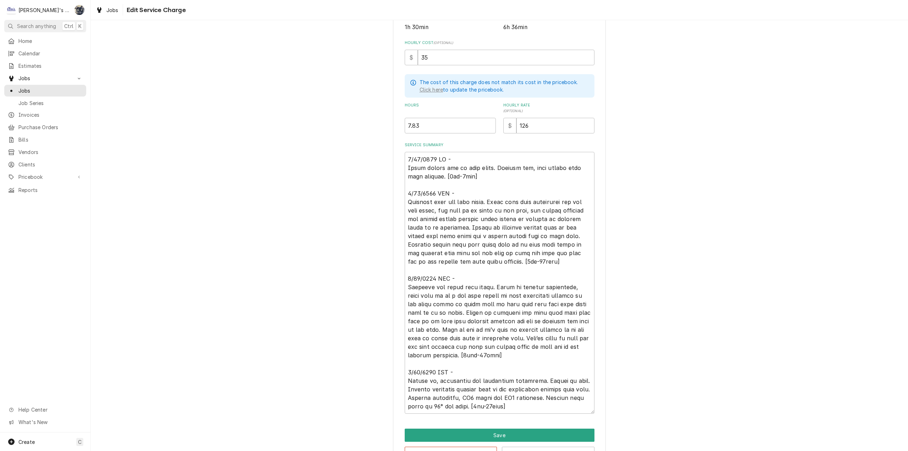
scroll to position [179, 0]
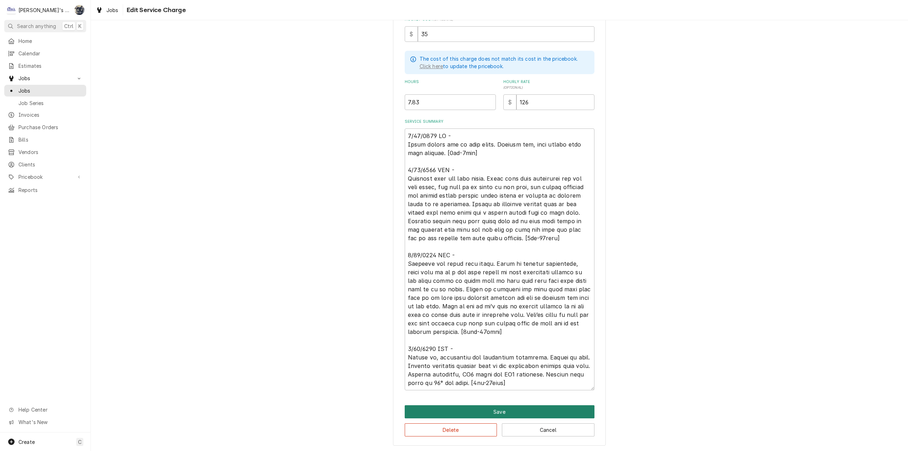
click at [491, 412] on button "Save" at bounding box center [500, 411] width 190 height 13
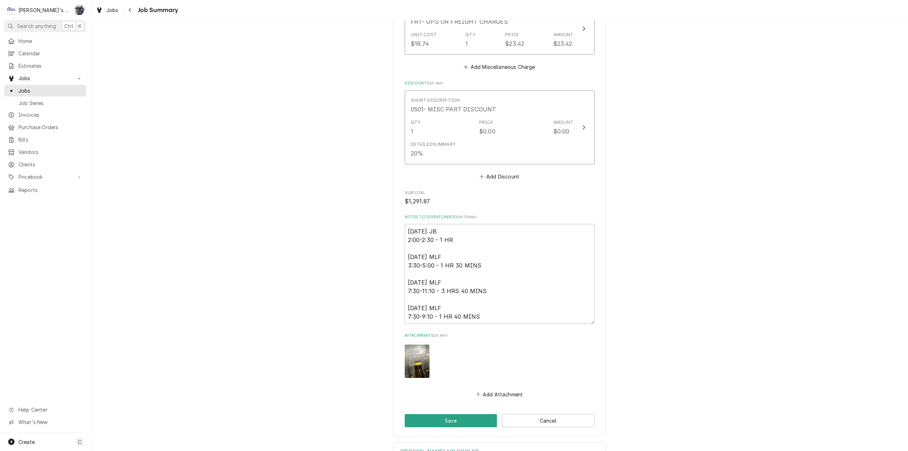
scroll to position [1208, 0]
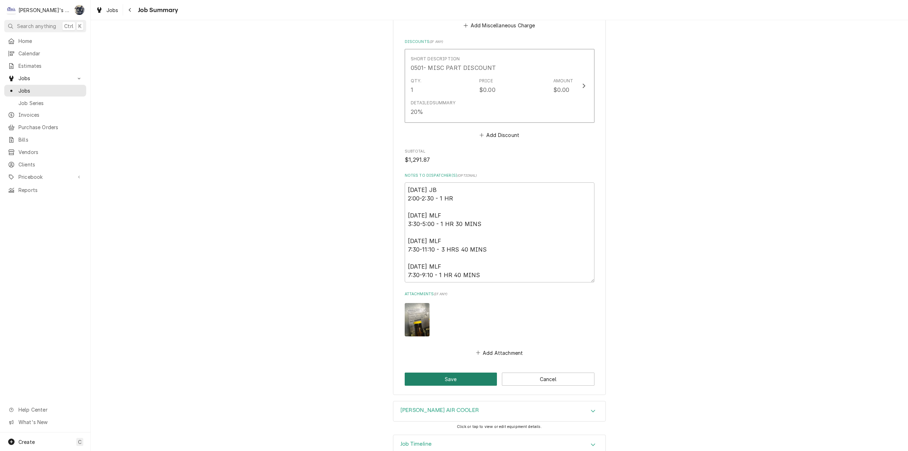
click at [477, 372] on button "Save" at bounding box center [451, 378] width 93 height 13
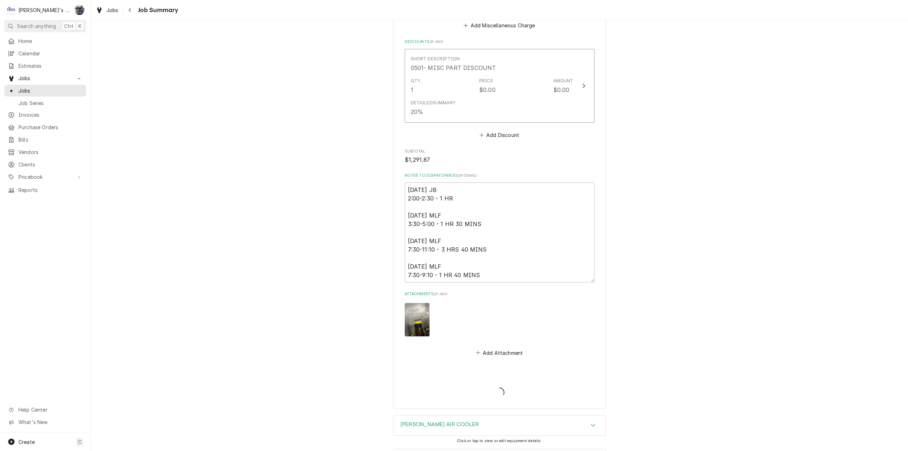
type textarea "x"
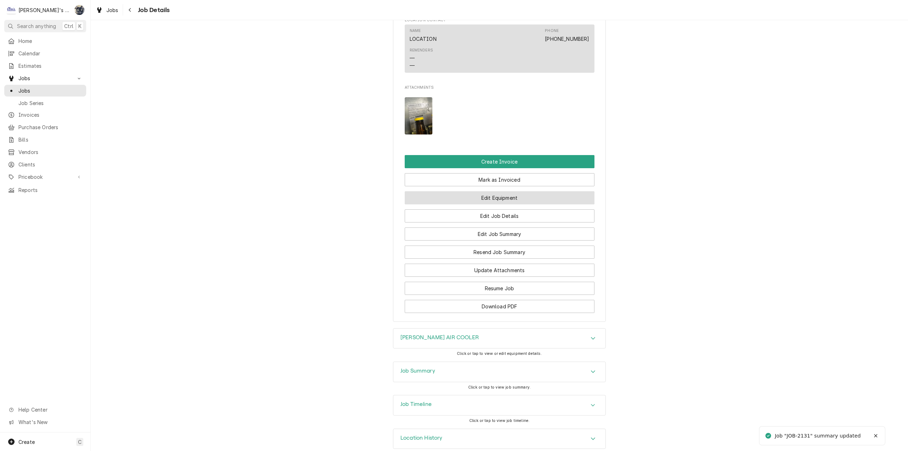
scroll to position [730, 0]
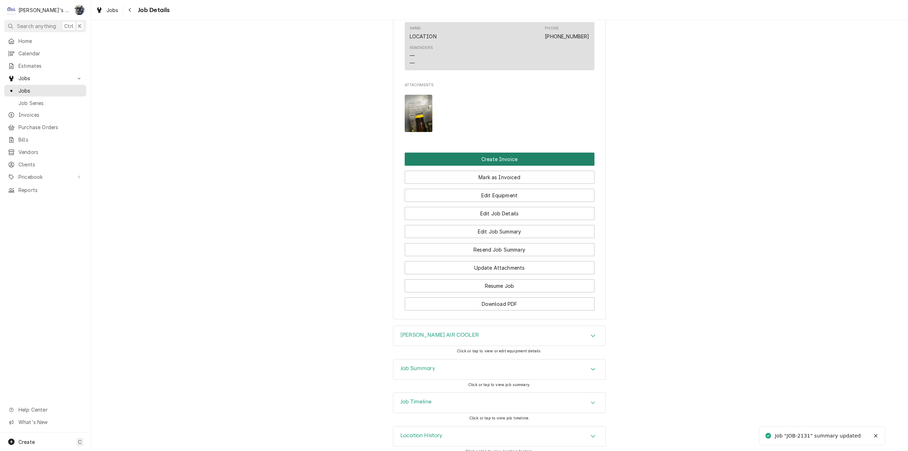
click at [485, 152] on button "Create Invoice" at bounding box center [500, 158] width 190 height 13
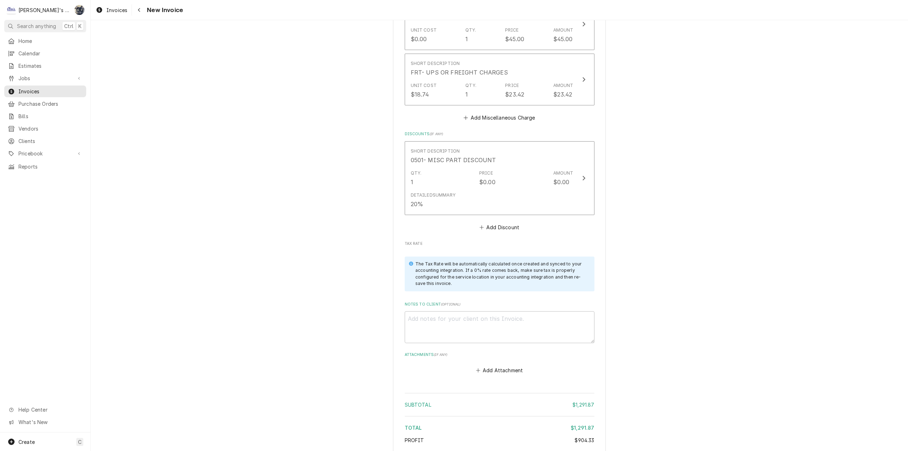
scroll to position [1666, 0]
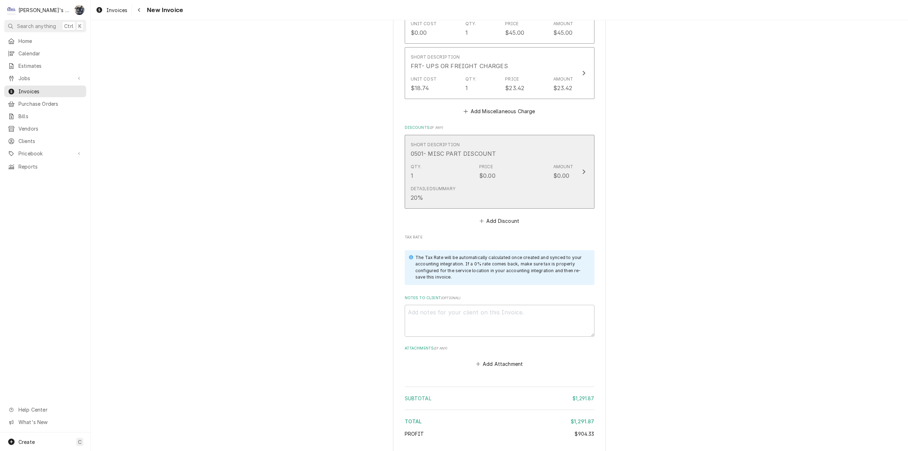
click at [435, 161] on div "Qty. 1 Price $0.00 Amount $0.00" at bounding box center [492, 172] width 163 height 22
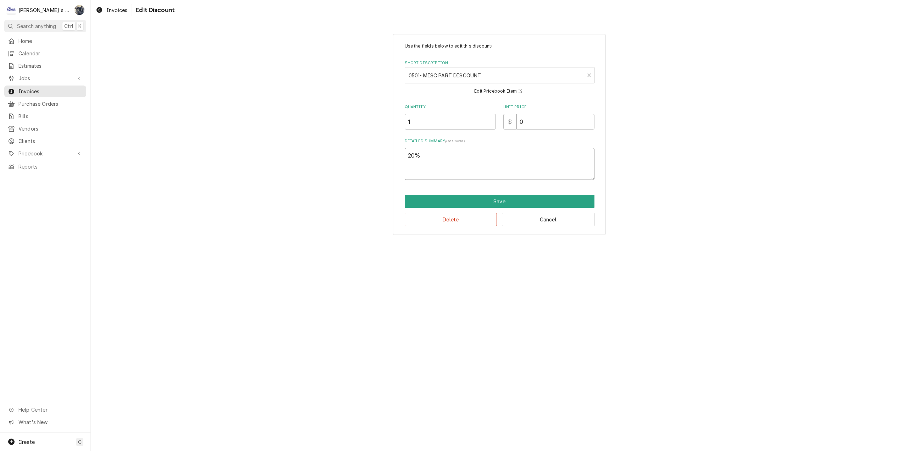
click at [453, 172] on textarea "20%" at bounding box center [500, 164] width 190 height 32
type textarea "x"
type textarea "20%"
type textarea "x"
type textarea "20% h"
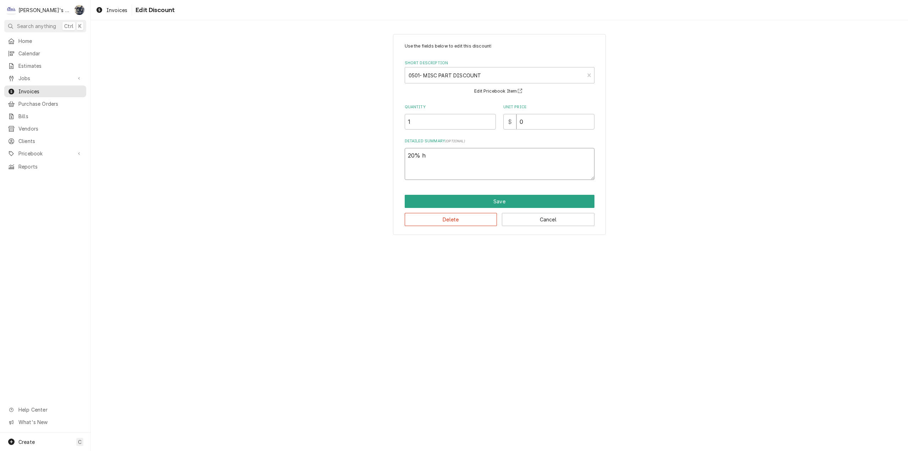
type textarea "x"
type textarea "20%"
type textarea "x"
type textarea "20% H"
type textarea "x"
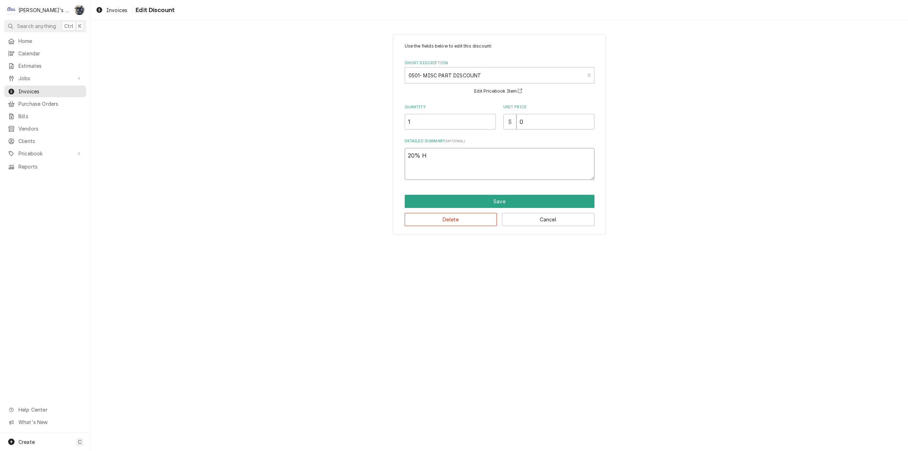
type textarea "20% HA"
type textarea "x"
type textarea "20% HAR"
type textarea "x"
type textarea "20% HARD"
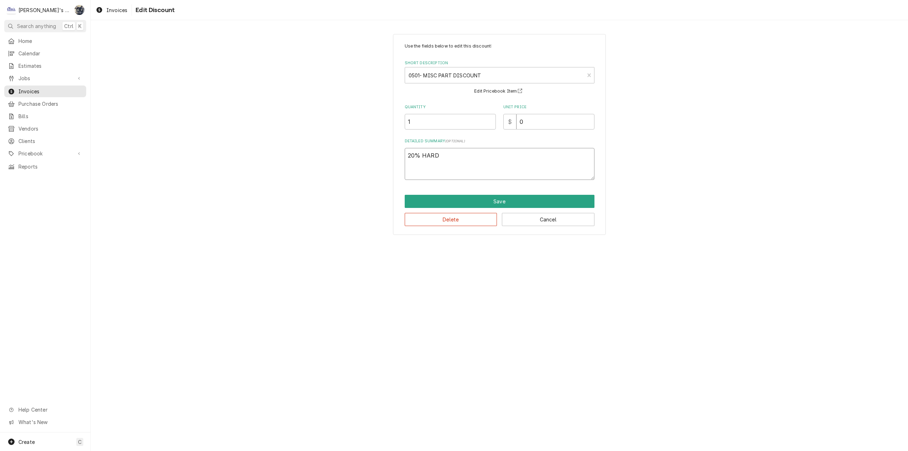
type textarea "x"
type textarea "20% HARDW"
type textarea "x"
type textarea "20% HARDWA"
type textarea "x"
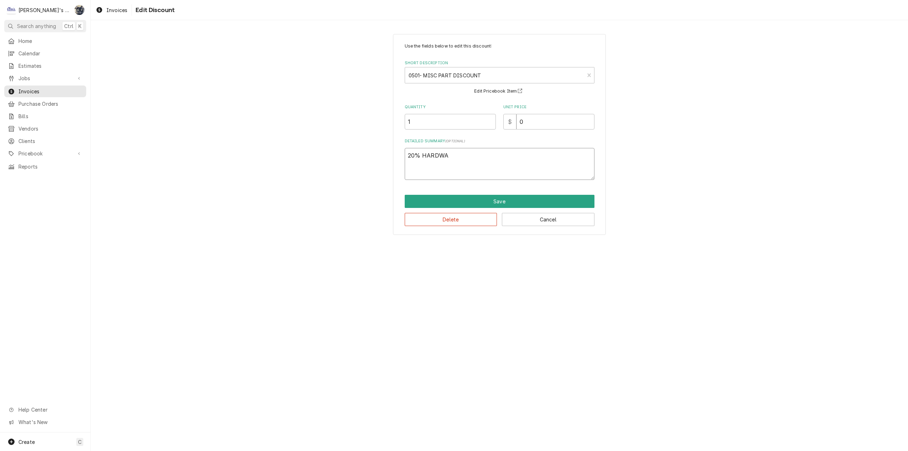
type textarea "20% HARDWAR"
type textarea "x"
type textarea "20% HARDWARE"
type textarea "x"
type textarea "20% HARDWAR"
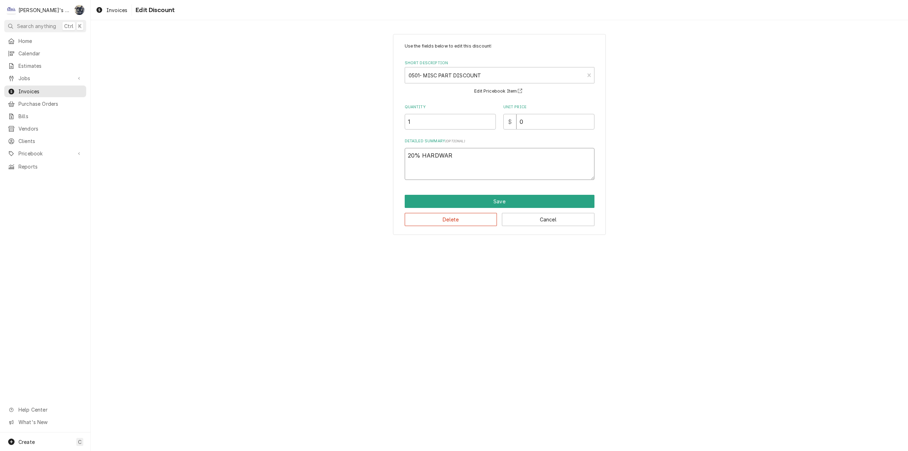
type textarea "x"
type textarea "20% HARDWA"
type textarea "x"
type textarea "20% HARDW"
type textarea "x"
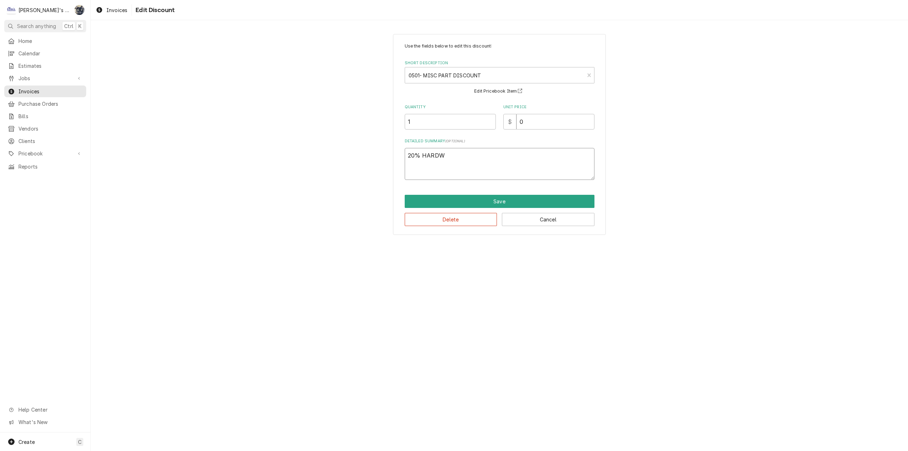
type textarea "20% HARD"
type textarea "x"
type textarea "20% HAR"
type textarea "x"
type textarea "20% HA"
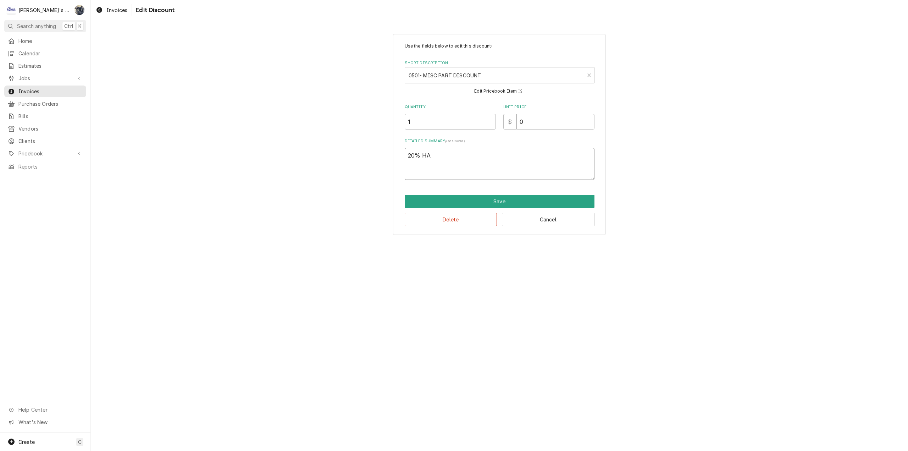
type textarea "x"
type textarea "20% H"
type textarea "x"
type textarea "20%"
click at [521, 217] on button "Cancel" at bounding box center [548, 219] width 93 height 13
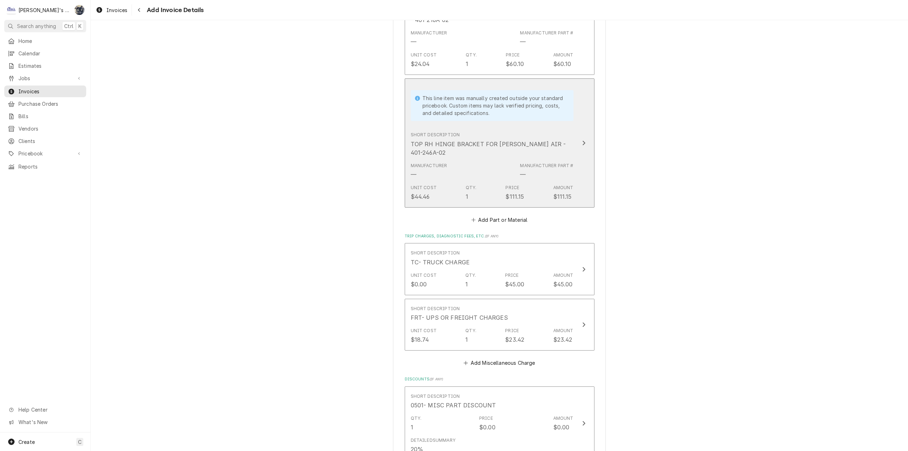
scroll to position [1542, 0]
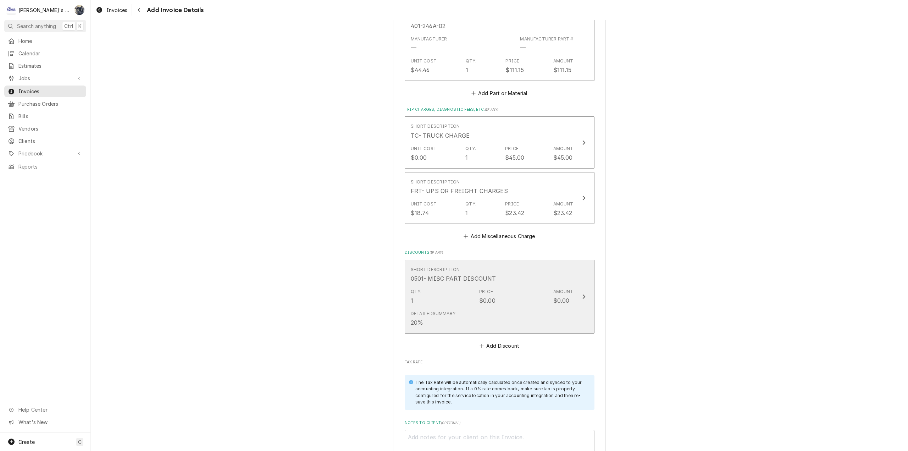
click at [490, 263] on div "Short Description 0501- MISC PART DISCOUNT" at bounding box center [492, 274] width 163 height 22
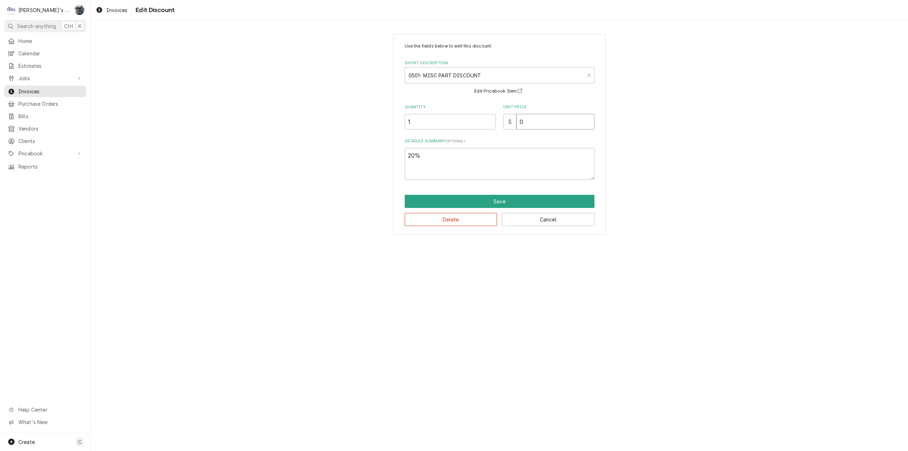
drag, startPoint x: 529, startPoint y: 121, endPoint x: 509, endPoint y: 121, distance: 19.5
click at [509, 121] on div "$ 0" at bounding box center [548, 122] width 91 height 16
type textarea "x"
type input "4"
type textarea "x"
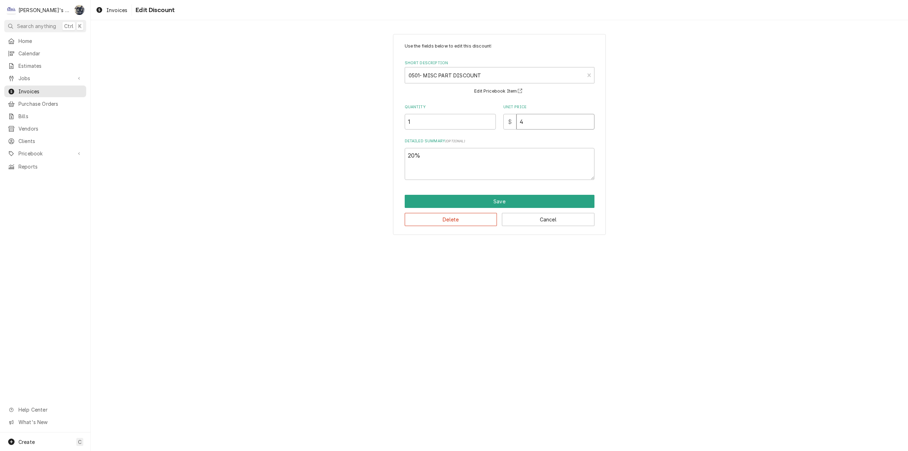
type input "45"
type textarea "x"
type input "45.8"
type textarea "x"
type input "45.87"
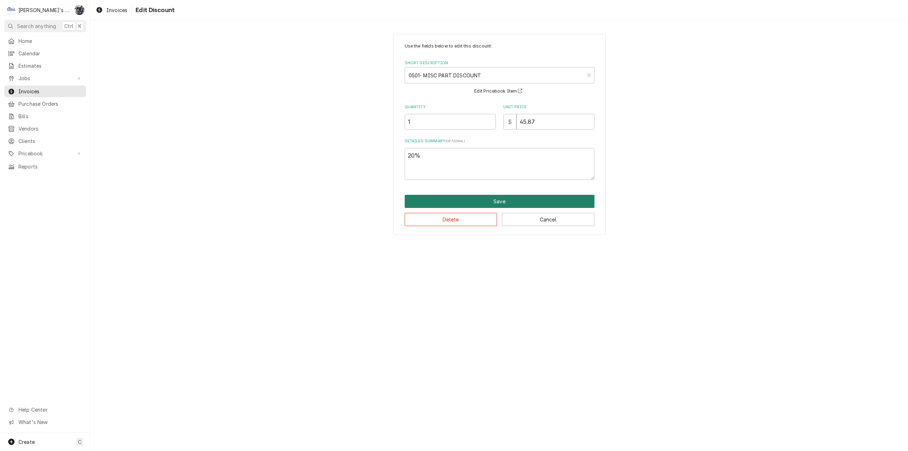
click at [492, 198] on button "Save" at bounding box center [500, 201] width 190 height 13
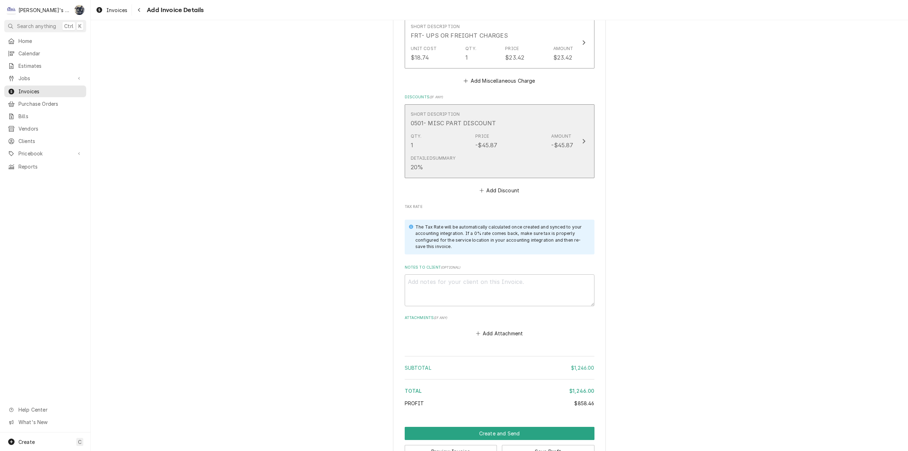
scroll to position [1702, 0]
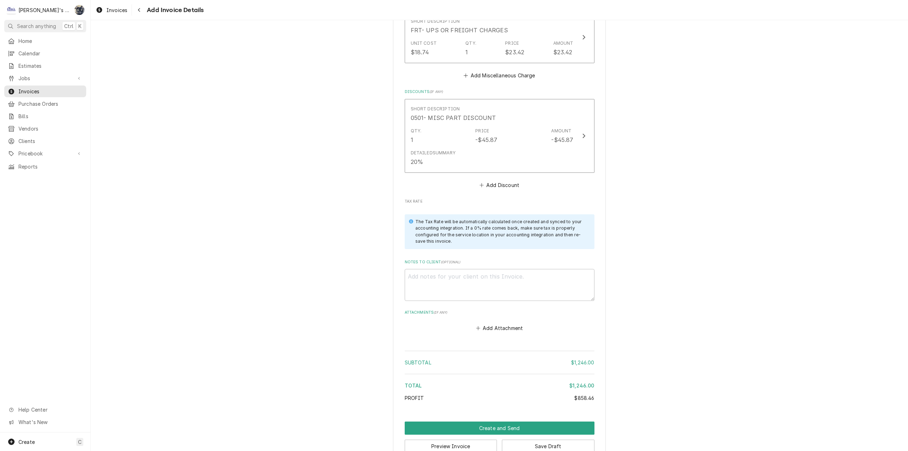
click at [479, 259] on div "Notes to Client ( optional )" at bounding box center [500, 279] width 190 height 41
click at [479, 269] on textarea "Notes to Client ( optional )" at bounding box center [500, 285] width 190 height 32
type textarea "x"
type textarea "8"
type textarea "x"
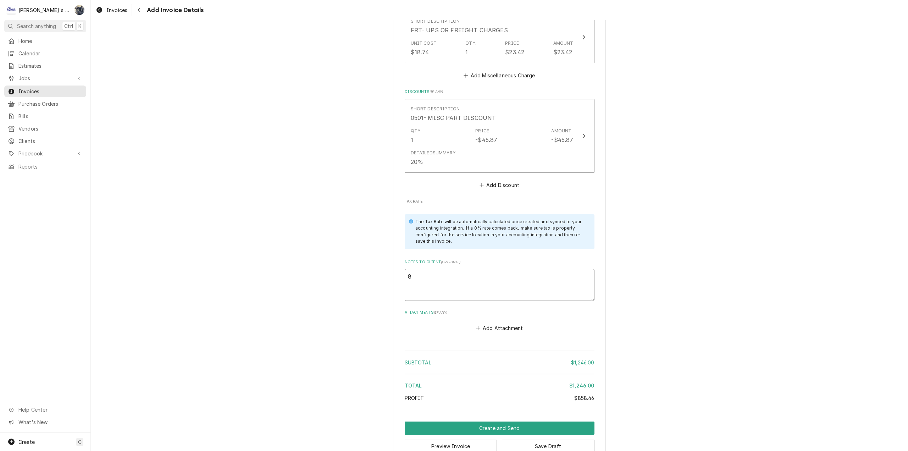
type textarea "8/"
type textarea "x"
type textarea "8/2"
type textarea "x"
type textarea "8/22"
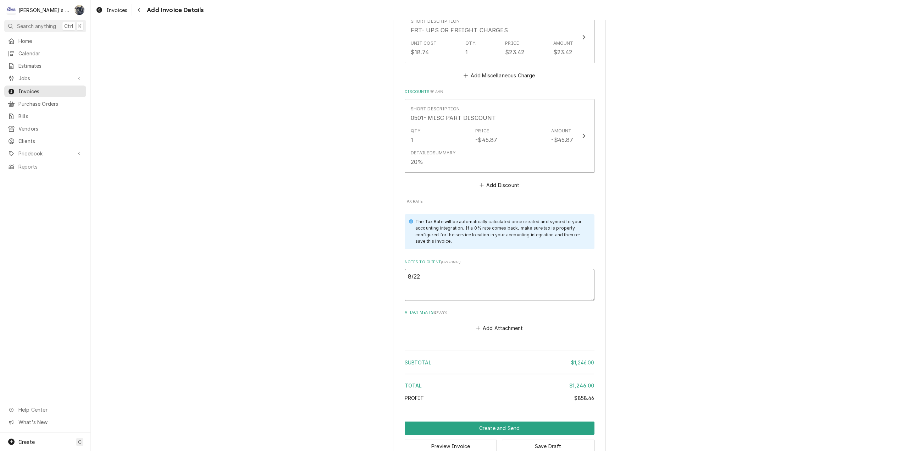
type textarea "x"
type textarea "8/22/"
type textarea "x"
type textarea "8/22/2"
type textarea "x"
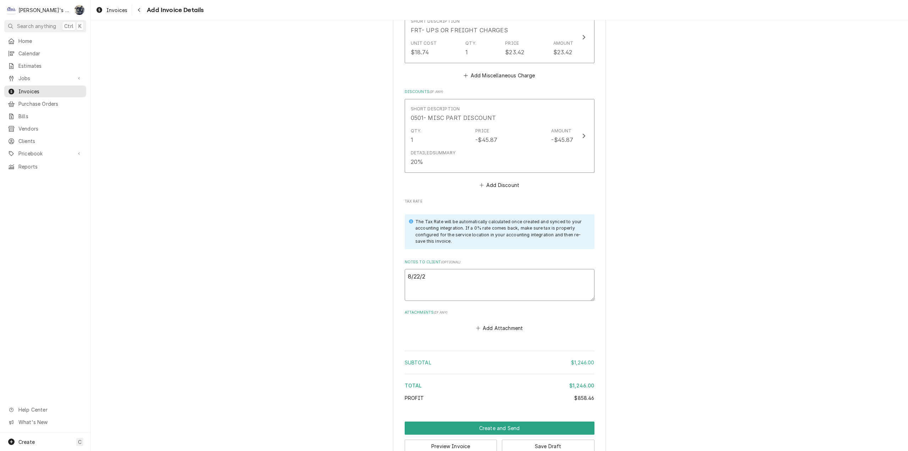
type textarea "8/22/20"
type textarea "x"
type textarea "8/22/202"
type textarea "x"
type textarea "8/22/2025"
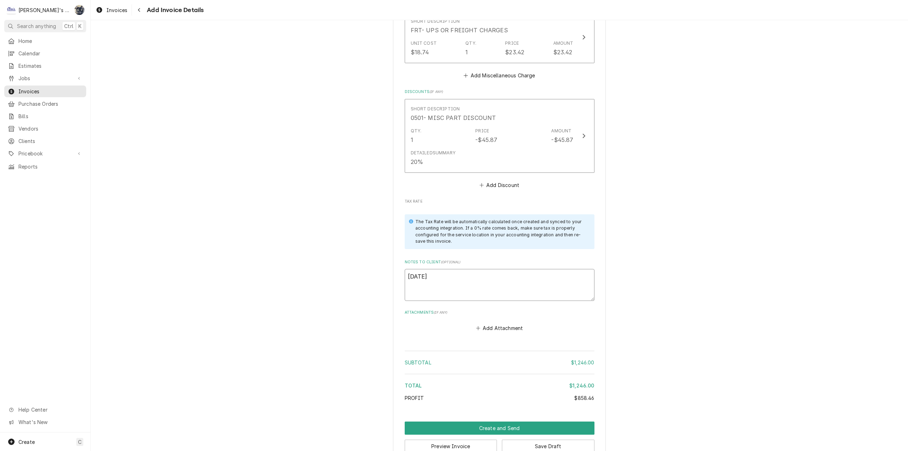
type textarea "x"
type textarea "8/22/2025"
type textarea "x"
type textarea "8/22/2025 s"
type textarea "x"
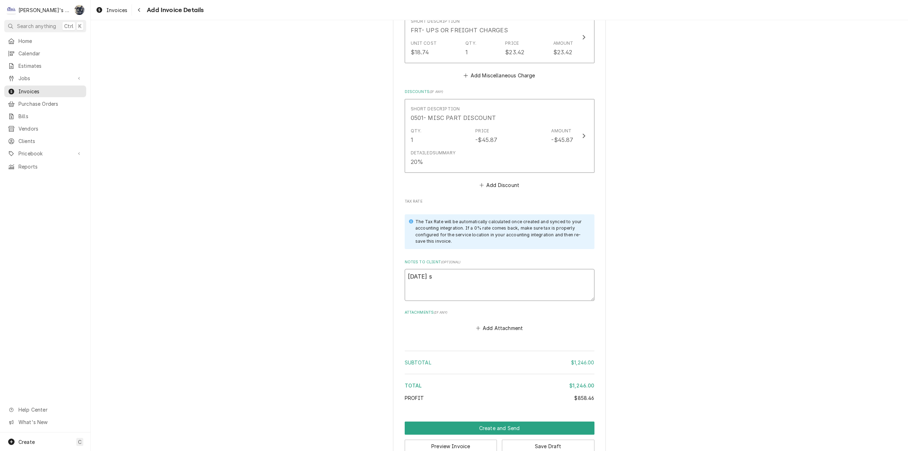
type textarea "8/22/2025 sA"
type textarea "x"
type textarea "8/22/2025 sAR"
type textarea "x"
type textarea "8/22/2025 sARA"
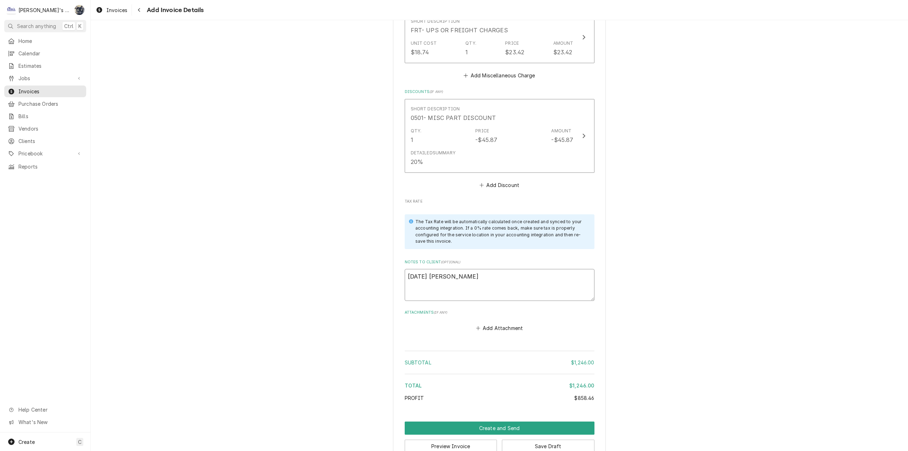
type textarea "x"
type textarea "8/22/2025 sAR"
type textarea "x"
type textarea "8/22/2025 sA"
type textarea "x"
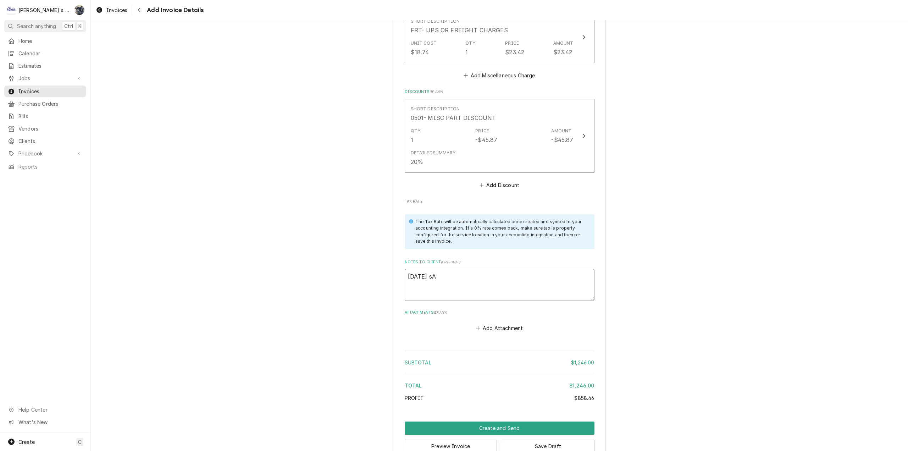
type textarea "8/22/2025 s"
type textarea "x"
type textarea "8/22/2025"
type textarea "x"
type textarea "8/22/2025 S"
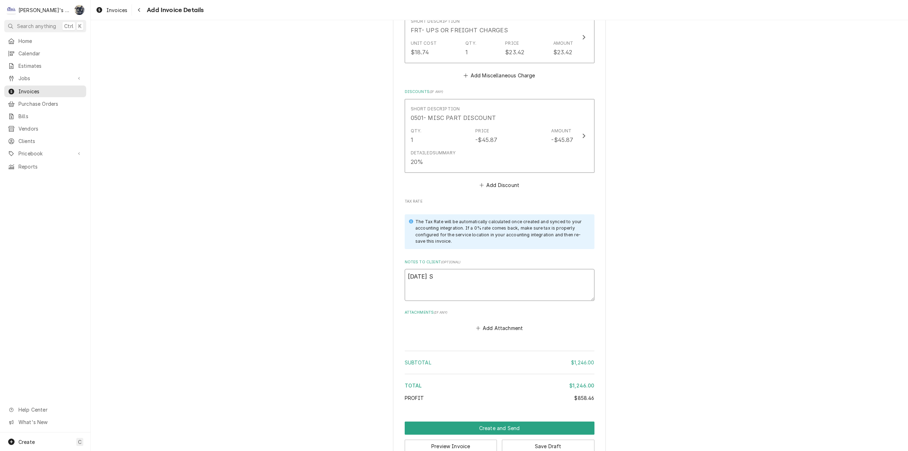
type textarea "x"
type textarea "8/22/2025 Sa"
type textarea "x"
type textarea "8/22/2025 Sar"
type textarea "x"
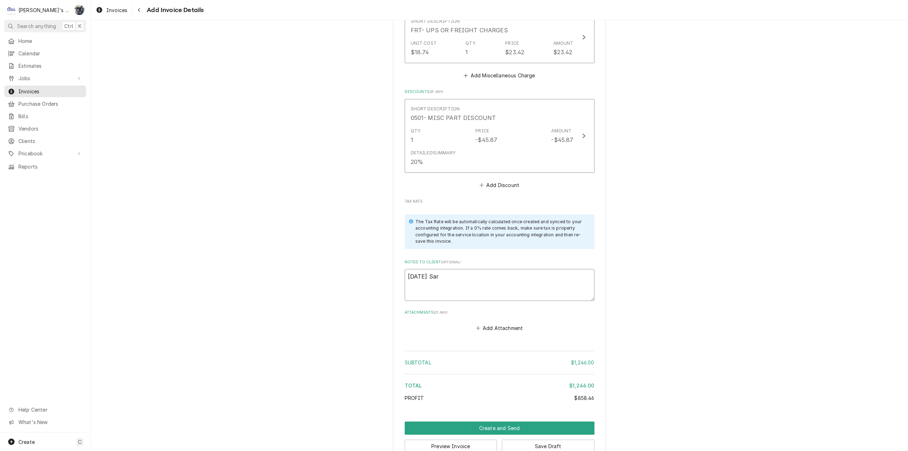
type textarea "8/22/2025 Sara"
type textarea "x"
type textarea "8/22/2025 Sarah"
type textarea "x"
type textarea "8/22/2025 Sarah"
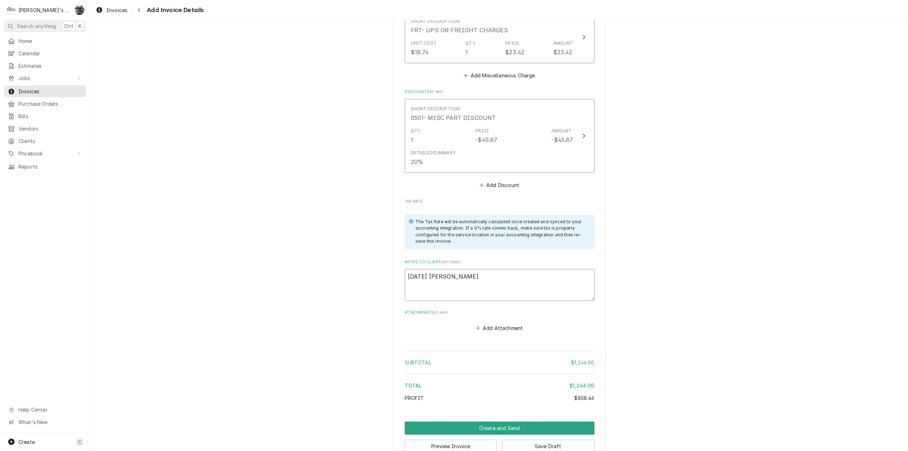
type textarea "x"
type textarea "8/22/2025 Sarah -"
type textarea "x"
type textarea "8/22/2025 Sarah -"
type textarea "x"
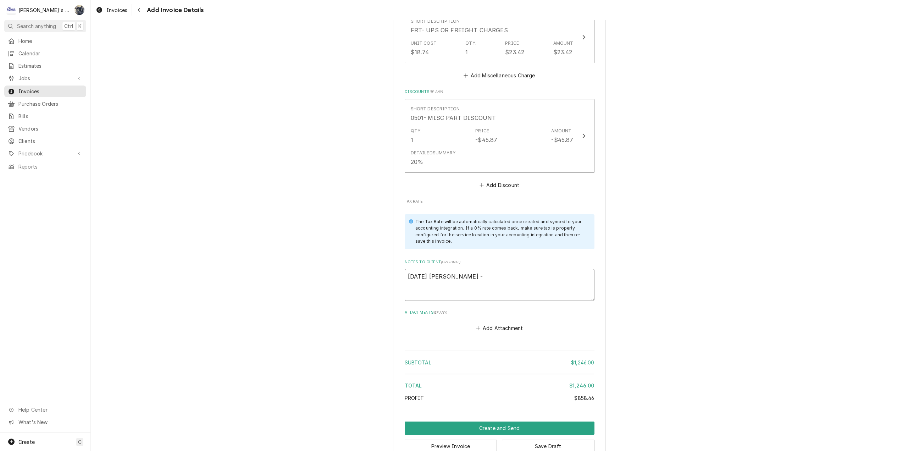
type textarea "8/22/2025 Sarah - G"
type textarea "x"
type textarea "8/22/2025 Sarah - Gr"
type textarea "x"
type textarea "8/22/2025 Sarah - Gre"
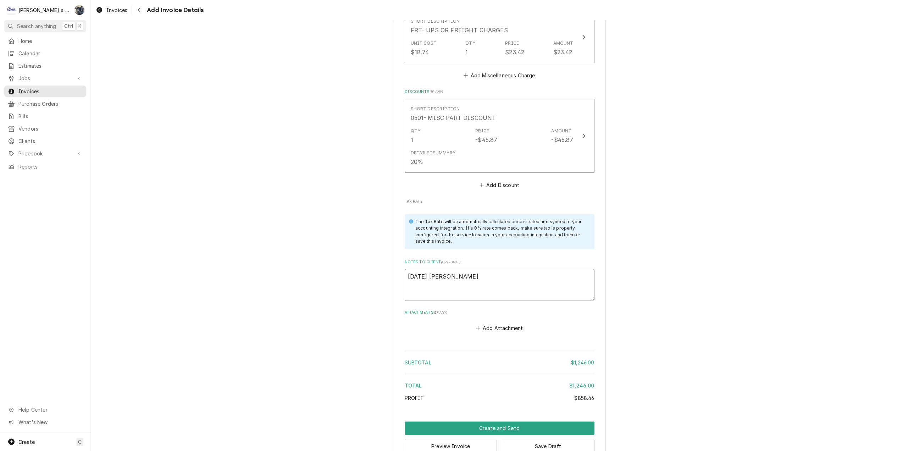
type textarea "x"
type textarea "8/22/2025 Sarah - Greg"
type textarea "x"
type textarea "8/22/2025 Sarah - Greg,"
type textarea "x"
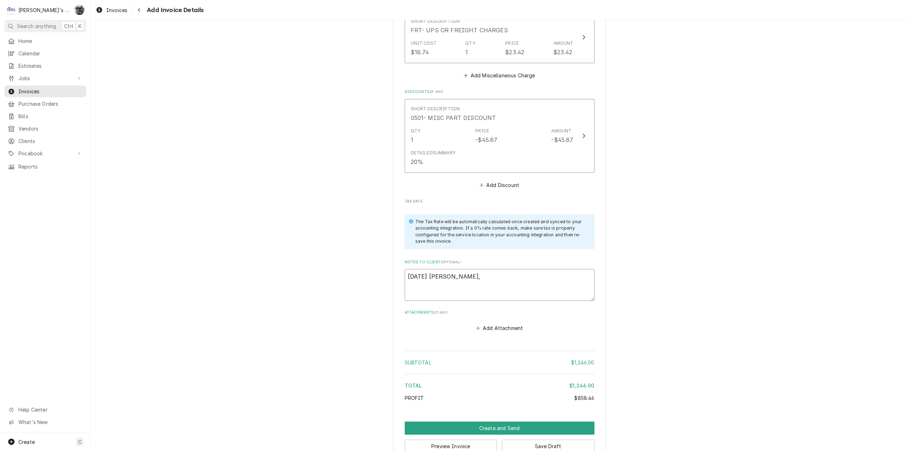
type textarea "8/22/2025 Sarah - Greg,"
type textarea "x"
type textarea "8/22/2025 Sarah - Greg, L"
type textarea "x"
type textarea "8/22/2025 Sarah - Greg, LD"
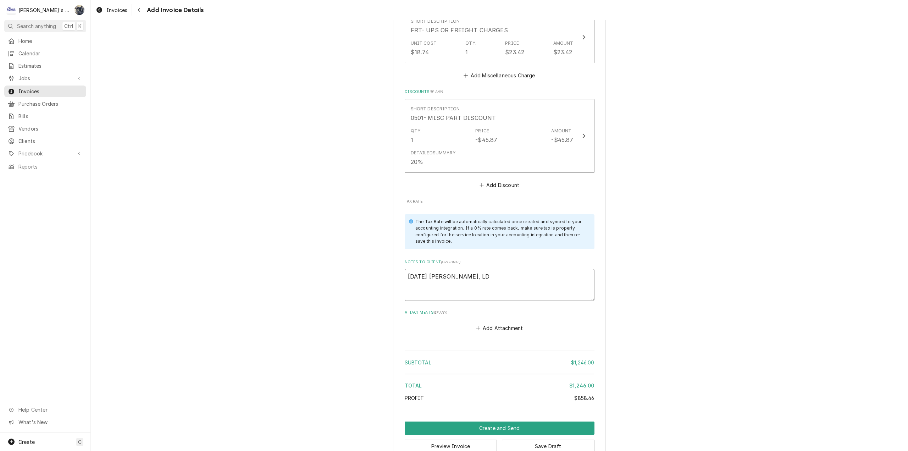
type textarea "x"
type textarea "8/22/2025 Sarah - Greg, LD?"
click at [518, 439] on button "Save Draft" at bounding box center [548, 445] width 93 height 13
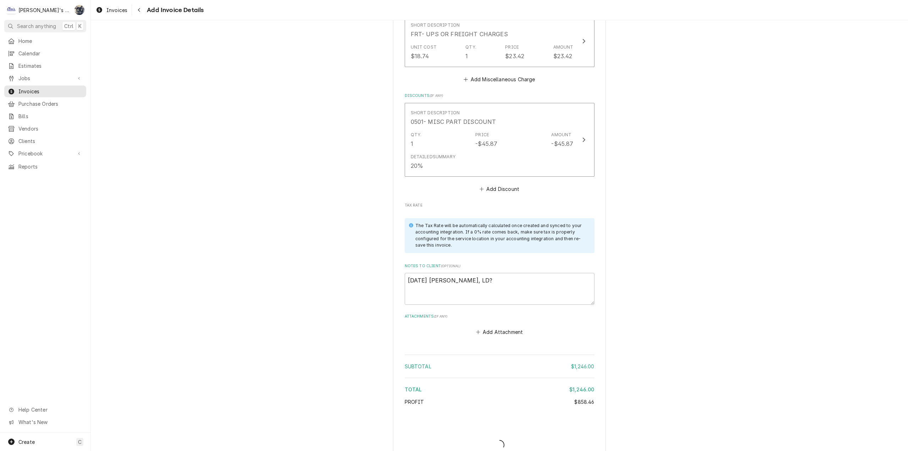
type textarea "x"
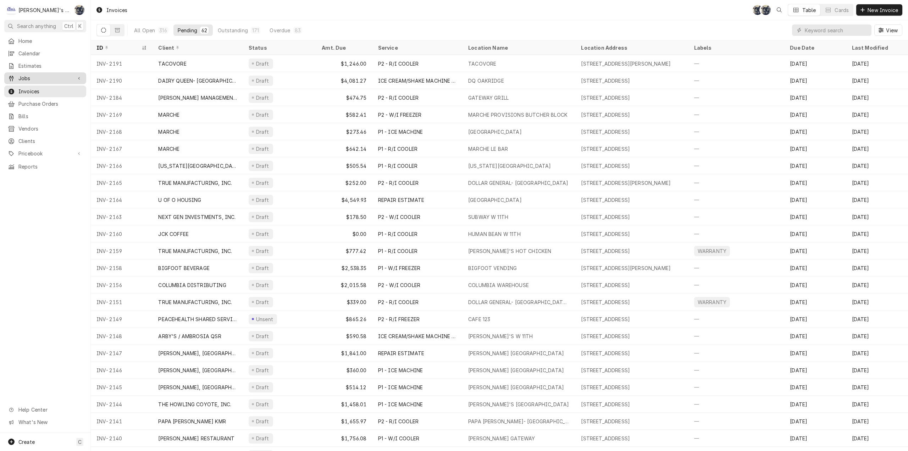
click at [55, 77] on span "Jobs" at bounding box center [45, 77] width 54 height 7
click at [56, 90] on span "Jobs" at bounding box center [50, 90] width 64 height 7
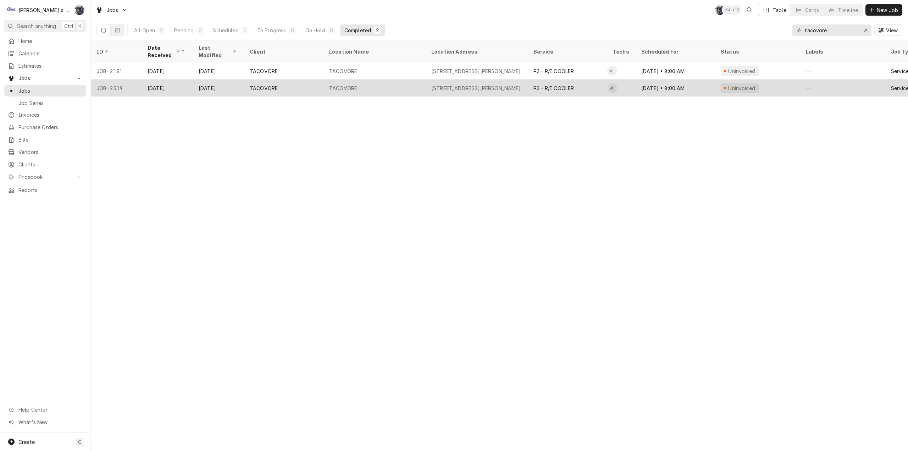
click at [562, 79] on div "P2 - R/I COOLER" at bounding box center [567, 87] width 79 height 17
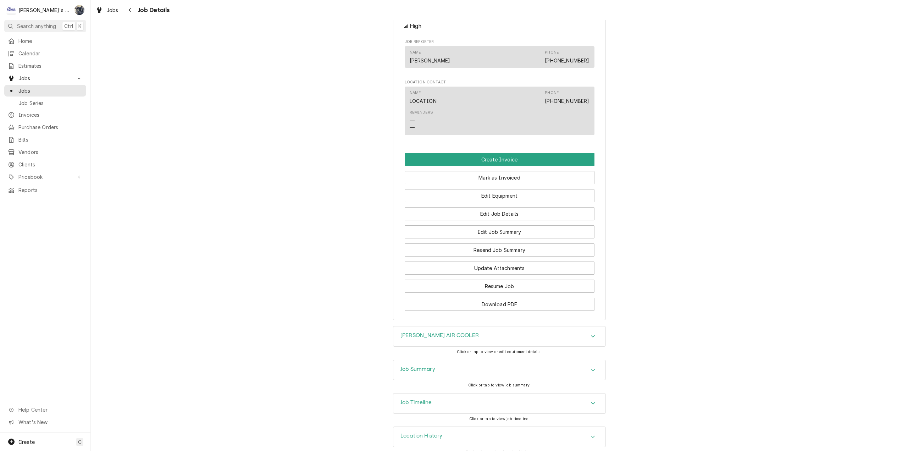
scroll to position [709, 0]
click at [530, 346] on div "[PERSON_NAME] AIR COOLER" at bounding box center [499, 336] width 212 height 20
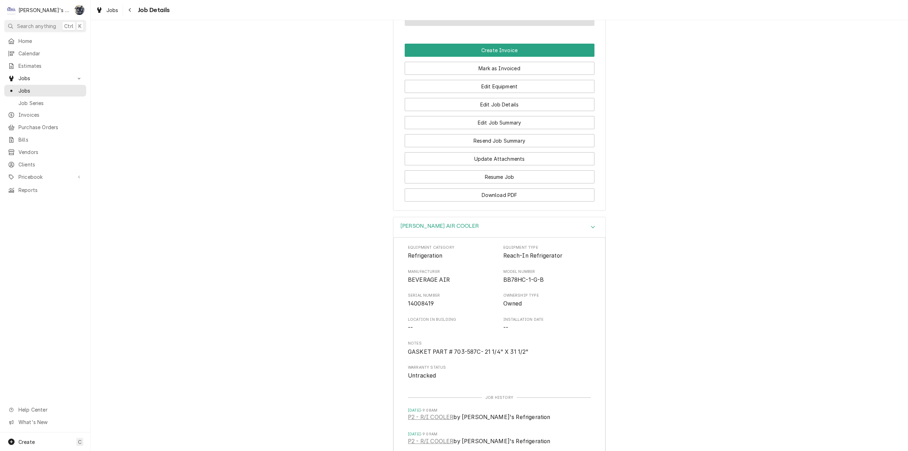
scroll to position [818, 0]
click at [491, 129] on button "Edit Job Summary" at bounding box center [500, 122] width 190 height 13
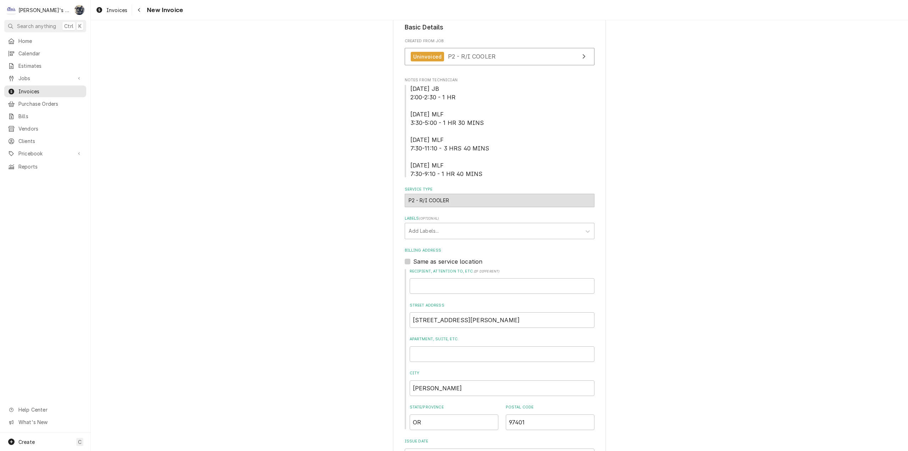
scroll to position [16, 0]
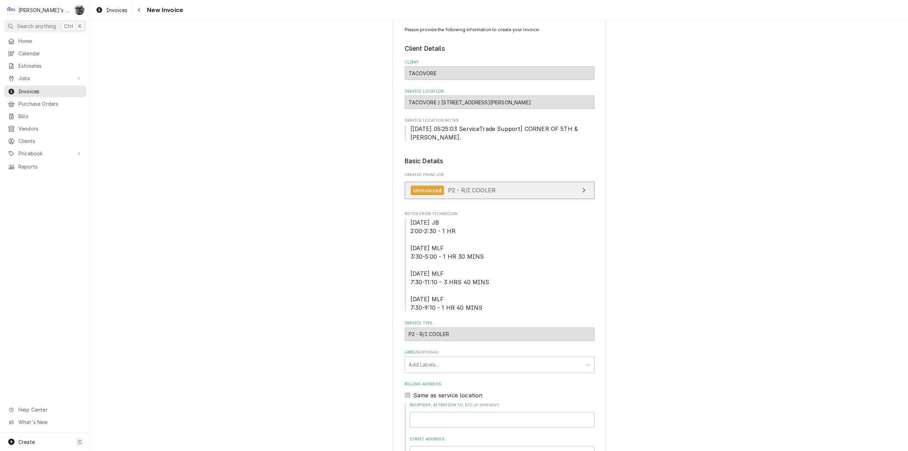
click at [510, 194] on link "Uninvoiced P2 - R/I COOLER" at bounding box center [500, 190] width 190 height 17
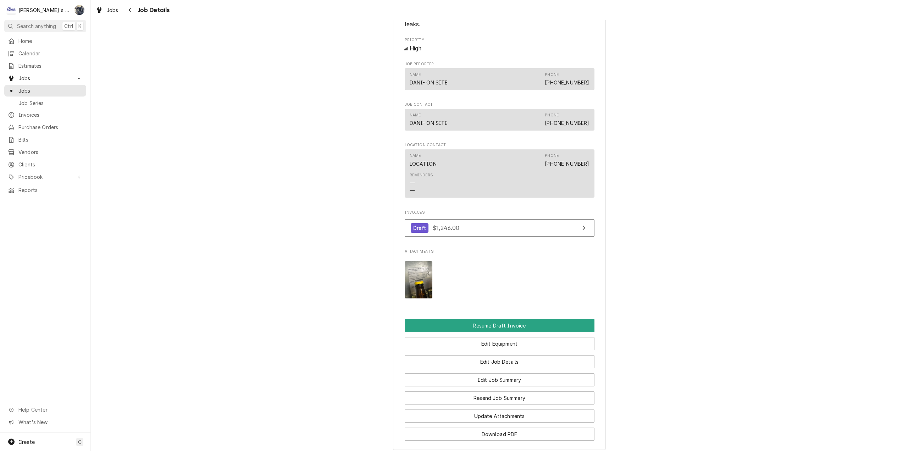
scroll to position [733, 0]
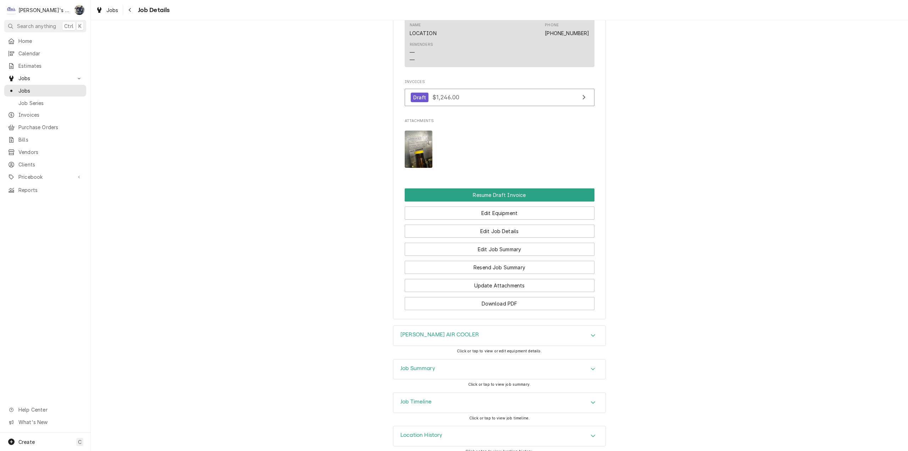
click at [409, 118] on span "Attachments" at bounding box center [500, 121] width 190 height 6
click at [412, 142] on img "Attachments" at bounding box center [419, 148] width 28 height 37
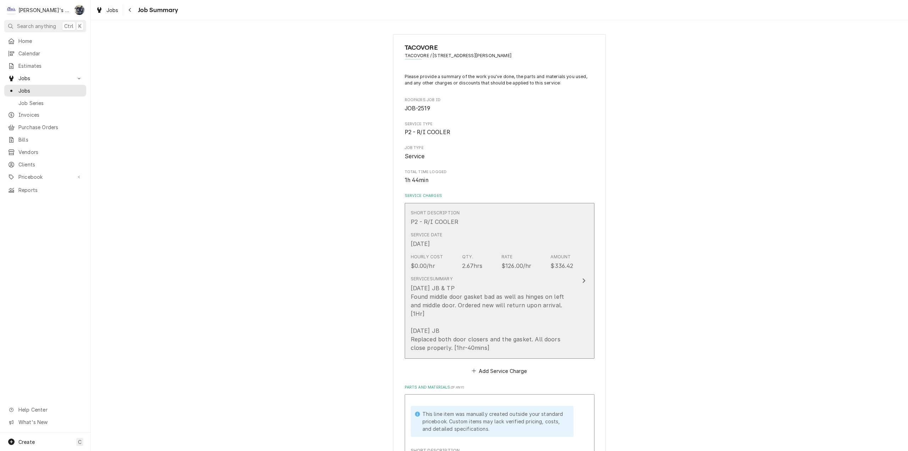
click at [494, 318] on div "[DATE] JB & TP Found middle door gasket bad as well as hinges on left and middl…" at bounding box center [492, 318] width 163 height 68
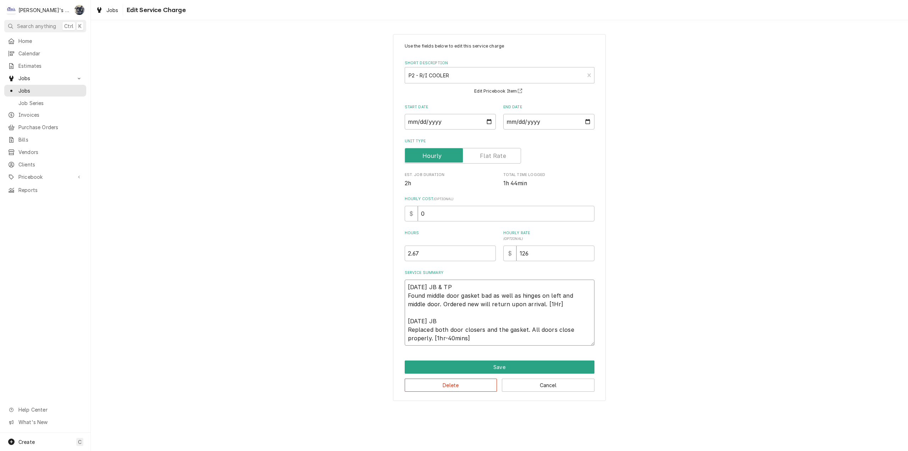
click at [534, 305] on textarea "[DATE] JB & TP Found middle door gasket bad as well as hinges on left and middl…" at bounding box center [500, 312] width 190 height 66
type textarea "x"
type textarea "[DATE] JB & TP Found middle door gasket bad as well as hinges on left and middl…"
type textarea "x"
type textarea "[DATE] JB & TP Found middle door gasket bad as well as hinges on left and middl…"
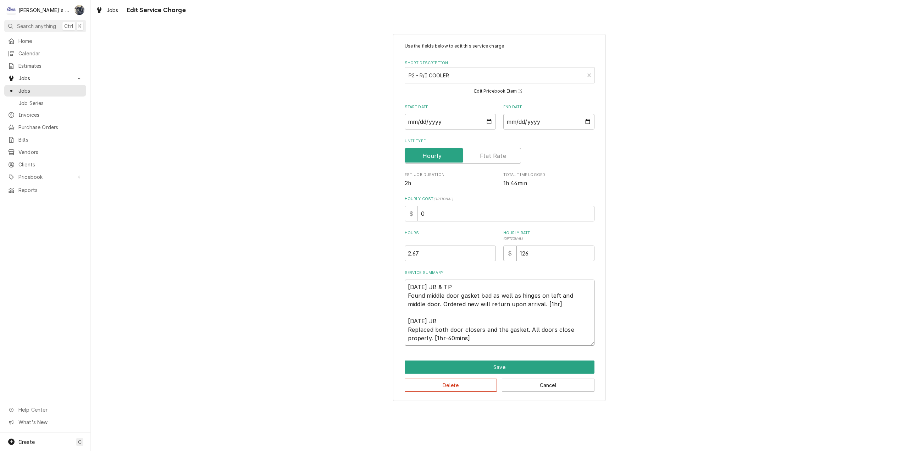
click at [536, 307] on textarea "[DATE] JB & TP Found middle door gasket bad as well as hinges on left and middl…" at bounding box center [500, 312] width 190 height 66
type textarea "x"
type textarea "[DATE] JB & TP Found middle door gasket bad as well as hinges on left and middl…"
type textarea "x"
type textarea "[DATE] JB & TP Found middle door gasket bad as well as hinges on left and middl…"
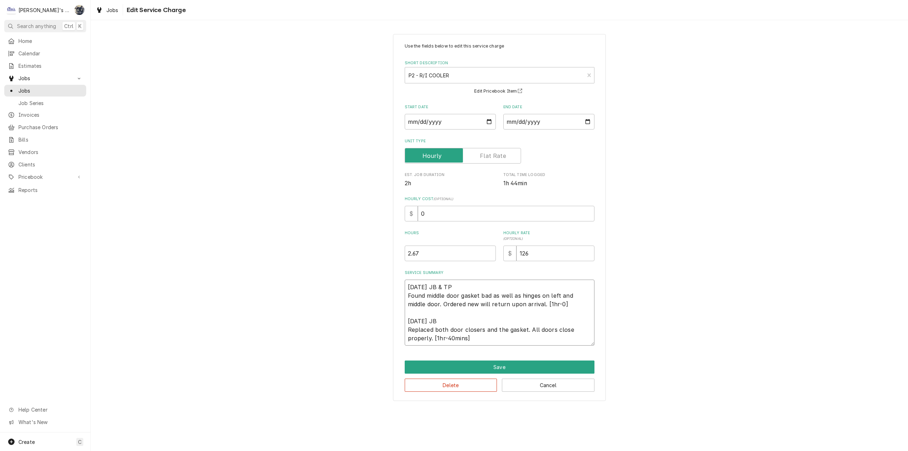
type textarea "x"
type textarea "[DATE] JB & TP Found middle door gasket bad as well as hinges on left and middl…"
type textarea "x"
type textarea "[DATE] JB & TP Found middle door gasket bad as well as hinges on left and middl…"
type textarea "x"
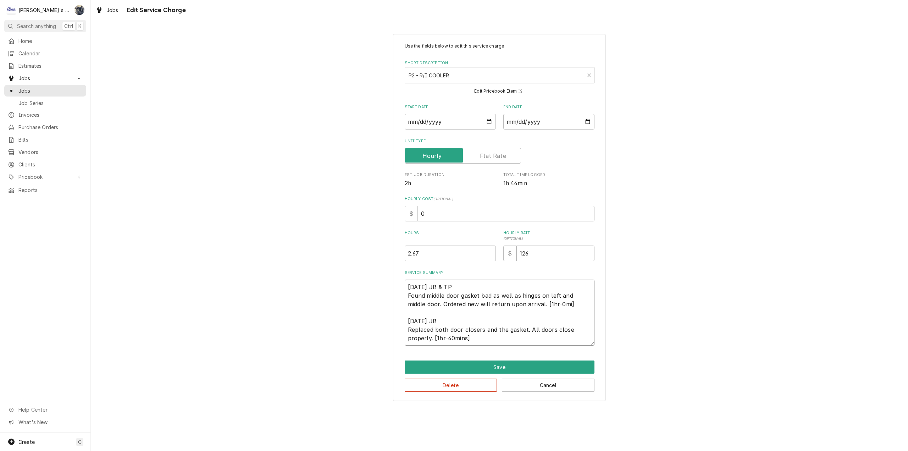
type textarea "[DATE] JB & TP Found middle door gasket bad as well as hinges on left and middl…"
click at [466, 339] on textarea "[DATE] JB & TP Found middle door gasket bad as well as hinges on left and middl…" at bounding box center [500, 312] width 190 height 66
type textarea "x"
type textarea "[DATE] JB & TP Found middle door gasket bad as well as hinges on left and middl…"
click at [484, 372] on button "Save" at bounding box center [500, 366] width 190 height 13
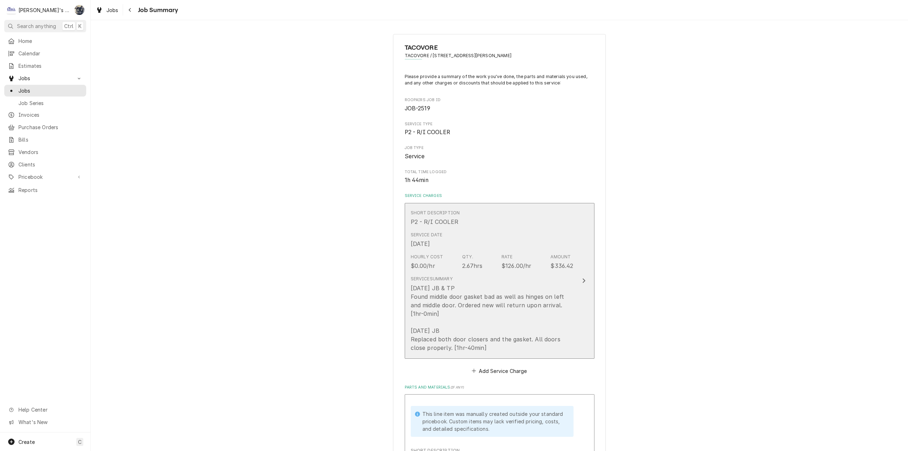
click at [481, 338] on div "[DATE] JB & TP Found middle door gasket bad as well as hinges on left and middl…" at bounding box center [492, 318] width 163 height 68
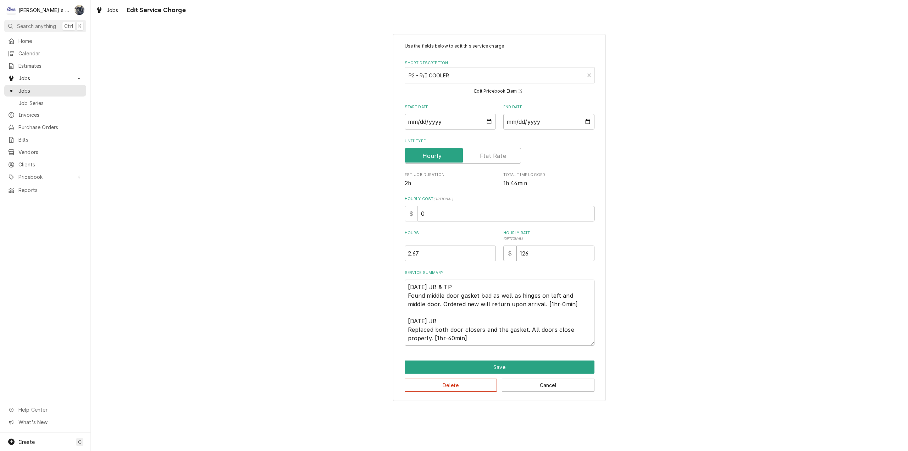
click at [408, 215] on div "$ 0" at bounding box center [500, 214] width 190 height 16
type textarea "x"
type input "3"
type textarea "x"
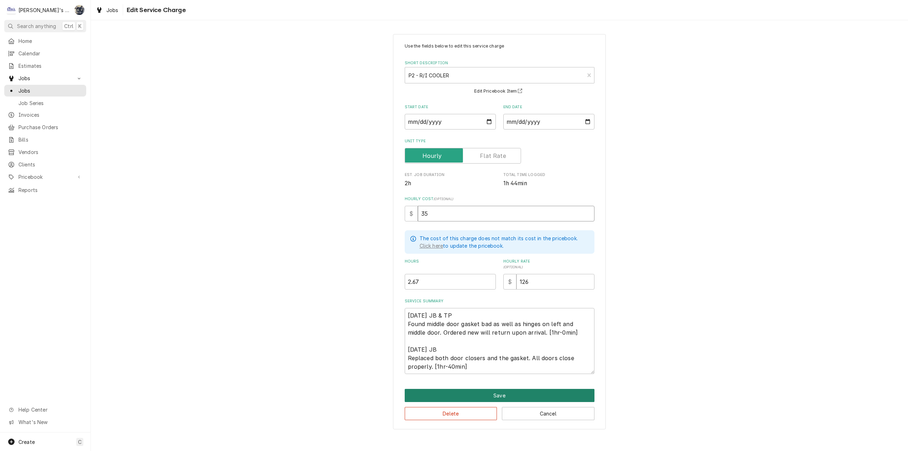
type input "35"
click at [480, 393] on button "Save" at bounding box center [500, 395] width 190 height 13
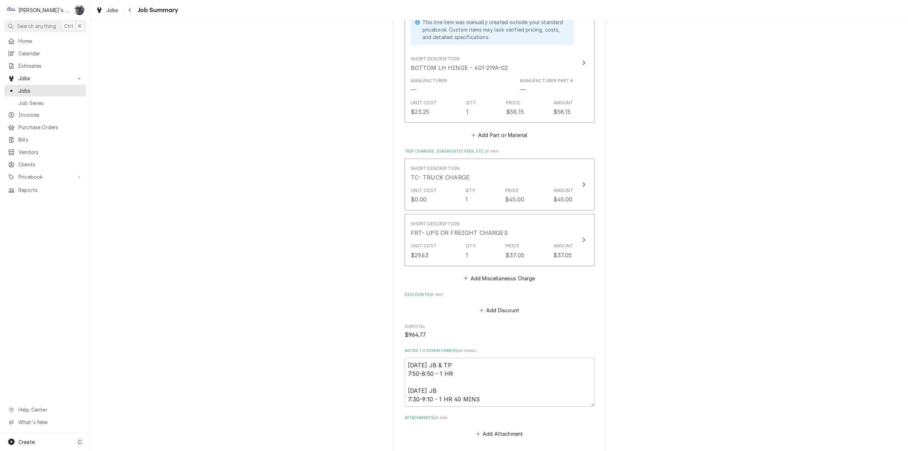
scroll to position [1109, 0]
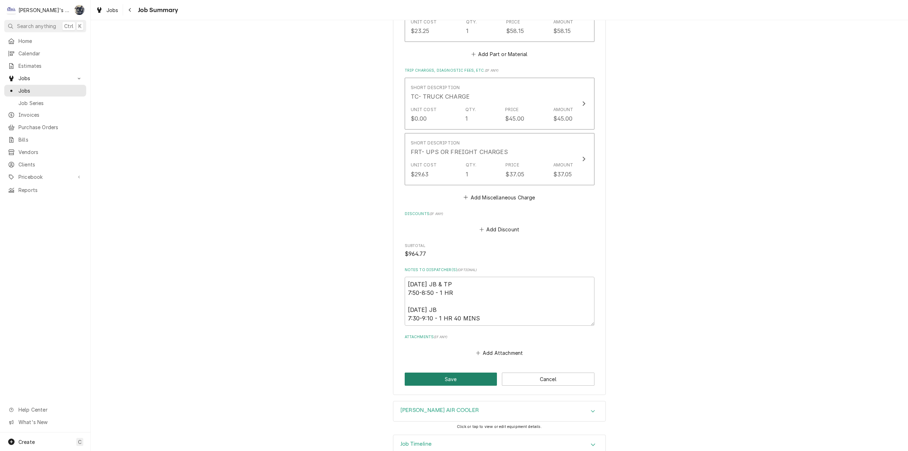
click at [417, 372] on button "Save" at bounding box center [451, 378] width 93 height 13
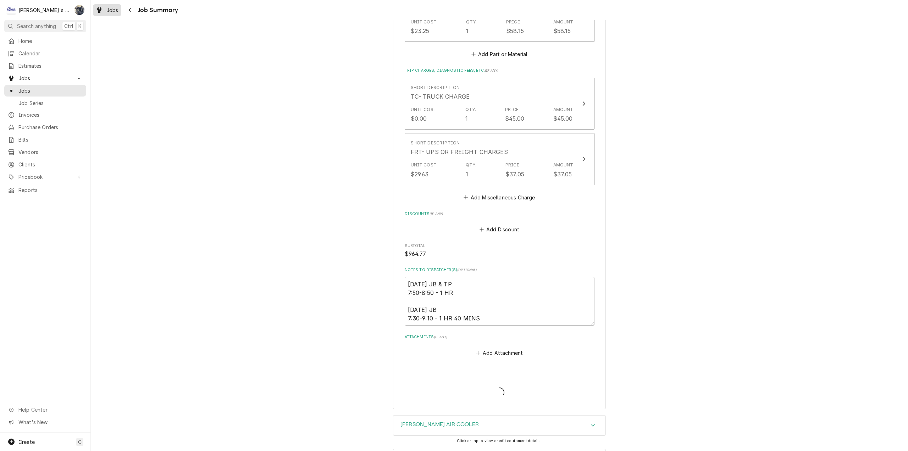
type textarea "x"
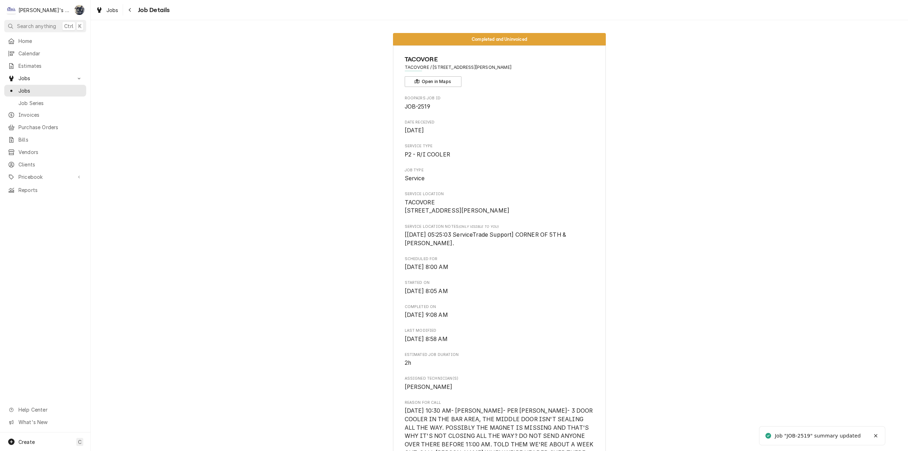
drag, startPoint x: 43, startPoint y: 111, endPoint x: 91, endPoint y: 71, distance: 62.9
click at [43, 111] on span "Invoices" at bounding box center [50, 114] width 64 height 7
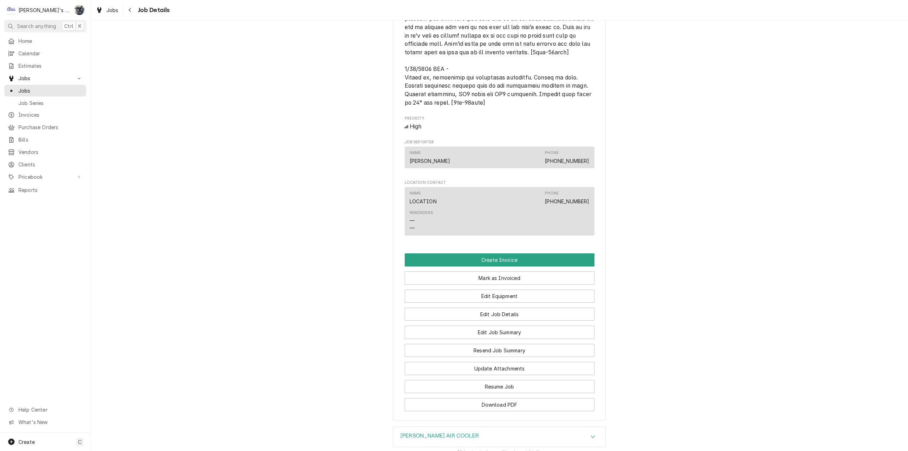
scroll to position [735, 0]
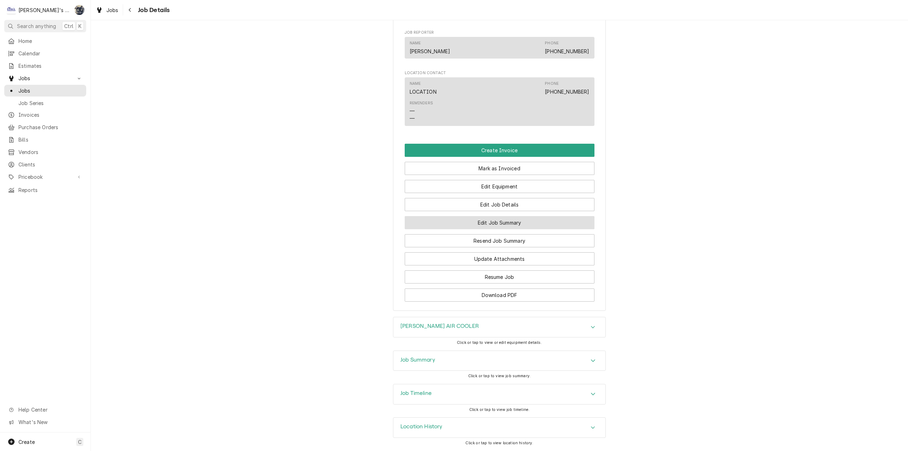
click at [503, 223] on button "Edit Job Summary" at bounding box center [500, 222] width 190 height 13
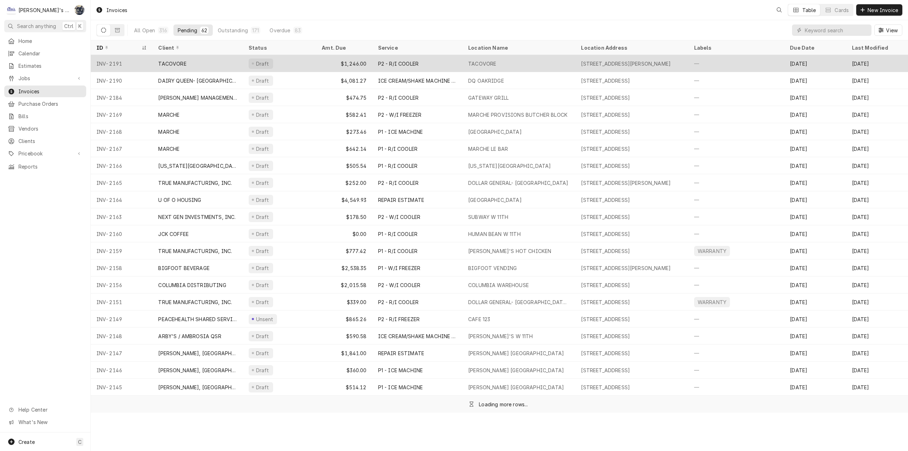
click at [297, 60] on div "Draft" at bounding box center [279, 63] width 73 height 17
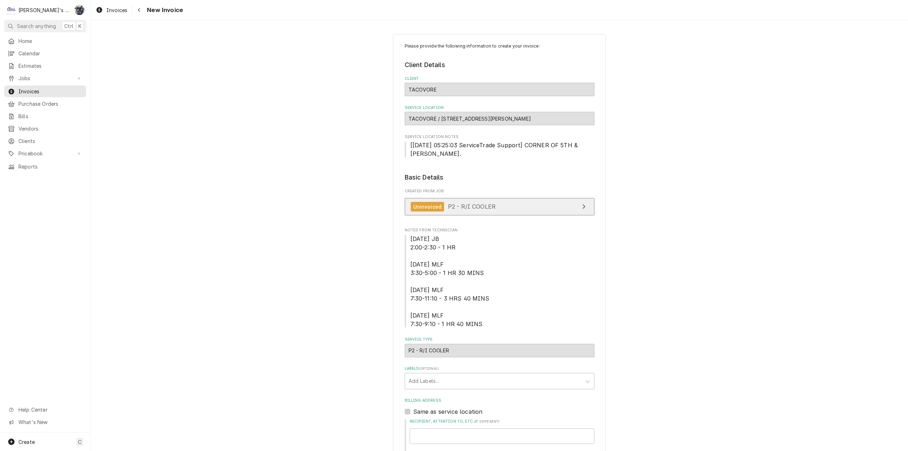
click at [496, 209] on link "Uninvoiced P2 - R/I COOLER" at bounding box center [500, 206] width 190 height 17
type textarea "x"
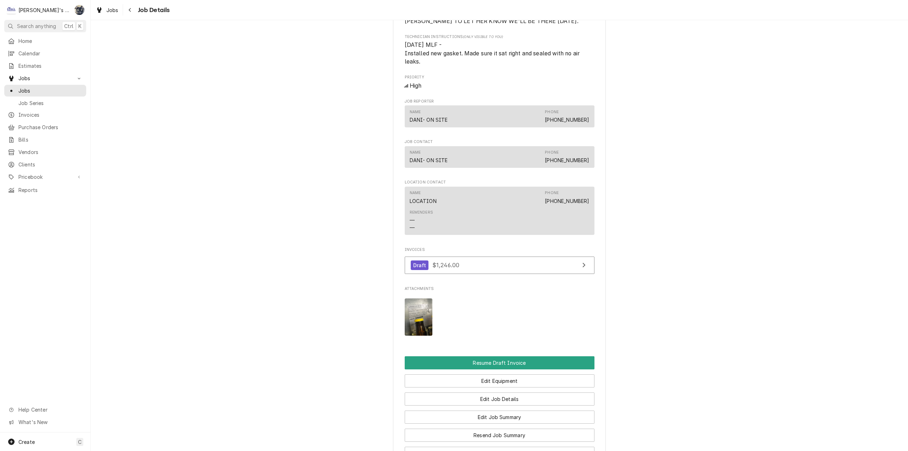
scroll to position [567, 0]
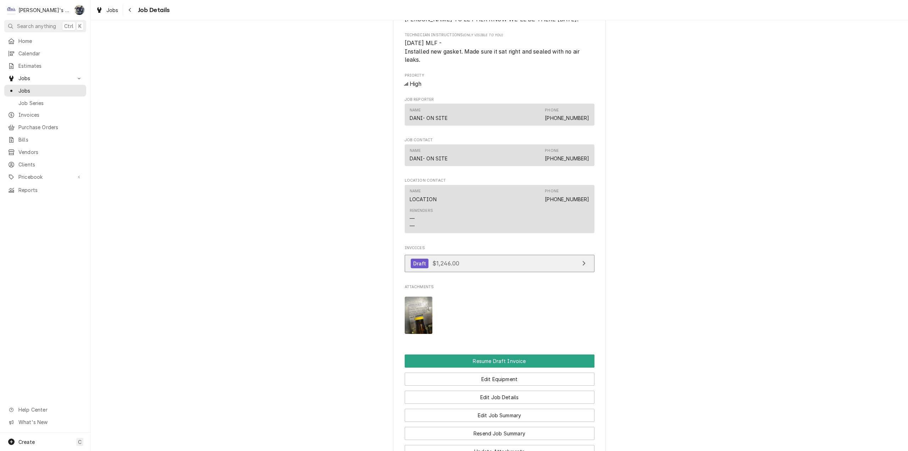
click at [464, 255] on link "Draft $1,246.00" at bounding box center [500, 263] width 190 height 17
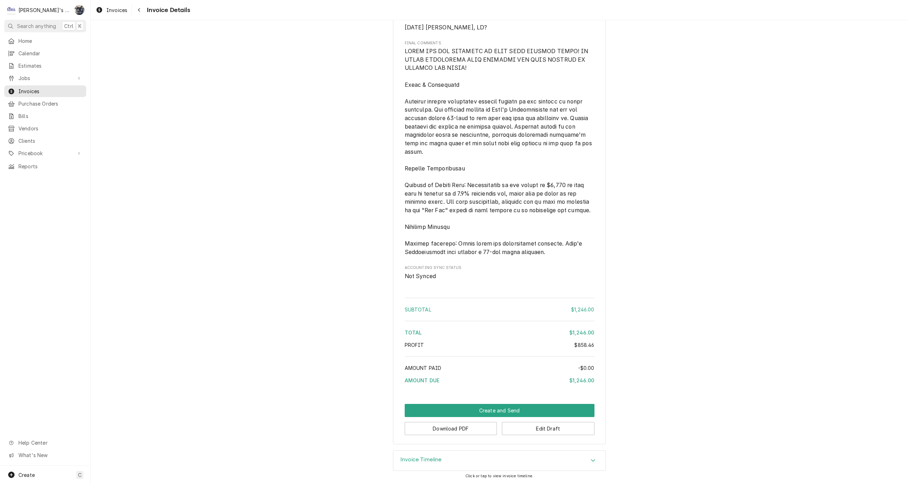
scroll to position [1307, 0]
click at [527, 434] on button "Edit Draft" at bounding box center [548, 428] width 93 height 13
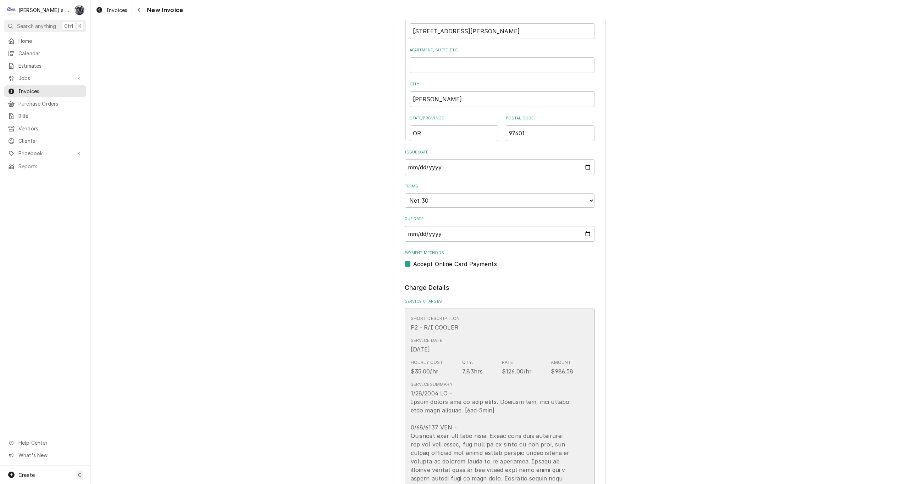
scroll to position [567, 0]
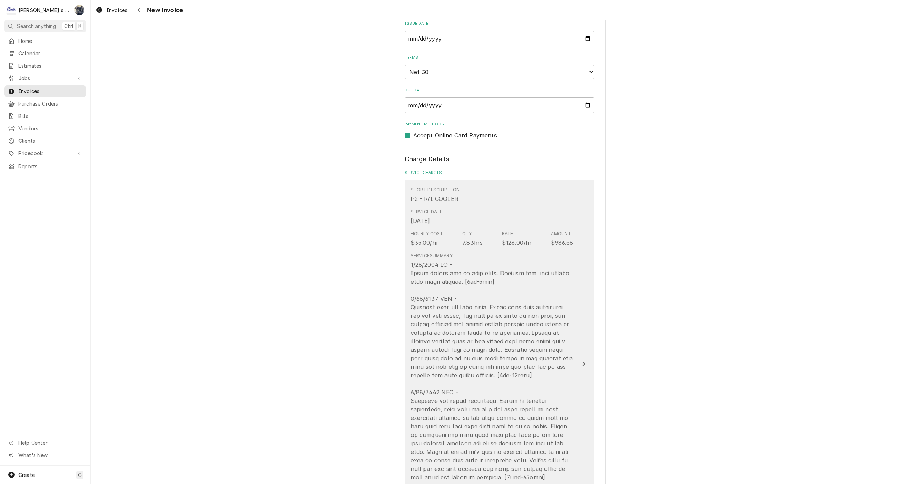
click at [476, 274] on div "Update Line Item" at bounding box center [492, 401] width 163 height 281
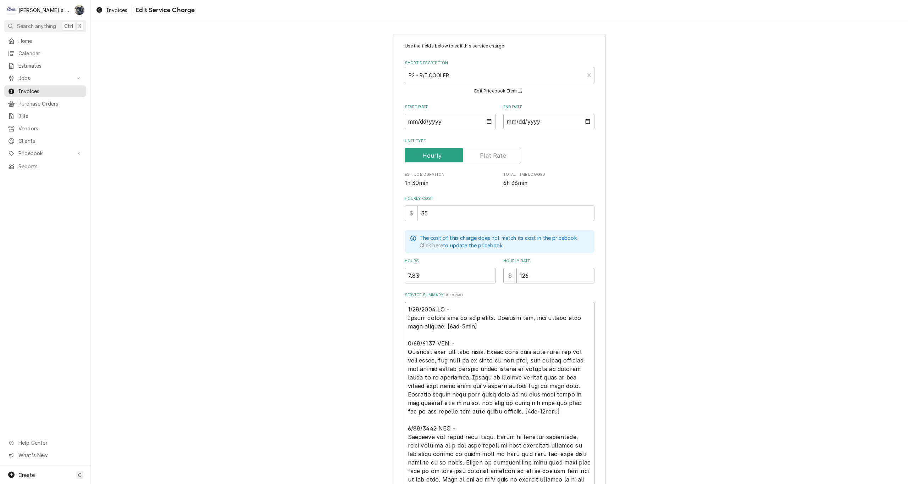
click at [490, 317] on textarea "Service Summary ( optional )" at bounding box center [500, 433] width 190 height 262
type textarea "x"
type textarea "6/13/2025 JB - Found spring bad in door hinge . Ordered new, will return when p…"
type textarea "x"
type textarea "6/13/2025 JB - Found spring bad in door hinge o. Ordered new, will return when …"
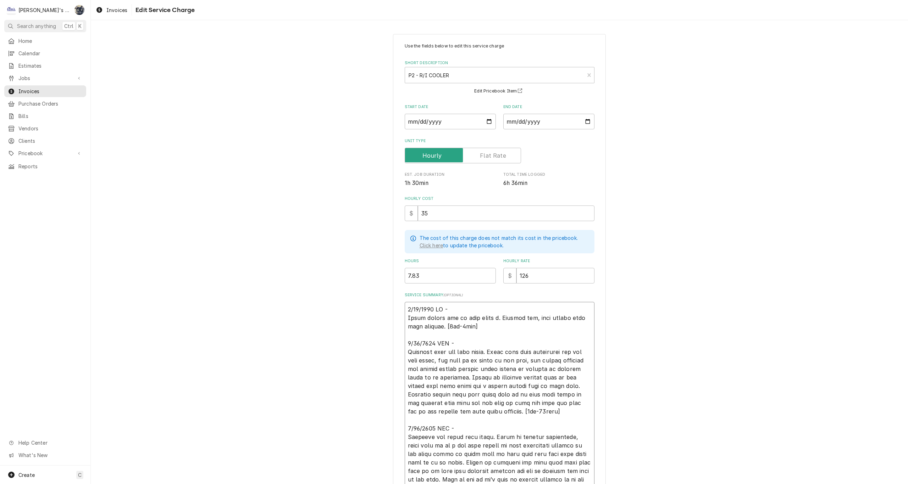
type textarea "x"
type textarea "6/13/2025 JB - Found spring bad in door hinge on. Ordered new, will return when…"
type textarea "x"
type textarea "6/13/2025 JB - Found spring bad in door hinge on . Ordered new, will return whe…"
type textarea "x"
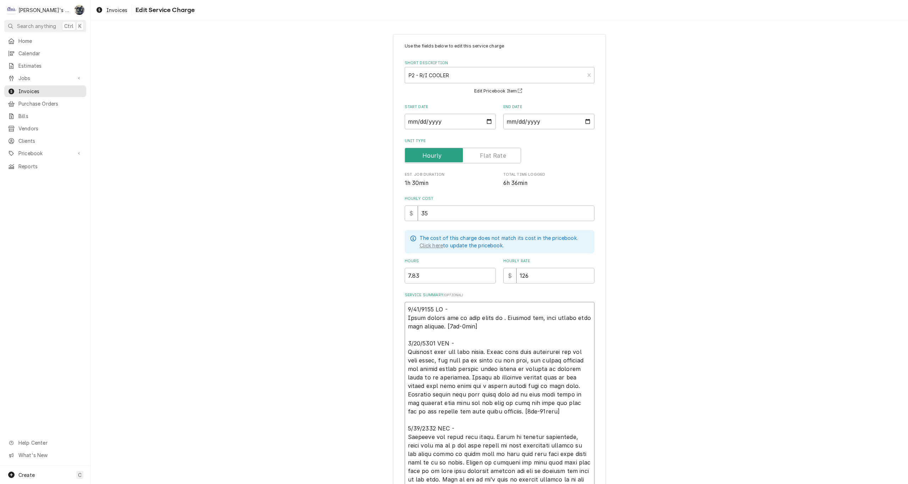
type textarea "6/13/2025 JB - Found spring bad in door hinge on r. Ordered new, will return wh…"
type textarea "x"
type textarea "6/13/2025 JB - Found spring bad in door hinge on ri. Ordered new, will return w…"
type textarea "x"
type textarea "6/13/2025 JB - Found spring bad in door hinge on rig. Ordered new, will return …"
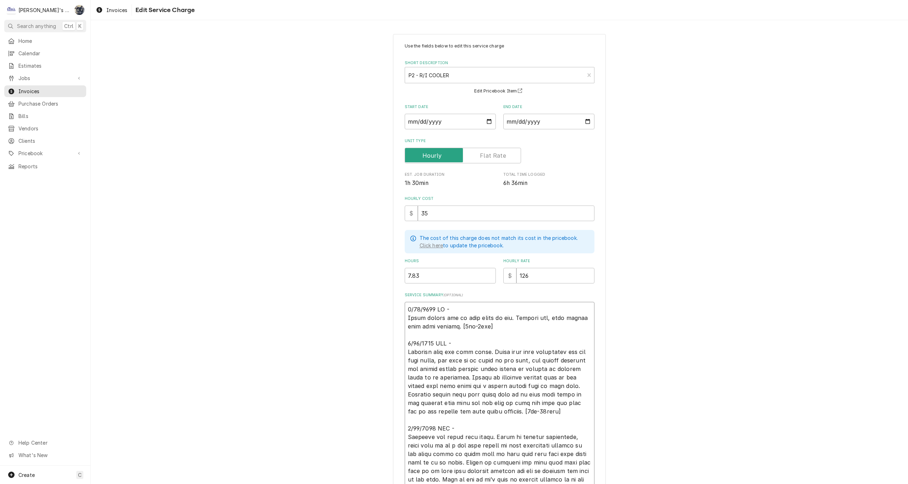
type textarea "x"
type textarea "6/13/2025 JB - Found spring bad in door hinge on righ. Ordered new, will return…"
type textarea "x"
type textarea "6/13/2025 JB - Found spring bad in door hinge on right. Ordered new, will retur…"
type textarea "x"
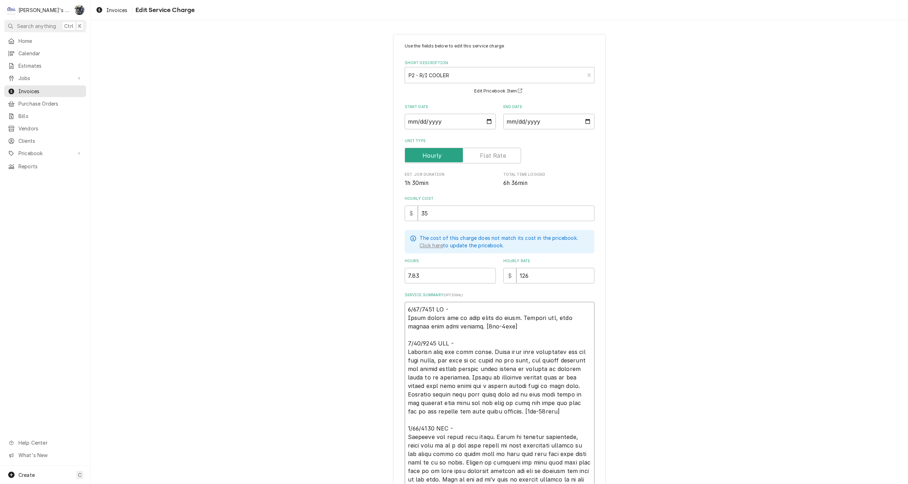
type textarea "6/13/2025 JB - Found spring bad in door hinge on right . Ordered new, will retu…"
type textarea "x"
type textarea "6/13/2025 JB - Found spring bad in door hinge on right h. Ordered new, will ret…"
type textarea "x"
type textarea "6/13/2025 JB - Found spring bad in door hinge on right ha. Ordered new, will re…"
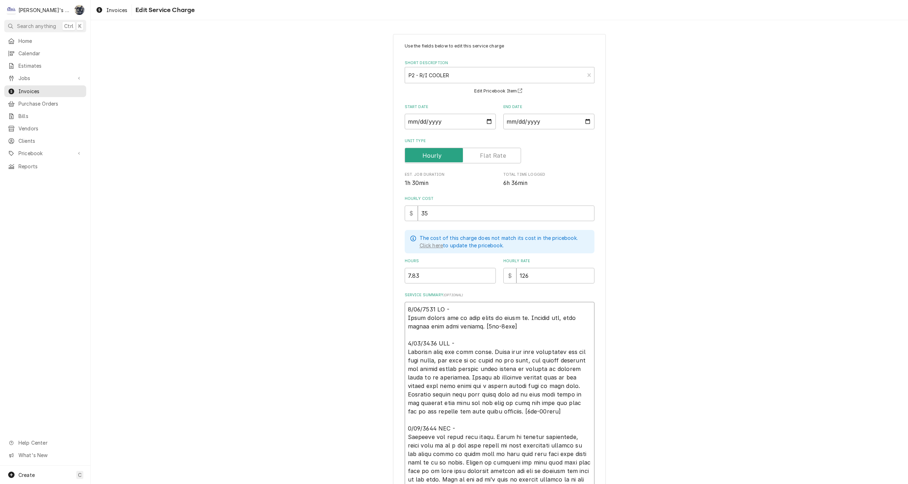
type textarea "x"
type textarea "6/13/2025 JB - Found spring bad in door hinge on right han. Ordered new, will r…"
type textarea "x"
type textarea "6/13/2025 JB - Found spring bad in door hinge on right hand. Ordered new, will …"
type textarea "x"
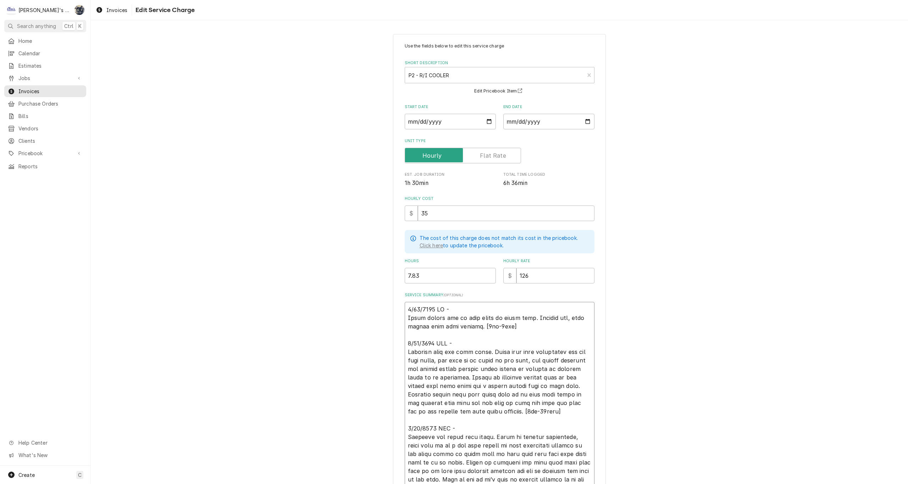
type textarea "6/13/2025 JB - Found spring bad in door hinge on right hand . Ordered new, will…"
type textarea "x"
type textarea "6/13/2025 JB - Found spring bad in door hinge on right hand d. Ordered new, wil…"
type textarea "x"
type textarea "6/13/2025 JB - Found spring bad in door hinge on right hand do. Ordered new, wi…"
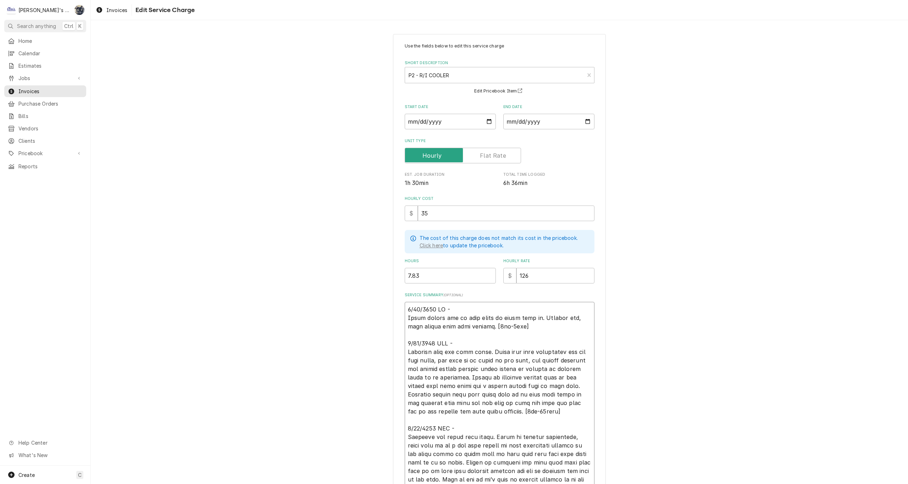
type textarea "x"
type textarea "6/13/2025 JB - Found spring bad in door hinge on right hand doo. Ordered new, w…"
type textarea "x"
type textarea "6/13/2025 JB - Found spring bad in door hinge on right hand door. Ordered new, …"
type textarea "x"
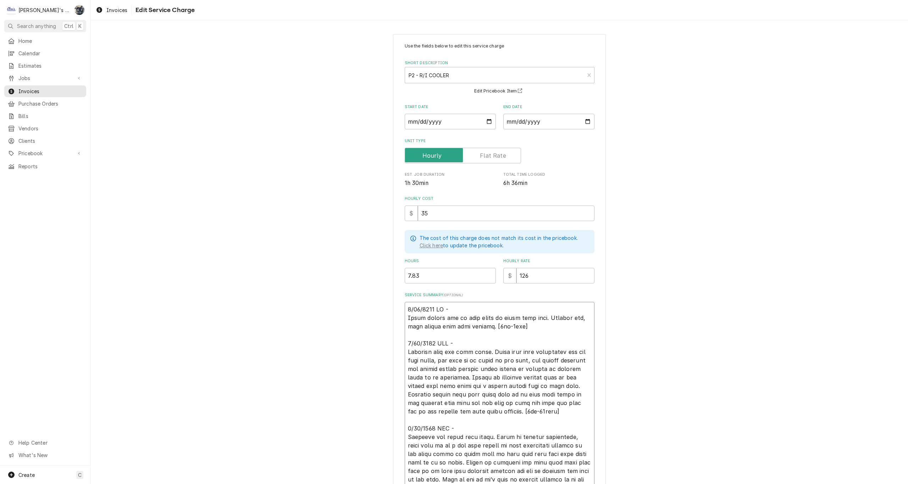
type textarea "6/13/2025 JB - Found spring bad in door hinge on right hand doo. Ordered new, w…"
type textarea "x"
type textarea "6/13/2025 JB - Found spring bad in door hinge on right hand do. Ordered new, wi…"
type textarea "x"
type textarea "6/13/2025 JB - Found spring bad in door hinge on right hand d. Ordered new, wil…"
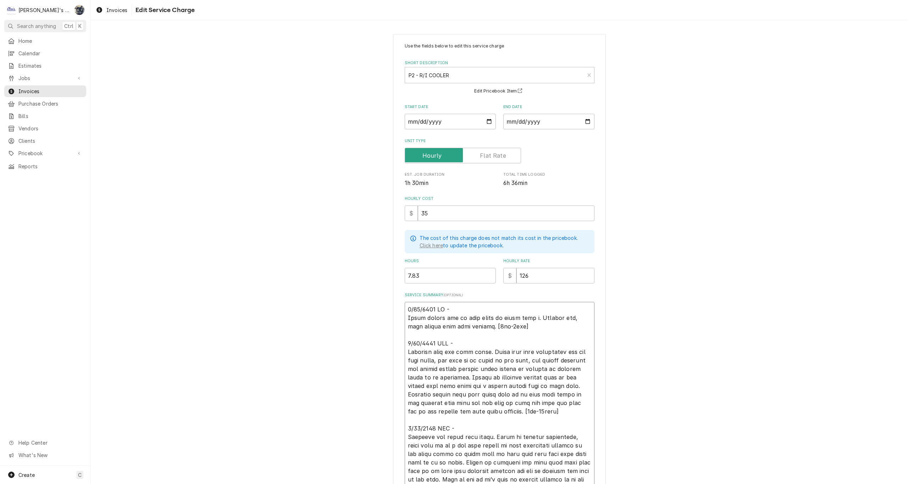
type textarea "x"
type textarea "6/13/2025 JB - Found spring bad in door hinge on right hand . Ordered new, will…"
type textarea "x"
type textarea "6/13/2025 JB - Found spring bad in door hinge on right hand. Ordered new, will …"
type textarea "x"
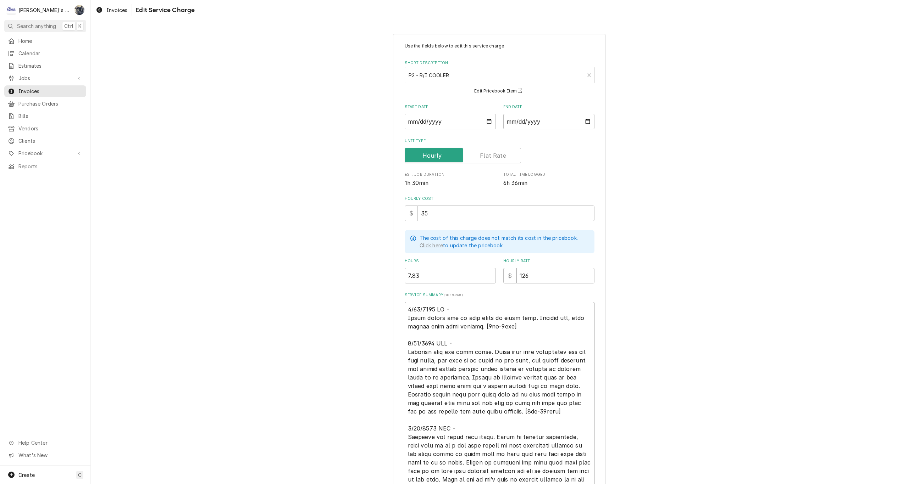
type textarea "6/13/2025 JB - Found spring bad in door hinge on right han. Ordered new, will r…"
type textarea "x"
type textarea "6/13/2025 JB - Found spring bad in door hinge on right ha. Ordered new, will re…"
type textarea "x"
type textarea "6/13/2025 JB - Found spring bad in door hinge on right h. Ordered new, will ret…"
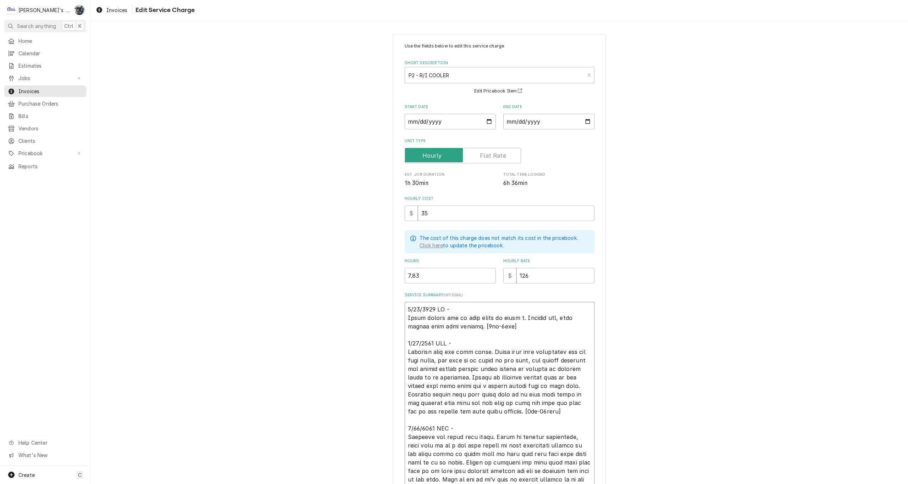
type textarea "x"
type textarea "6/13/2025 JB - Found spring bad in door hinge on right . Ordered new, will retu…"
type textarea "x"
type textarea "6/13/2025 JB - Found spring bad in door hinge on right s. Ordered new, will ret…"
type textarea "x"
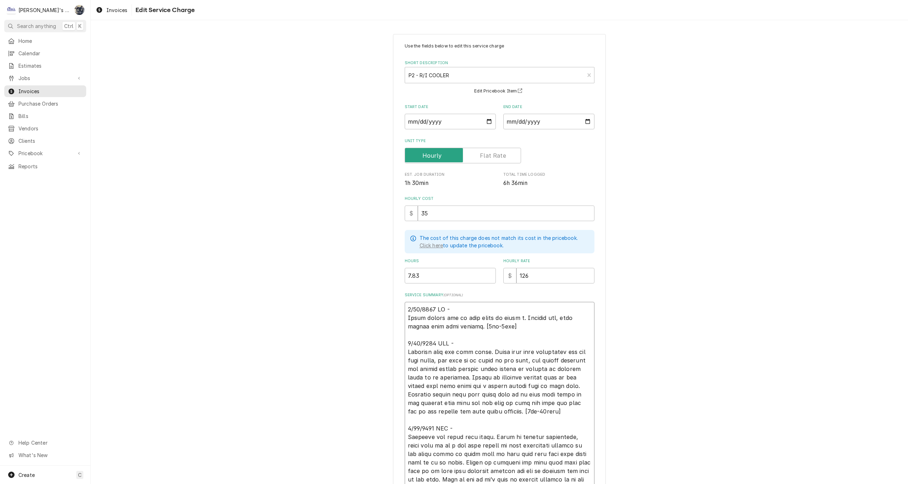
type textarea "6/13/2025 JB - Found spring bad in door hinge on right si. Ordered new, will re…"
type textarea "x"
type textarea "6/13/2025 JB - Found spring bad in door hinge on right sid. Ordered new, will r…"
type textarea "x"
click at [530, 328] on textarea "Service Summary ( optional )" at bounding box center [500, 433] width 190 height 262
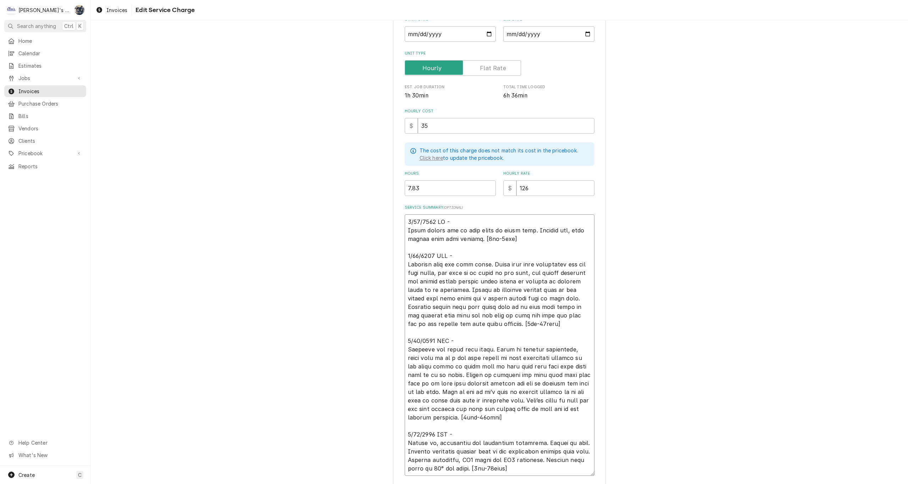
scroll to position [140, 0]
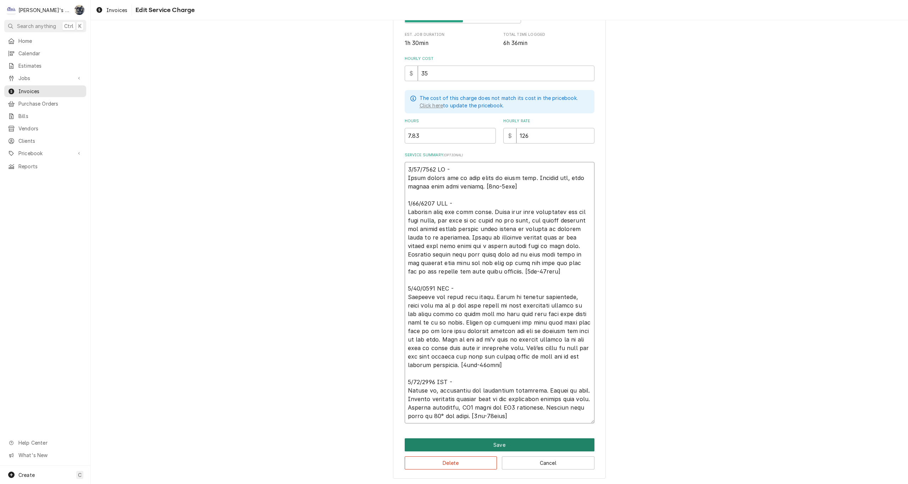
type textarea "6/13/2025 JB - Found spring bad in door hinge on right side. Ordered new, will …"
click at [514, 442] on button "Save" at bounding box center [500, 445] width 190 height 13
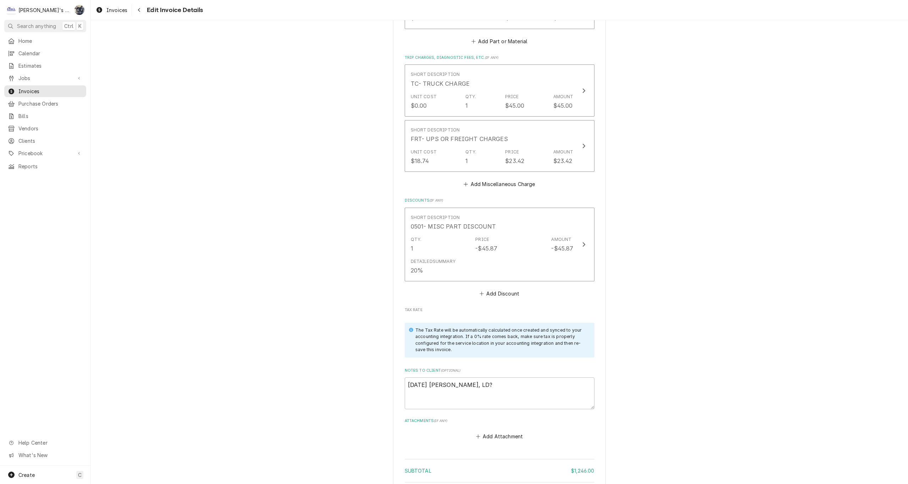
scroll to position [1720, 0]
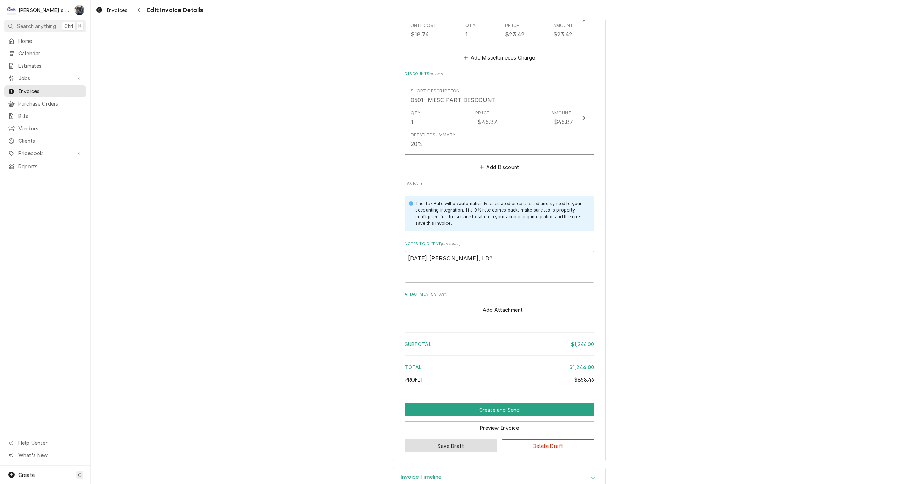
click at [445, 440] on button "Save Draft" at bounding box center [451, 446] width 93 height 13
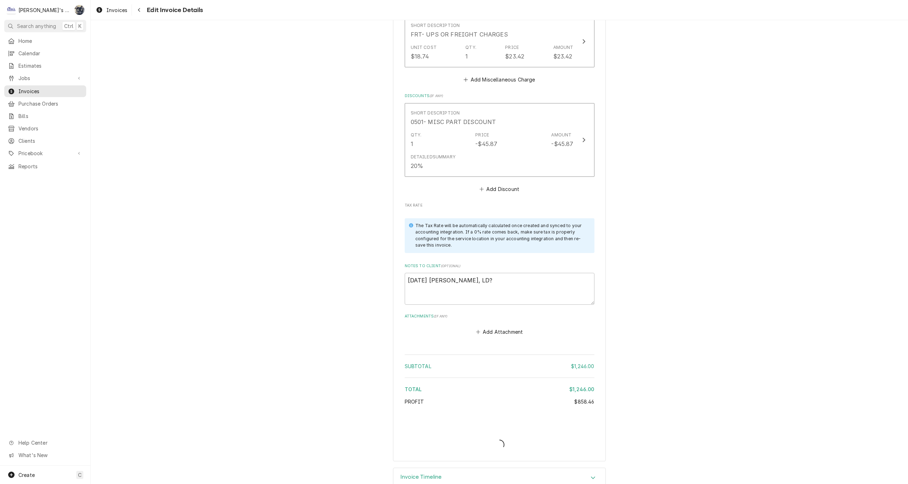
type textarea "x"
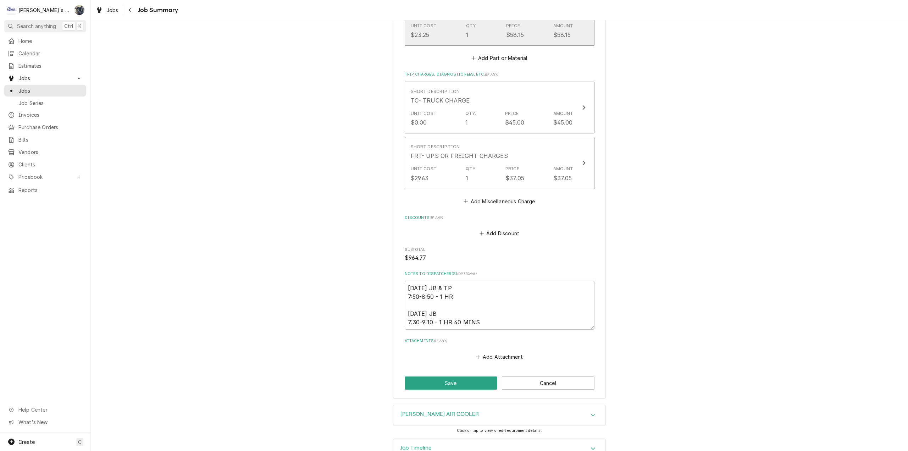
scroll to position [1109, 0]
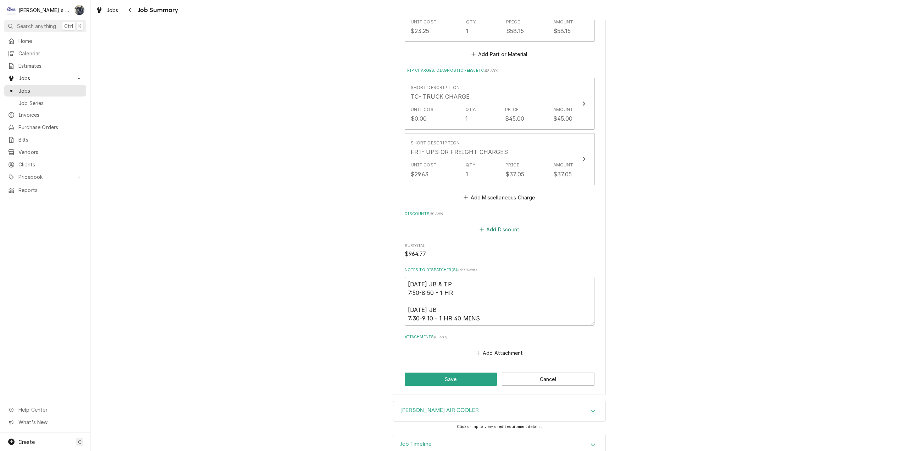
click at [496, 224] on button "Add Discount" at bounding box center [499, 229] width 42 height 10
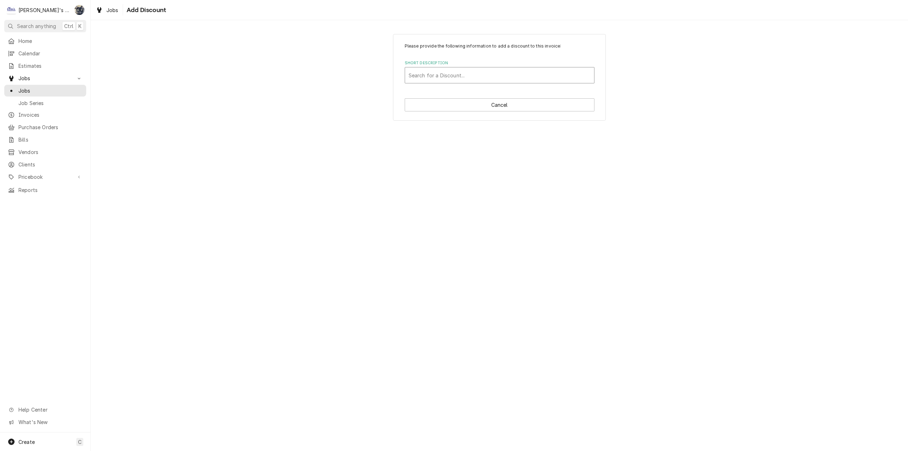
click at [459, 81] on div "Short Description" at bounding box center [499, 75] width 182 height 13
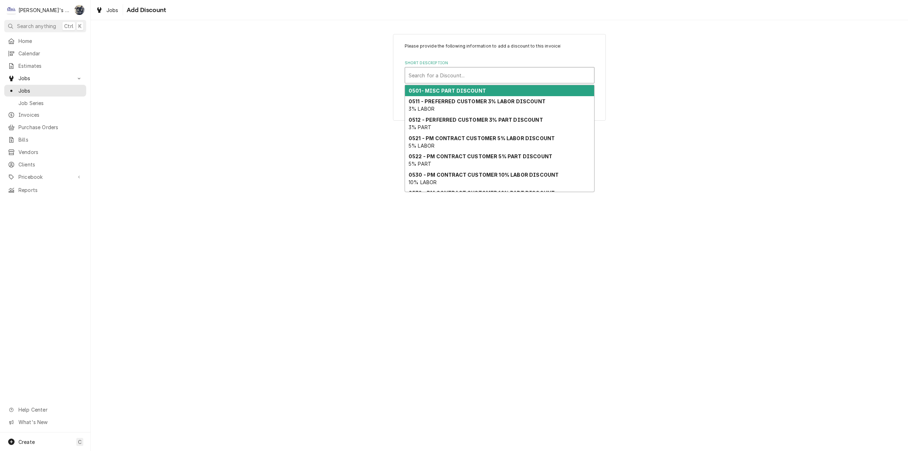
click at [458, 92] on strong "0501- MISC PART DISCOUNT" at bounding box center [446, 91] width 77 height 6
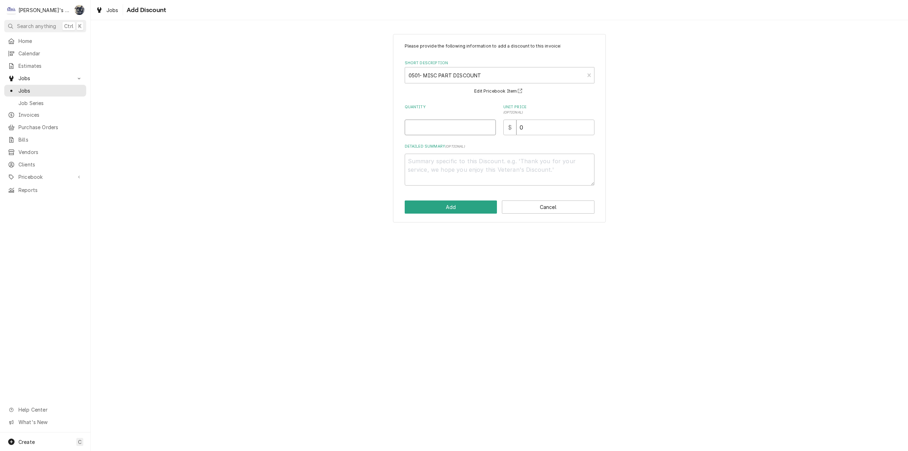
click at [455, 123] on input "Quantity" at bounding box center [450, 127] width 91 height 16
type textarea "x"
type input "1"
click at [473, 210] on button "Add" at bounding box center [451, 206] width 93 height 13
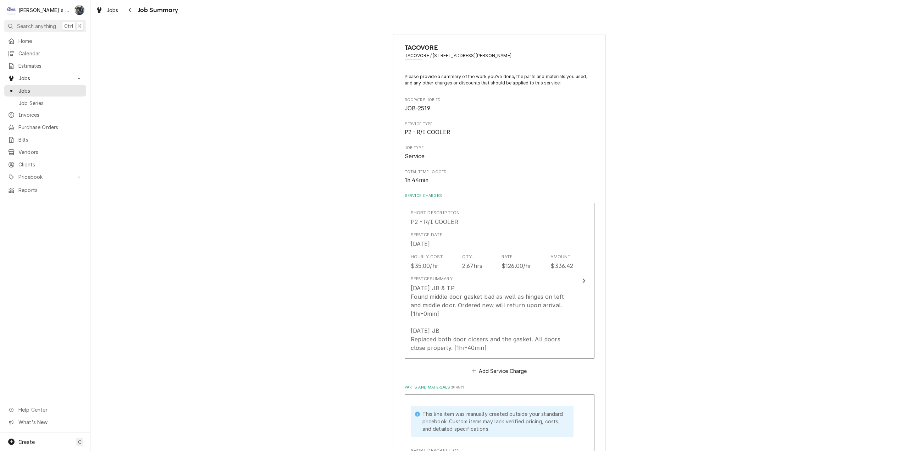
scroll to position [1118, 0]
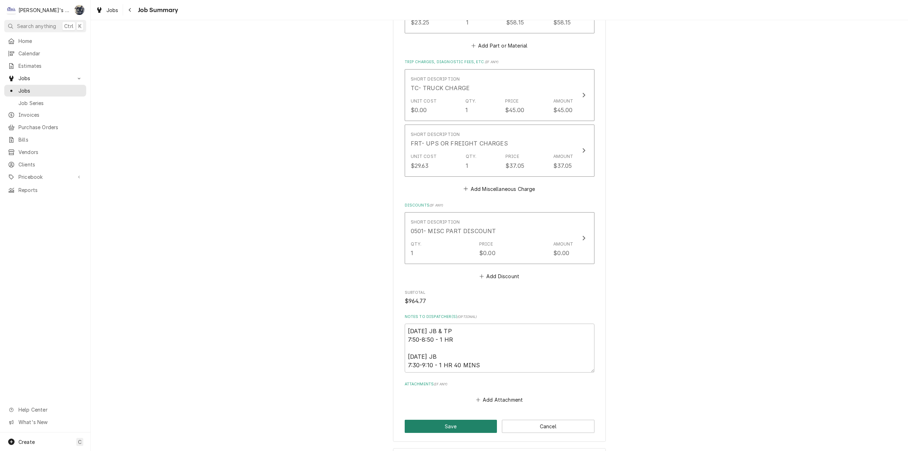
click at [468, 419] on button "Save" at bounding box center [451, 425] width 93 height 13
type textarea "x"
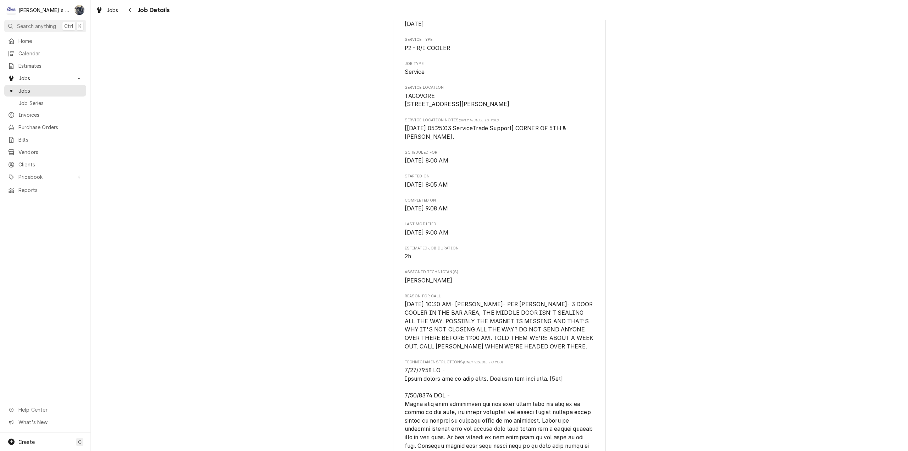
scroll to position [567, 0]
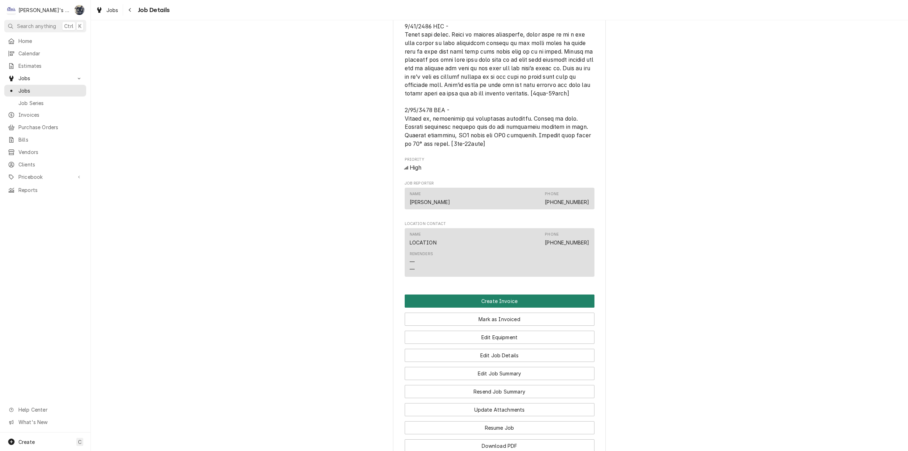
click at [495, 307] on button "Create Invoice" at bounding box center [500, 300] width 190 height 13
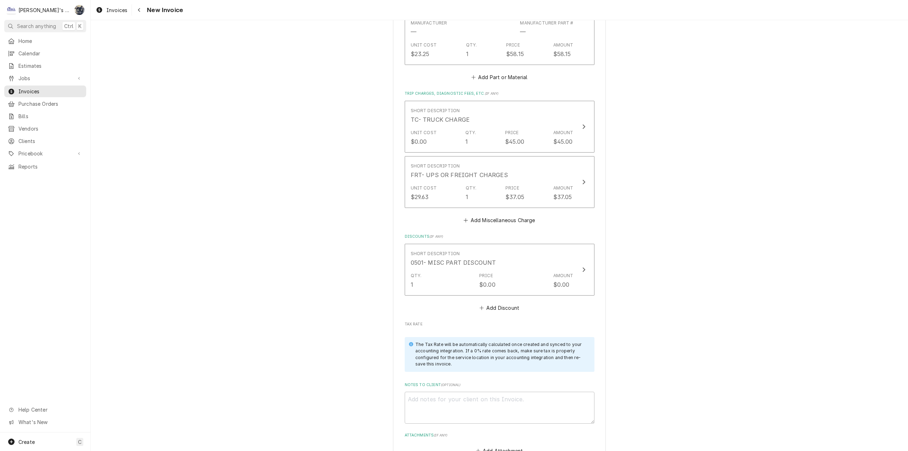
scroll to position [1631, 0]
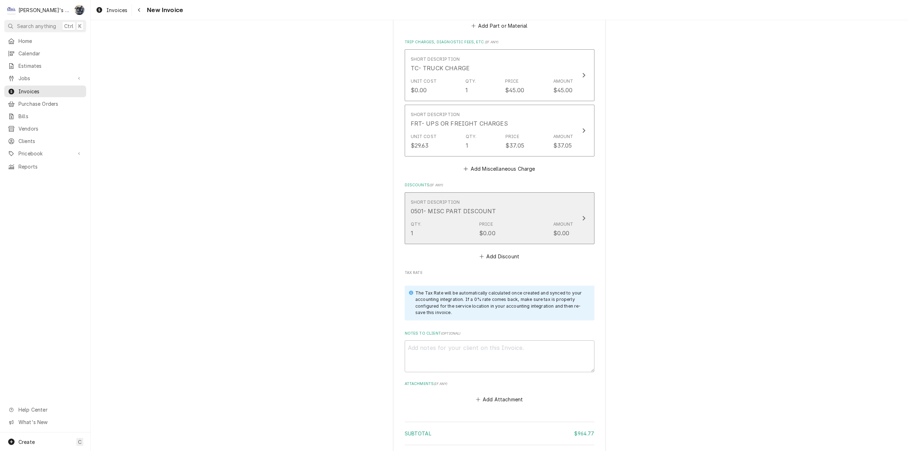
click at [449, 222] on div "Qty. 1 Price $0.00 Amount $0.00" at bounding box center [492, 229] width 163 height 22
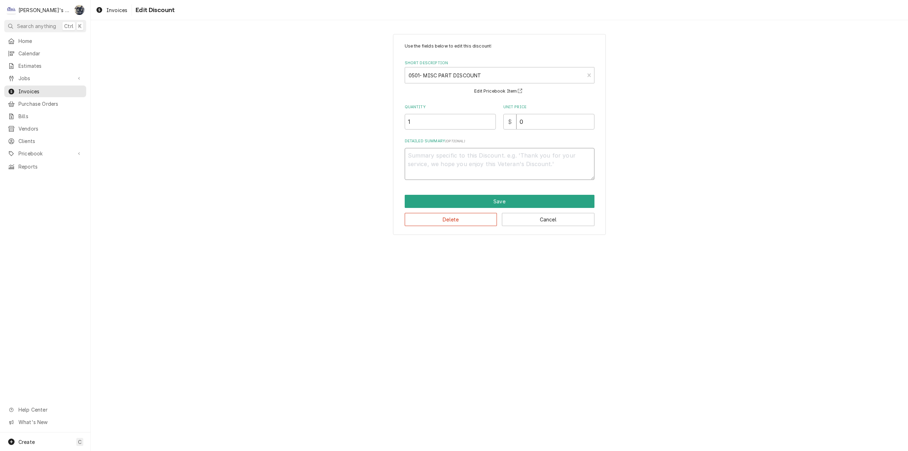
click at [444, 161] on textarea "Detailed Summary ( optional )" at bounding box center [500, 164] width 190 height 32
type textarea "x"
type textarea "2"
type textarea "x"
type textarea "20"
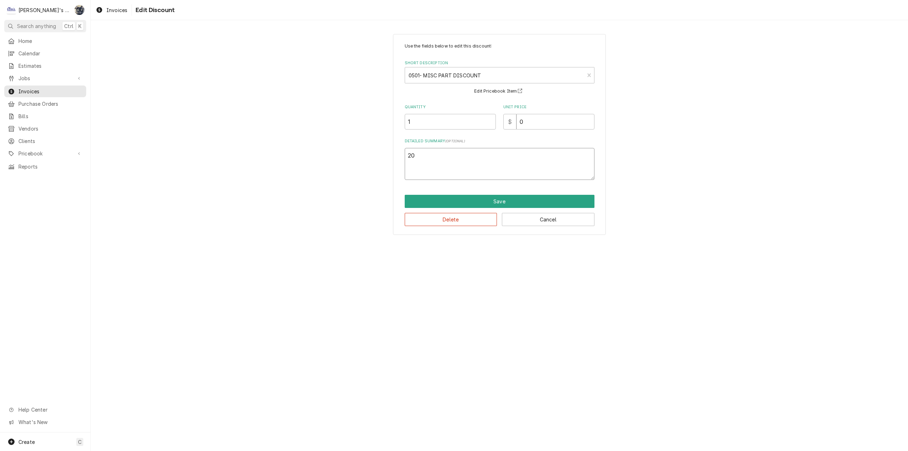
type textarea "x"
type textarea "20%"
click at [484, 129] on div "Quantity 1 Unit Price $ 0" at bounding box center [500, 116] width 190 height 25
type textarea "x"
type input "1"
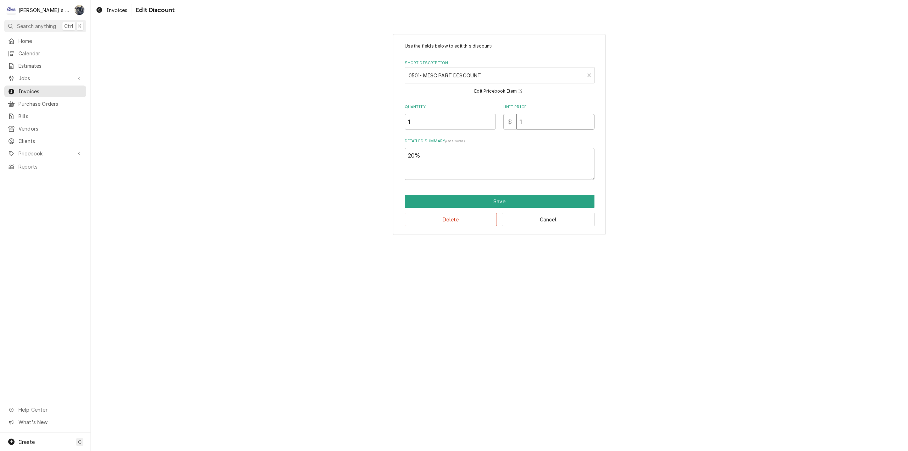
type textarea "x"
type input "10"
type textarea "x"
type input "109"
type textarea "x"
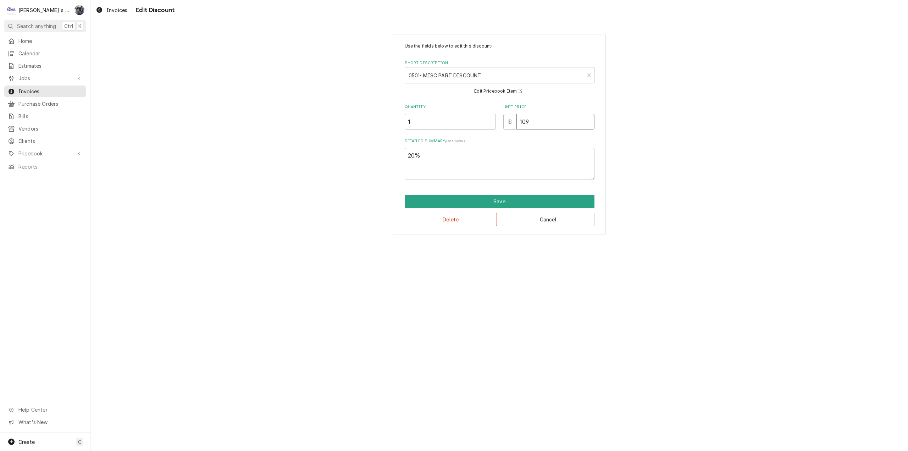
type input "109.2"
type textarea "x"
type input "109.26"
click at [497, 205] on button "Save" at bounding box center [500, 201] width 190 height 13
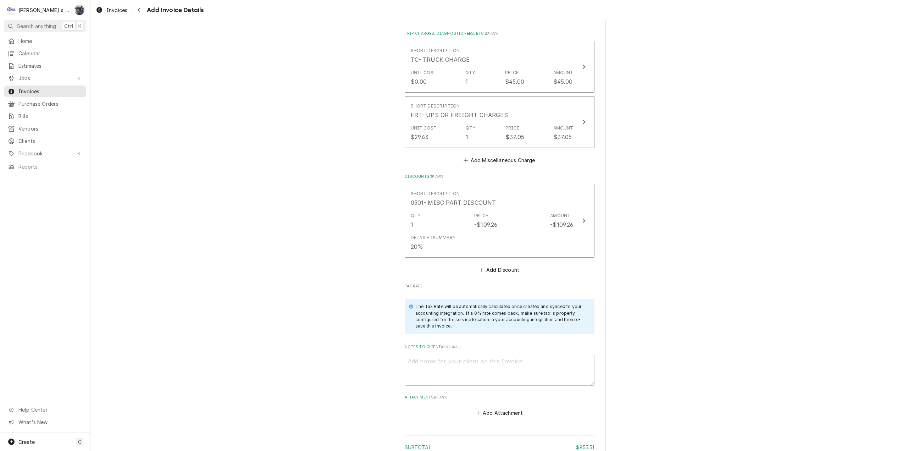
scroll to position [1631, 0]
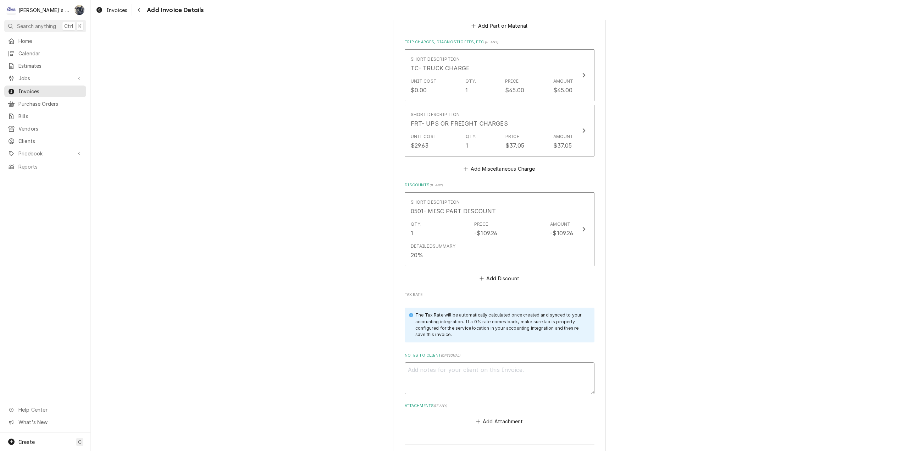
click at [466, 362] on textarea "Notes to Client ( optional )" at bounding box center [500, 378] width 190 height 32
type textarea "x"
type textarea "8"
type textarea "x"
type textarea "8/"
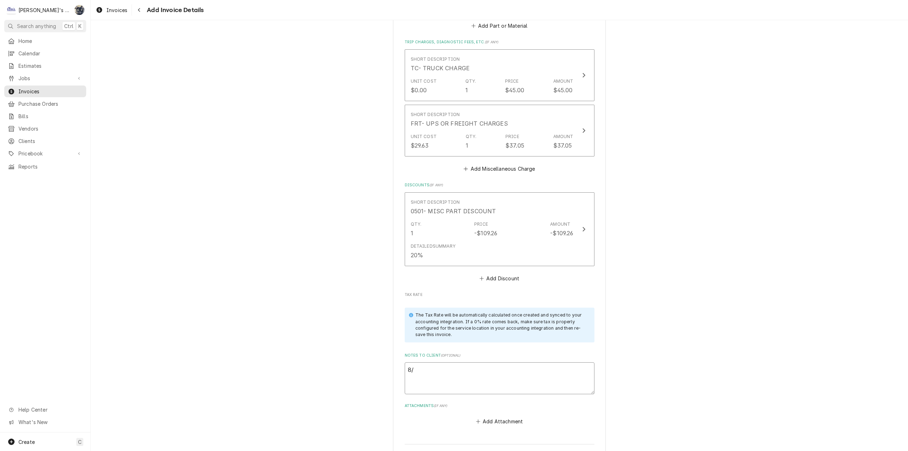
type textarea "x"
type textarea "8/2"
type textarea "x"
type textarea "8/22"
type textarea "x"
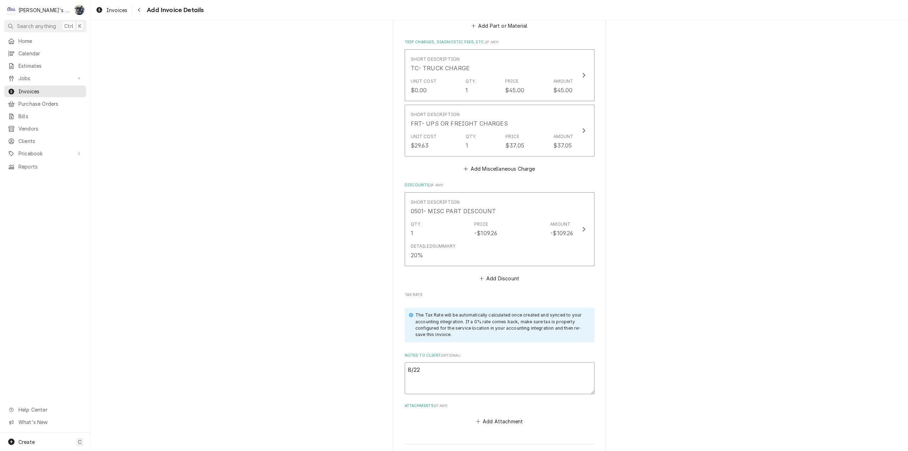
type textarea "8/22/"
type textarea "x"
type textarea "8/22/2"
type textarea "x"
type textarea "8/22/20"
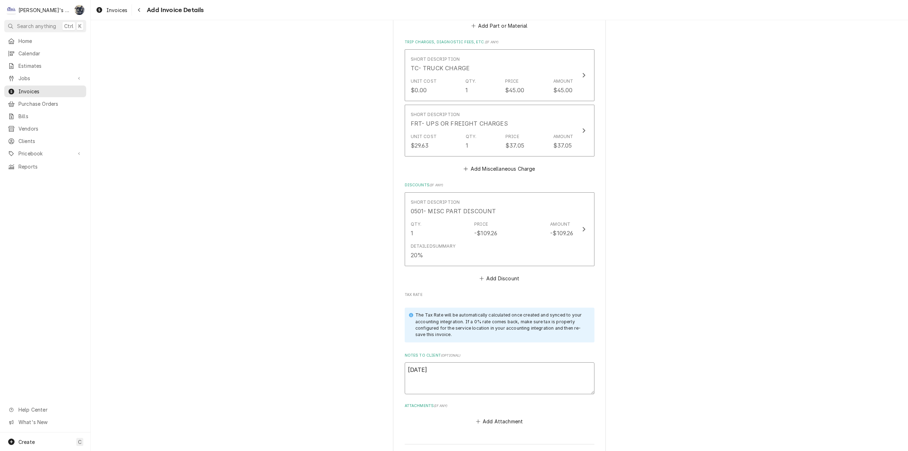
type textarea "x"
type textarea "8/22/202"
type textarea "x"
type textarea "8/22/2025"
type textarea "x"
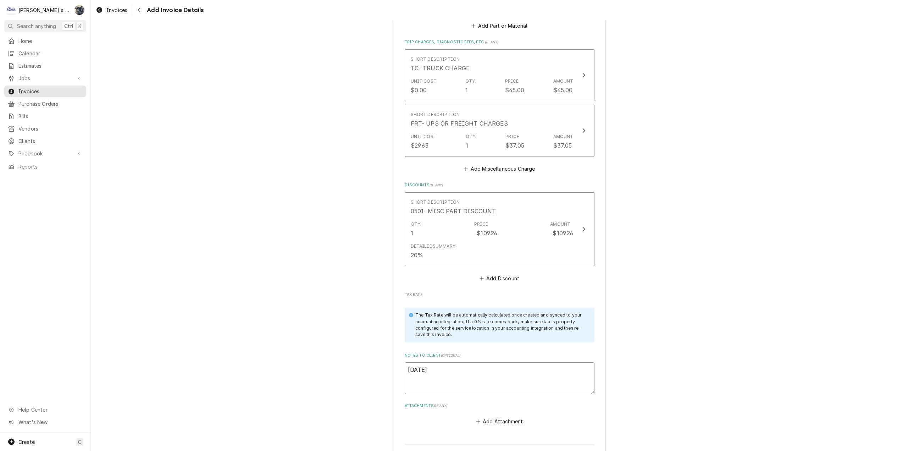
type textarea "8/22/2025"
type textarea "x"
type textarea "8/22/2025 S"
type textarea "x"
type textarea "8/22/2025 Sa"
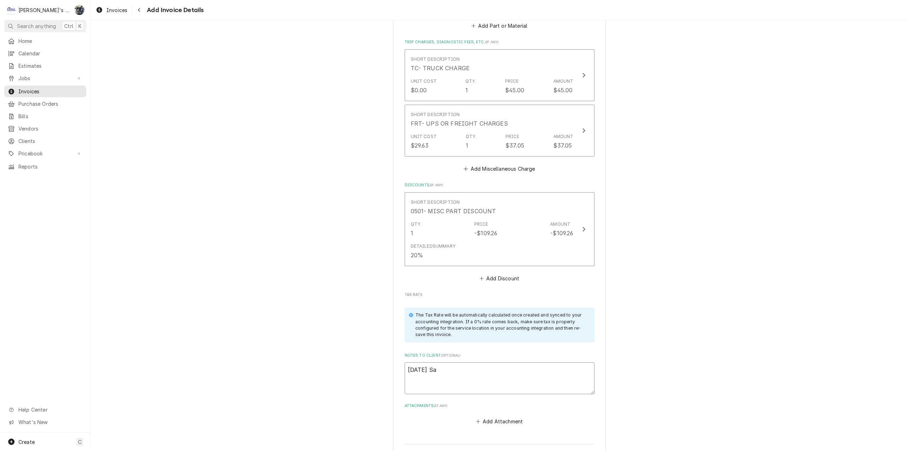
type textarea "x"
type textarea "8/22/2025 Sar"
type textarea "x"
type textarea "8/22/2025 Sara"
type textarea "x"
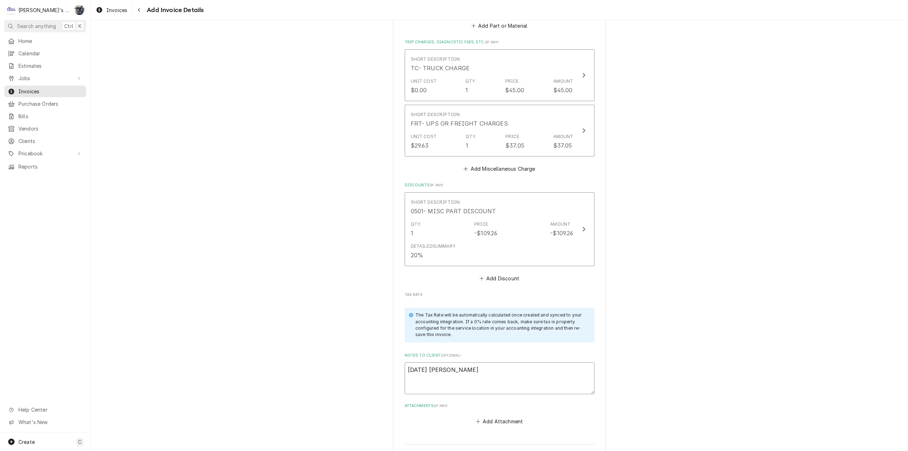
type textarea "8/22/2025 Sarah"
type textarea "x"
type textarea "8/22/2025 Sarah"
type textarea "x"
type textarea "8/22/2025 Sarah -"
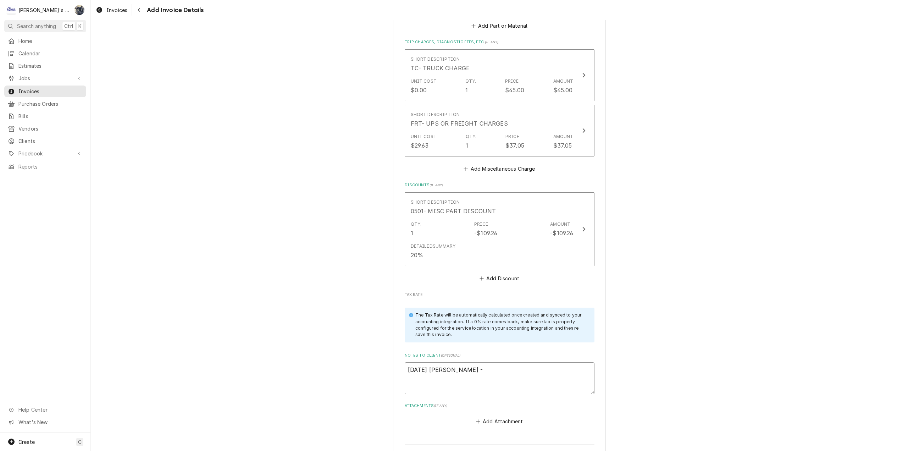
type textarea "x"
type textarea "8/22/2025 Sarah -G"
type textarea "x"
type textarea "8/22/2025 Sarah -Gr"
type textarea "x"
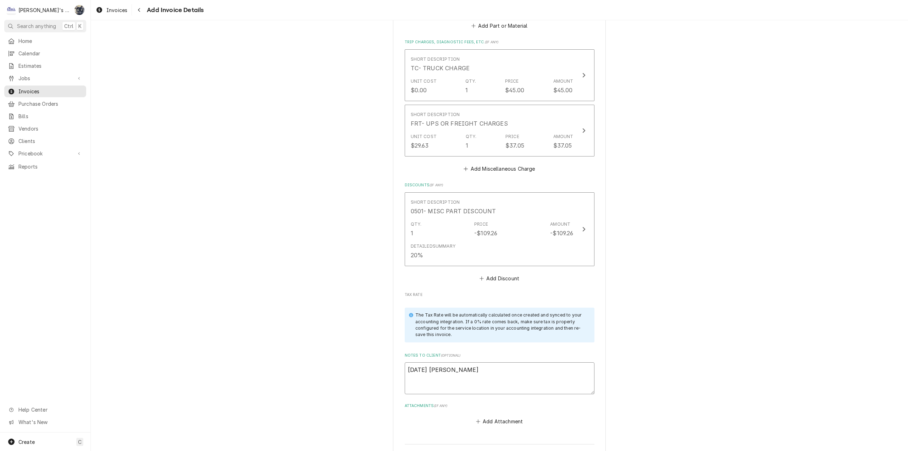
type textarea "8/22/2025 Sarah -Gre"
type textarea "x"
type textarea "8/22/2025 Sarah -Gr"
type textarea "x"
type textarea "8/22/2025 Sarah -G"
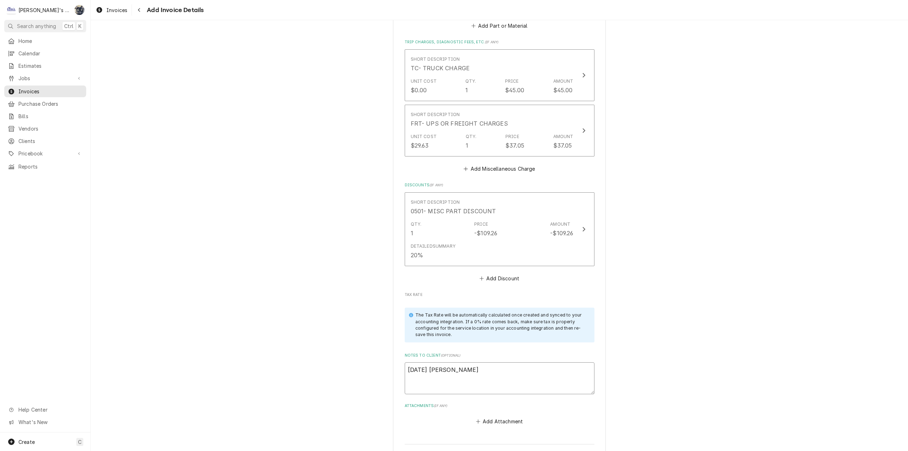
type textarea "x"
type textarea "8/22/2025 Sarah -"
type textarea "x"
type textarea "8/22/2025 Sarah -"
type textarea "x"
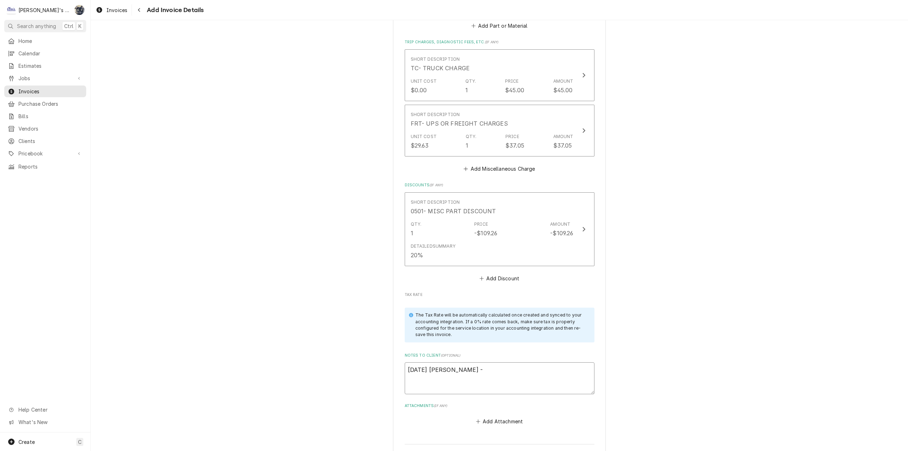
type textarea "8/22/2025 Sarah - G"
type textarea "x"
type textarea "8/22/2025 Sarah - Gr"
type textarea "x"
type textarea "8/22/2025 Sarah - Gre"
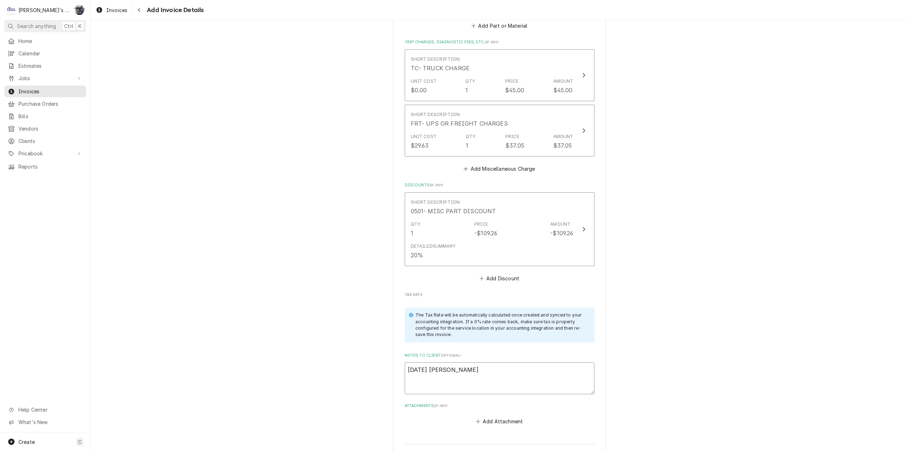
type textarea "x"
type textarea "8/22/2025 Sarah - Greg"
type textarea "x"
type textarea "8/22/2025 Sarah - Greg,"
type textarea "x"
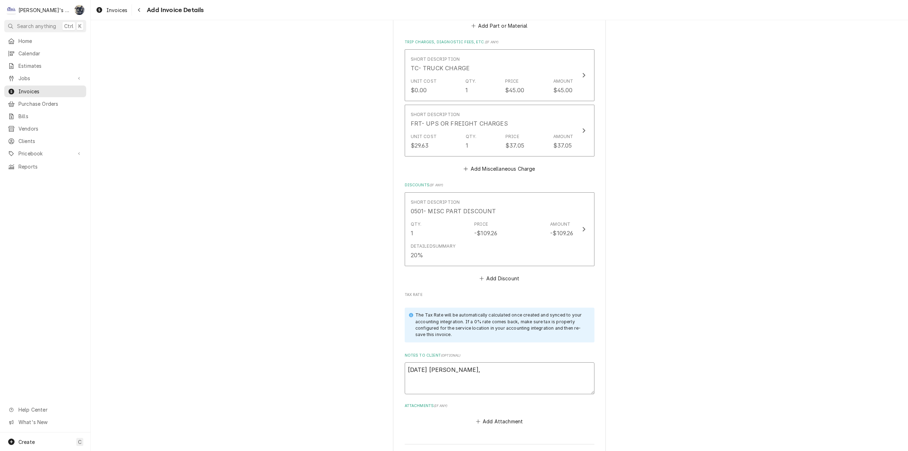
type textarea "8/22/2025 Sarah - Greg,"
type textarea "x"
type textarea "8/22/2025 Sarah - Greg, s"
type textarea "x"
type textarea "8/22/2025 Sarah - Greg, se"
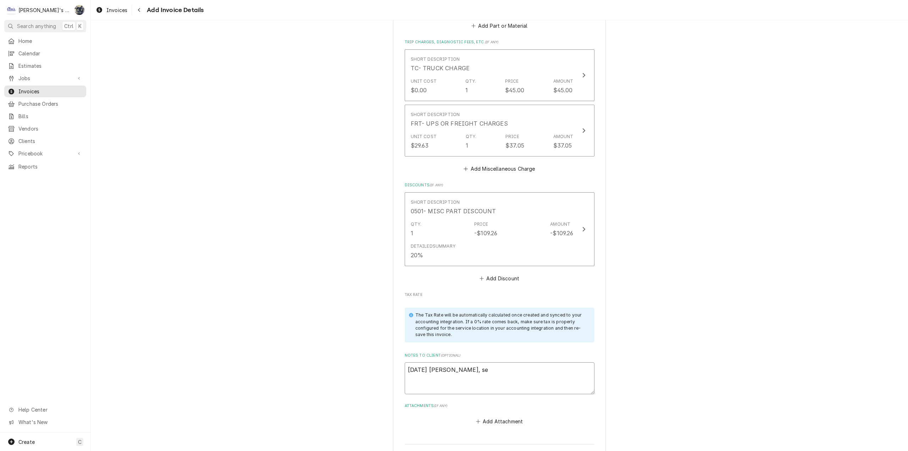
type textarea "x"
type textarea "8/22/2025 Sarah - Greg, see"
type textarea "x"
type textarea "8/22/2025 Sarah - Greg, see o"
type textarea "x"
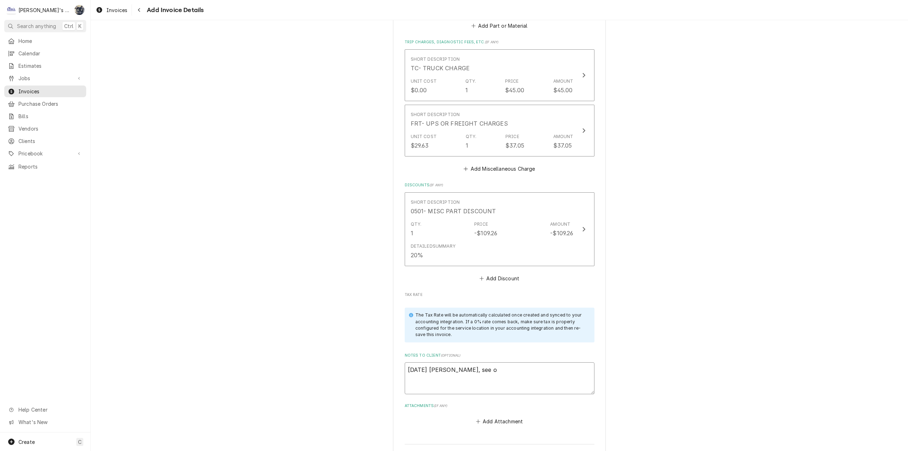
type textarea "8/22/2025 Sarah - Greg, see ot"
type textarea "x"
type textarea "8/22/2025 Sarah - Greg, see oth"
type textarea "x"
type textarea "8/22/2025 Sarah - Greg, see othe"
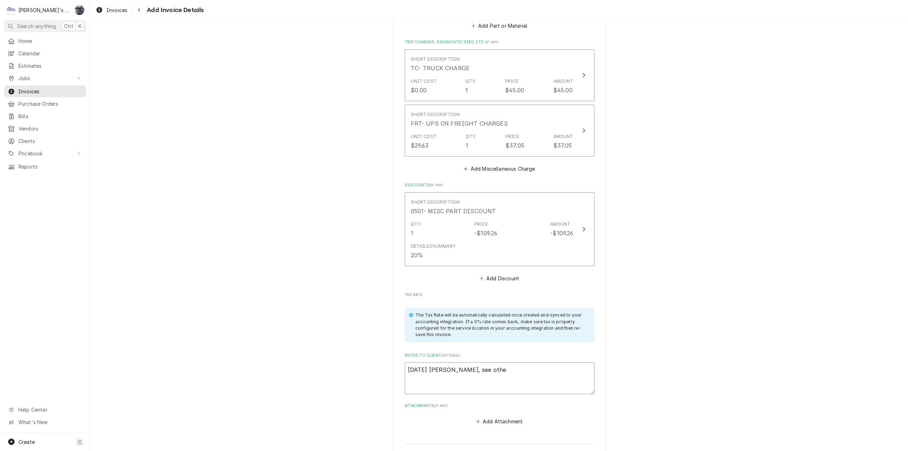
type textarea "x"
type textarea "8/22/2025 Sarah - Greg, see other"
type textarea "x"
type textarea "8/22/2025 Sarah - Greg, see other"
type textarea "x"
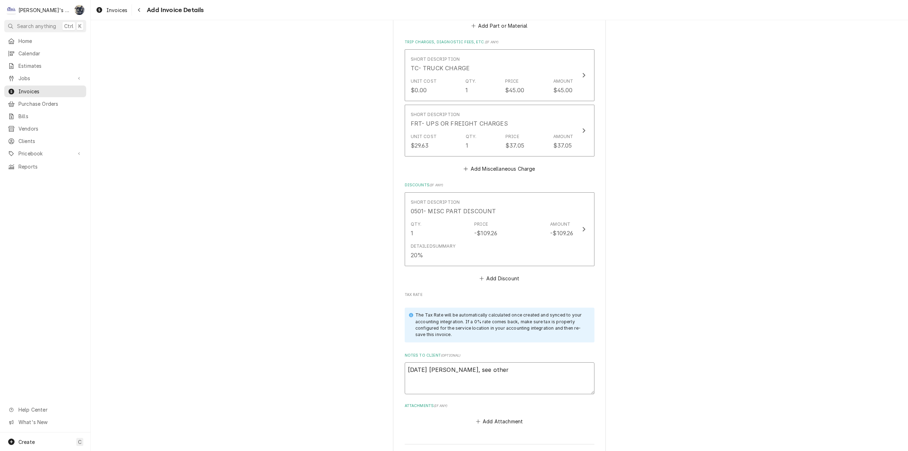
type textarea "8/22/2025 Sarah - Greg, see other i"
type textarea "x"
type textarea "8/22/2025 Sarah - Greg, see other in"
type textarea "x"
type textarea "8/22/2025 Sarah - Greg, see other inv"
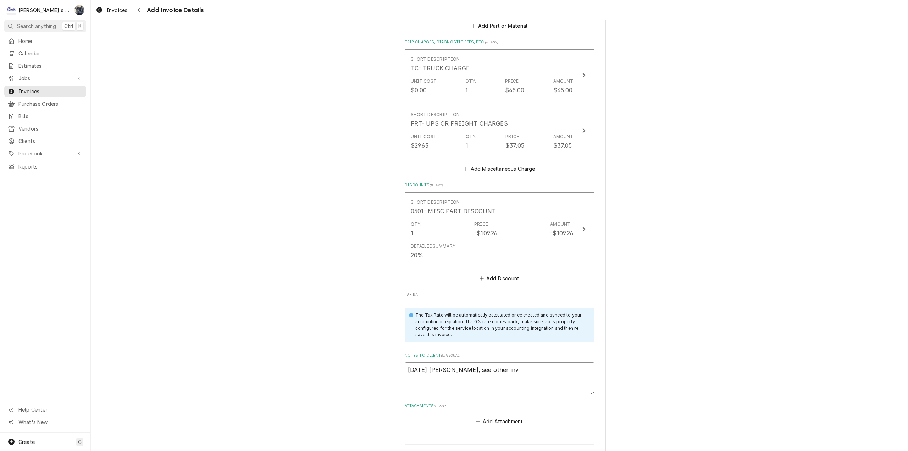
type textarea "x"
type textarea "8/22/2025 Sarah - Greg, see other invo"
type textarea "x"
type textarea "8/22/2025 Sarah - Greg, see other invoi"
type textarea "x"
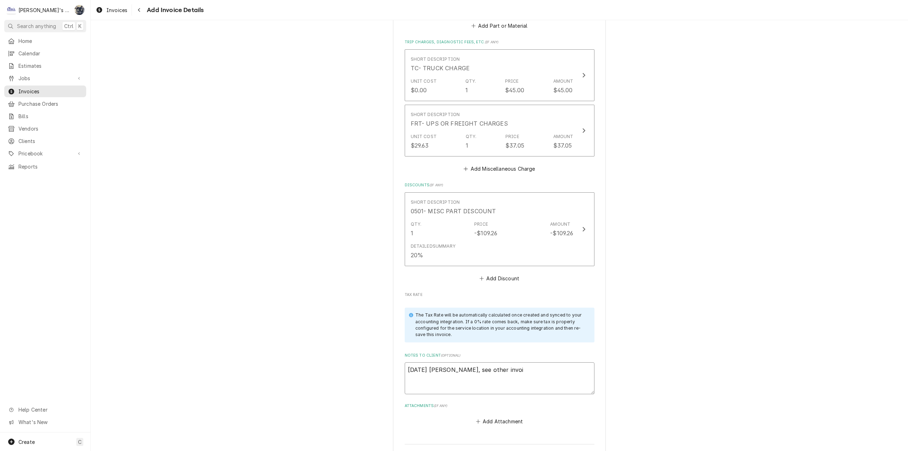
type textarea "8/22/2025 Sarah - Greg, see other invoic"
type textarea "x"
type textarea "8/22/2025 Sarah - Greg, see other invoice"
type textarea "x"
type textarea "8/22/2025 Sarah - Greg, see other invoice"
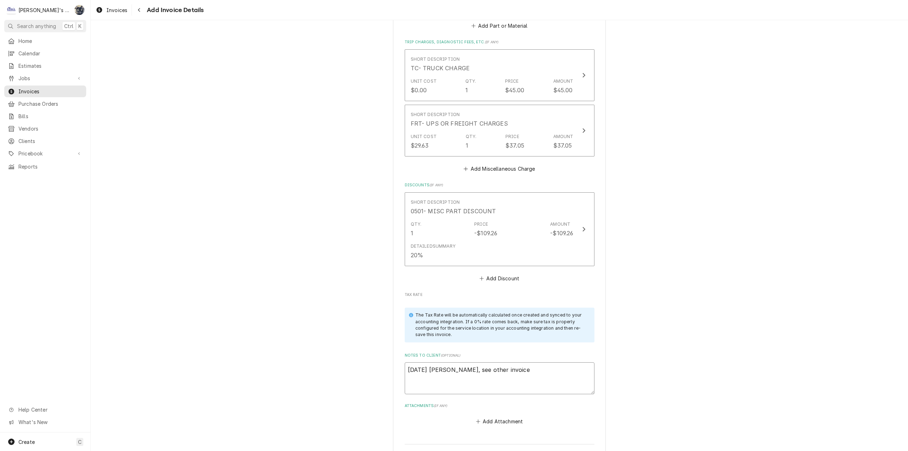
type textarea "x"
type textarea "8/22/2025 Sarah - Greg, see other invoice i"
type textarea "x"
type textarea "8/22/2025 Sarah - Greg, see other invoice in"
type textarea "x"
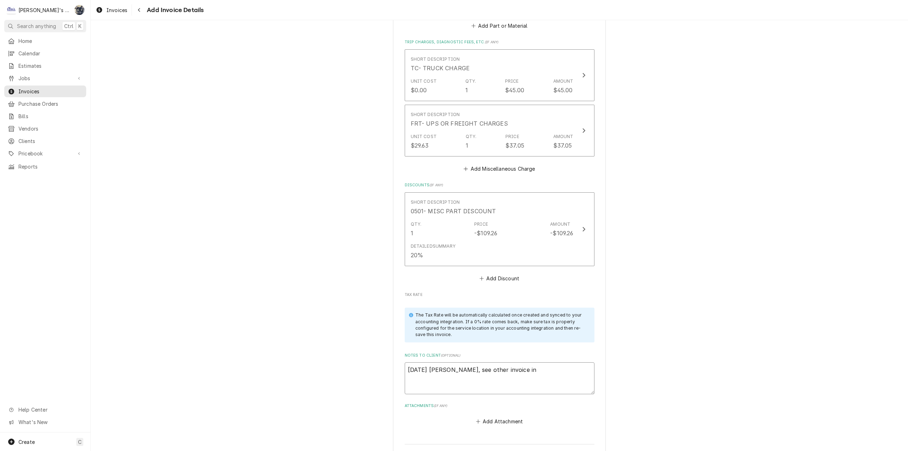
type textarea "8/22/2025 Sarah - Greg, see other invoice in"
type textarea "x"
type textarea "8/22/2025 Sarah - Greg, see other invoice in f"
type textarea "x"
type textarea "8/22/2025 Sarah - Greg, see other invoice in"
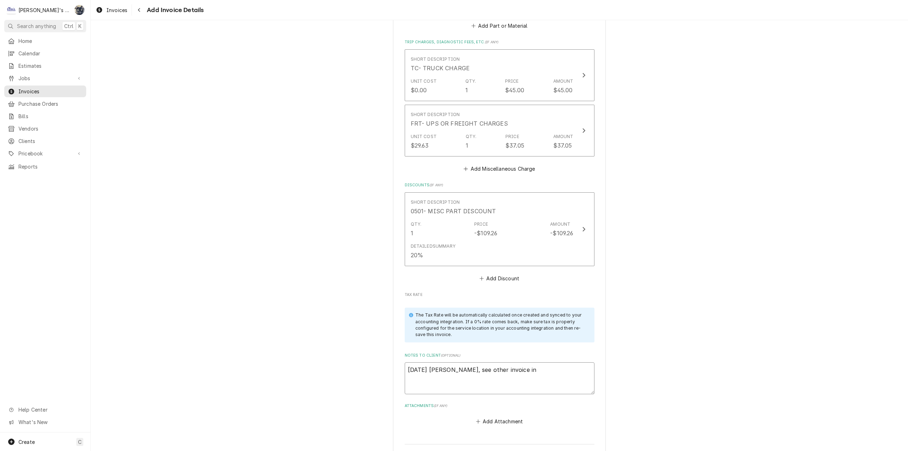
type textarea "x"
type textarea "8/22/2025 Sarah - Greg, see other invoice in d"
type textarea "x"
type textarea "8/22/2025 Sarah - Greg, see other invoice in dr"
type textarea "x"
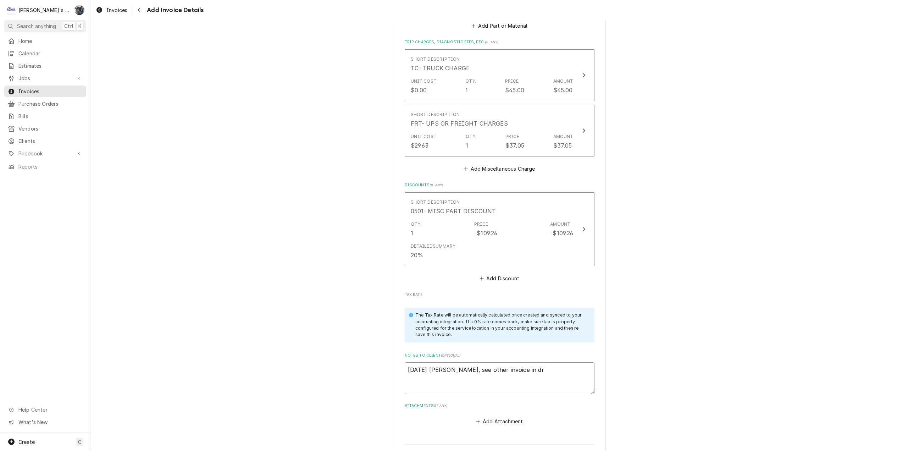
type textarea "8/22/2025 Sarah - Greg, see other invoice in drf"
type textarea "x"
type textarea "8/22/2025 Sarah - Greg, see other invoice in drft"
type textarea "x"
type textarea "8/22/2025 Sarah - Greg, see other invoice in drft"
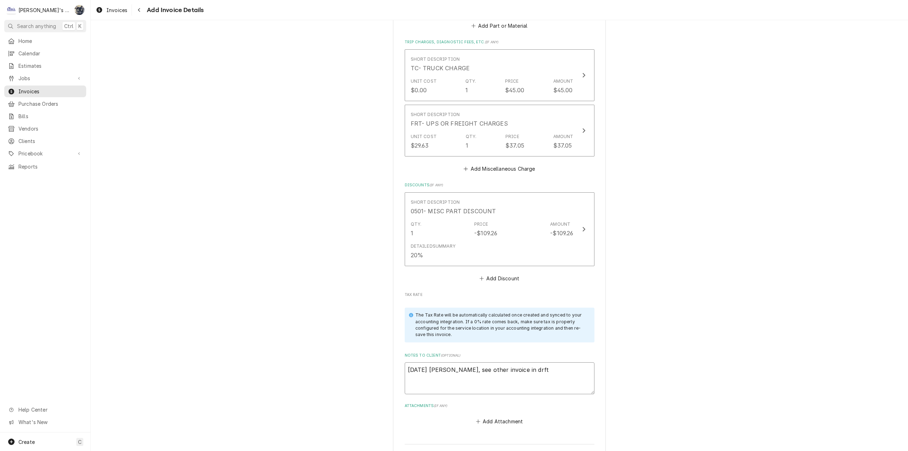
type textarea "x"
type textarea "8/22/2025 Sarah - Greg, see other invoice in drft"
type textarea "x"
type textarea "8/22/2025 Sarah - Greg, see other invoice in drf"
type textarea "x"
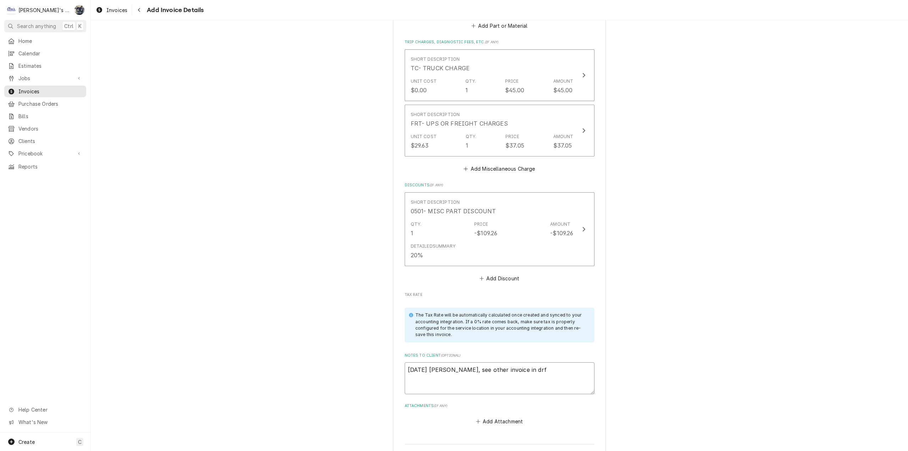
type textarea "8/22/2025 Sarah - Greg, see other invoice in dr"
type textarea "x"
type textarea "8/22/2025 Sarah - Greg, see other invoice in dra"
type textarea "x"
type textarea "8/22/2025 Sarah - Greg, see other invoice in draf"
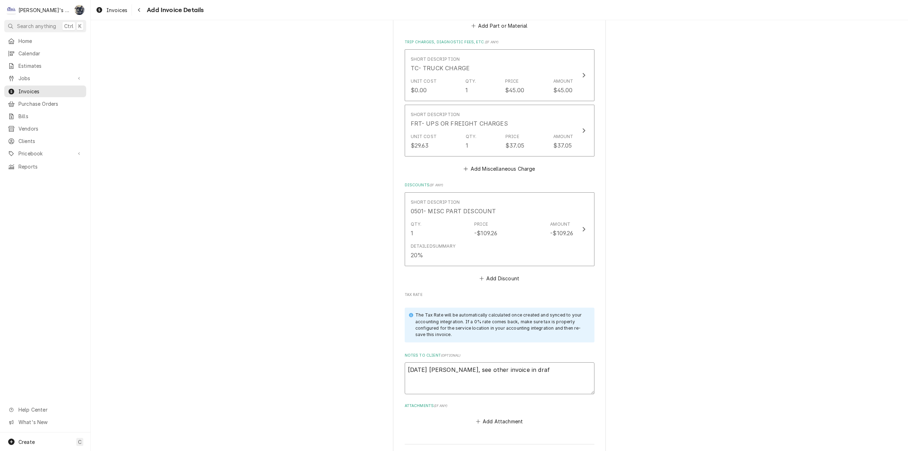
type textarea "x"
type textarea "8/22/2025 Sarah - Greg, see other invoice in draft"
type textarea "x"
type textarea "8/22/2025 Sarah - Greg, see other invoice in draft"
type textarea "x"
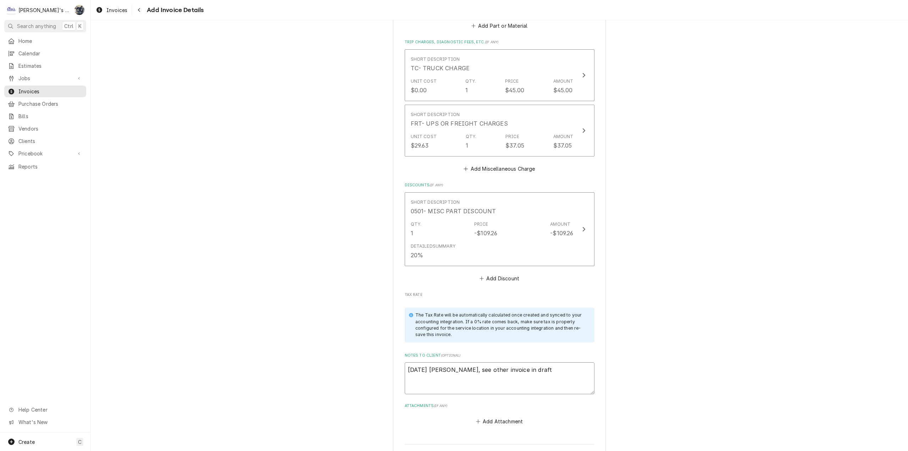
type textarea "8/22/2025 Sarah - Greg, see other invoice in draft f"
type textarea "x"
type textarea "8/22/2025 Sarah - Greg, see other invoice in draft fo"
type textarea "x"
type textarea "8/22/2025 Sarah - Greg, see other invoice in draft for"
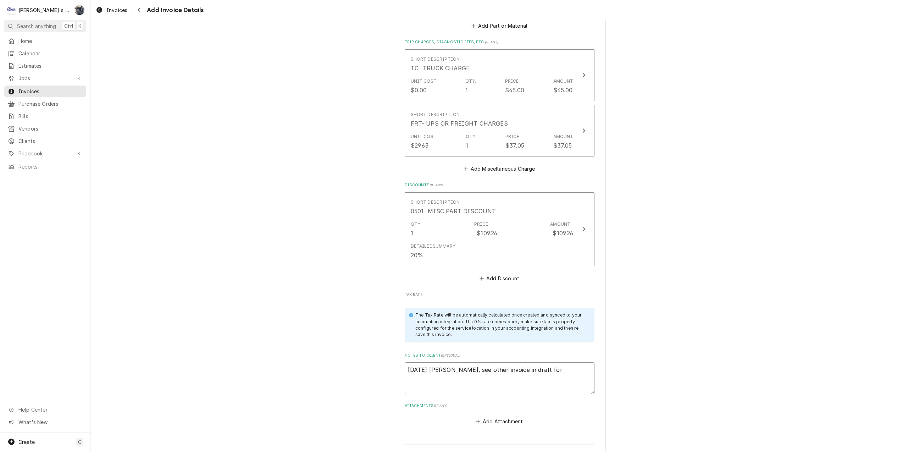
type textarea "x"
type textarea "8/22/2025 Sarah - Greg, see other invoice in draft for"
type textarea "x"
type textarea "8/22/2025 Sarah - Greg, see other invoice in draft for p"
type textarea "x"
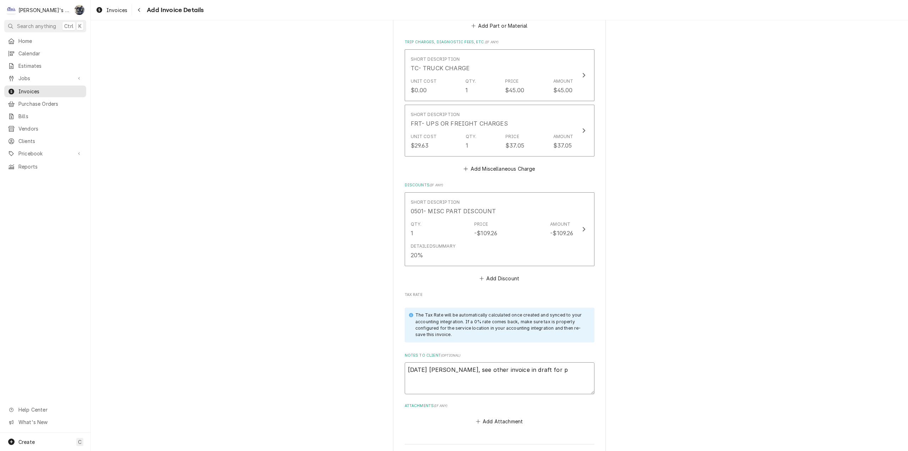
type textarea "8/22/2025 Sarah - Greg, see other invoice in draft for pr"
type textarea "x"
type textarea "8/22/2025 Sarah - Greg, see other invoice in draft for pre"
type textarea "x"
type textarea "8/22/2025 Sarah - Greg, see other invoice in draft for prev"
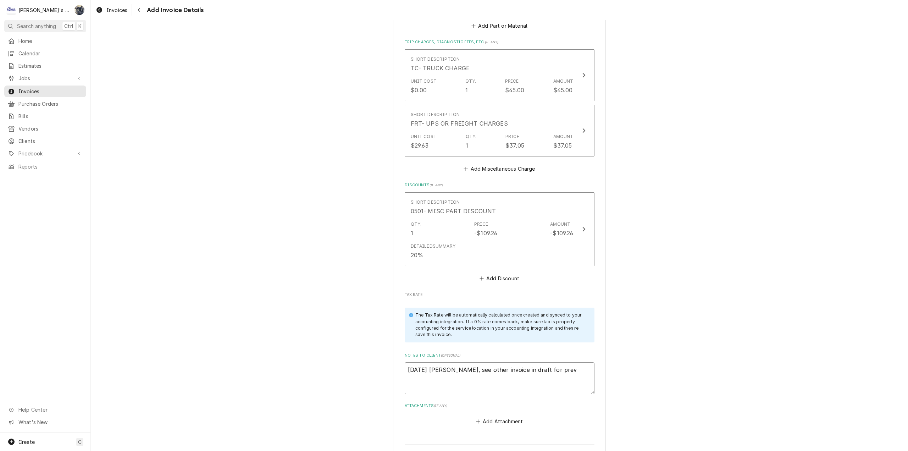
type textarea "x"
type textarea "8/22/2025 Sarah - Greg, see other invoice in draft for previ"
type textarea "x"
type textarea "8/22/2025 Sarah - Greg, see other invoice in draft for previo"
type textarea "x"
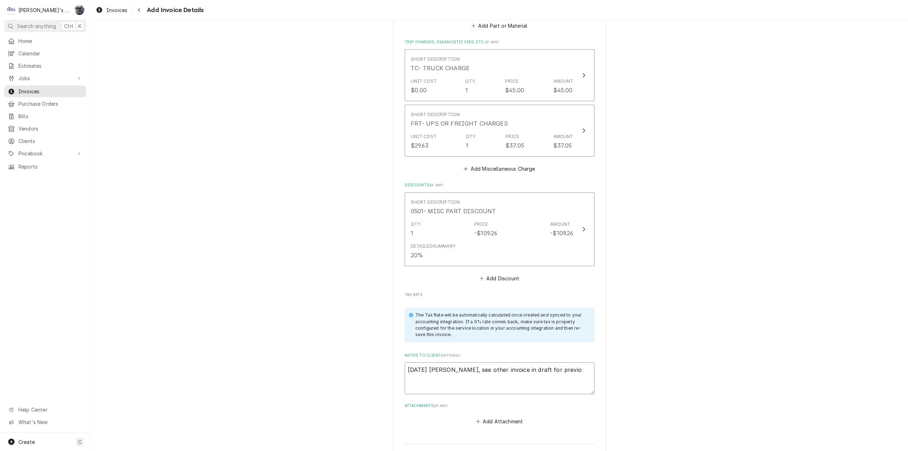
type textarea "8/22/2025 Sarah - Greg, see other invoice in draft for previou"
type textarea "x"
type textarea "8/22/2025 Sarah - Greg, see other invoice in draft for previous"
type textarea "x"
type textarea "8/22/2025 Sarah - Greg, see other invoice in draft for previous"
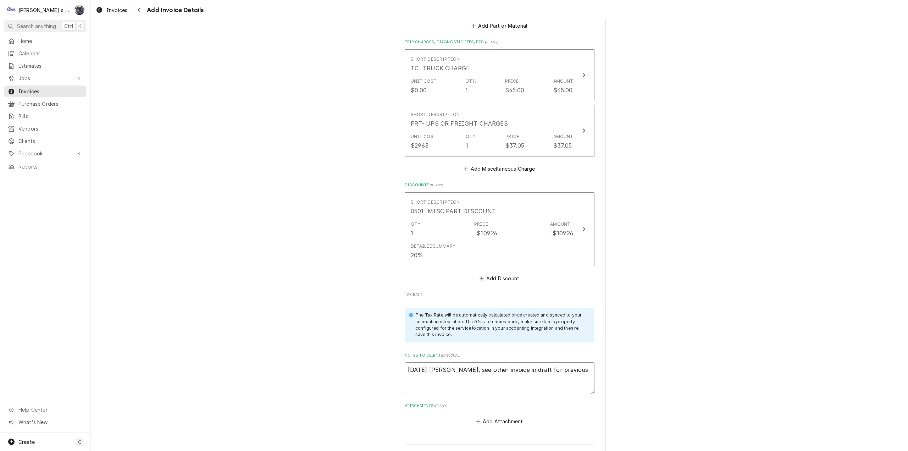
type textarea "x"
type textarea "8/22/2025 Sarah - Greg, see other invoice in draft for previous t"
type textarea "x"
type textarea "8/22/2025 Sarah - Greg, see other invoice in draft for previous tr"
type textarea "x"
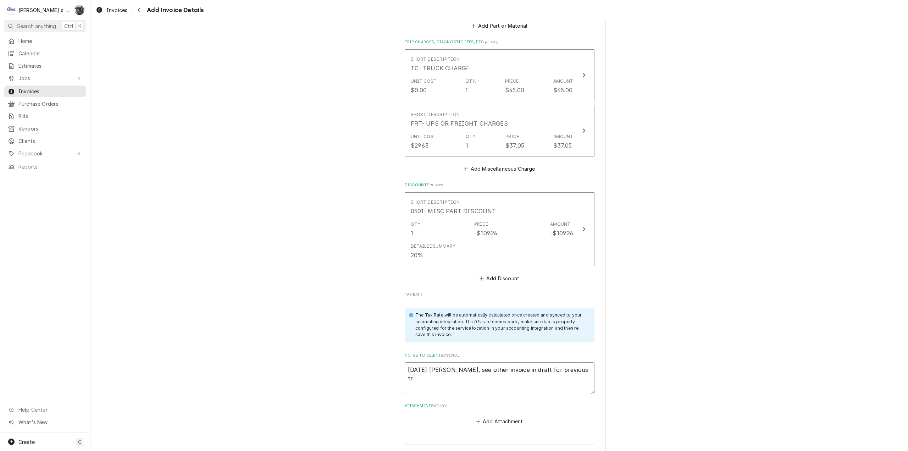
type textarea "8/22/2025 Sarah - Greg, see other invoice in draft for previous tri"
type textarea "x"
type textarea "8/22/2025 Sarah - Greg, see other invoice in draft for previous trip"
type textarea "x"
type textarea "8/22/2025 Sarah - Greg, see other invoice in draft for previous trip."
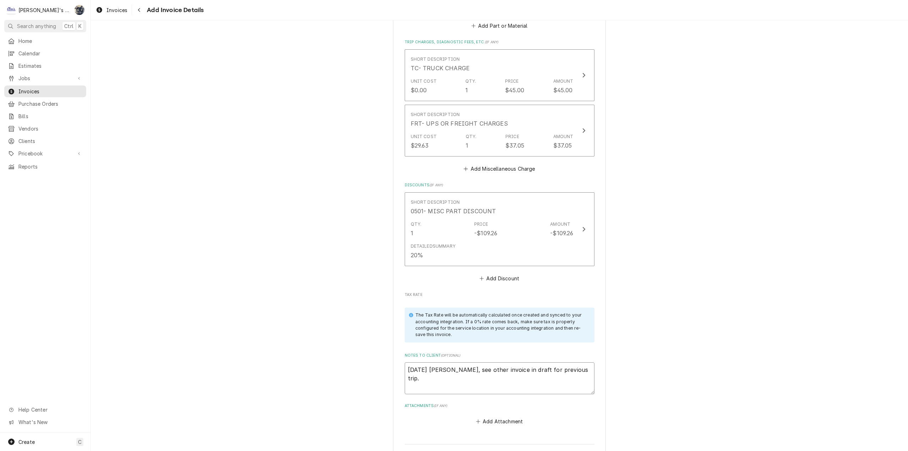
type textarea "x"
type textarea "8/22/2025 Sarah - Greg, see other invoice in draft for previous trip."
type textarea "x"
type textarea "8/22/2025 Sarah - Greg, see other invoice in draft for previous trip."
type textarea "x"
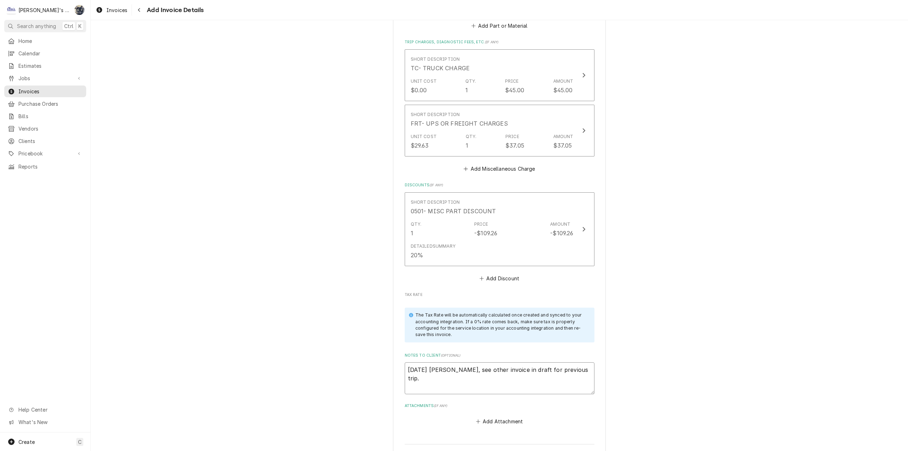
type textarea "8/22/2025 Sarah - Greg, see other invoice in draft for previous trip"
type textarea "x"
type textarea "8/22/2025 Sarah - Greg, see other invoice in draft for previous trip"
type textarea "x"
type textarea "8/22/2025 Sarah - Greg, see other invoice in draft for previous trip o"
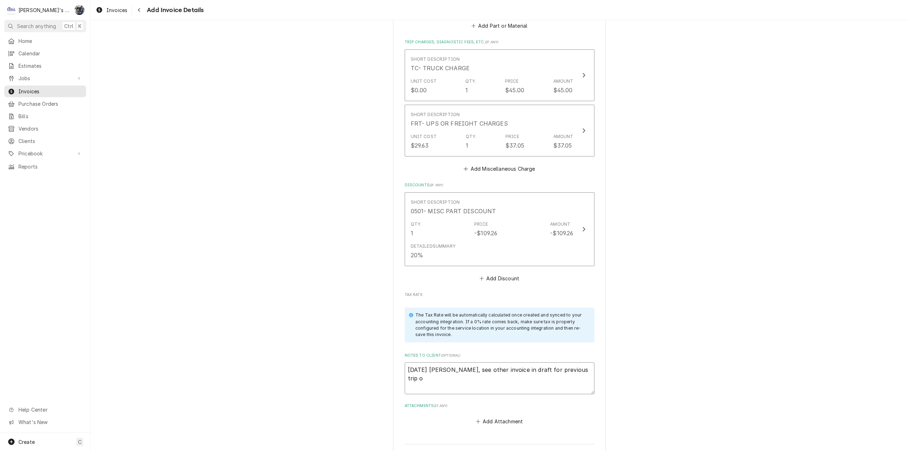
type textarea "x"
type textarea "8/22/2025 Sarah - Greg, see other invoice in draft for previous trip on"
type textarea "x"
type textarea "8/22/2025 Sarah - Greg, see other invoice in draft for previous trip on"
type textarea "x"
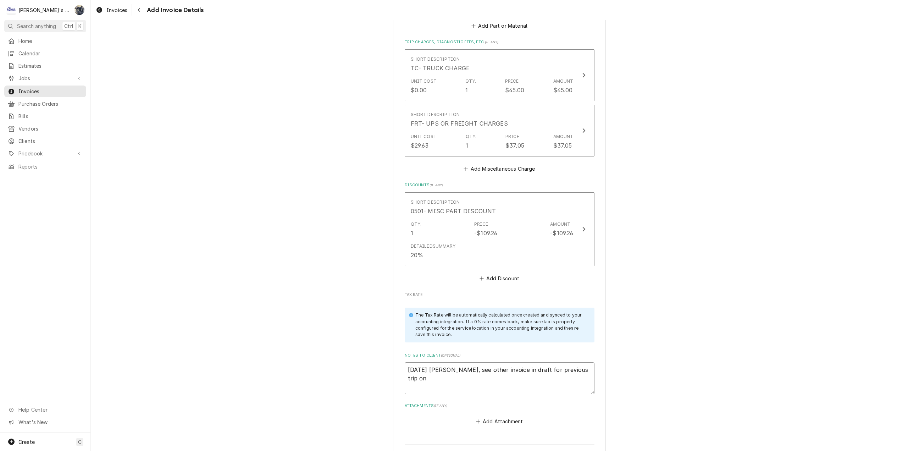
type textarea "8/22/2025 Sarah - Greg, see other invoice in draft for previous trip on t"
type textarea "x"
type textarea "8/22/2025 Sarah - Greg, see other invoice in draft for previous trip on th"
type textarea "x"
type textarea "8/22/2025 Sarah - Greg, see other invoice in draft for previous trip on the"
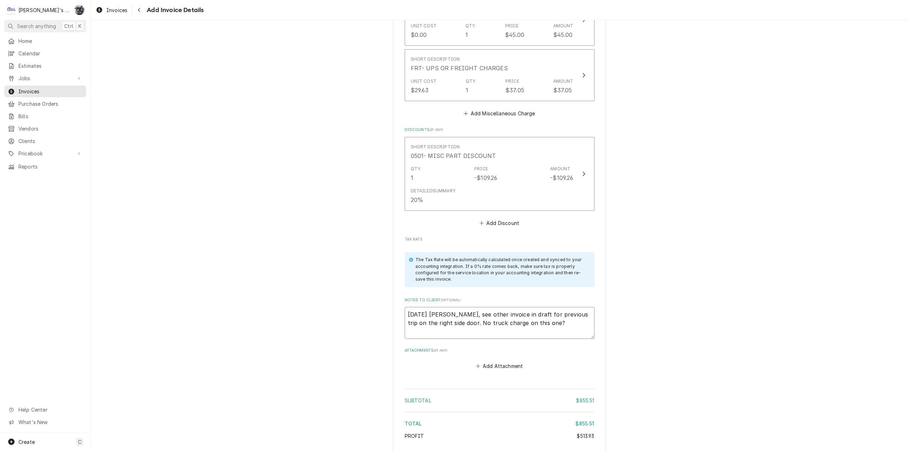
scroll to position [1724, 0]
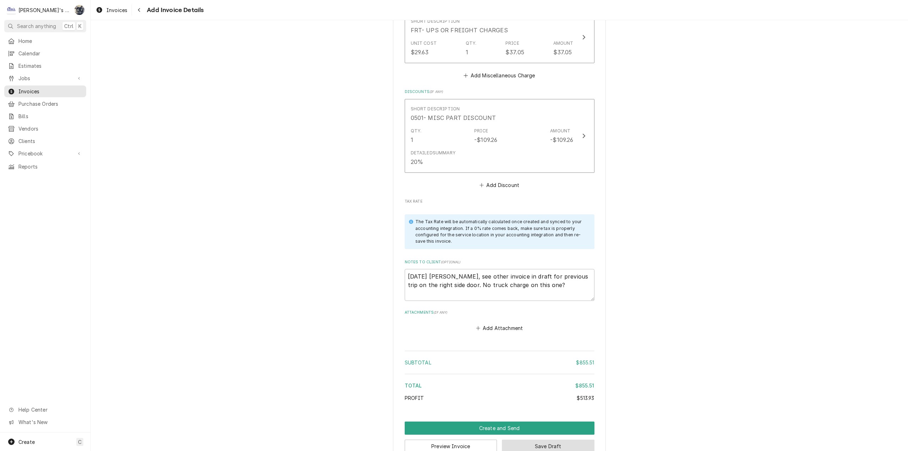
click at [524, 439] on button "Save Draft" at bounding box center [548, 445] width 93 height 13
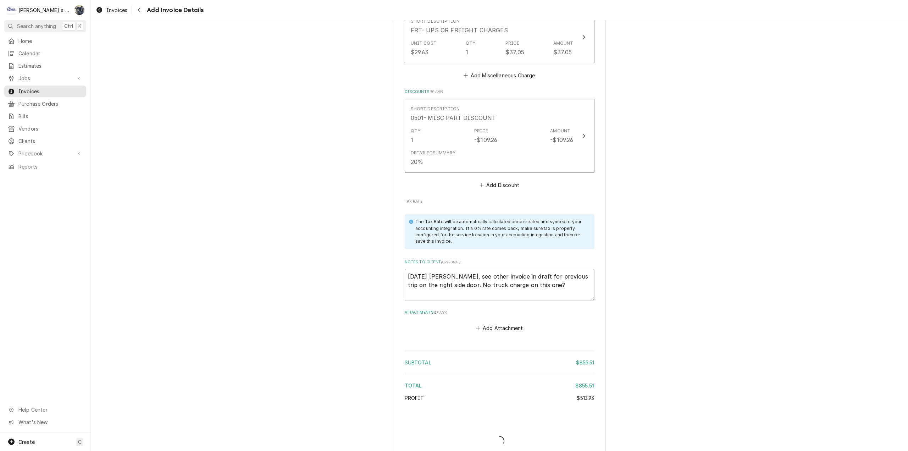
scroll to position [1720, 0]
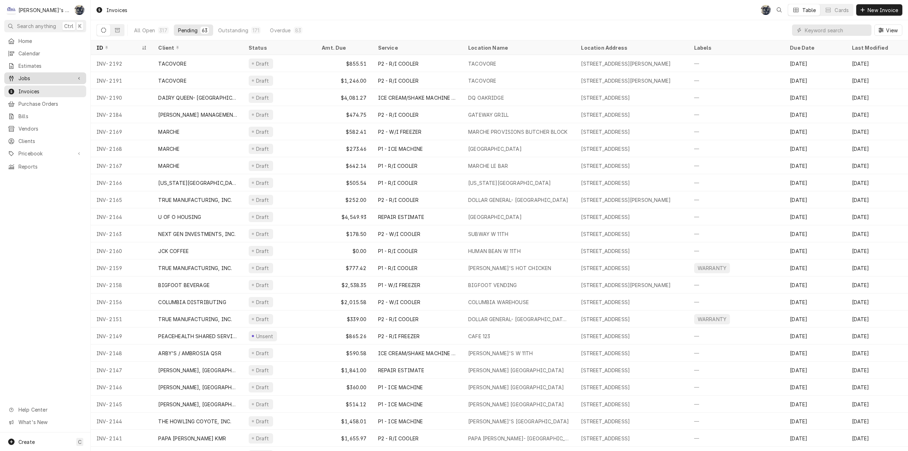
click at [52, 77] on span "Jobs" at bounding box center [45, 77] width 54 height 7
click at [54, 91] on span "Jobs" at bounding box center [50, 90] width 64 height 7
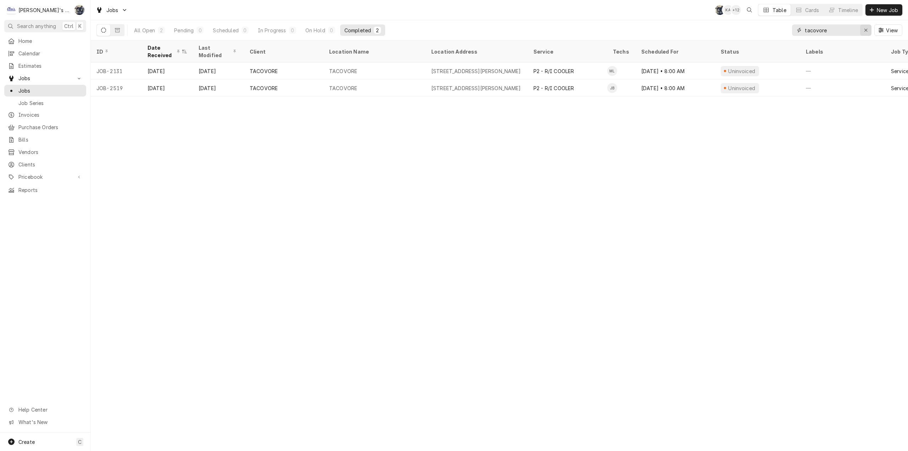
click at [870, 27] on button "Erase input" at bounding box center [865, 29] width 11 height 11
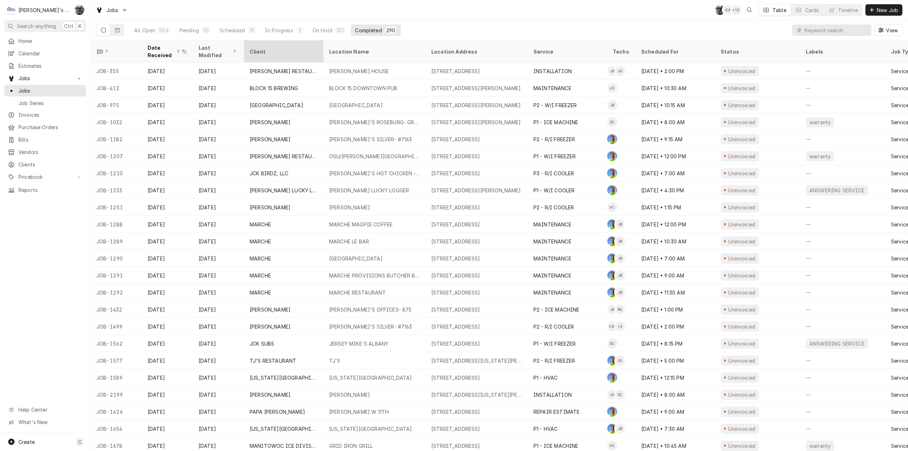
click at [260, 52] on div "Client" at bounding box center [283, 51] width 77 height 19
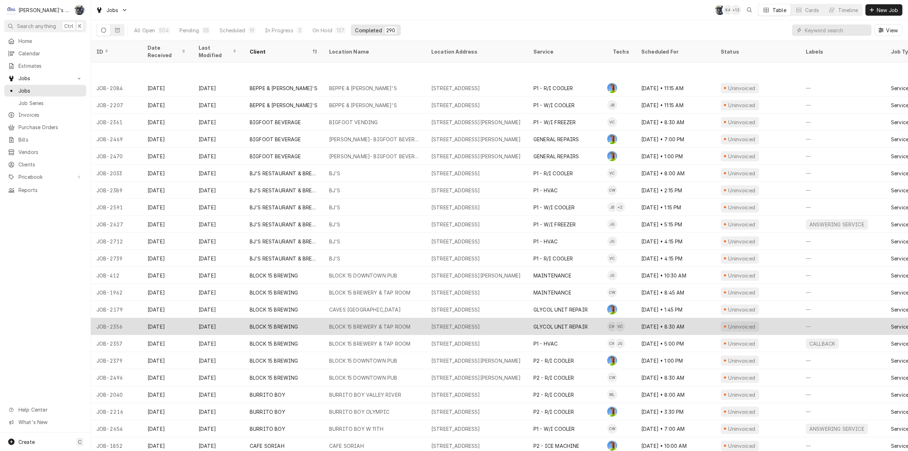
scroll to position [119, 0]
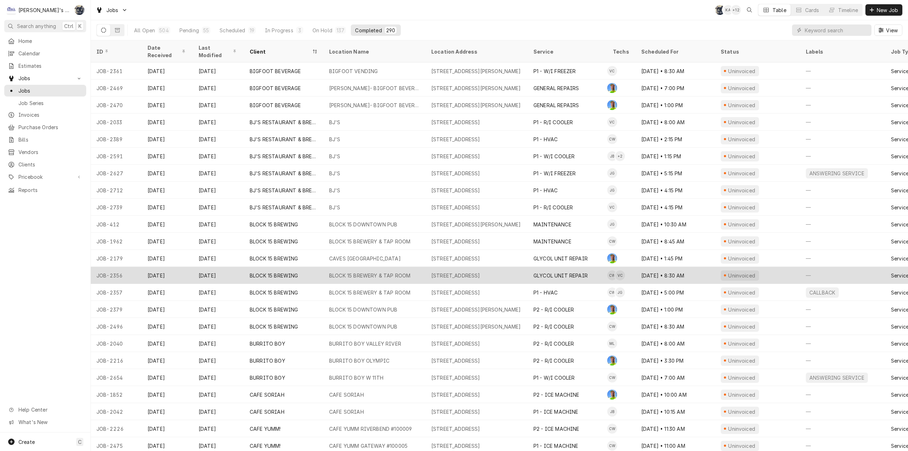
click at [356, 272] on div "BLOCK 15 BREWERY & TAP ROOM" at bounding box center [369, 275] width 81 height 7
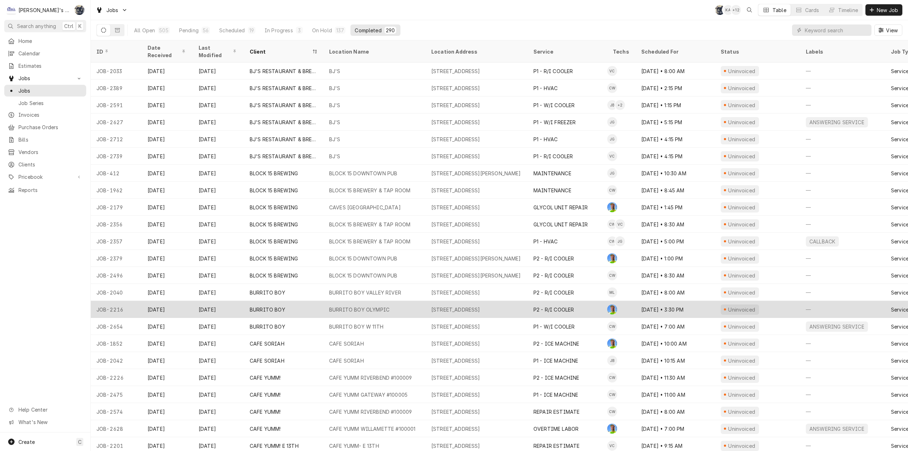
scroll to position [221, 0]
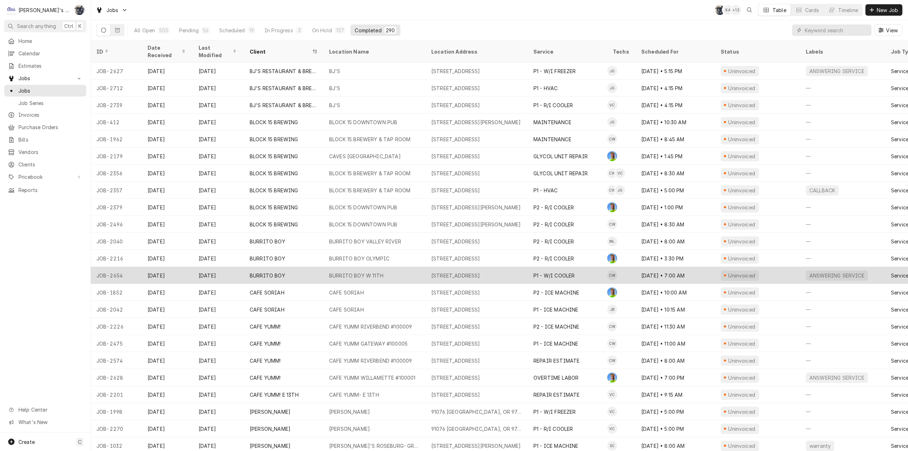
click at [459, 272] on div "2511 W 11TH AVE, EUGENE, OR 97402" at bounding box center [455, 275] width 49 height 7
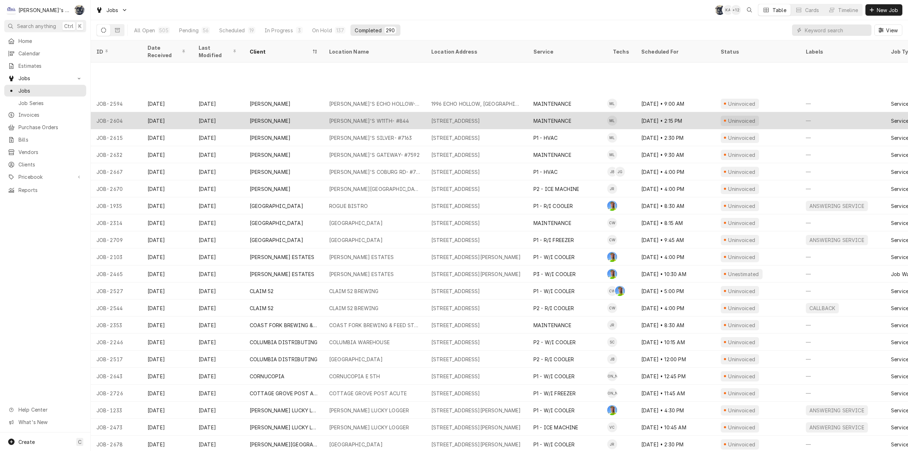
scroll to position [834, 0]
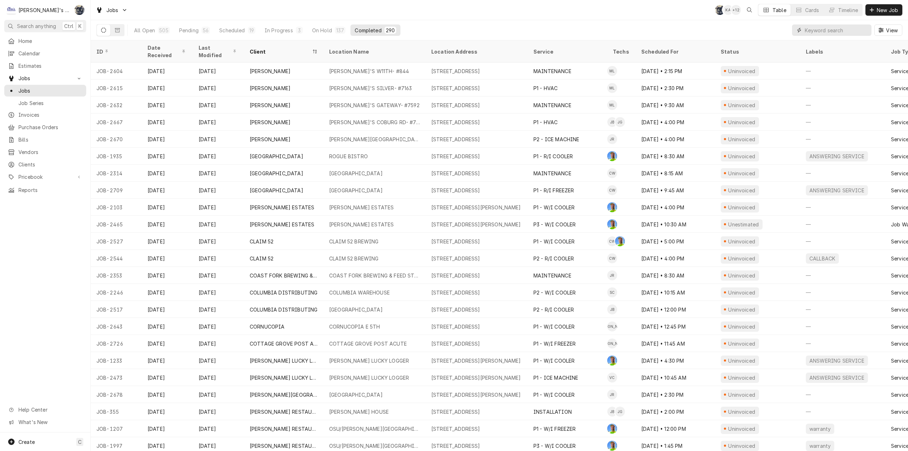
click at [828, 27] on input "Dynamic Content Wrapper" at bounding box center [835, 29] width 63 height 11
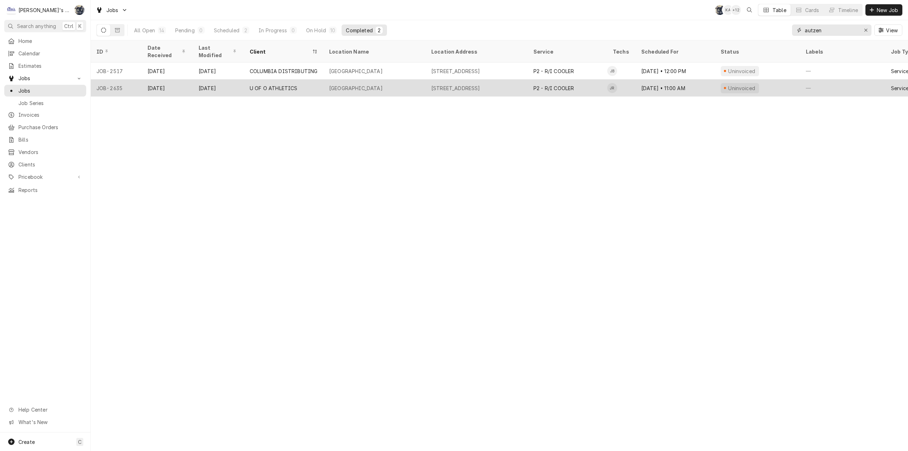
type input "autzen"
click at [588, 81] on div "P2 - R/I COOLER" at bounding box center [567, 87] width 79 height 17
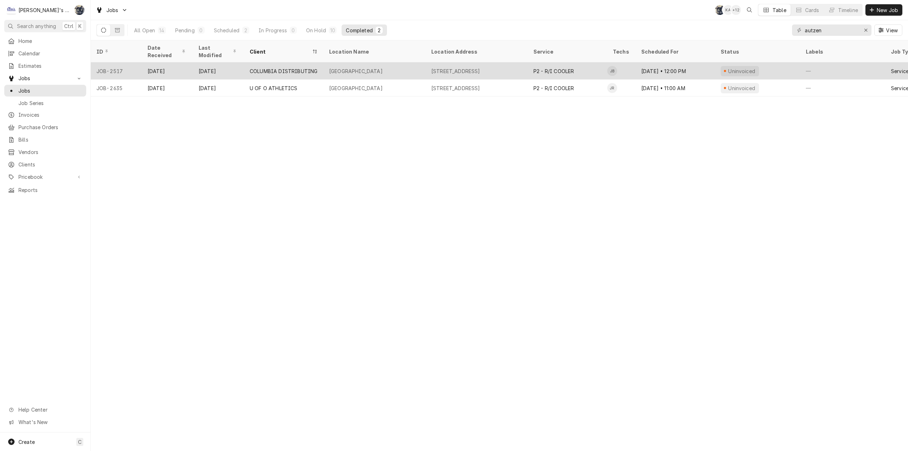
click at [480, 67] on div "2700 MLK JR BLVD, EUGENE, OR 97401" at bounding box center [455, 70] width 49 height 7
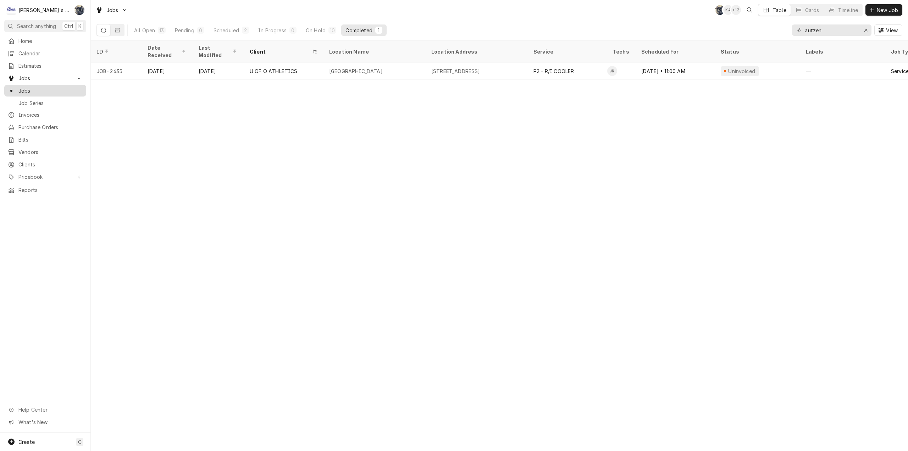
click at [48, 87] on span "Jobs" at bounding box center [50, 90] width 64 height 7
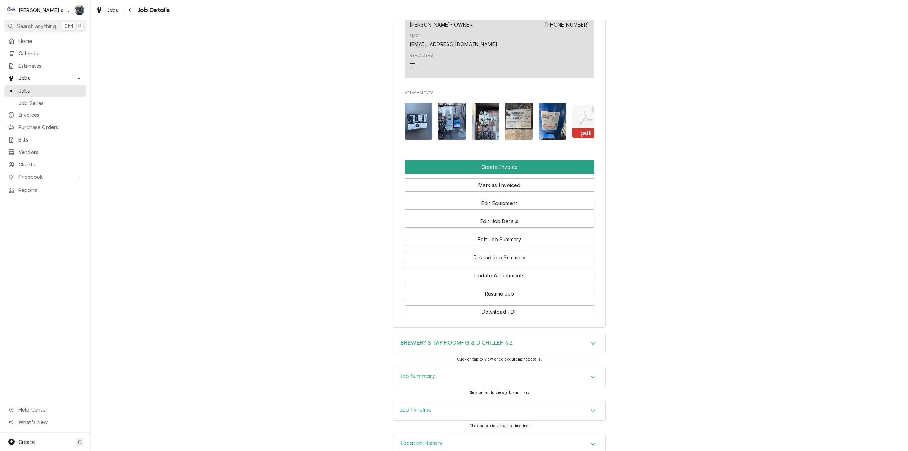
scroll to position [729, 0]
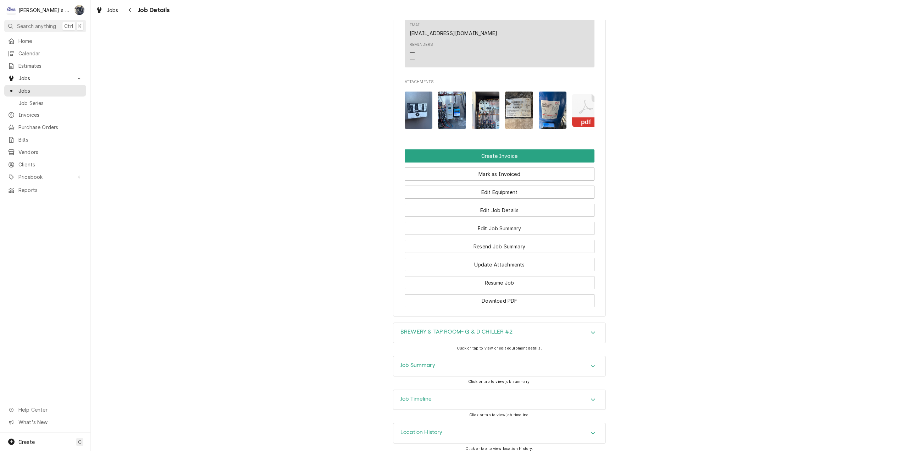
click at [423, 365] on div "Job Summary" at bounding box center [499, 366] width 212 height 20
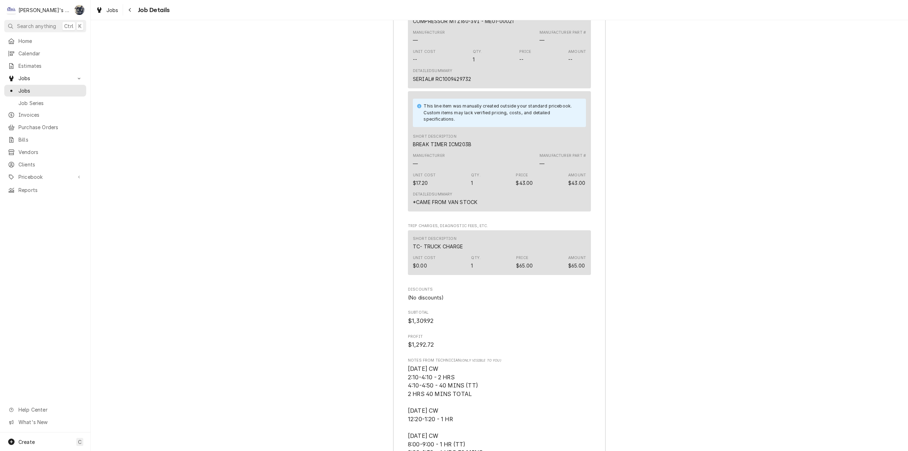
scroll to position [2192, 0]
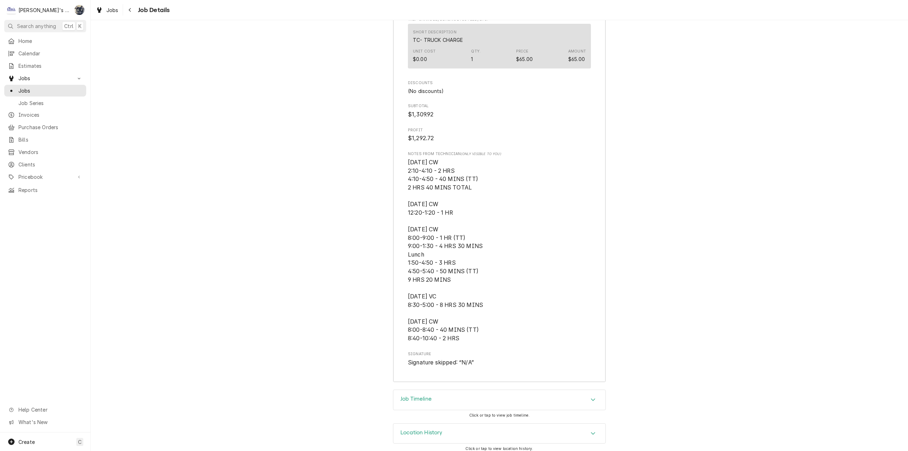
click at [504, 392] on div "Job Timeline" at bounding box center [499, 400] width 212 height 20
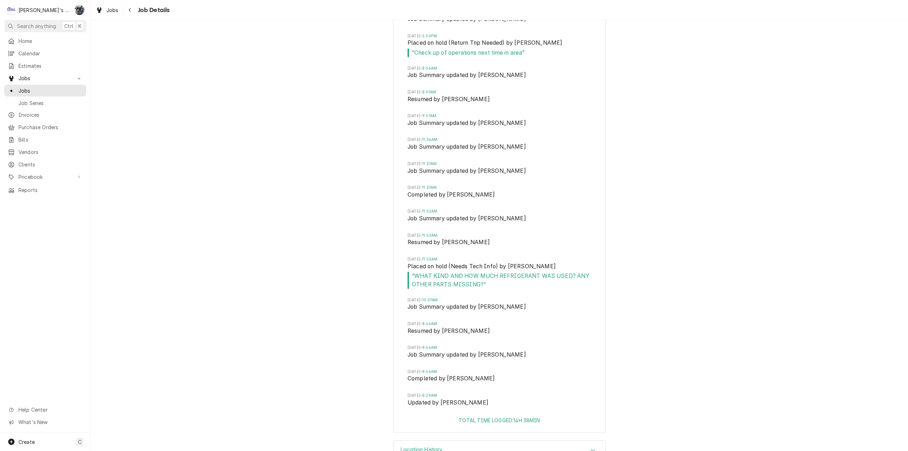
scroll to position [3008, 0]
click at [500, 440] on div "Location History" at bounding box center [499, 450] width 212 height 20
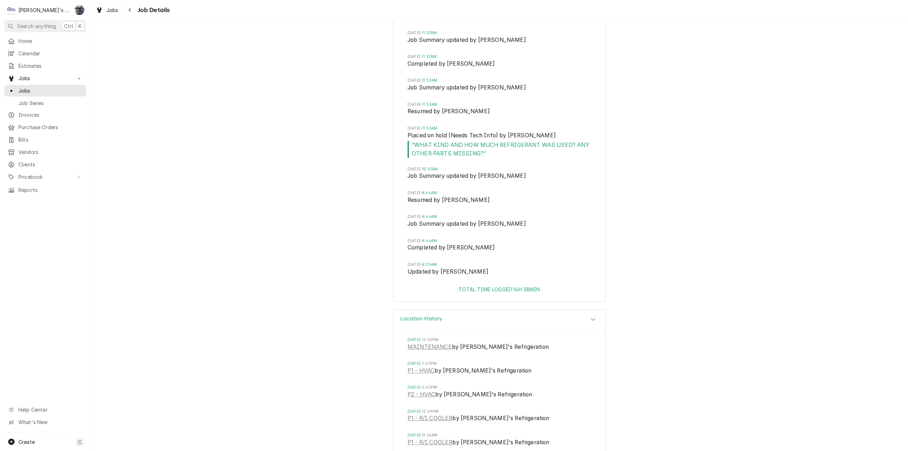
scroll to position [3272, 0]
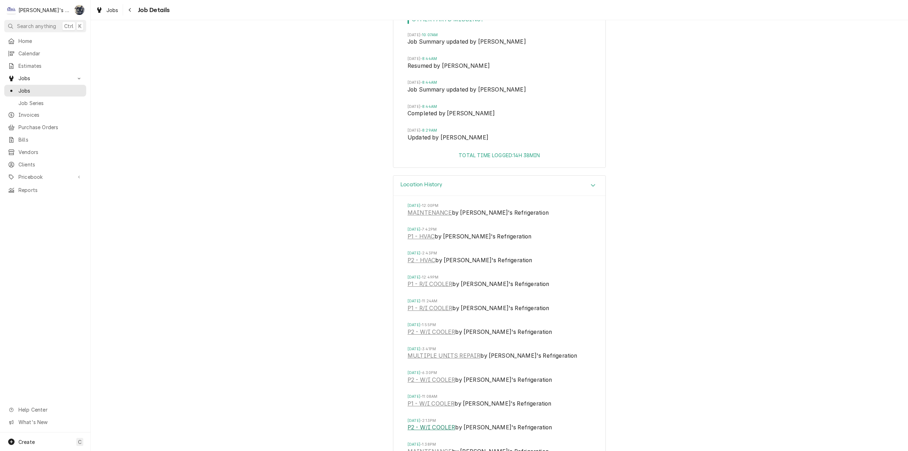
click at [436, 423] on link "P2 - W/I COOLER" at bounding box center [431, 427] width 48 height 9
click at [441, 304] on link "P1 - R/I COOLER" at bounding box center [429, 308] width 45 height 9
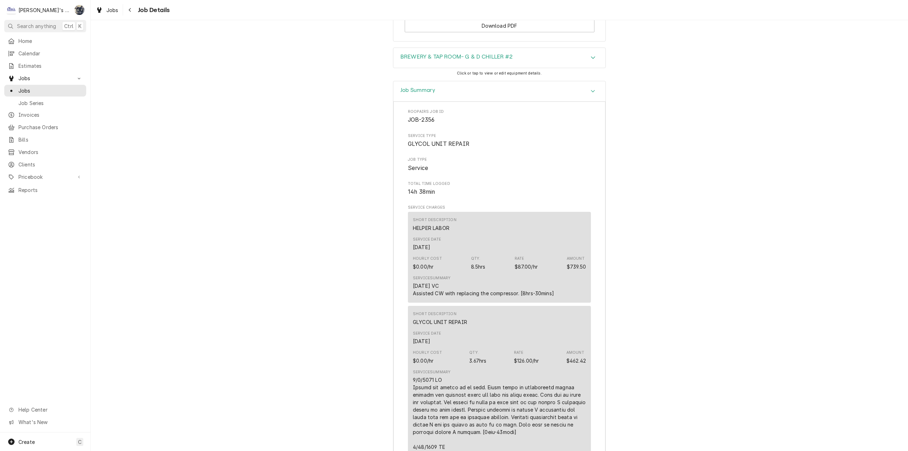
scroll to position [649, 0]
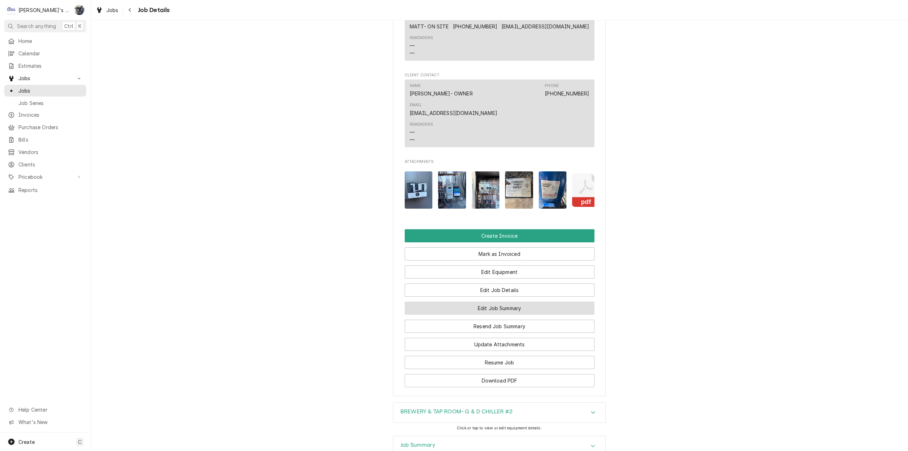
click at [463, 301] on button "Edit Job Summary" at bounding box center [500, 307] width 190 height 13
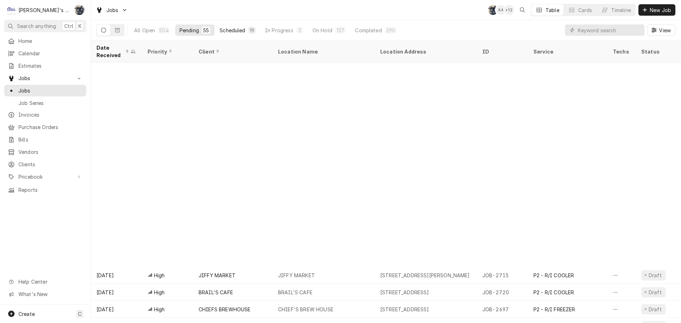
scroll to position [235, 0]
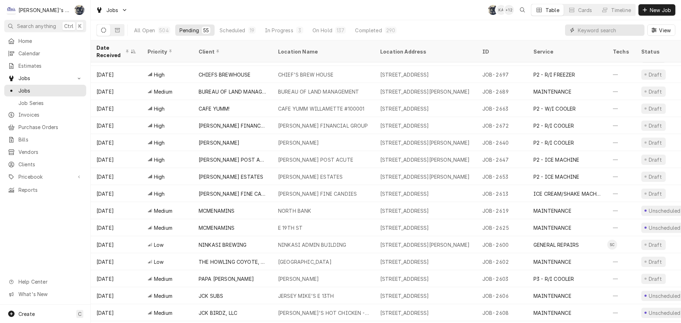
click at [602, 32] on input "Dynamic Content Wrapper" at bounding box center [609, 29] width 63 height 11
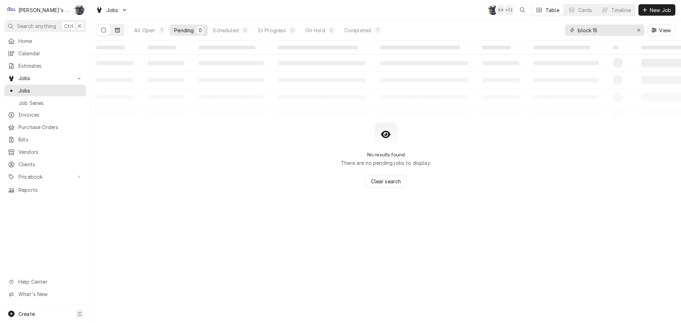
type input "block 15"
click at [119, 29] on icon "Dynamic Content Wrapper" at bounding box center [117, 30] width 5 height 5
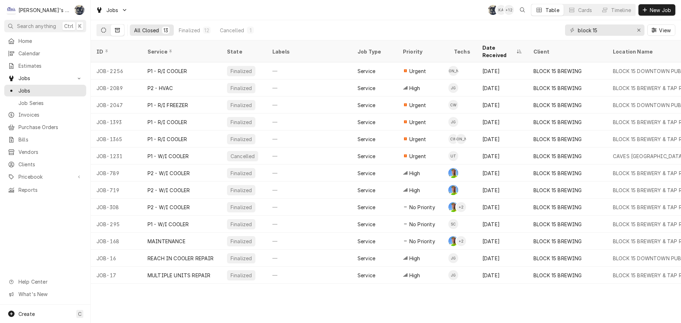
click at [100, 30] on button "Dynamic Content Wrapper" at bounding box center [103, 29] width 13 height 11
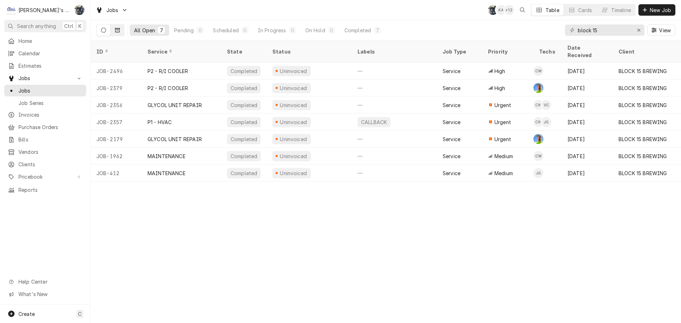
click at [114, 29] on div "All Open 7 Pending 0 Scheduled 0 In Progress 0 On Hold 0 Completed 7" at bounding box center [240, 30] width 288 height 20
click at [115, 30] on button "Dynamic Content Wrapper" at bounding box center [117, 29] width 13 height 11
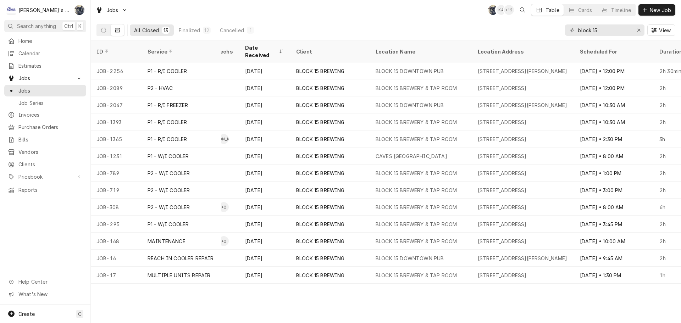
scroll to position [0, 271]
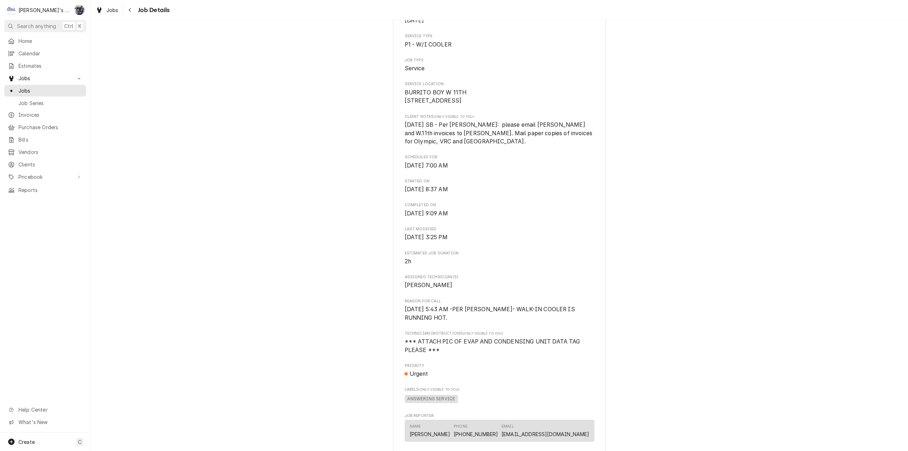
scroll to position [248, 0]
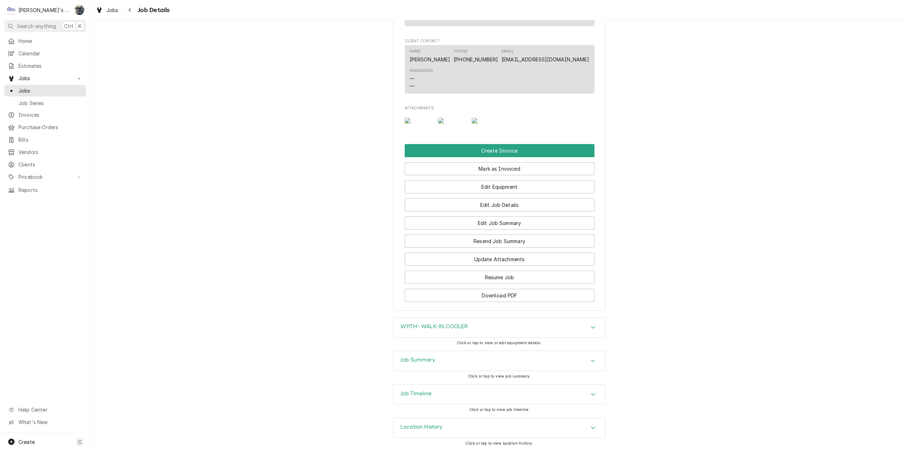
click at [430, 359] on h3 "Job Summary" at bounding box center [417, 359] width 35 height 7
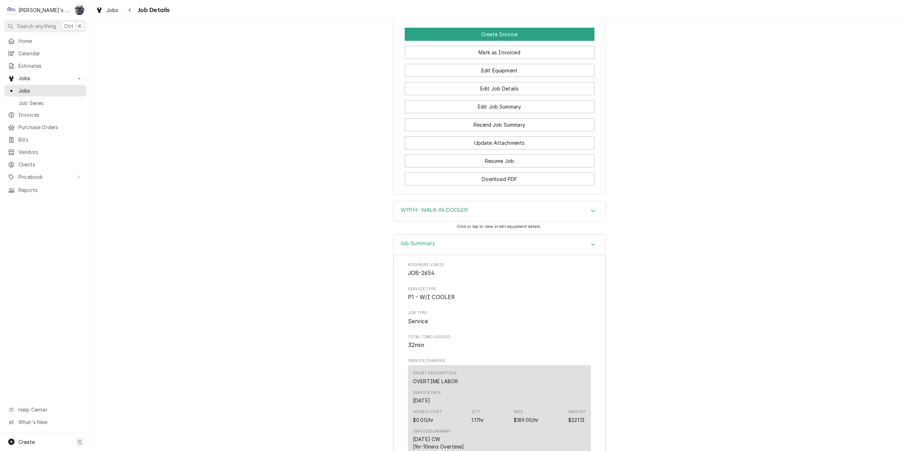
scroll to position [880, 0]
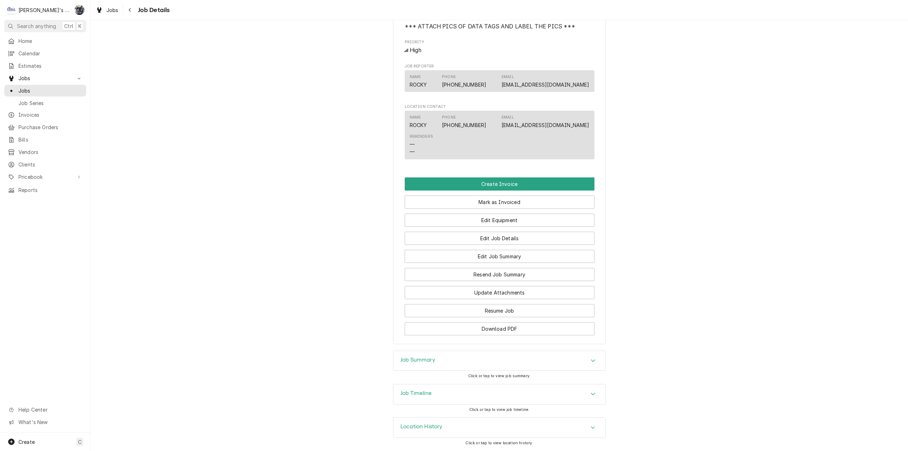
scroll to position [684, 0]
click at [440, 363] on div "Job Summary" at bounding box center [499, 361] width 212 height 20
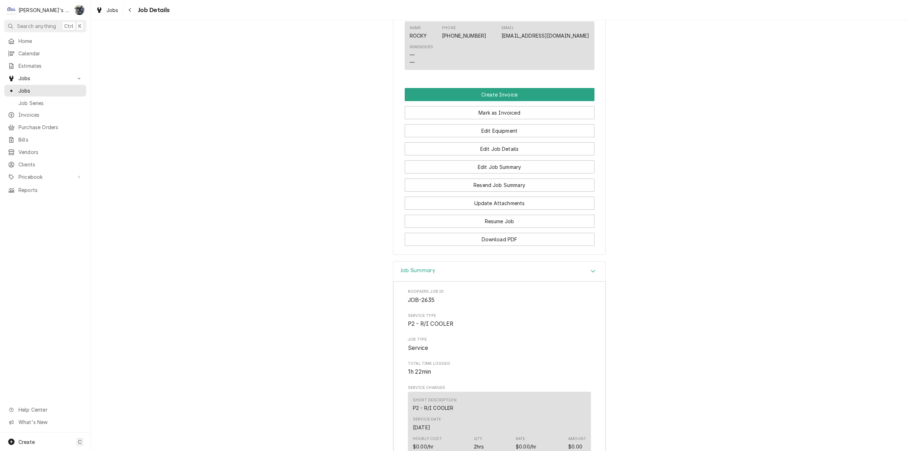
scroll to position [978, 0]
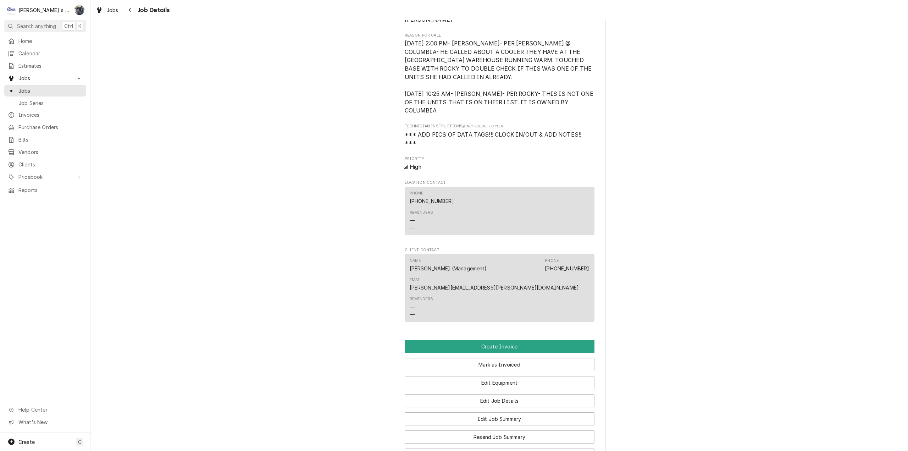
scroll to position [469, 0]
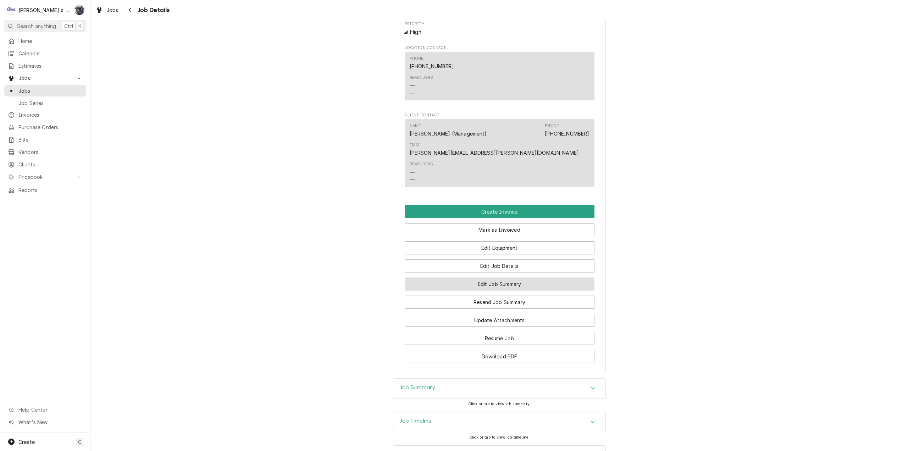
click at [502, 277] on button "Edit Job Summary" at bounding box center [500, 283] width 190 height 13
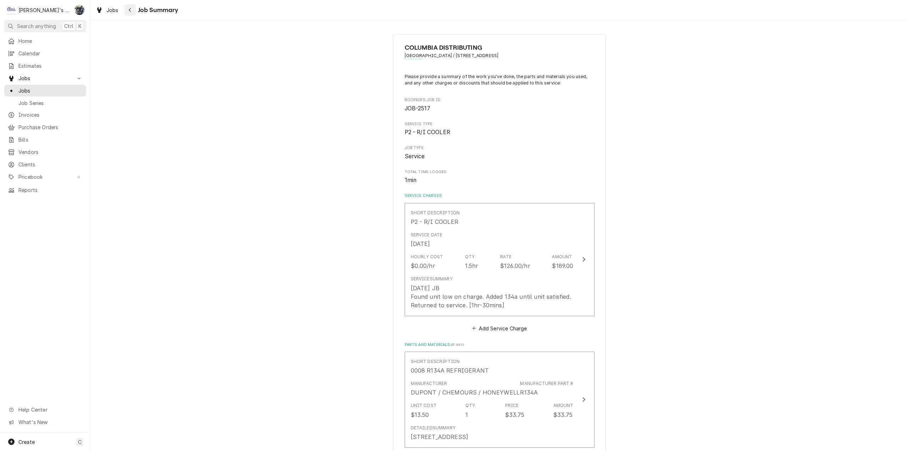
click at [130, 9] on icon "Navigate back" at bounding box center [130, 10] width 2 height 4
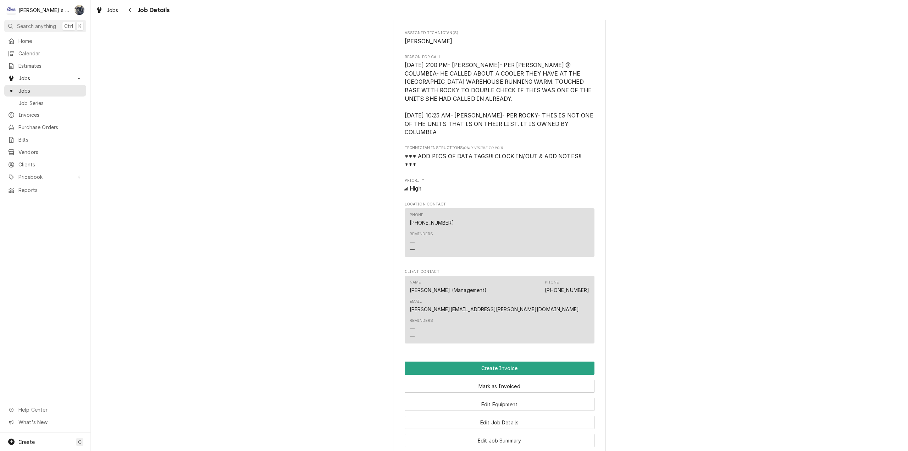
scroll to position [469, 0]
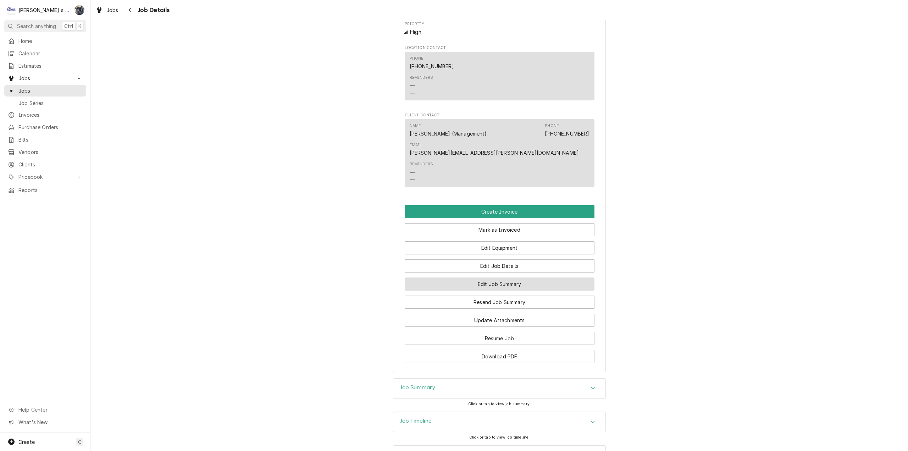
click at [499, 277] on button "Edit Job Summary" at bounding box center [500, 283] width 190 height 13
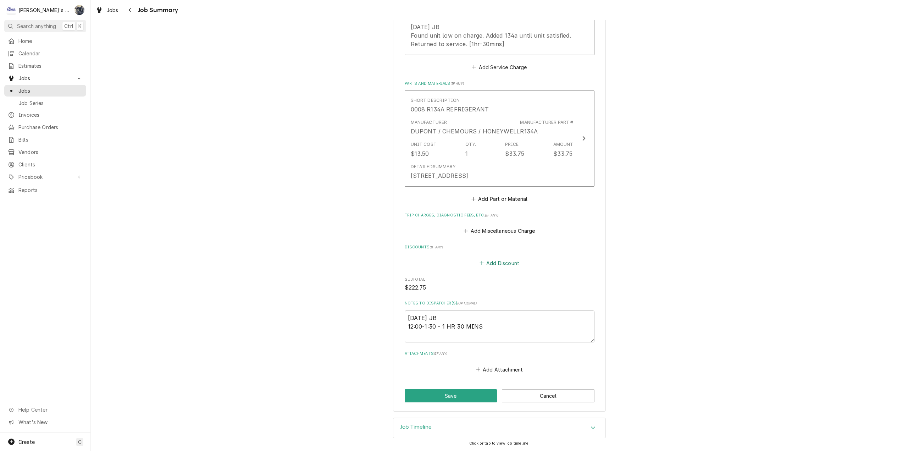
scroll to position [13, 0]
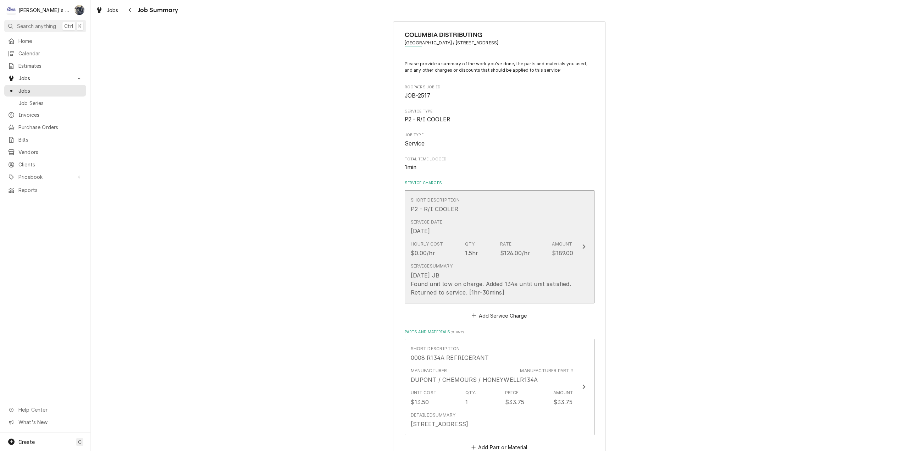
click at [498, 258] on div "Hourly Cost $0.00/hr Qty. 1.5hr Rate $126.00/hr Amount $189.00" at bounding box center [492, 249] width 163 height 22
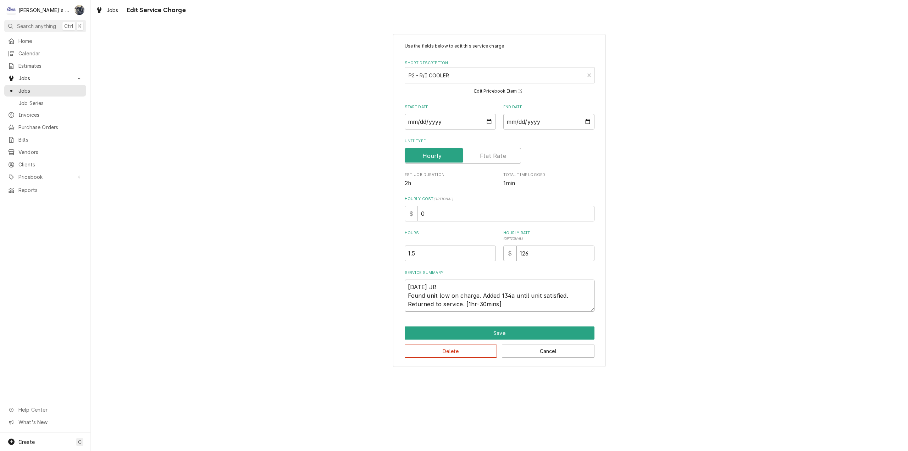
click at [453, 286] on textarea "[DATE] JB Found unit low on charge. Added 134a until unit satisfied. Returned t…" at bounding box center [500, 295] width 190 height 32
type textarea "x"
type textarea "[DATE] JB Found unit low on charge. Added 134a until unit satisfied. Returned t…"
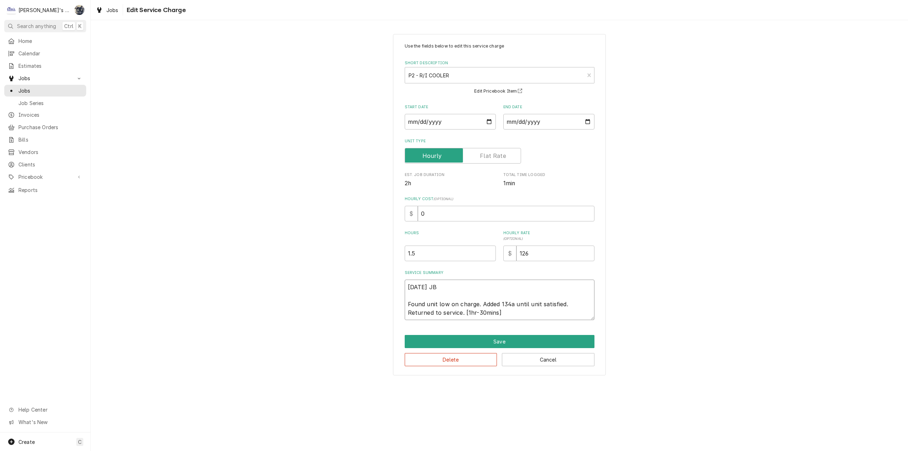
type textarea "x"
type textarea "[DATE] JB M Found unit low on charge. Added 134a until unit satisfied. Returned…"
type textarea "x"
type textarea "[DATE] JB Mo Found unit low on charge. Added 134a until unit satisfied. Returne…"
type textarea "x"
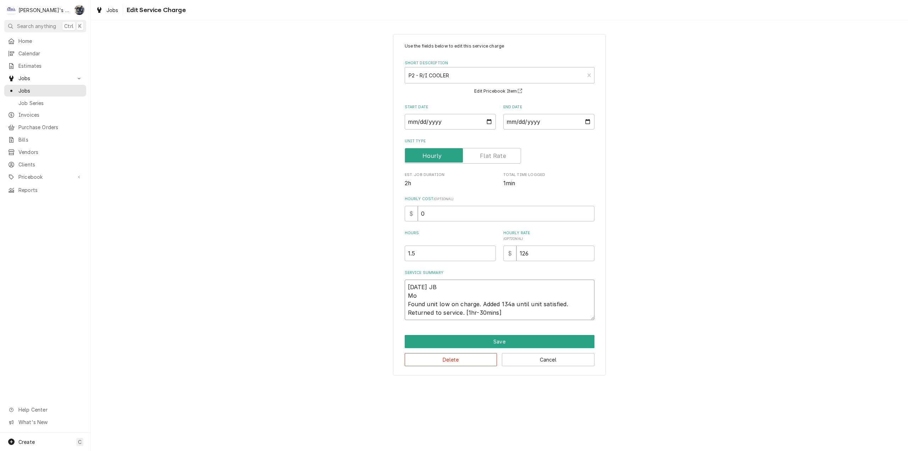
type textarea "[DATE] JB Moh Found unit low on charge. Added 134a until unit satisfied. Return…"
type textarea "x"
type textarea "7/29/2025 JB Mo Found unit low on charge. Added 134a until unit satisfied. Retu…"
type textarea "x"
type textarea "7/29/2025 JB Mos Found unit low on charge. Added 134a until unit satisfied. Ret…"
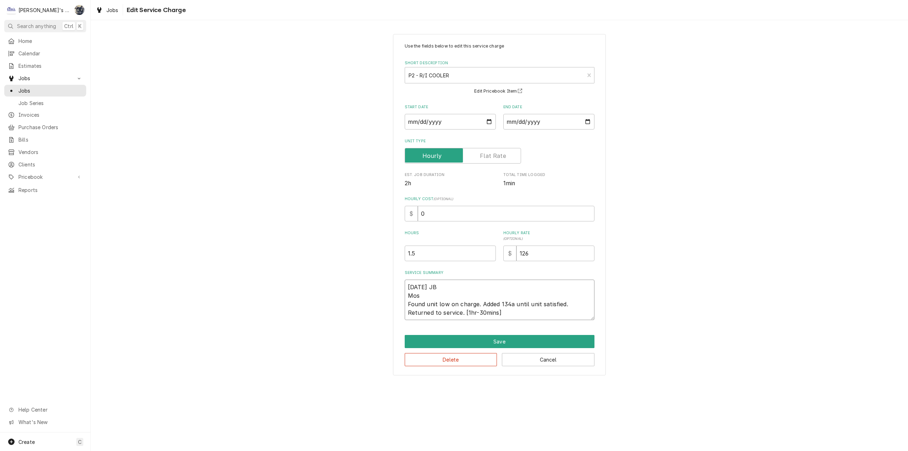
type textarea "x"
type textarea "7/29/2025 JB Mosh Found unit low on charge. Added 134a until unit satisfied. Re…"
type textarea "x"
type textarea "7/29/2025 JB Mosho Found unit low on charge. Added 134a until unit satisfied. R…"
type textarea "x"
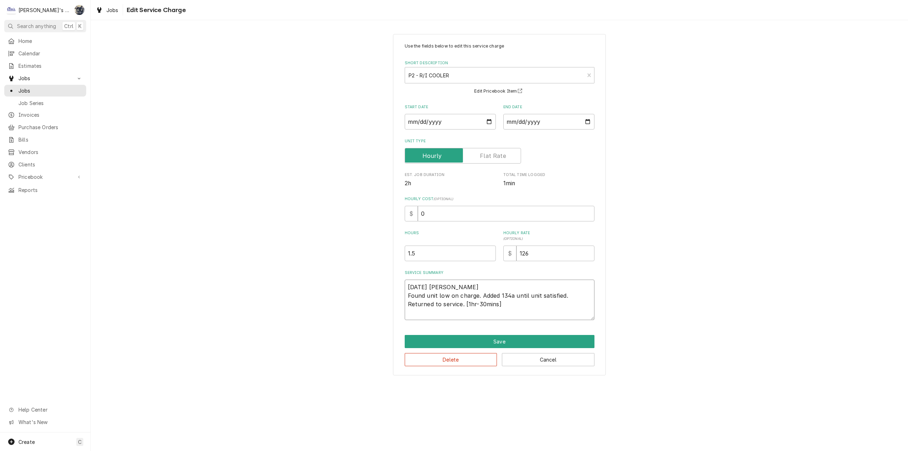
type textarea "7/29/2025 JB Moshov Found unit low on charge. Added 134a until unit satisfied. …"
type textarea "x"
type textarea "7/29/2025 JB Mosho Found unit low on charge. Added 134a until unit satisfied. R…"
type textarea "x"
type textarea "7/29/2025 JB Moshof Found unit low on charge. Added 134a until unit satisfied. …"
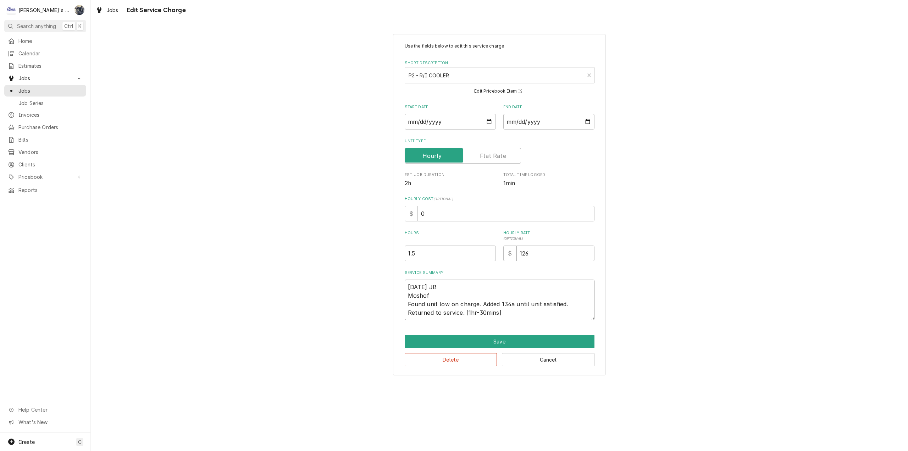
type textarea "x"
type textarea "7/29/2025 JB Moshofs Found unit low on charge. Added 134a until unit satisfied.…"
type textarea "x"
type textarea "7/29/2025 JB Moshofsk Found unit low on charge. Added 134a until unit satisfied…"
type textarea "x"
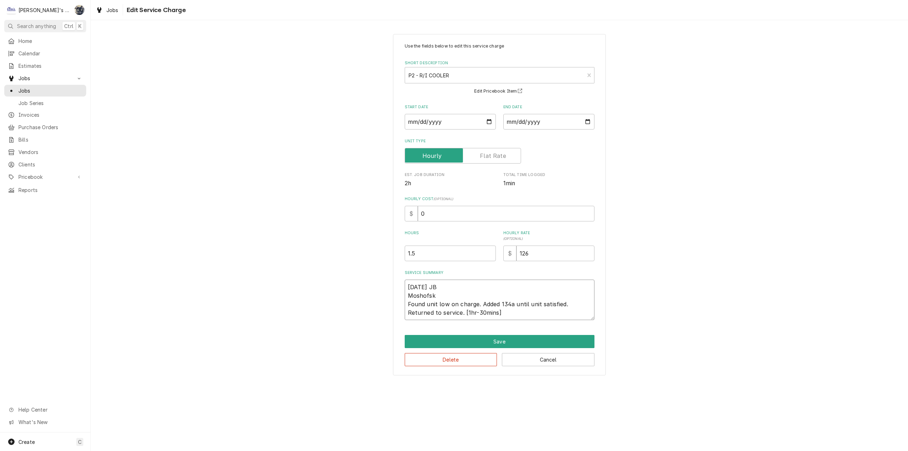
type textarea "7/29/2025 JB Moshofsky Found unit low on charge. Added 134a until unit satisfie…"
type textarea "x"
type textarea "7/29/2025 JB Moshofsky Found unit low on charge. Added 134a until unit satisfie…"
click at [493, 297] on textarea "7/29/2025 JB Moshofsky Found unit low on charge. Added 134a until unit satisfie…" at bounding box center [500, 299] width 190 height 40
type textarea "x"
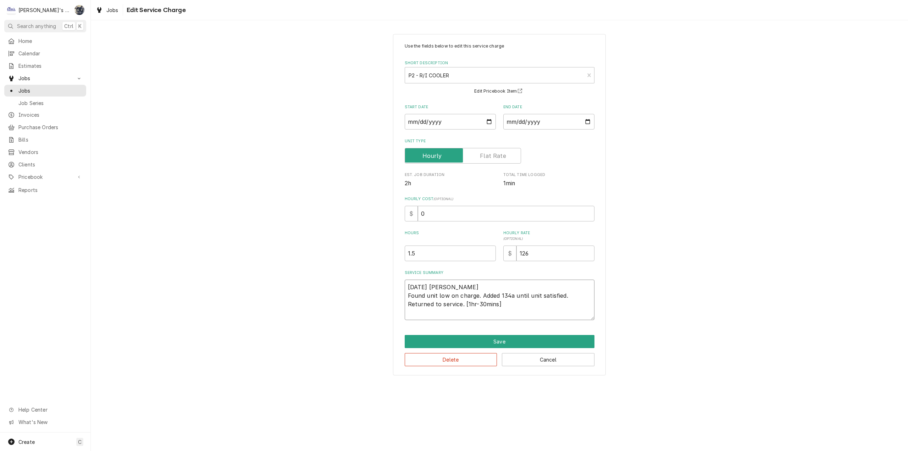
type textarea "7/29/2025 JB Moshofsky C Found unit low on charge. Added 134a until unit satisf…"
type textarea "x"
type textarea "7/29/2025 JB Moshofsky Cn Found unit low on charge. Added 134a until unit satis…"
type textarea "x"
type textarea "7/29/2025 JB Moshofsky Cne Found unit low on charge. Added 134a until unit sati…"
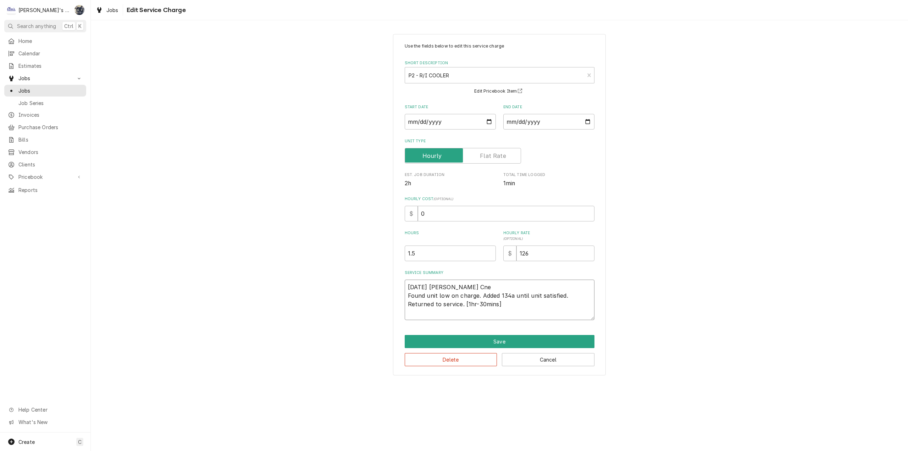
type textarea "x"
type textarea "7/29/2025 JB Moshofsky Cnet Found unit low on charge. Added 134a until unit sat…"
type textarea "x"
type textarea "7/29/2025 JB Moshofsky Cne Found unit low on charge. Added 134a until unit sati…"
type textarea "x"
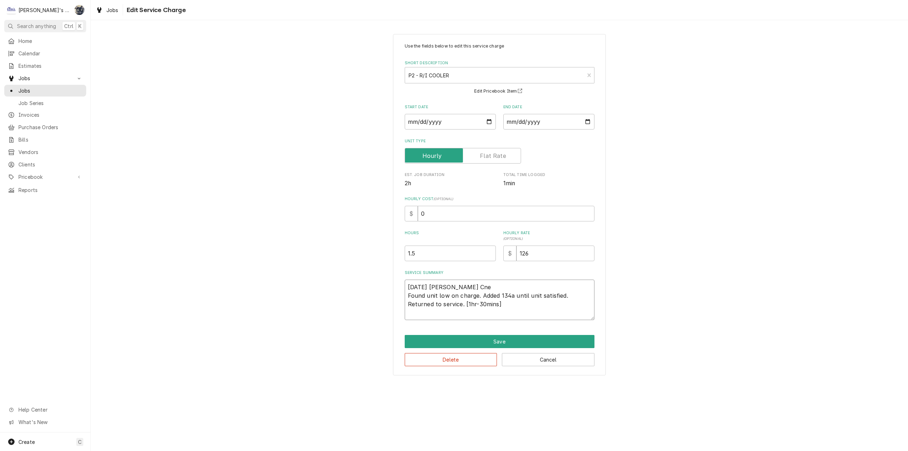
type textarea "7/29/2025 JB Moshofsky Cn Found unit low on charge. Added 134a until unit satis…"
type textarea "x"
type textarea "7/29/2025 JB Moshofsky C Found unit low on charge. Added 134a until unit satisf…"
type textarea "x"
type textarea "7/29/2025 JB Moshofsky Ct Found unit low on charge. Added 134a until unit satis…"
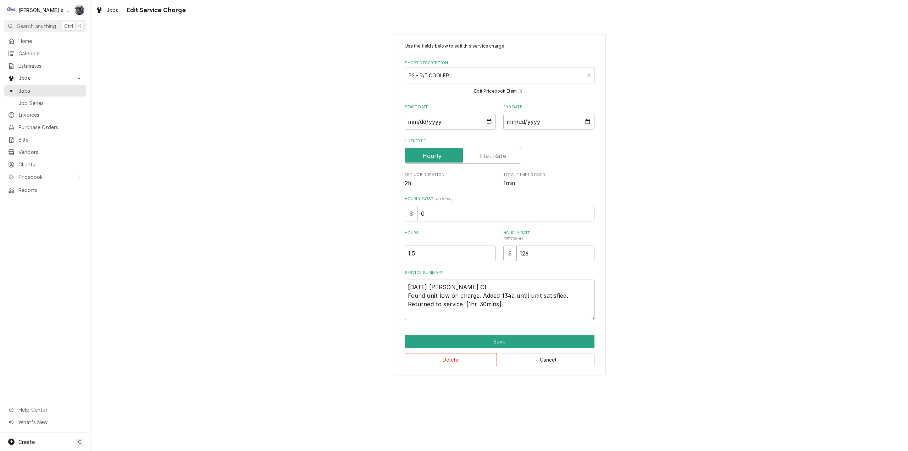
type textarea "x"
type textarea "7/29/2025 JB Moshofsky C Found unit low on charge. Added 134a until unit satisf…"
type textarea "x"
type textarea "7/29/2025 JB Moshofsky Cn Found unit low on charge. Added 134a until unit satis…"
type textarea "x"
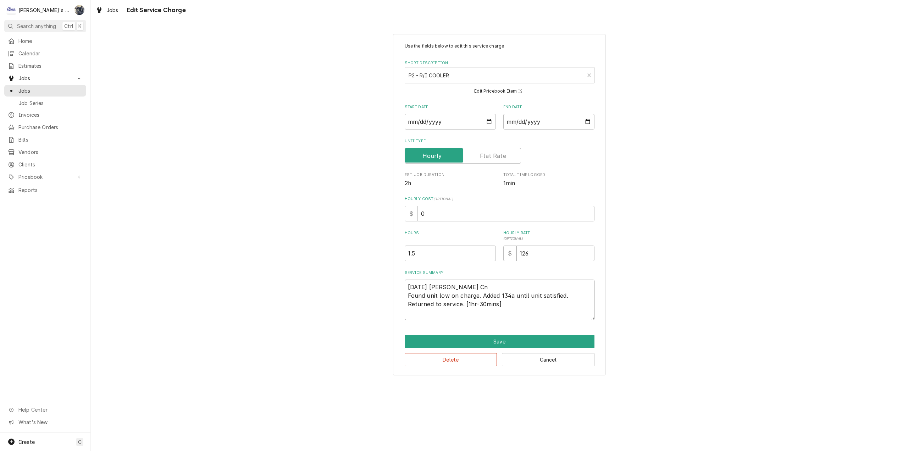
type textarea "7/29/2025 JB Moshofsky Cne Found unit low on charge. Added 134a until unit sati…"
type textarea "x"
type textarea "7/29/2025 JB Moshofsky Cn Found unit low on charge. Added 134a until unit satis…"
type textarea "x"
type textarea "7/29/2025 JB Moshofsky C Found unit low on charge. Added 134a until unit satisf…"
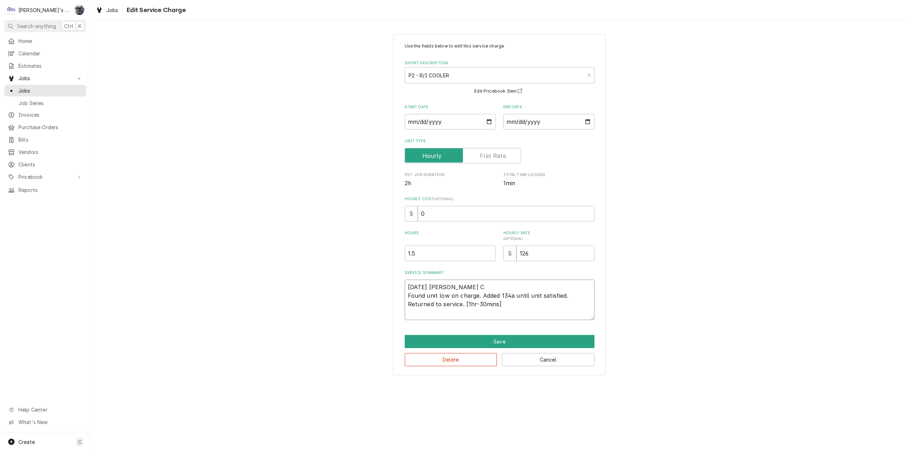
type textarea "x"
type textarea "7/29/2025 JB Moshofsky Ce Found unit low on charge. Added 134a until unit satis…"
type textarea "x"
type textarea "7/29/2025 JB Moshofsky Cen Found unit low on charge. Added 134a until unit sati…"
type textarea "x"
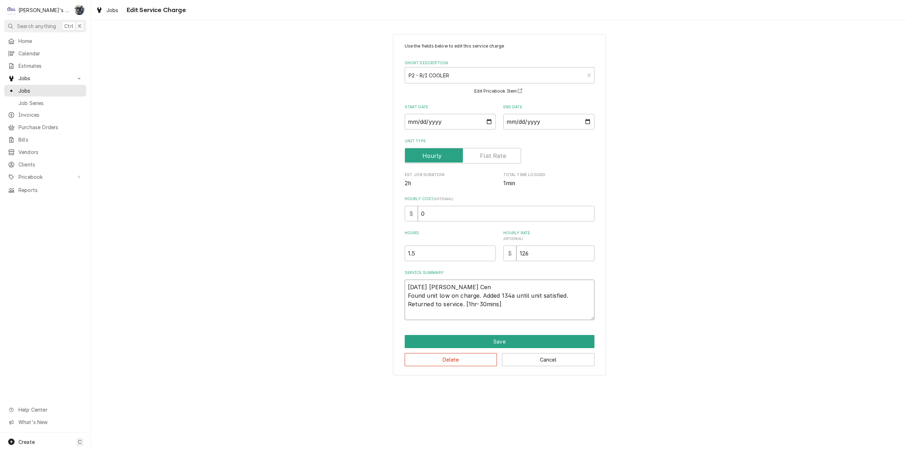
type textarea "7/29/2025 JB Moshofsky Cent Found unit low on charge. Added 134a until unit sat…"
type textarea "x"
type textarea "7/29/2025 JB Moshofsky Cente Found unit low on charge. Added 134a until unit sa…"
type textarea "x"
type textarea "7/29/2025 JB Moshofsky Center Found unit low on charge. Added 134a until unit s…"
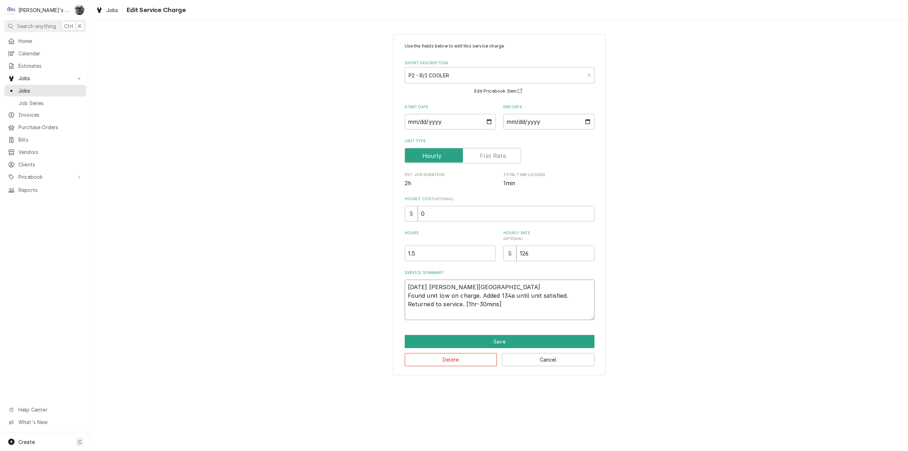
type textarea "x"
type textarea "7/29/2025 JB Moshofsky Center Found unit low on charge. Added 134a until unit s…"
type textarea "x"
type textarea "7/29/2025 JB Moshofsky Center c Found unit low on charge. Added 134a until unit…"
type textarea "x"
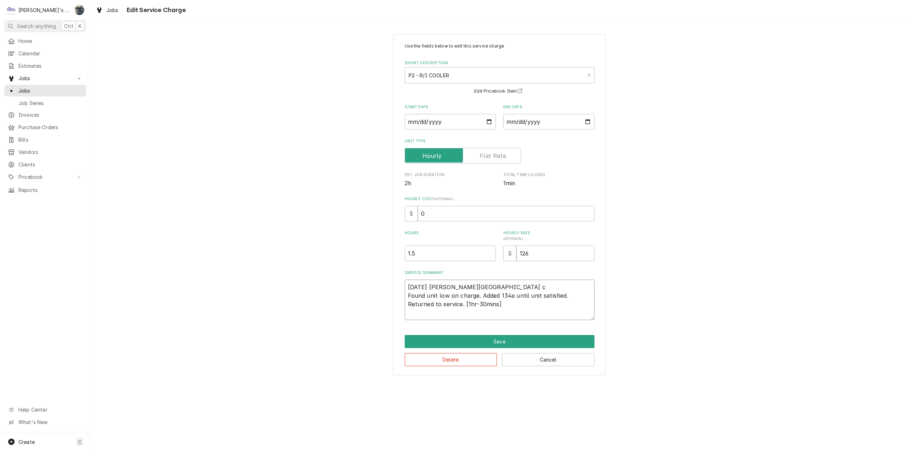
type textarea "7/29/2025 JB Moshofsky Center co Found unit low on charge. Added 134a until uni…"
type textarea "x"
type textarea "7/29/2025 JB Moshofsky Center coo Found unit low on charge. Added 134a until un…"
type textarea "x"
type textarea "7/29/2025 JB Moshofsky Center cool Found unit low on charge. Added 134a until u…"
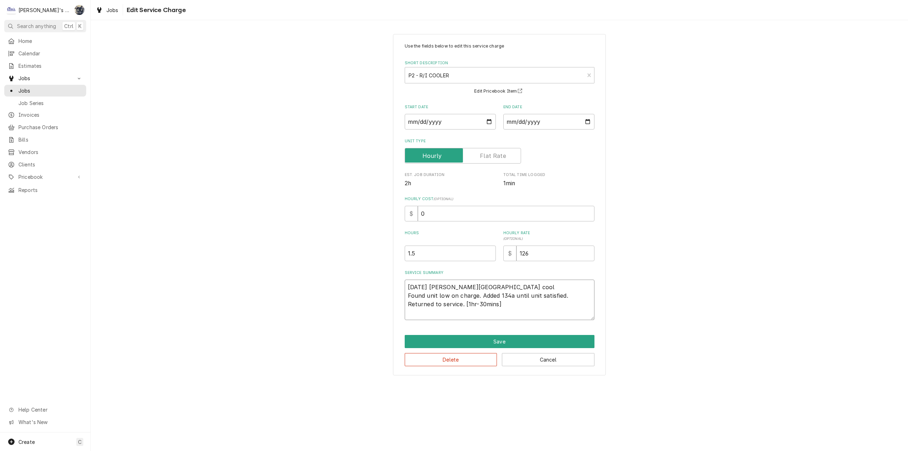
type textarea "x"
type textarea "7/29/2025 JB Moshofsky Center coole Found unit low on charge. Added 134a until …"
type textarea "x"
type textarea "7/29/2025 JB Moshofsky Center cooler Found unit low on charge. Added 134a until…"
type textarea "x"
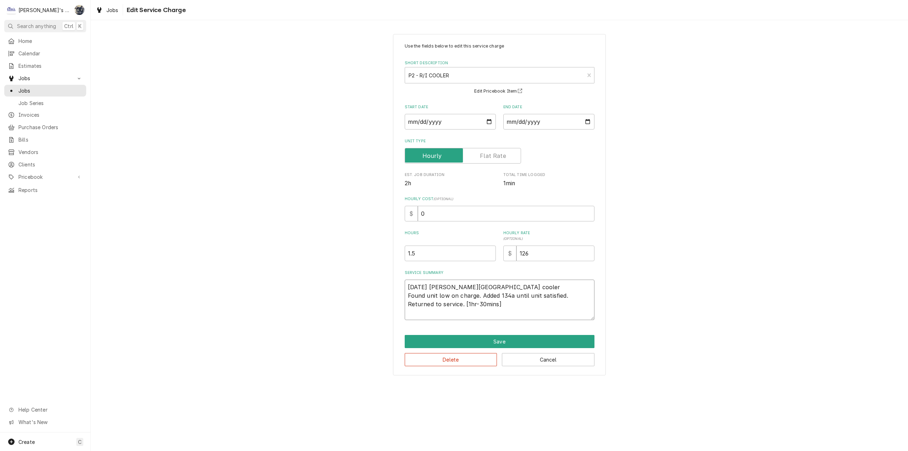
type textarea "7/29/2025 JB Moshofsky Center cooler- Found unit low on charge. Added 134a unti…"
click at [500, 304] on textarea "7/29/2025 JB Moshofsky Center cooler- Found unit low on charge. Added 134a unti…" at bounding box center [500, 299] width 190 height 40
type textarea "x"
type textarea "7/29/2025 JB Moshofsky Center cooler- Found unit low on charge. Added R134a unt…"
click at [524, 343] on button "Save" at bounding box center [500, 341] width 190 height 13
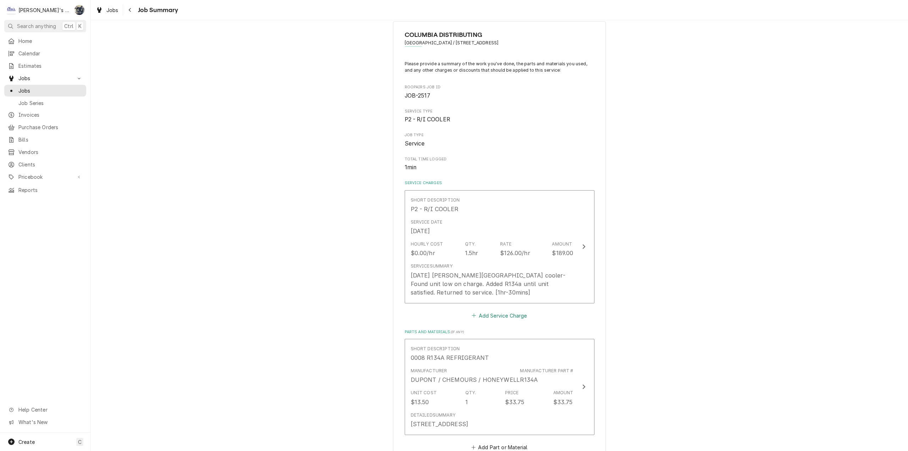
scroll to position [190, 0]
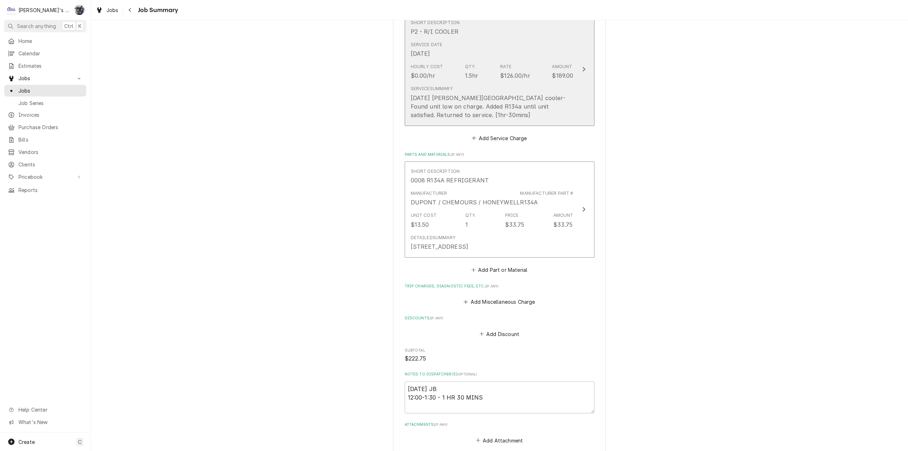
click at [461, 59] on div "Service Date Jul 29, 2025" at bounding box center [492, 50] width 163 height 22
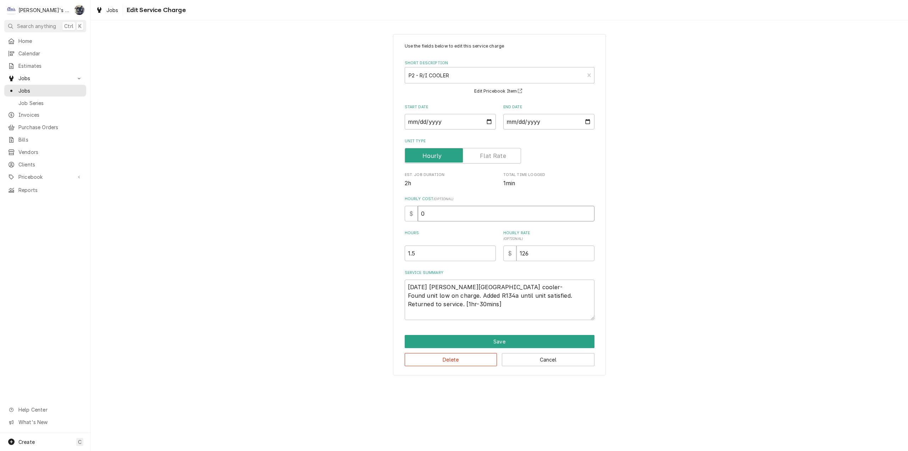
drag, startPoint x: 444, startPoint y: 217, endPoint x: 414, endPoint y: 214, distance: 29.2
click at [414, 214] on div "$ 0" at bounding box center [500, 214] width 190 height 16
type textarea "x"
type input "3"
type textarea "x"
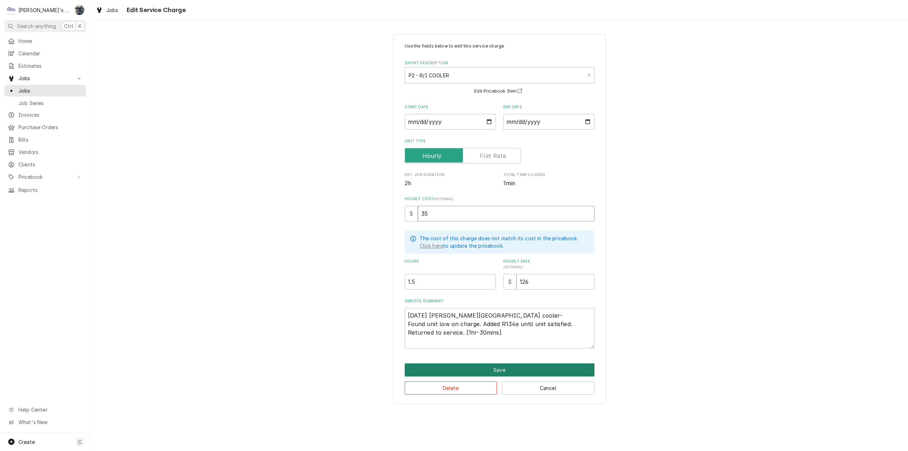
type input "35"
click at [488, 369] on button "Save" at bounding box center [500, 369] width 190 height 13
type textarea "x"
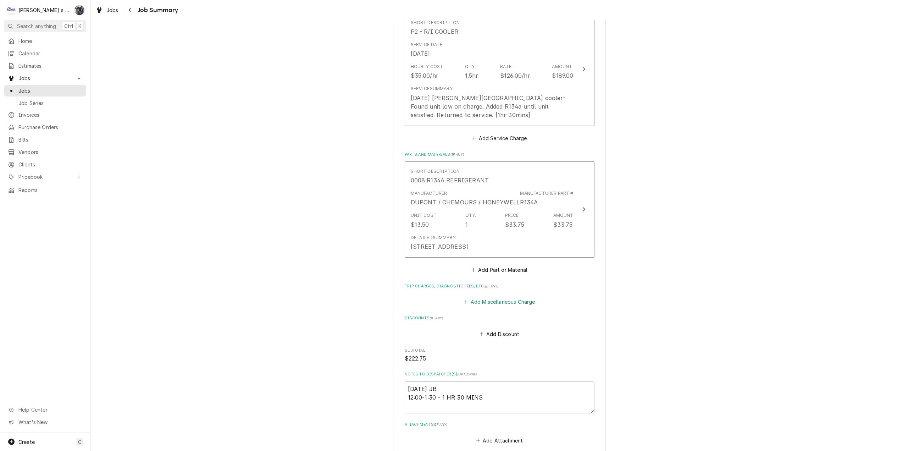
click at [490, 307] on button "Add Miscellaneous Charge" at bounding box center [499, 302] width 74 height 10
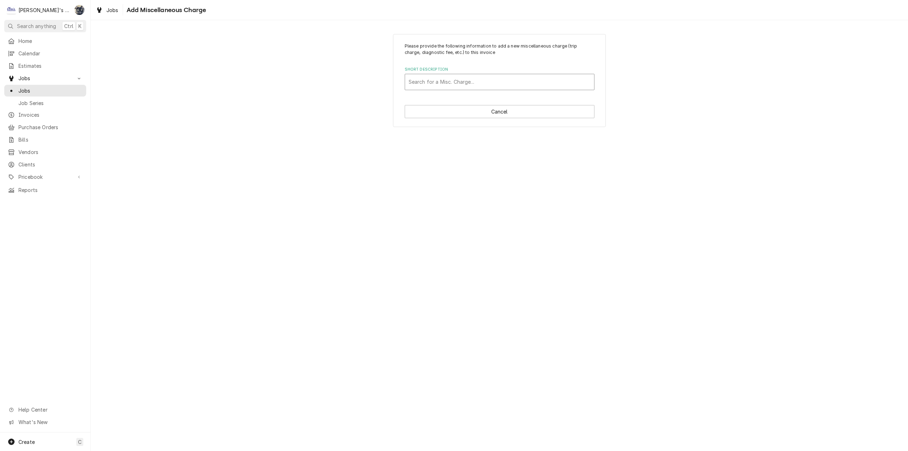
click at [424, 84] on div "Short Description" at bounding box center [499, 82] width 182 height 13
type input "tr"
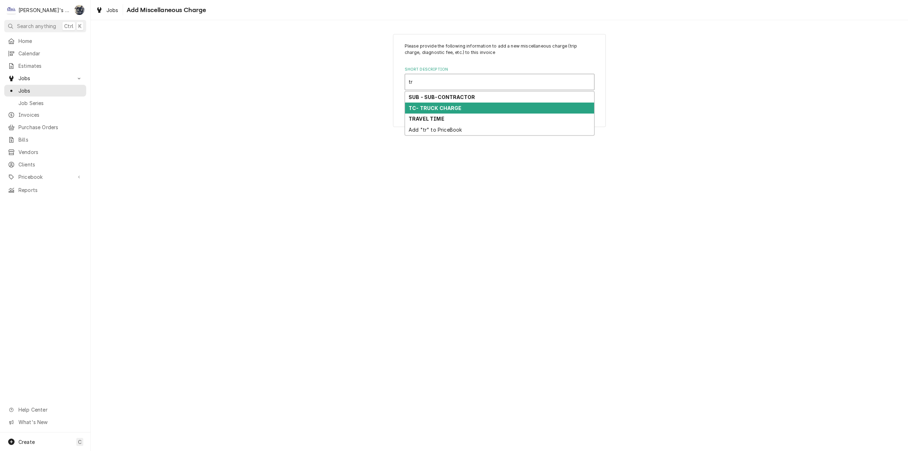
click at [431, 107] on strong "TC- TRUCK CHARGE" at bounding box center [434, 108] width 53 height 6
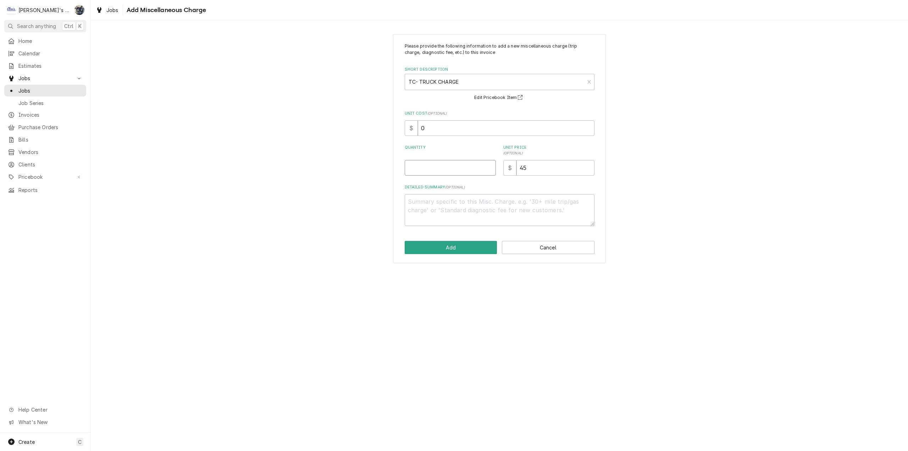
click at [439, 167] on input "Quantity" at bounding box center [450, 168] width 91 height 16
type textarea "x"
type input "1"
click at [462, 240] on div "Please provide the following information to add a new miscellaneous charge (tri…" at bounding box center [499, 148] width 213 height 229
click at [464, 253] on button "Add" at bounding box center [451, 247] width 93 height 13
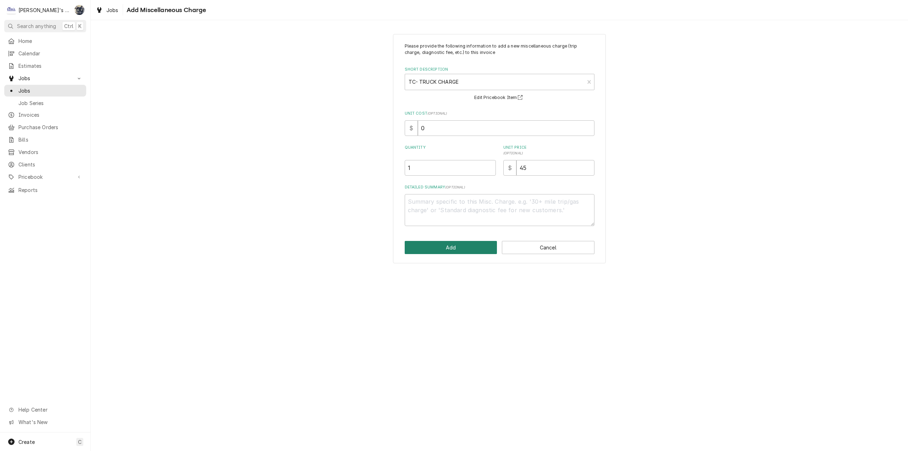
scroll to position [190, 0]
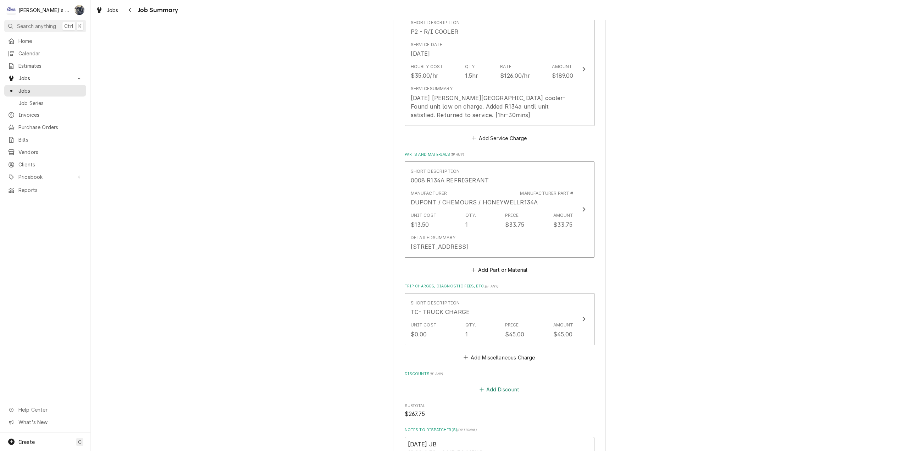
click at [495, 394] on button "Add Discount" at bounding box center [499, 389] width 42 height 10
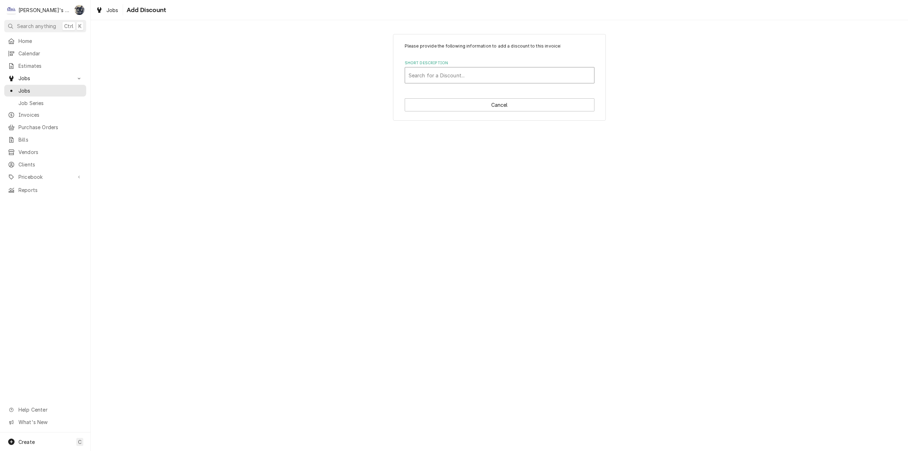
click at [498, 72] on div "Short Description" at bounding box center [499, 75] width 182 height 13
click at [675, 68] on div "Please provide the following information to add a discount to this invoice: Sho…" at bounding box center [499, 77] width 817 height 99
click at [546, 109] on button "Cancel" at bounding box center [500, 104] width 190 height 13
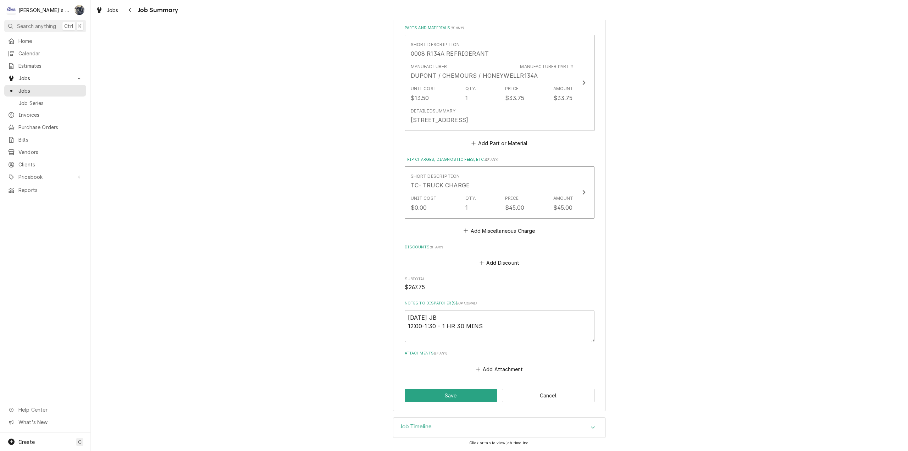
scroll to position [325, 0]
drag, startPoint x: 486, startPoint y: 388, endPoint x: 484, endPoint y: 391, distance: 4.0
click at [484, 391] on div "COLUMBIA DISTRIBUTING AUTZEN STADIUM / 2700 MLK JR BLVD, EUGENE, OR 97401 Pleas…" at bounding box center [499, 63] width 213 height 693
click at [484, 391] on button "Save" at bounding box center [451, 395] width 93 height 13
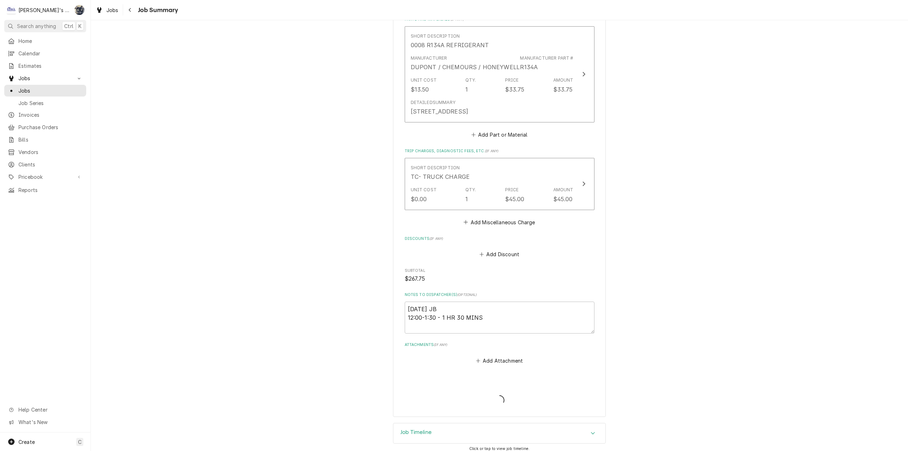
type textarea "x"
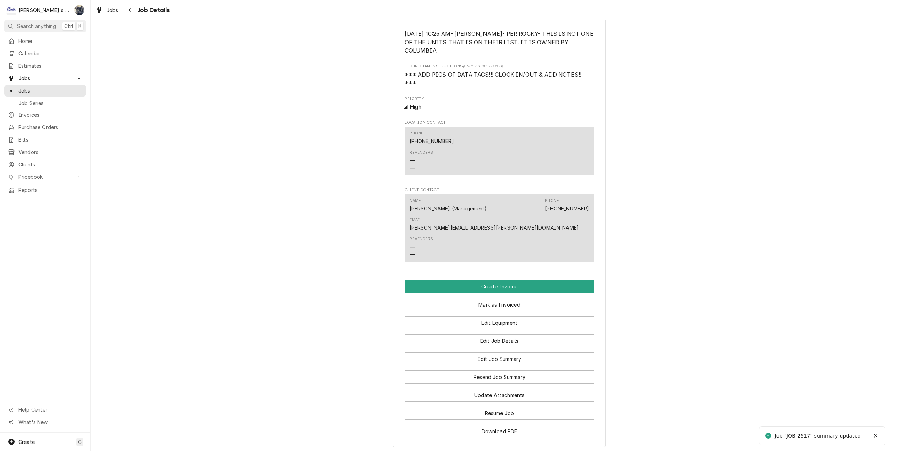
scroll to position [469, 0]
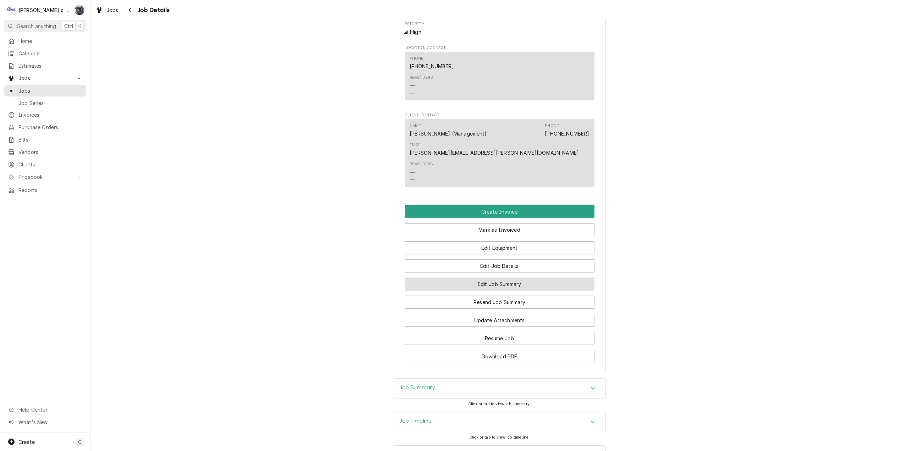
click at [485, 277] on button "Edit Job Summary" at bounding box center [500, 283] width 190 height 13
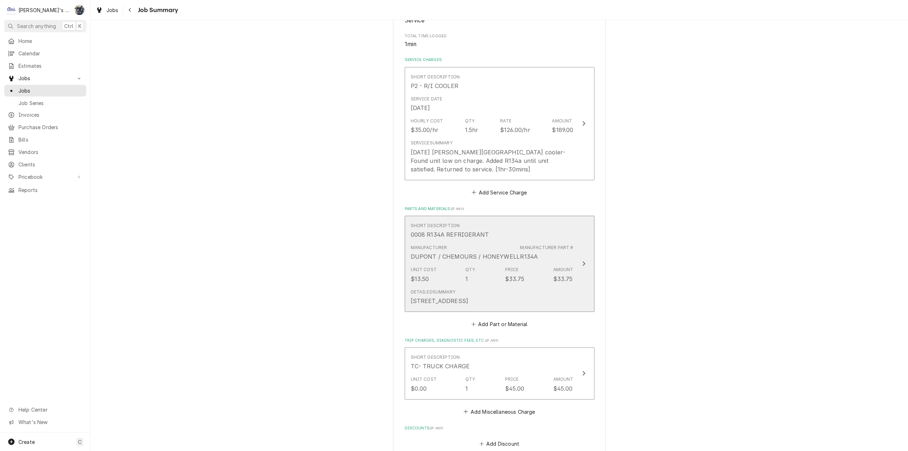
scroll to position [319, 0]
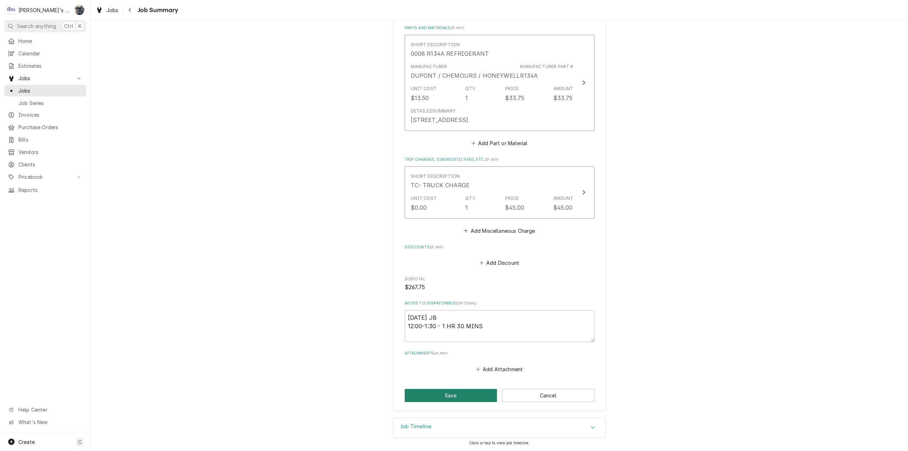
click at [479, 402] on button "Save" at bounding box center [451, 395] width 93 height 13
type textarea "x"
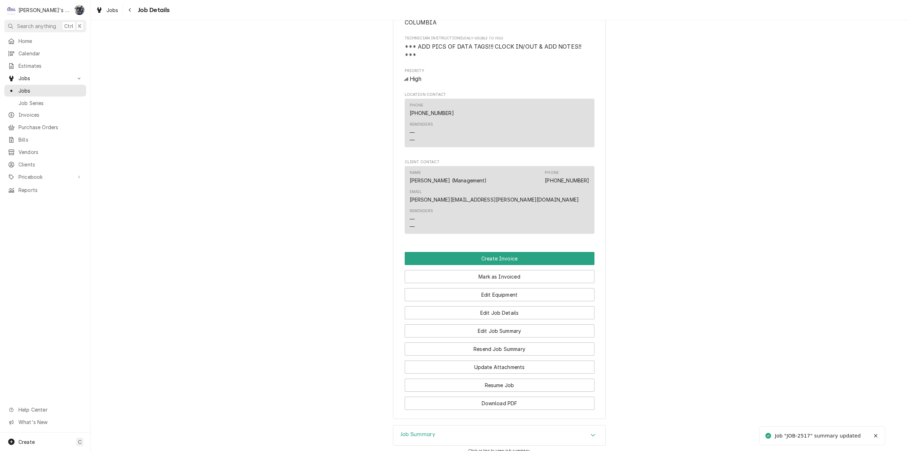
scroll to position [469, 0]
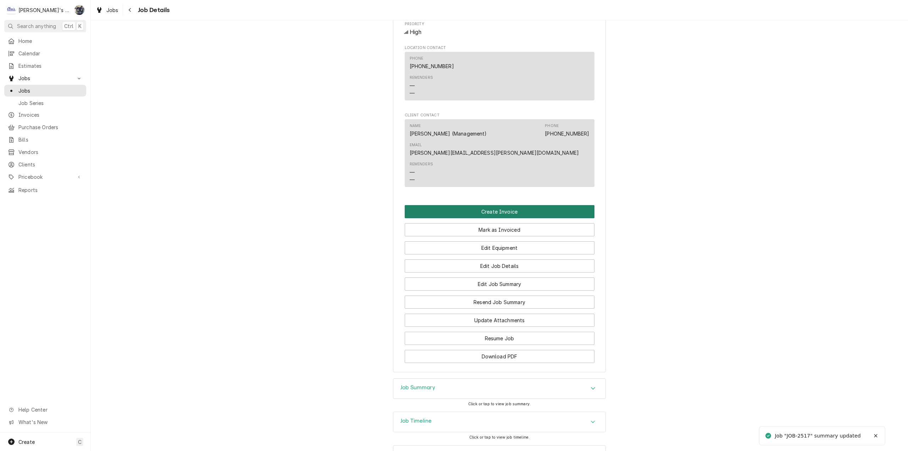
click at [486, 205] on button "Create Invoice" at bounding box center [500, 211] width 190 height 13
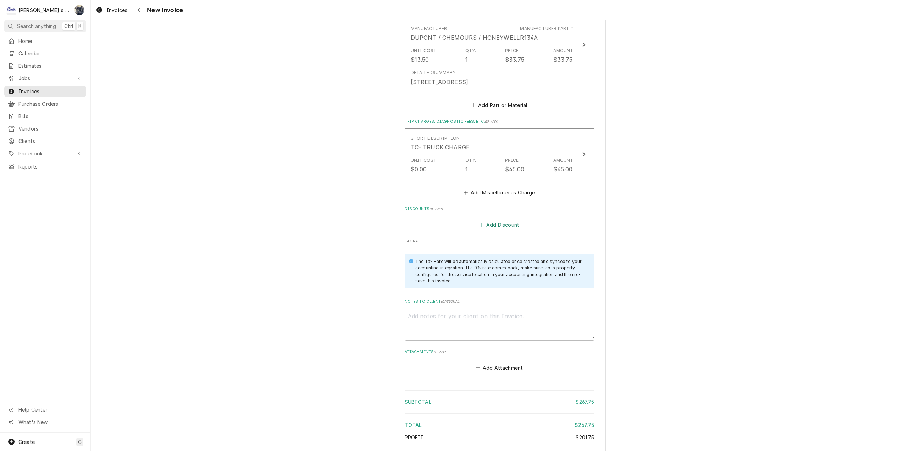
scroll to position [713, 0]
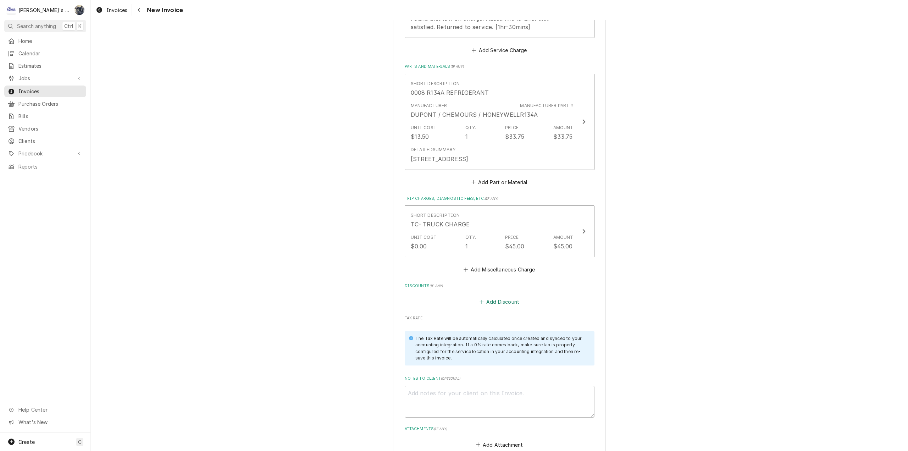
click at [496, 306] on button "Add Discount" at bounding box center [499, 301] width 42 height 10
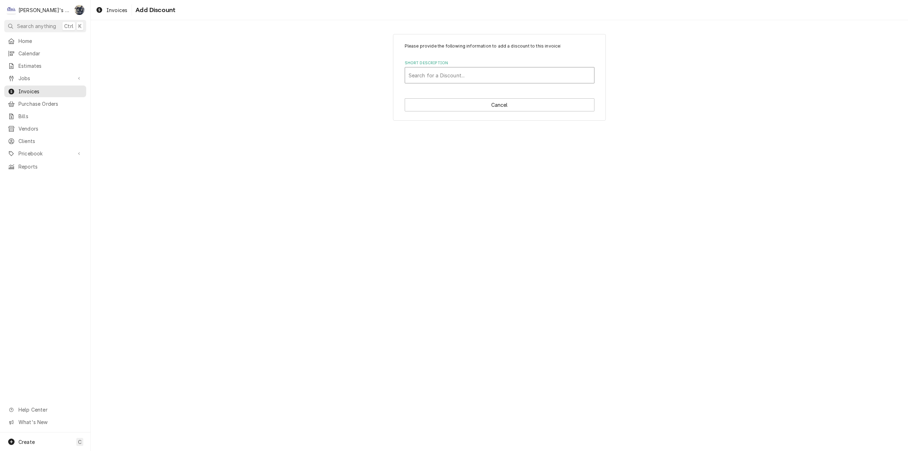
click at [472, 74] on div "Short Description" at bounding box center [499, 75] width 182 height 13
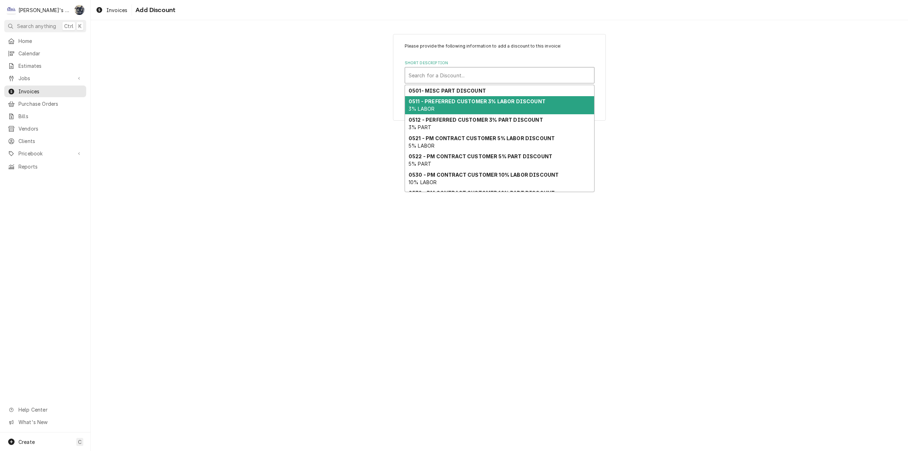
click at [473, 96] on div "0511 - PREFERRED CUSTOMER 3% LABOR DISCOUNT 3% LABOR" at bounding box center [499, 105] width 189 height 18
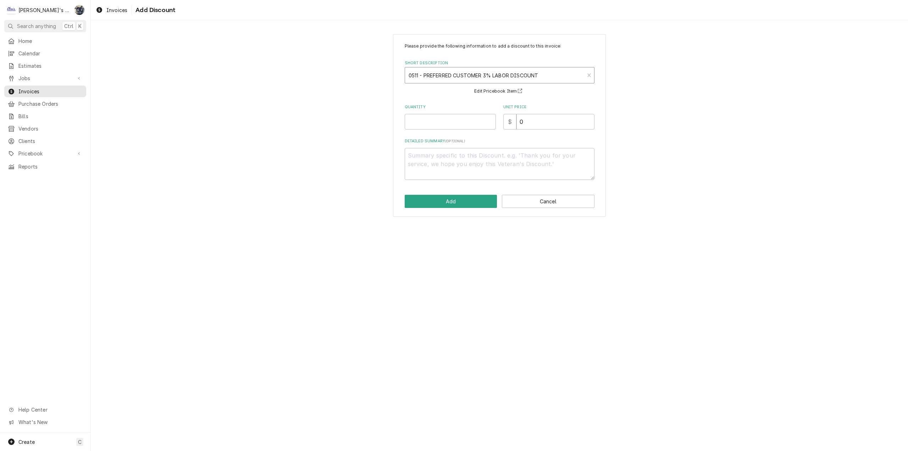
click at [474, 74] on div "Short Description" at bounding box center [494, 75] width 172 height 13
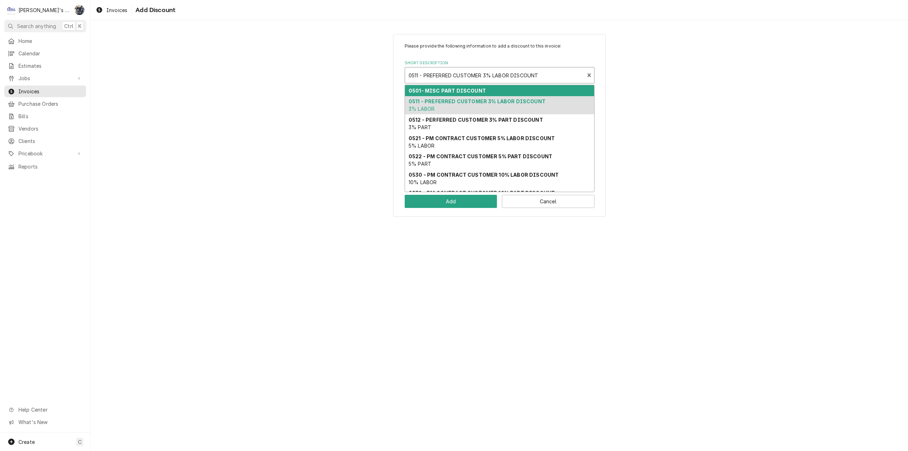
click at [473, 87] on div "0501- MISC PART DISCOUNT" at bounding box center [499, 90] width 189 height 11
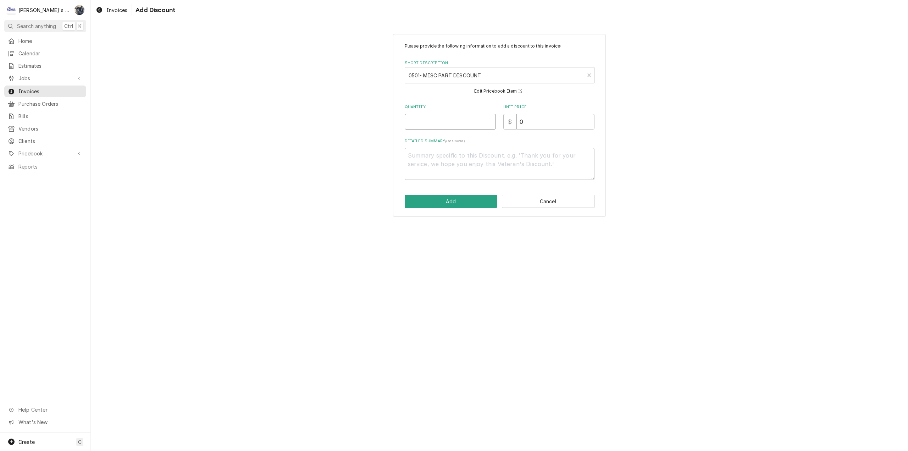
click at [454, 124] on input "Quantity" at bounding box center [450, 122] width 91 height 16
type textarea "x"
type input "1"
click at [453, 176] on textarea "Detailed Summary ( optional )" at bounding box center [500, 164] width 190 height 32
type textarea "x"
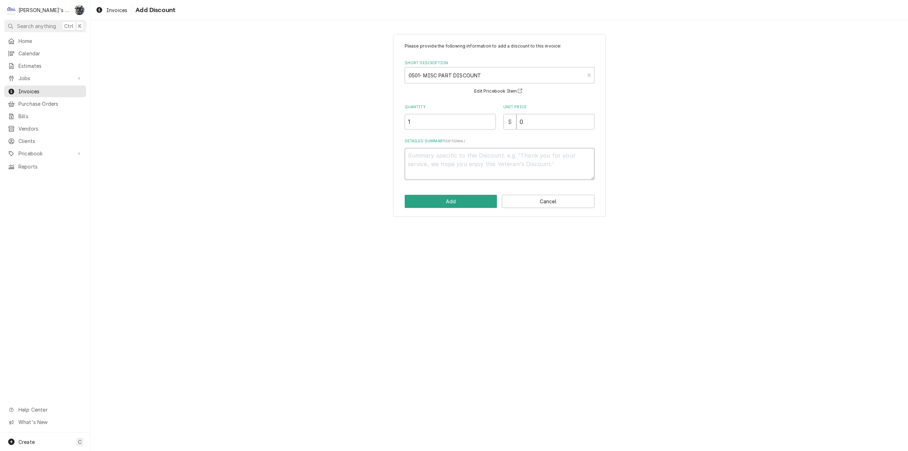
type textarea "1"
type textarea "x"
type textarea "10"
type textarea "x"
type textarea "10%"
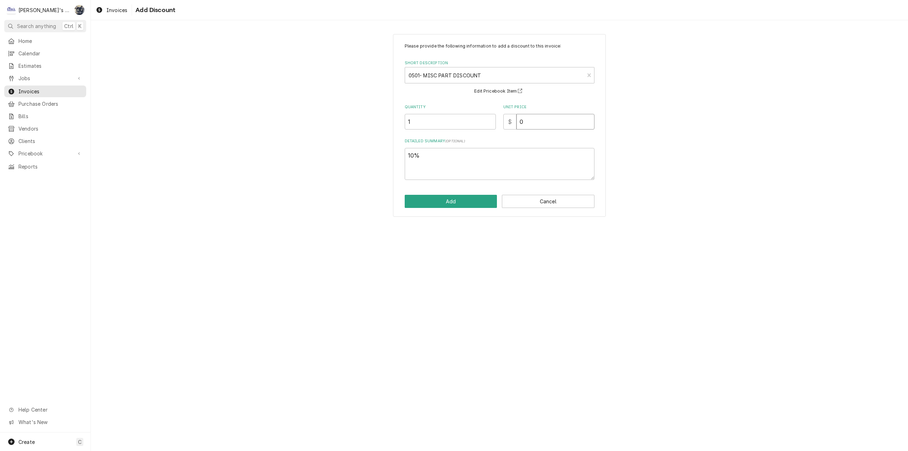
drag, startPoint x: 558, startPoint y: 115, endPoint x: 493, endPoint y: 117, distance: 64.9
click at [496, 118] on div "Quantity 1 Unit Price $ 0" at bounding box center [500, 116] width 190 height 25
type textarea "x"
type input "3"
type textarea "x"
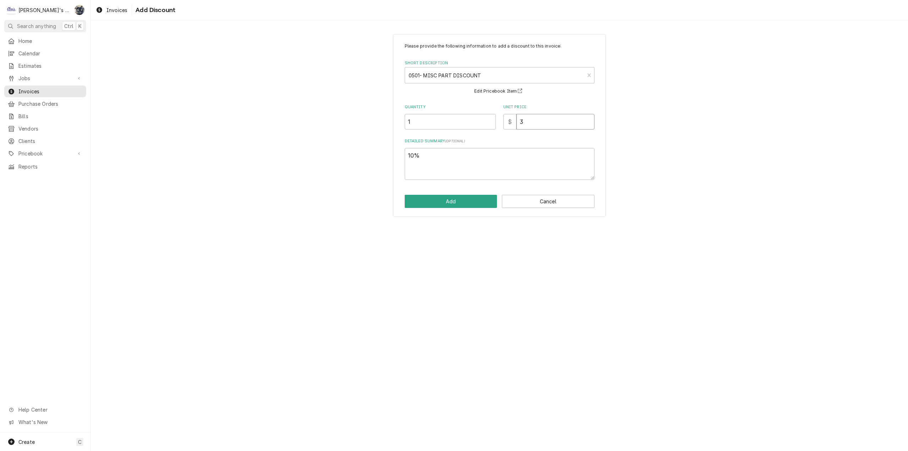
type input "3.3"
type textarea "x"
type input "3.38"
click at [470, 206] on button "Add" at bounding box center [451, 201] width 93 height 13
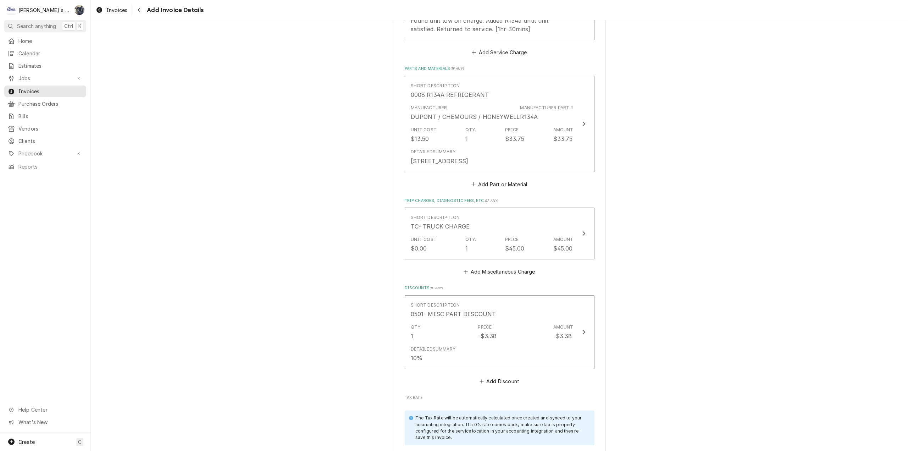
scroll to position [932, 0]
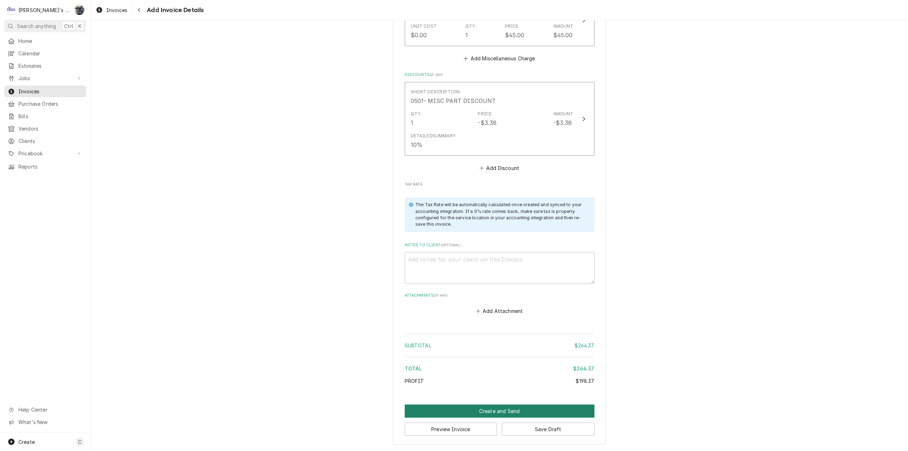
click at [498, 410] on button "Create and Send" at bounding box center [500, 410] width 190 height 13
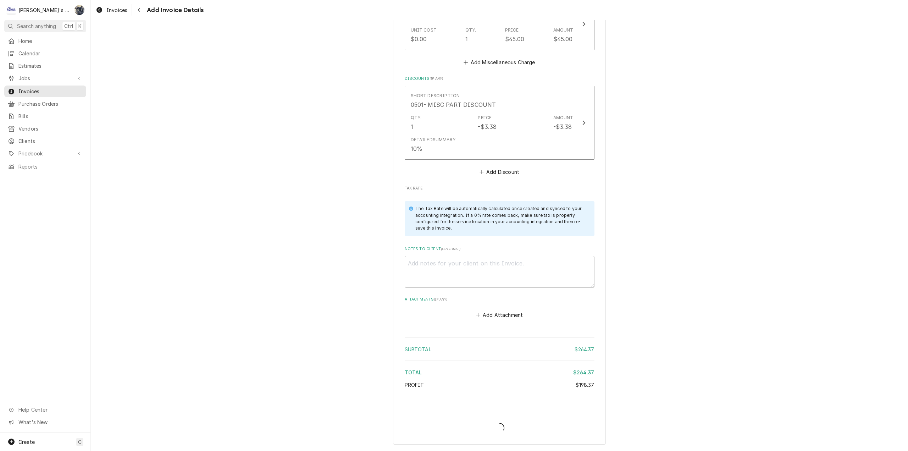
scroll to position [929, 0]
type textarea "x"
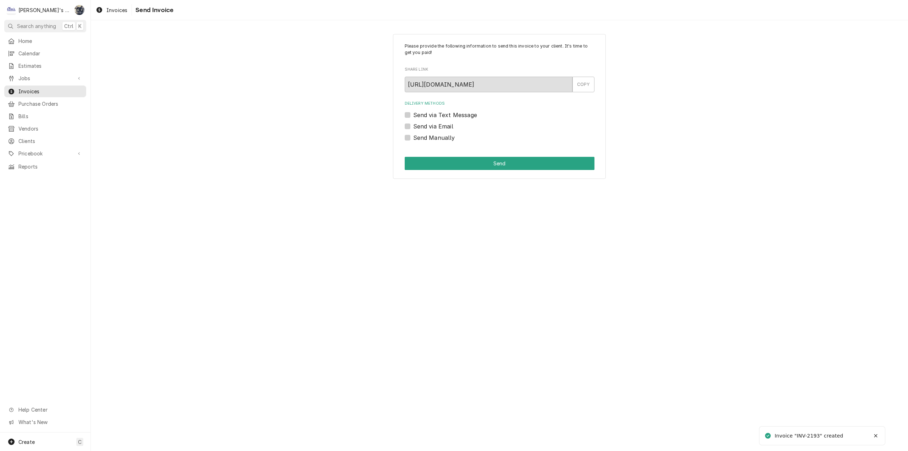
click at [413, 137] on label "Send Manually" at bounding box center [434, 137] width 42 height 9
click at [413, 137] on input "Send Manually" at bounding box center [508, 141] width 190 height 16
checkbox input "true"
click at [416, 160] on button "Send" at bounding box center [500, 163] width 190 height 13
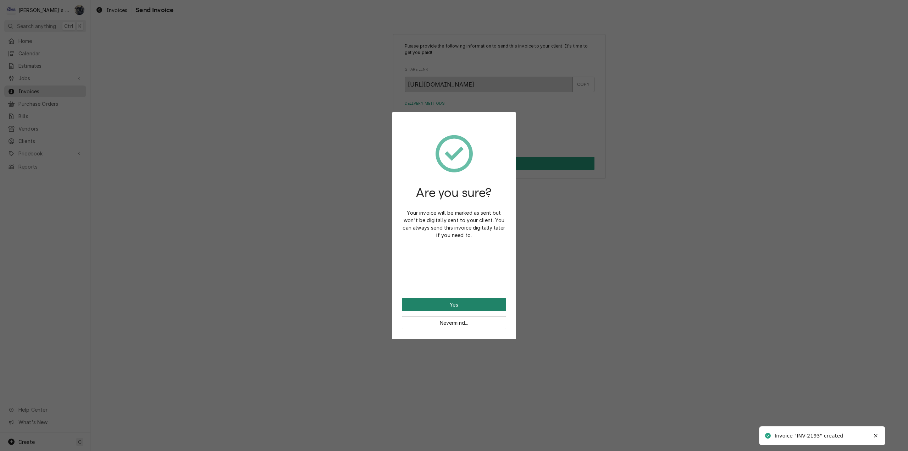
click at [463, 301] on button "Yes" at bounding box center [454, 304] width 104 height 13
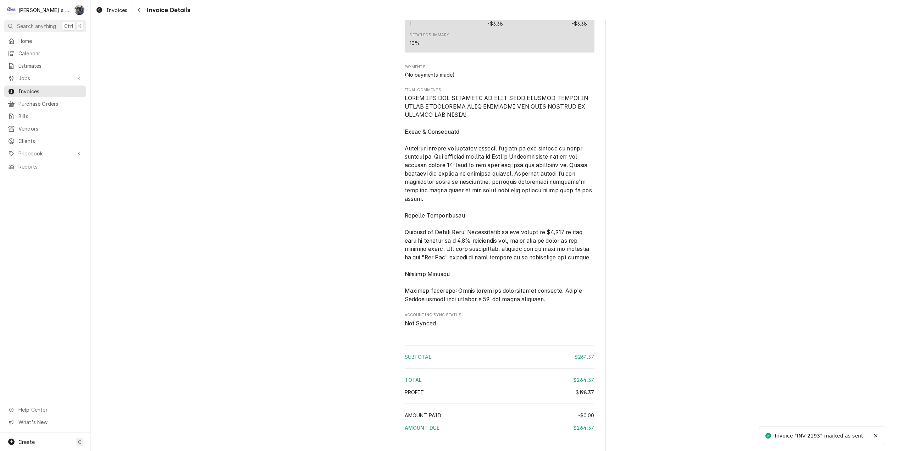
scroll to position [877, 0]
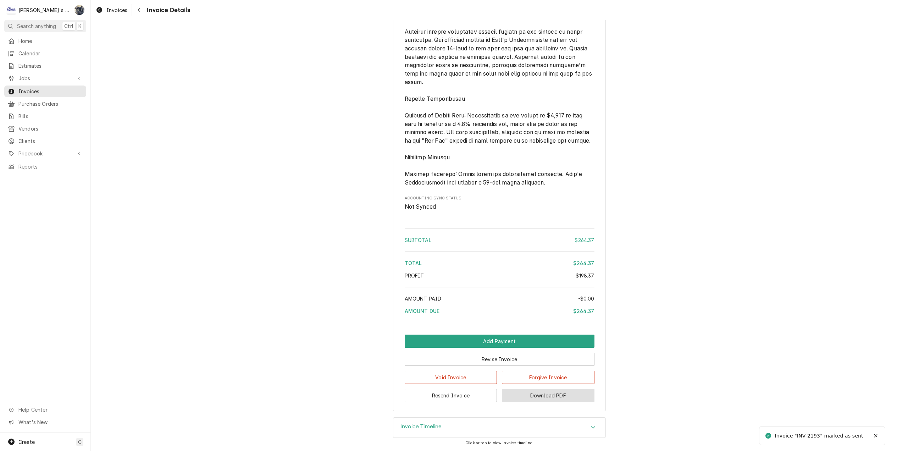
click at [537, 393] on button "Download PDF" at bounding box center [548, 395] width 93 height 13
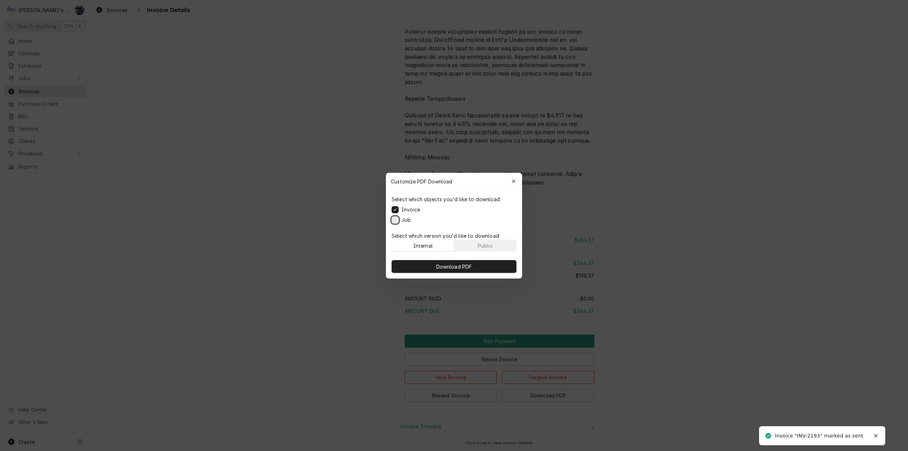
click at [397, 219] on button "Job" at bounding box center [394, 219] width 7 height 7
click at [419, 266] on button "Download PDF" at bounding box center [453, 266] width 125 height 13
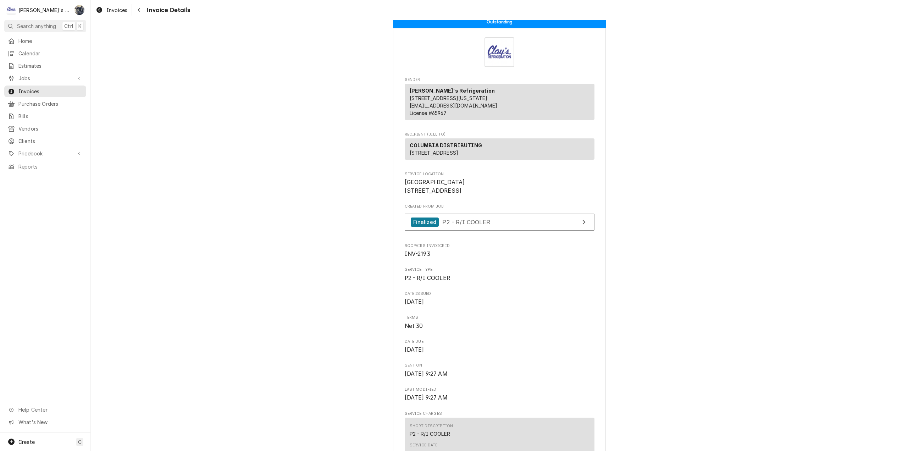
scroll to position [0, 0]
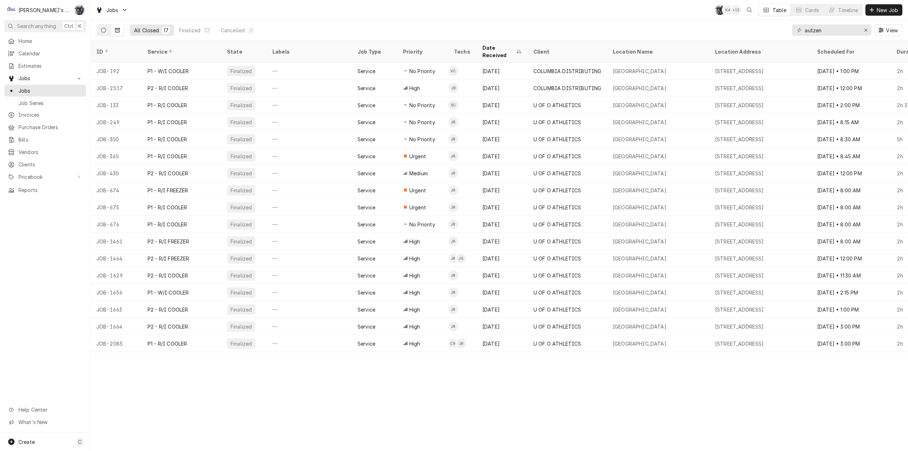
click at [100, 30] on button "Dynamic Content Wrapper" at bounding box center [103, 29] width 13 height 11
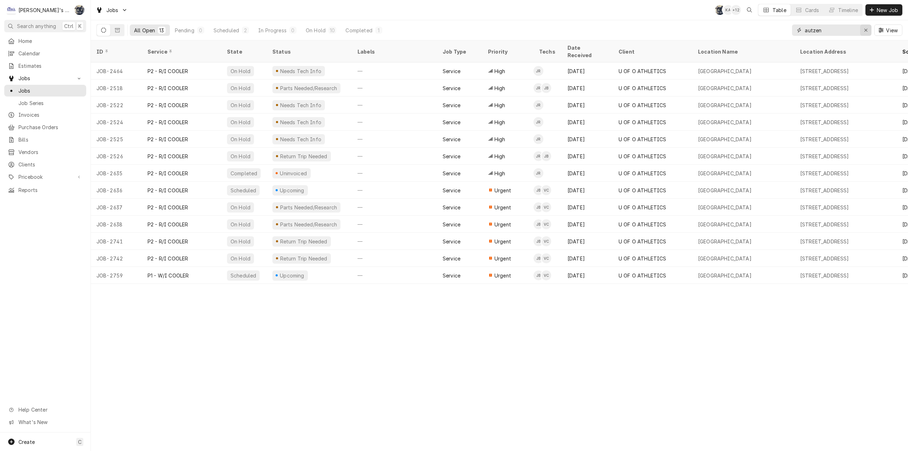
click at [867, 27] on div "Erase input" at bounding box center [865, 30] width 7 height 7
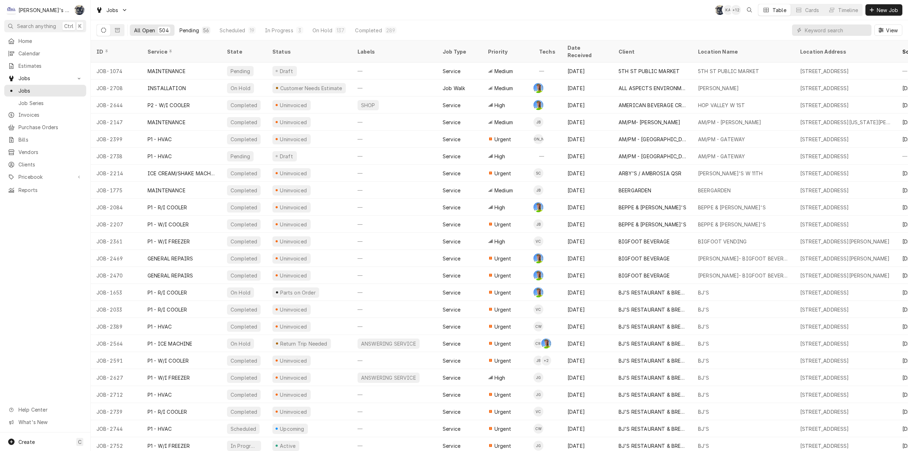
click at [196, 29] on div "Pending" at bounding box center [189, 30] width 20 height 7
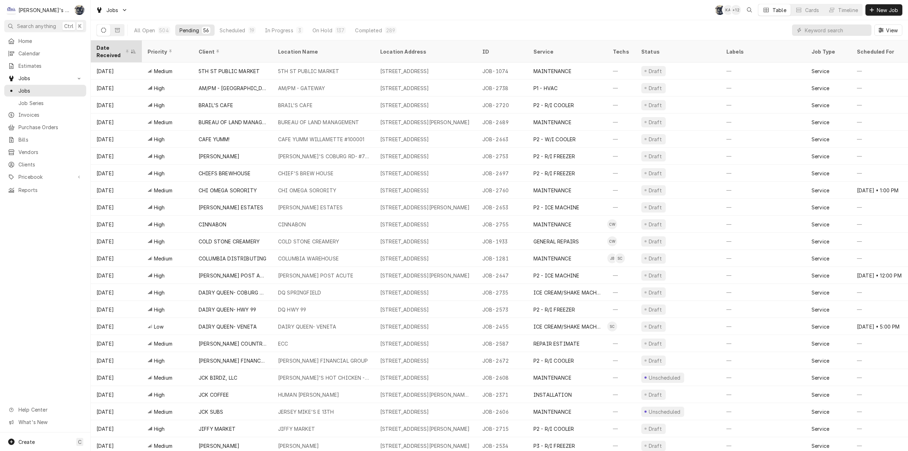
click at [113, 50] on div "Date Received" at bounding box center [112, 51] width 33 height 15
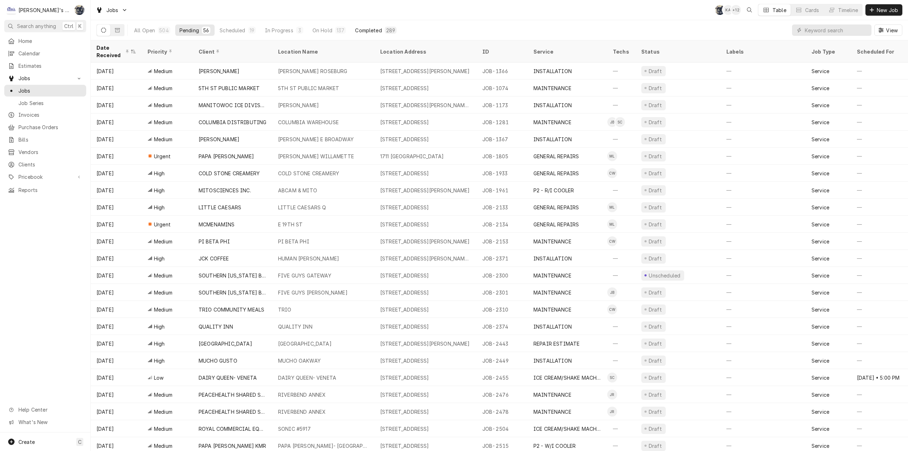
click at [386, 31] on div "289" at bounding box center [390, 30] width 9 height 7
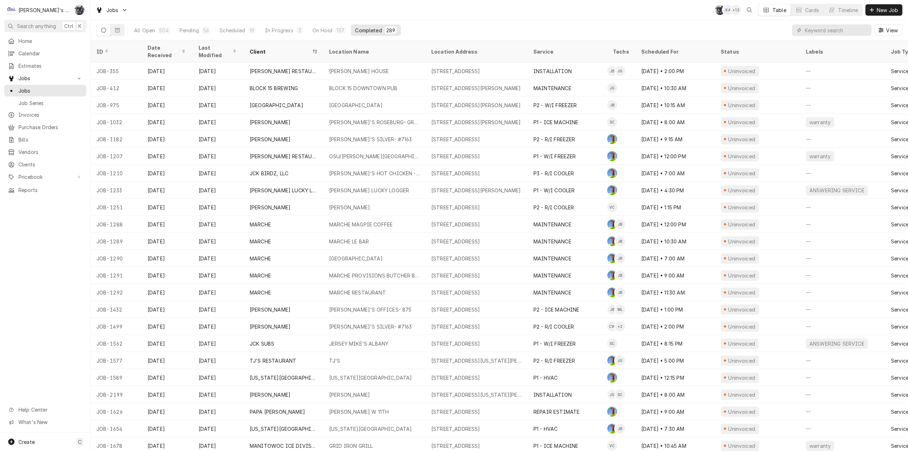
click at [838, 23] on div "View" at bounding box center [847, 30] width 110 height 20
click at [838, 30] on input "Dynamic Content Wrapper" at bounding box center [835, 29] width 63 height 11
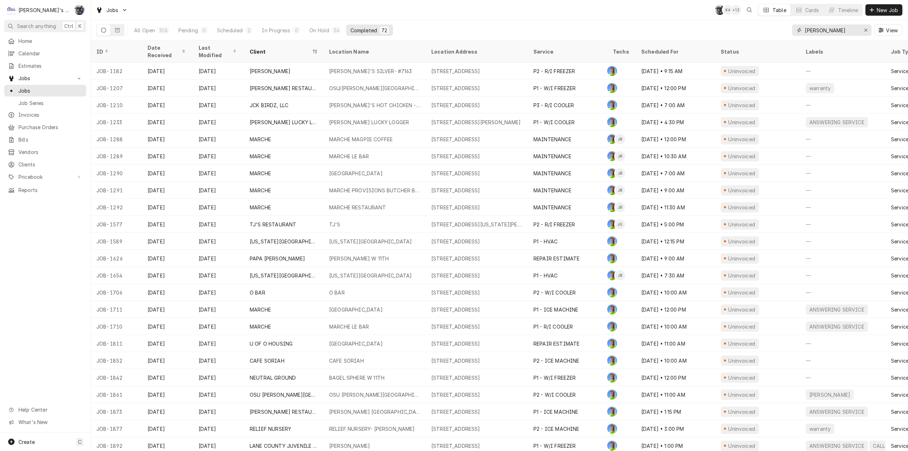
drag, startPoint x: 823, startPoint y: 29, endPoint x: 811, endPoint y: 29, distance: 12.4
click at [811, 29] on input "[PERSON_NAME]" at bounding box center [830, 29] width 53 height 11
click at [831, 31] on input "[PERSON_NAME]" at bounding box center [830, 29] width 53 height 11
type input "[PERSON_NAME]"
click at [38, 115] on span "Invoices" at bounding box center [50, 114] width 64 height 7
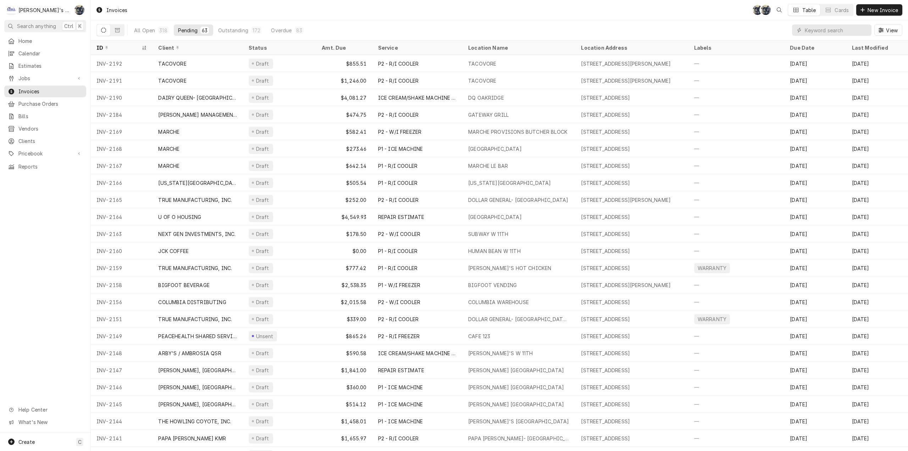
click at [18, 82] on div "Home Calendar Estimates Jobs Jobs Job Series Invoices Purchase Orders Bills Ven…" at bounding box center [45, 103] width 90 height 137
click at [19, 78] on span "Jobs" at bounding box center [45, 77] width 54 height 7
click at [21, 92] on div "Jobs" at bounding box center [45, 90] width 79 height 9
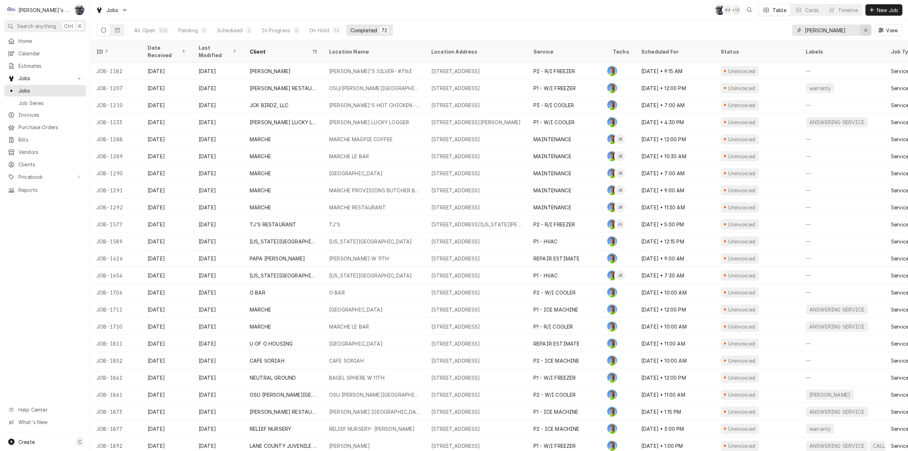
click at [862, 29] on div "Erase input" at bounding box center [865, 30] width 7 height 7
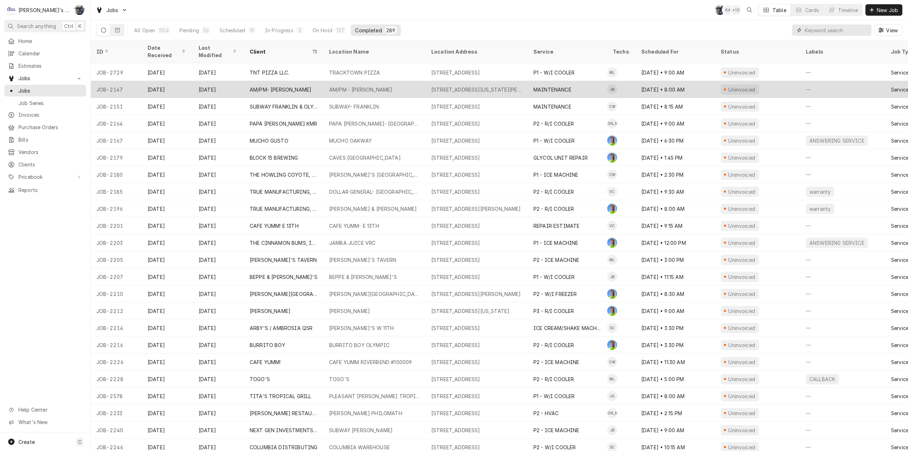
scroll to position [1396, 0]
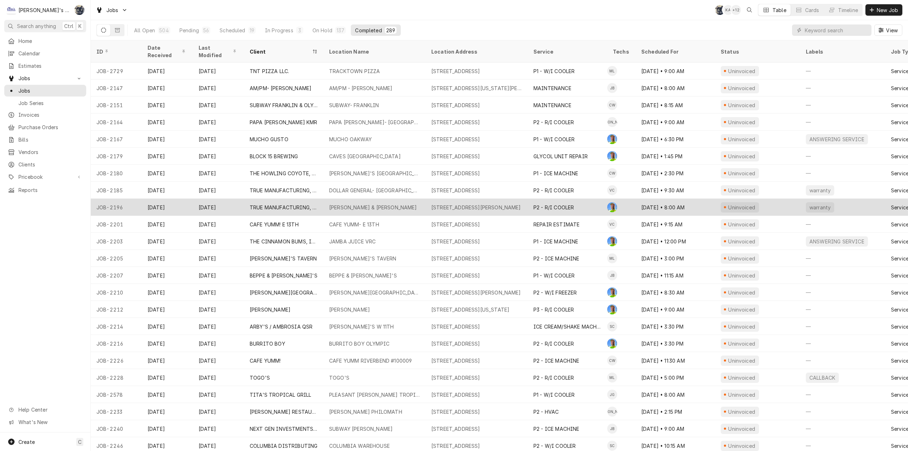
click at [466, 204] on div "3001 BAILEY HILL RD., EUGENE, OR 97405" at bounding box center [476, 207] width 90 height 7
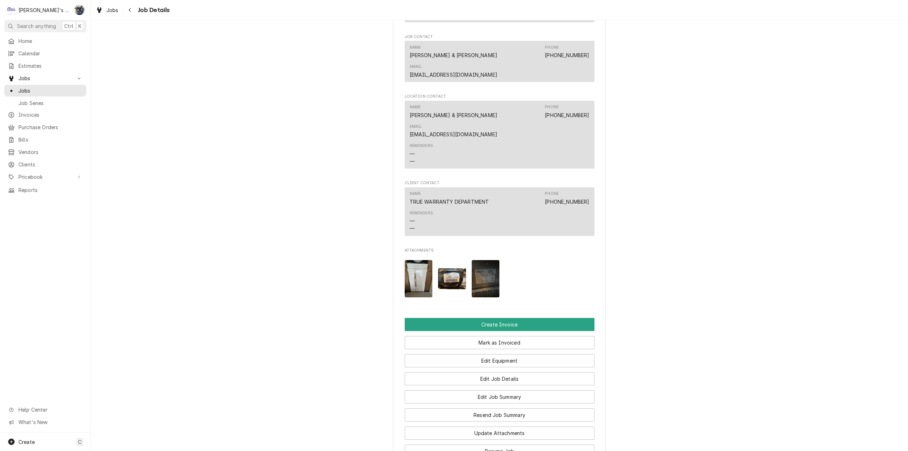
scroll to position [967, 0]
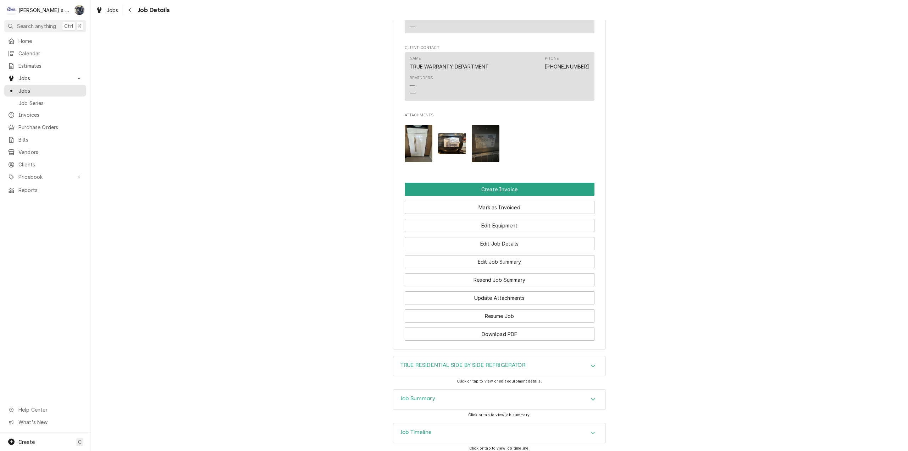
click at [467, 389] on div "Job Summary" at bounding box center [499, 399] width 212 height 20
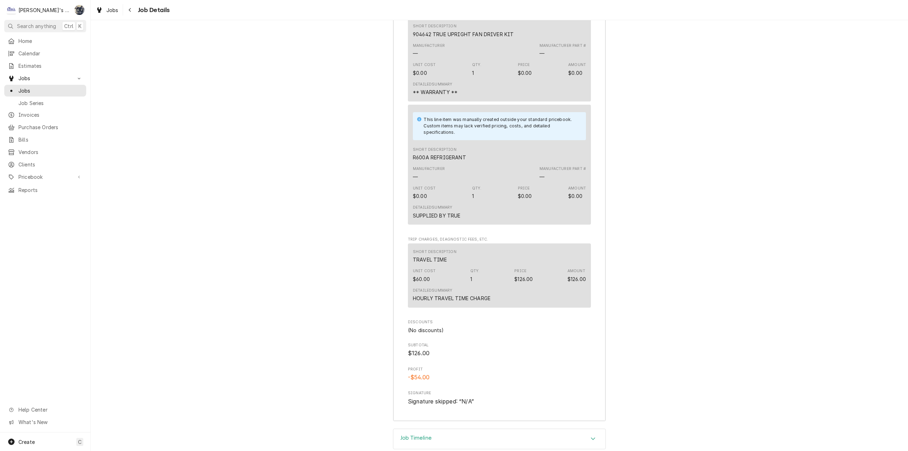
scroll to position [2326, 0]
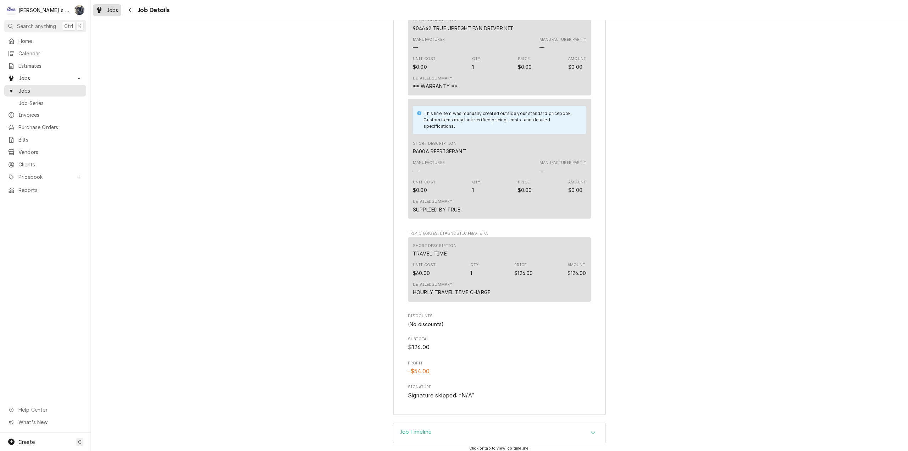
click at [115, 12] on span "Jobs" at bounding box center [112, 9] width 12 height 7
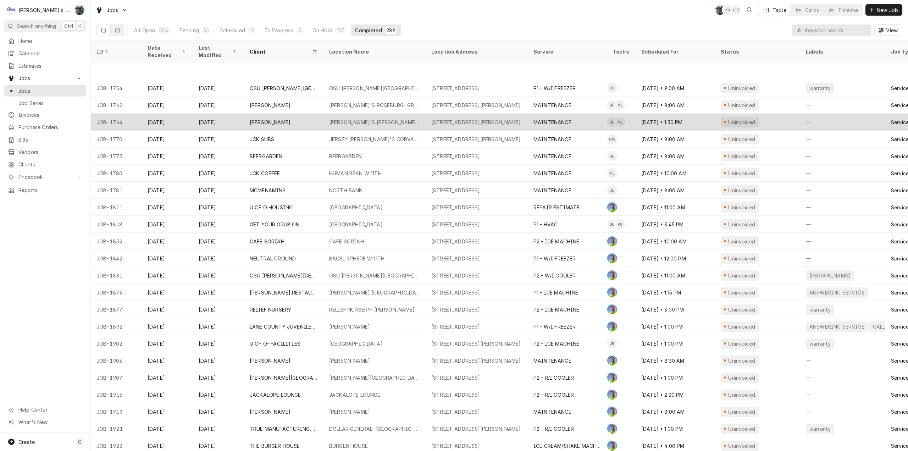
scroll to position [494, 0]
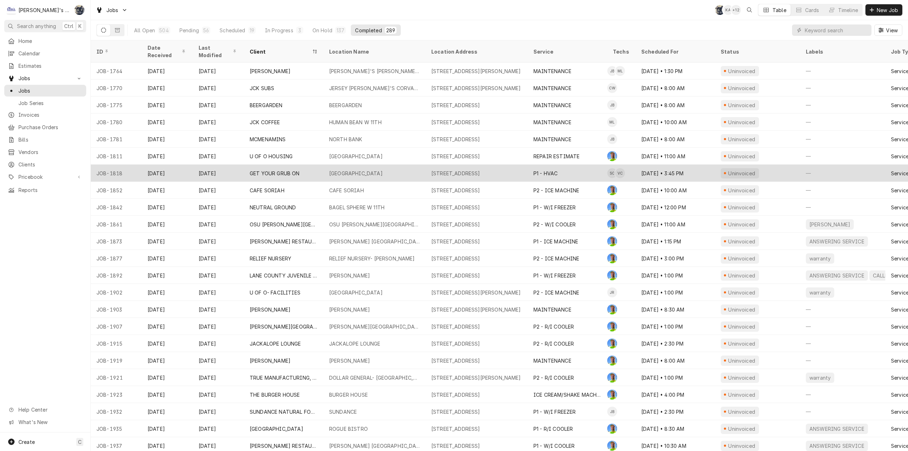
click at [446, 169] on div "1594 N GATEWAY BLVD, COTTAGE GROVE, OR 97424" at bounding box center [455, 172] width 49 height 7
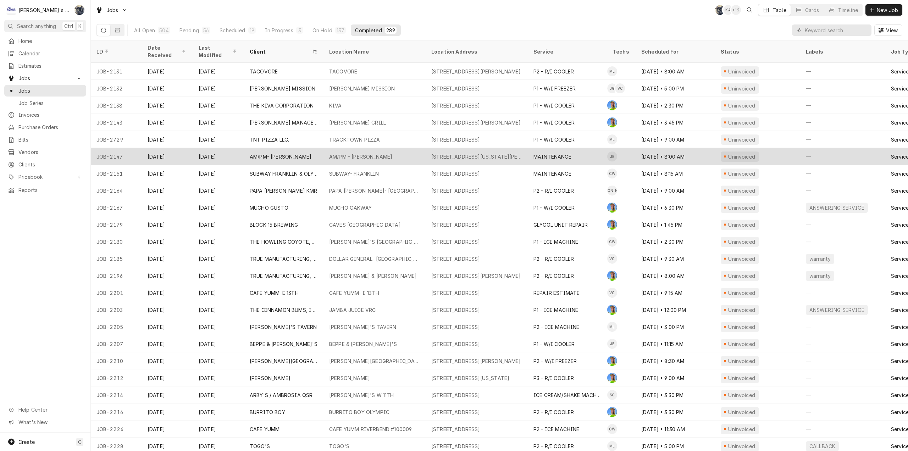
scroll to position [1327, 0]
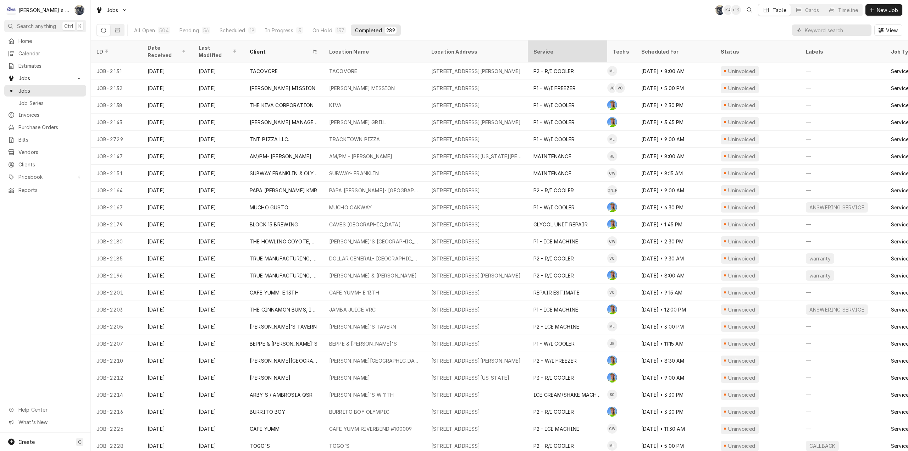
click at [552, 50] on div "Service" at bounding box center [566, 51] width 67 height 7
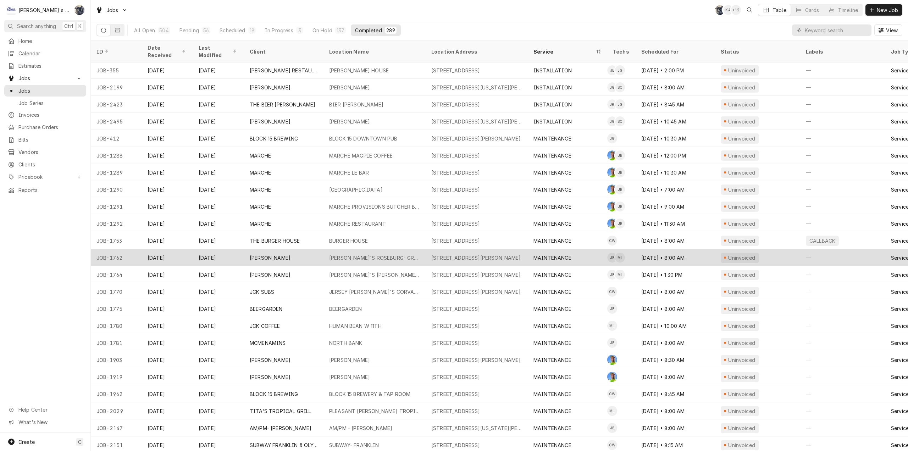
scroll to position [221, 0]
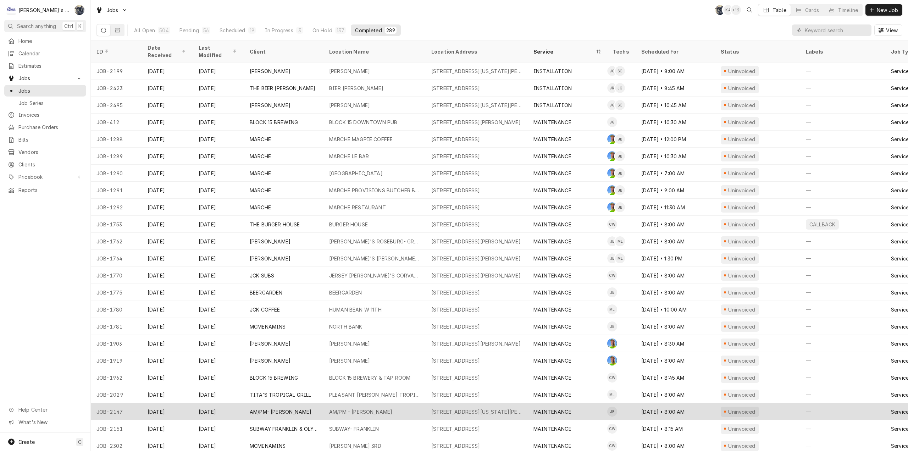
click at [477, 408] on div "305 E OREGON AVE, CRESWELL, OR 97426" at bounding box center [476, 411] width 91 height 7
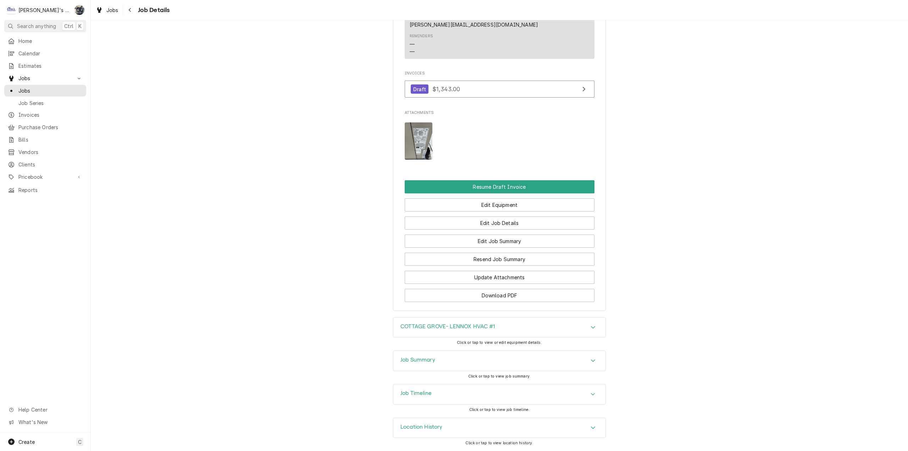
scroll to position [615, 0]
click at [464, 88] on link "Draft $1,343.00" at bounding box center [500, 88] width 190 height 17
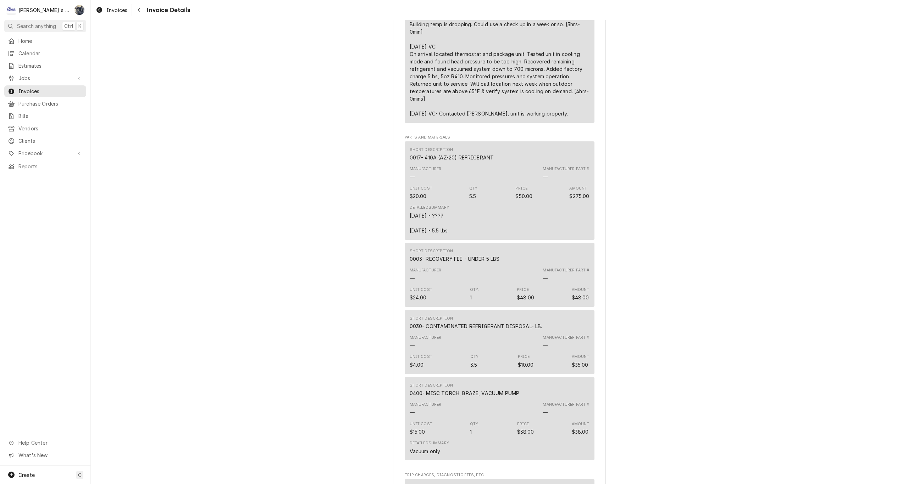
scroll to position [349, 0]
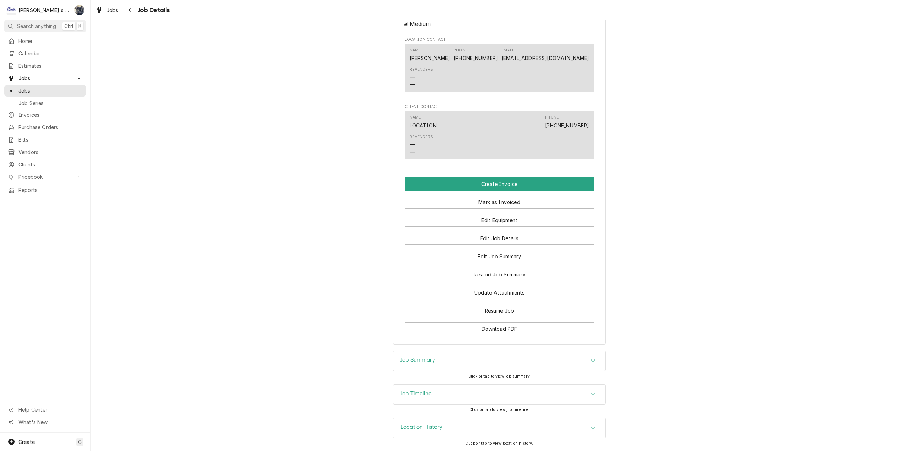
click at [447, 361] on div "Job Summary" at bounding box center [499, 361] width 212 height 20
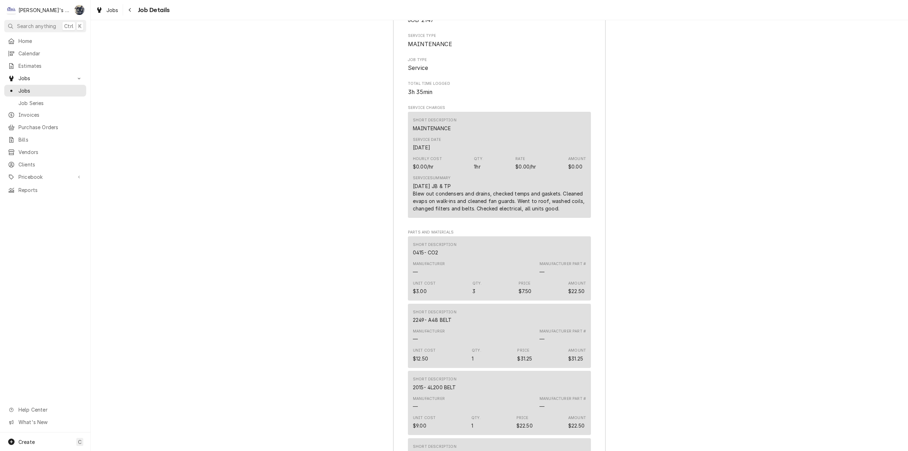
scroll to position [782, 0]
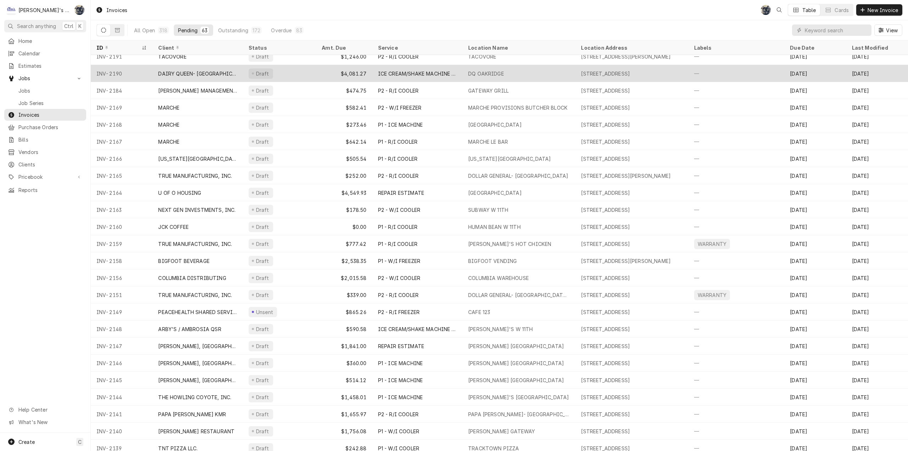
scroll to position [46, 0]
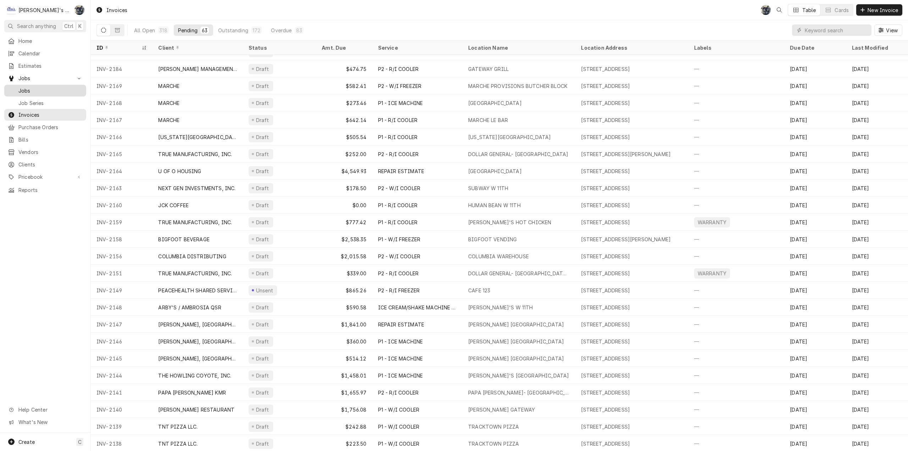
click at [32, 88] on span "Jobs" at bounding box center [50, 90] width 64 height 7
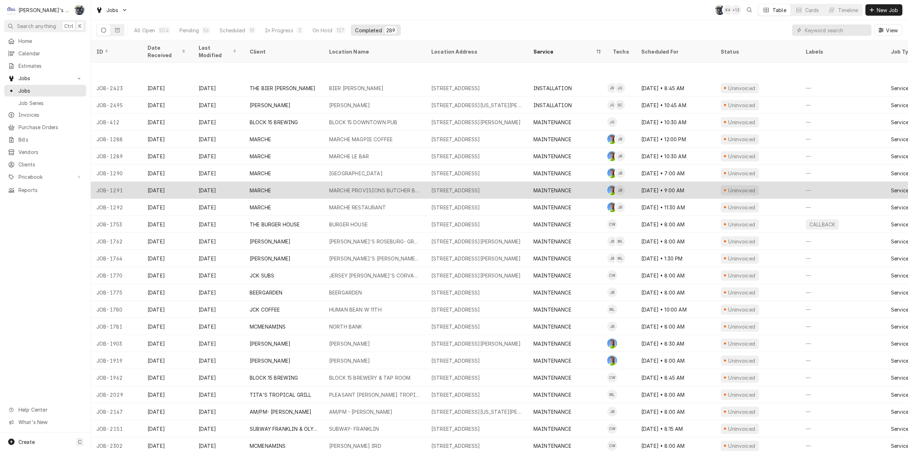
scroll to position [272, 0]
